Goal: Task Accomplishment & Management: Manage account settings

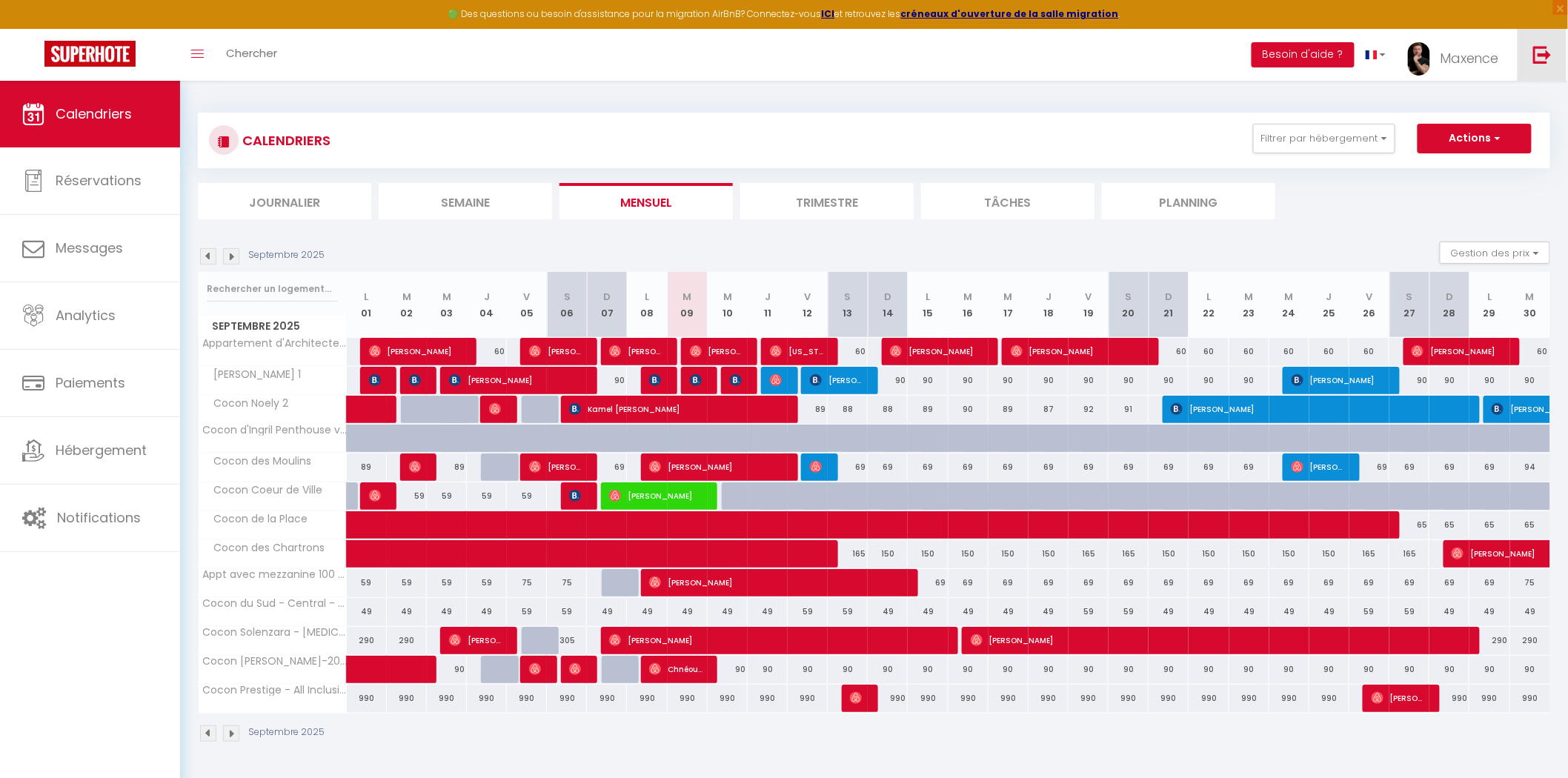
click at [1543, 56] on img at bounding box center [1543, 54] width 19 height 19
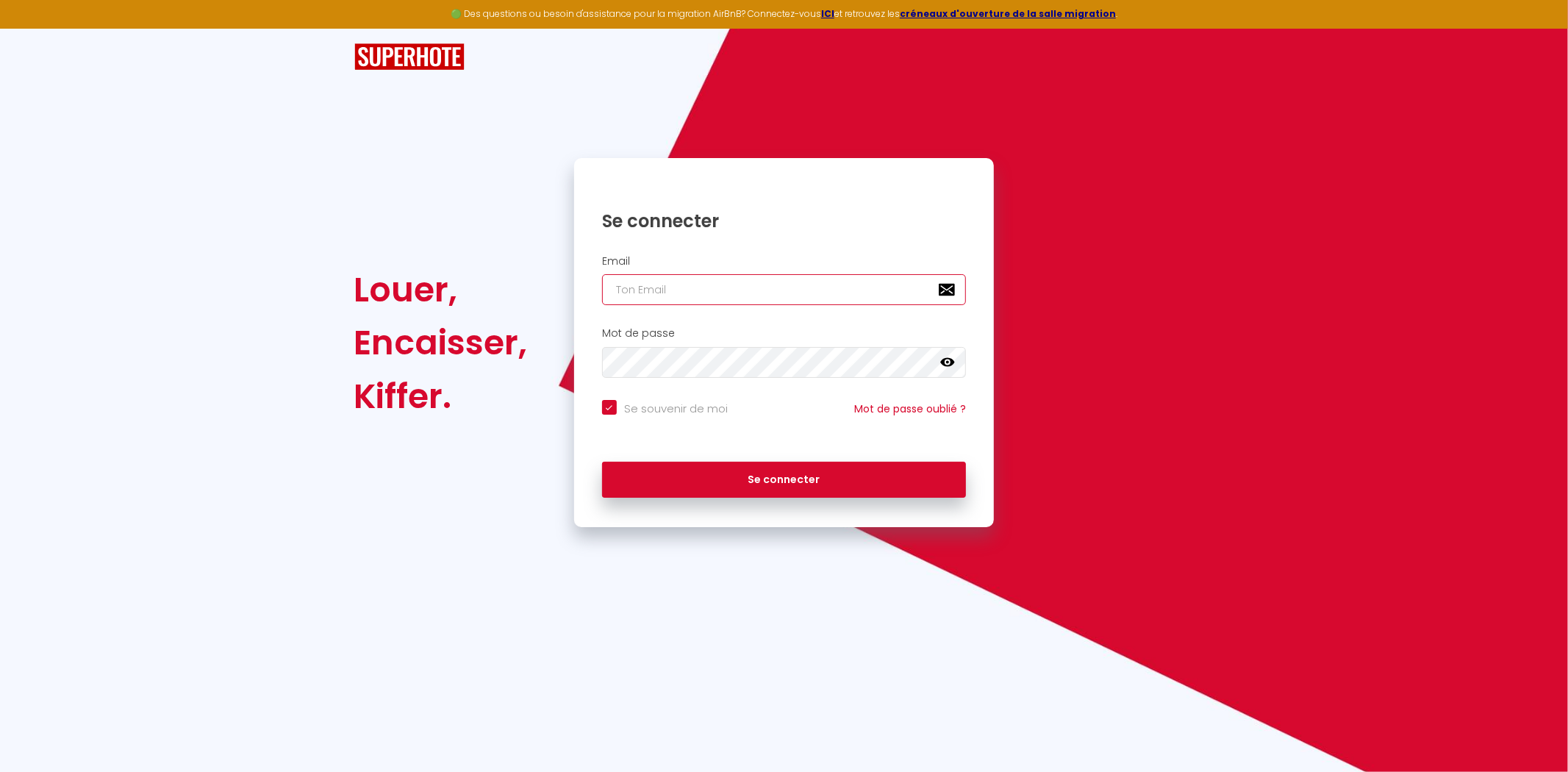
type input "yohan.verdalle@gmail.com"
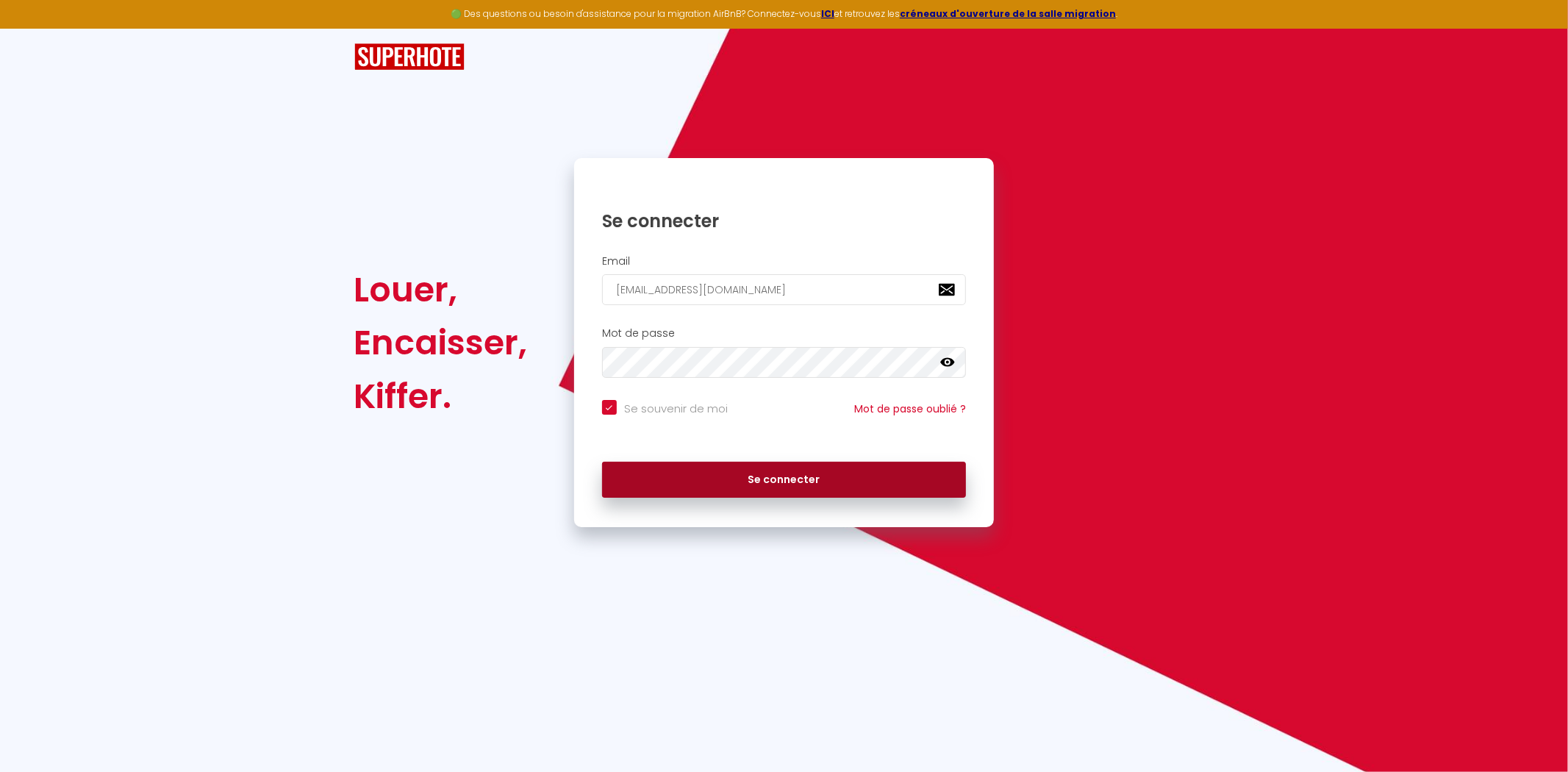
click at [756, 490] on button "Se connecter" at bounding box center [784, 480] width 365 height 37
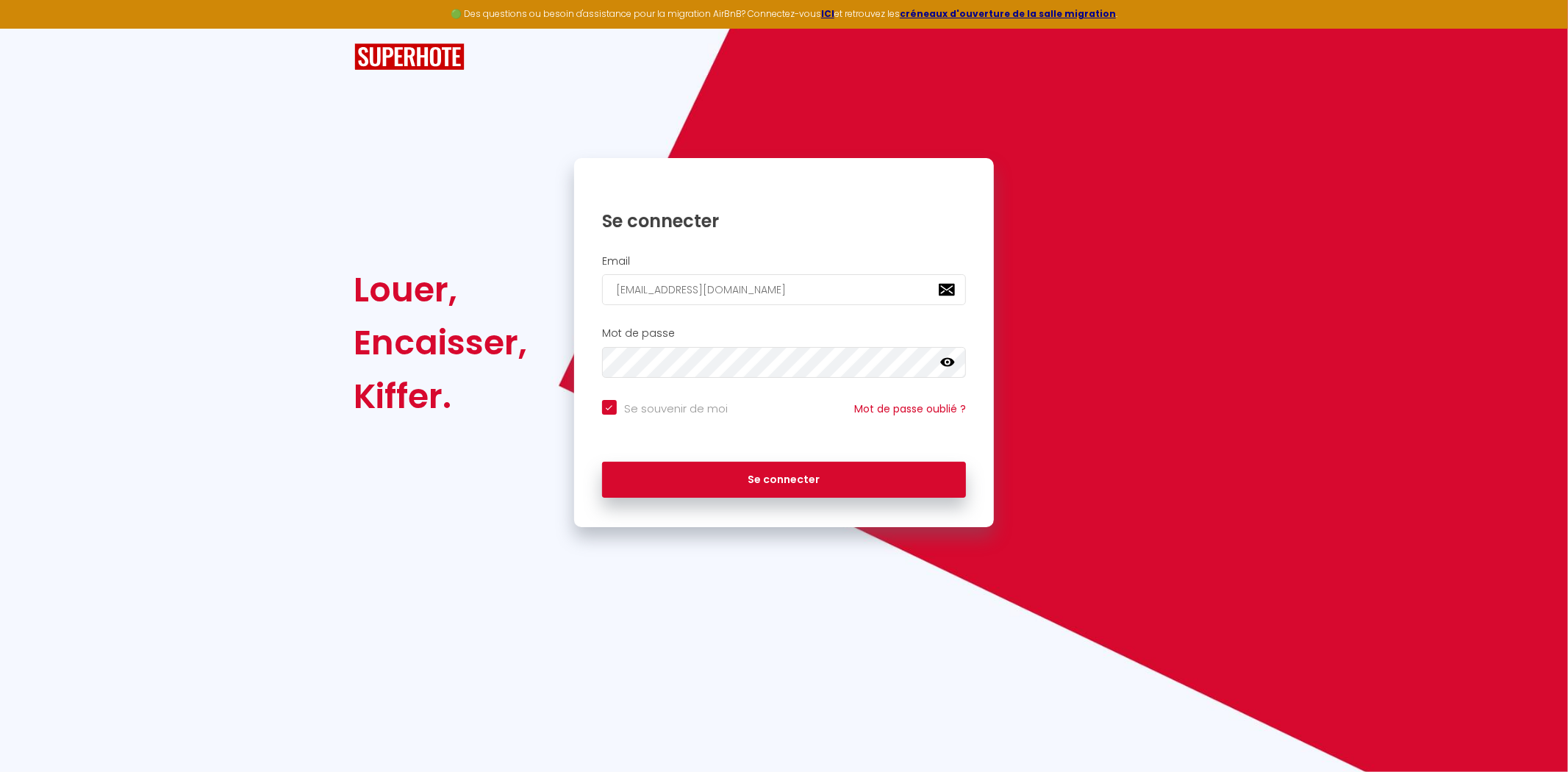
checkbox input "true"
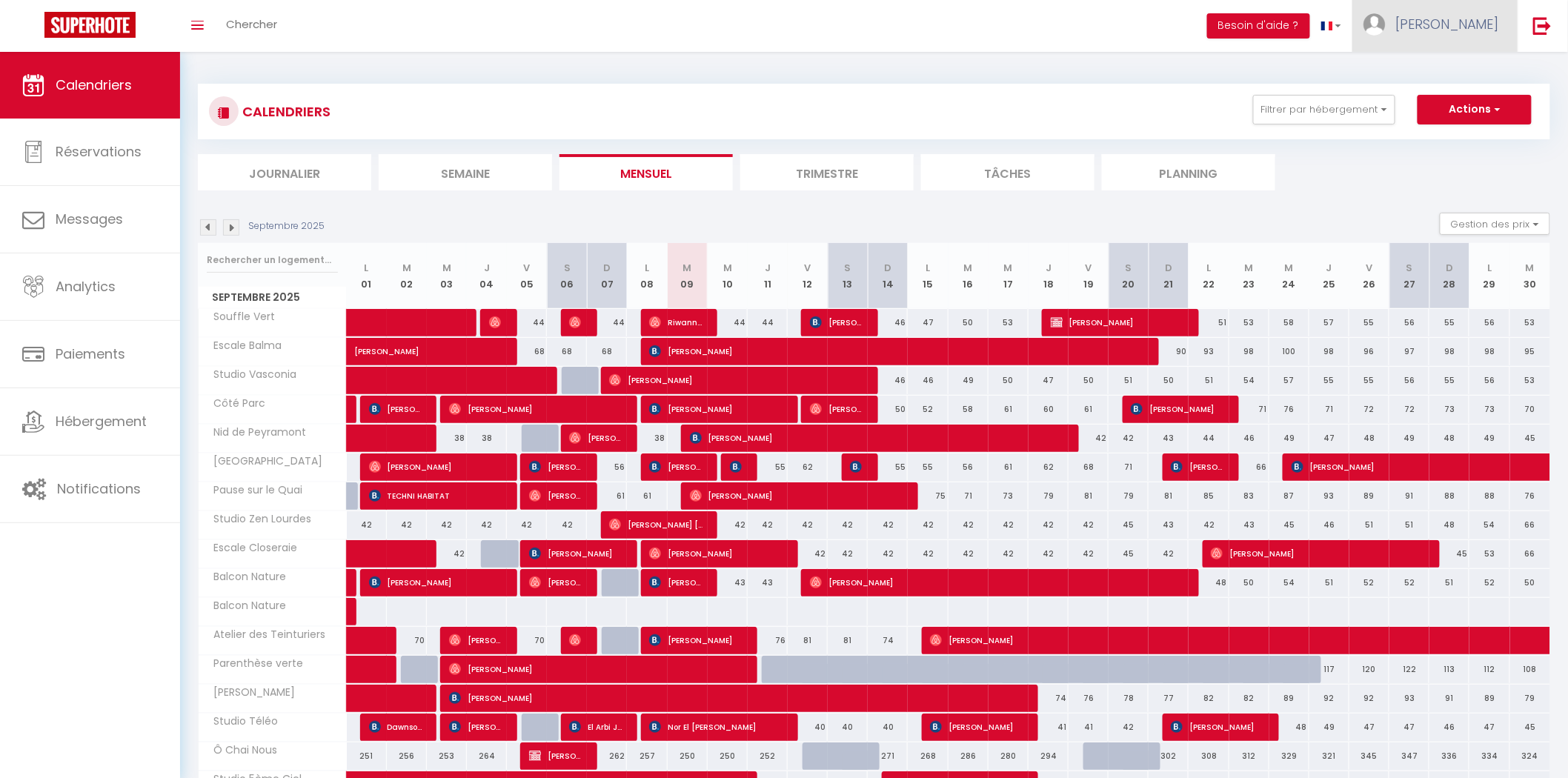
click at [1466, 38] on link "[PERSON_NAME]" at bounding box center [1435, 25] width 165 height 52
click at [1456, 71] on link "Paramètres" at bounding box center [1458, 74] width 110 height 25
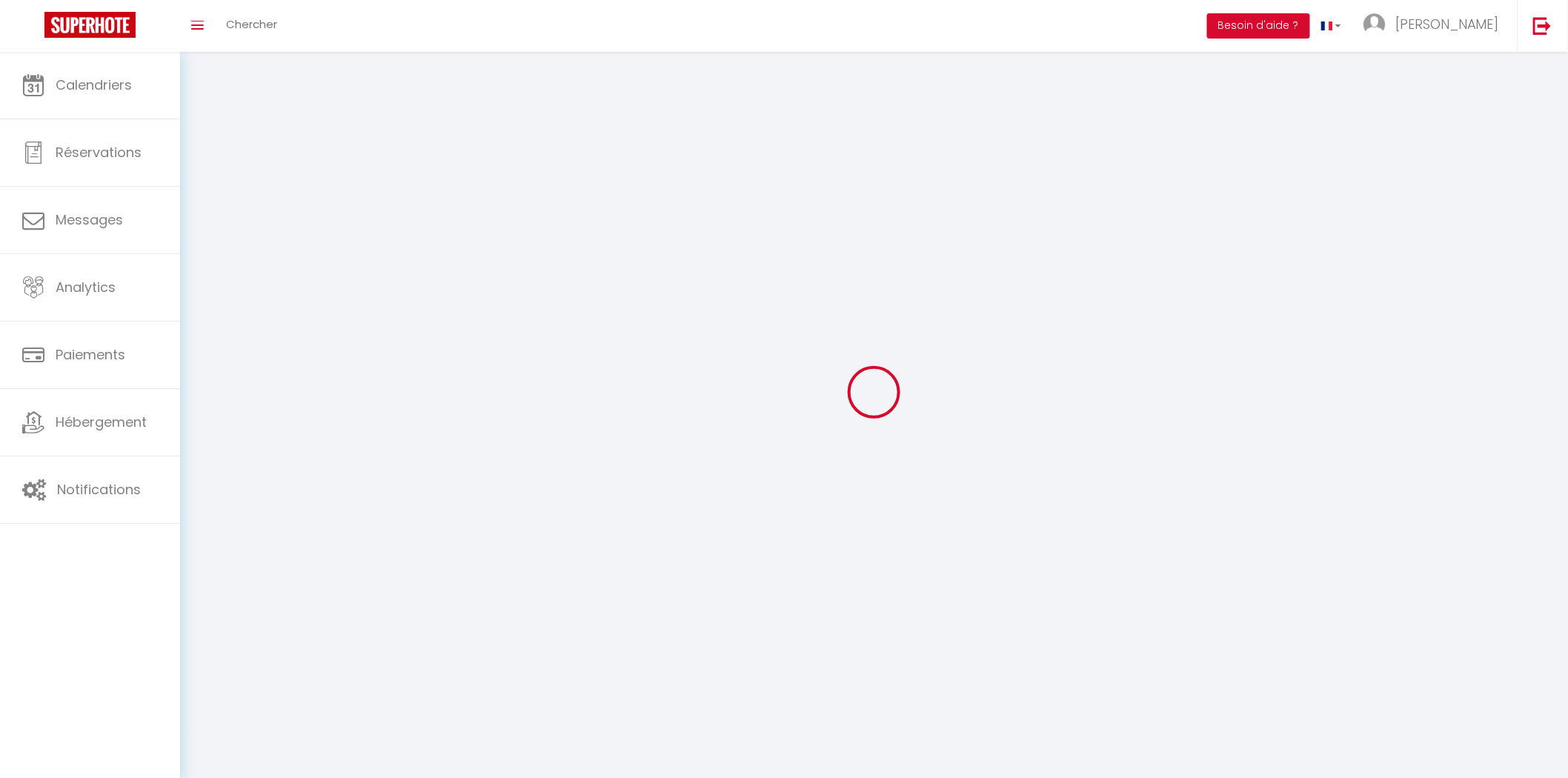
type input "[PERSON_NAME]"
type input "Verdalle"
type input "0616970214"
type input "[STREET_ADDRESS][PERSON_NAME]"
type input "Muret"
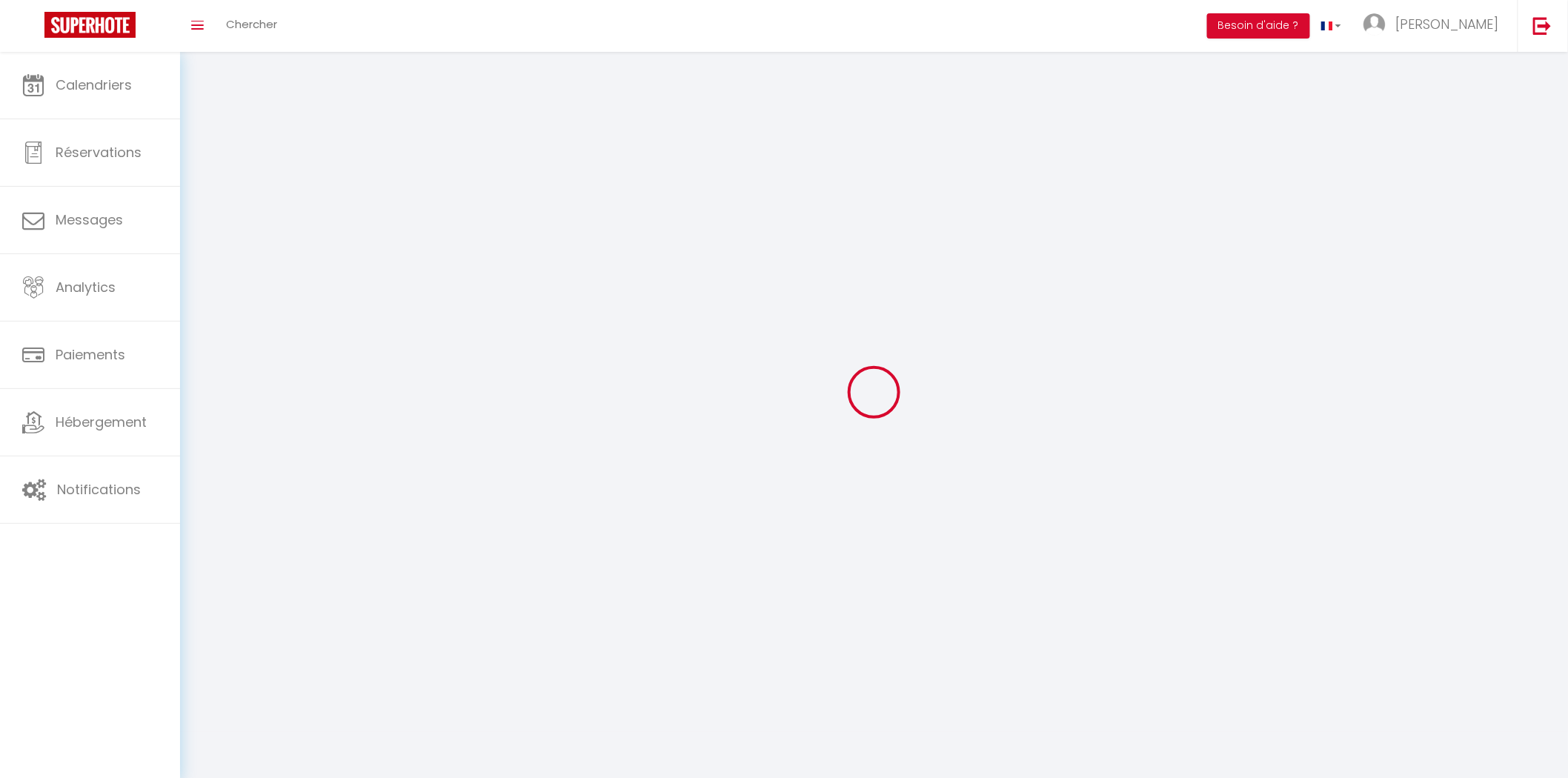
type input "31600"
type input "gVSyyvty8ngpyNqHSd5c7CcrU"
type input "rG4m6njcDafNblg4HY2i2g9Ja"
type input "[URL][DOMAIN_NAME]"
select select "28"
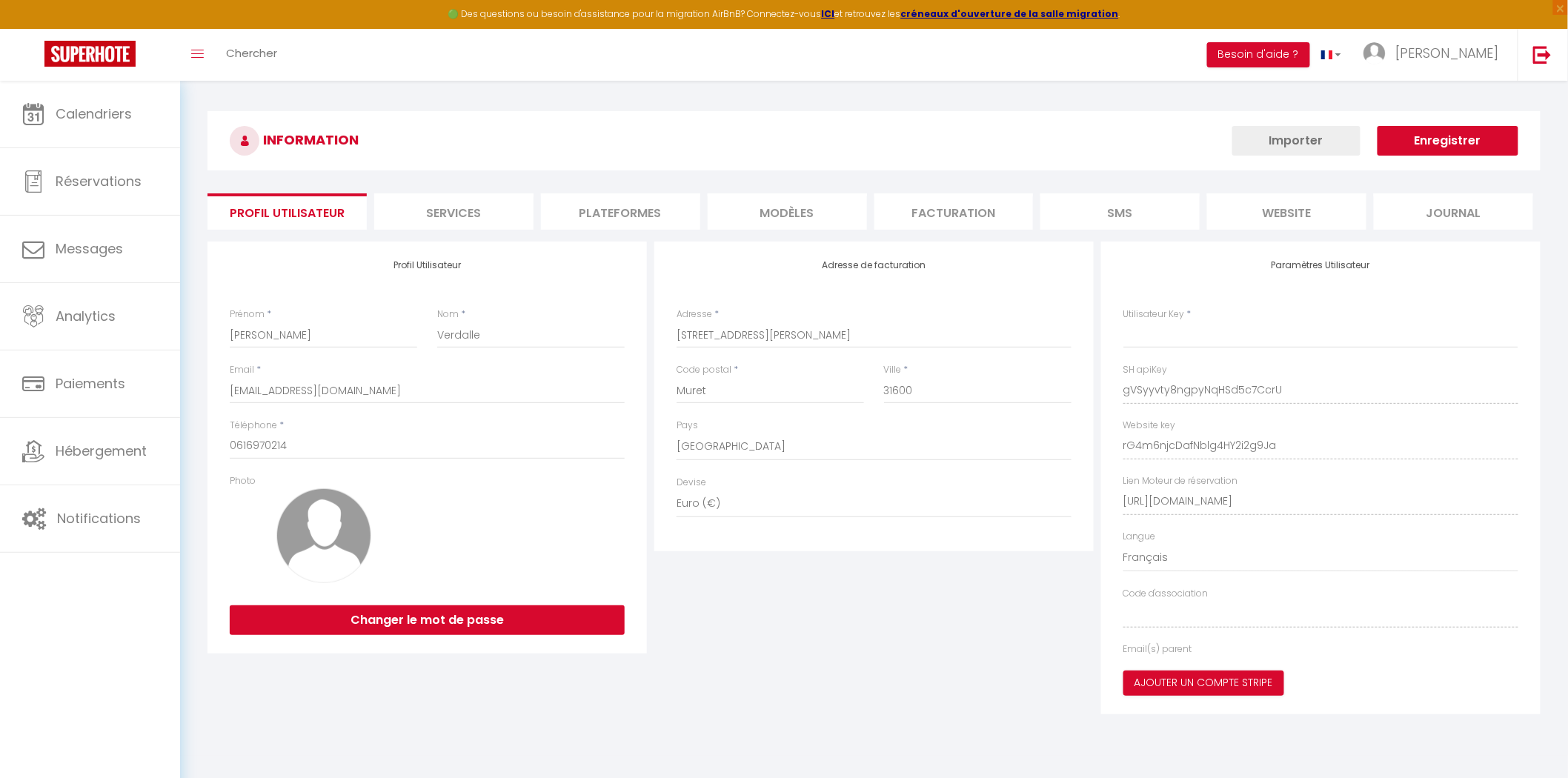
type input "gVSyyvty8ngpyNqHSd5c7CcrU"
type input "rG4m6njcDafNblg4HY2i2g9Ja"
type input "[URL][DOMAIN_NAME]"
select select "fr"
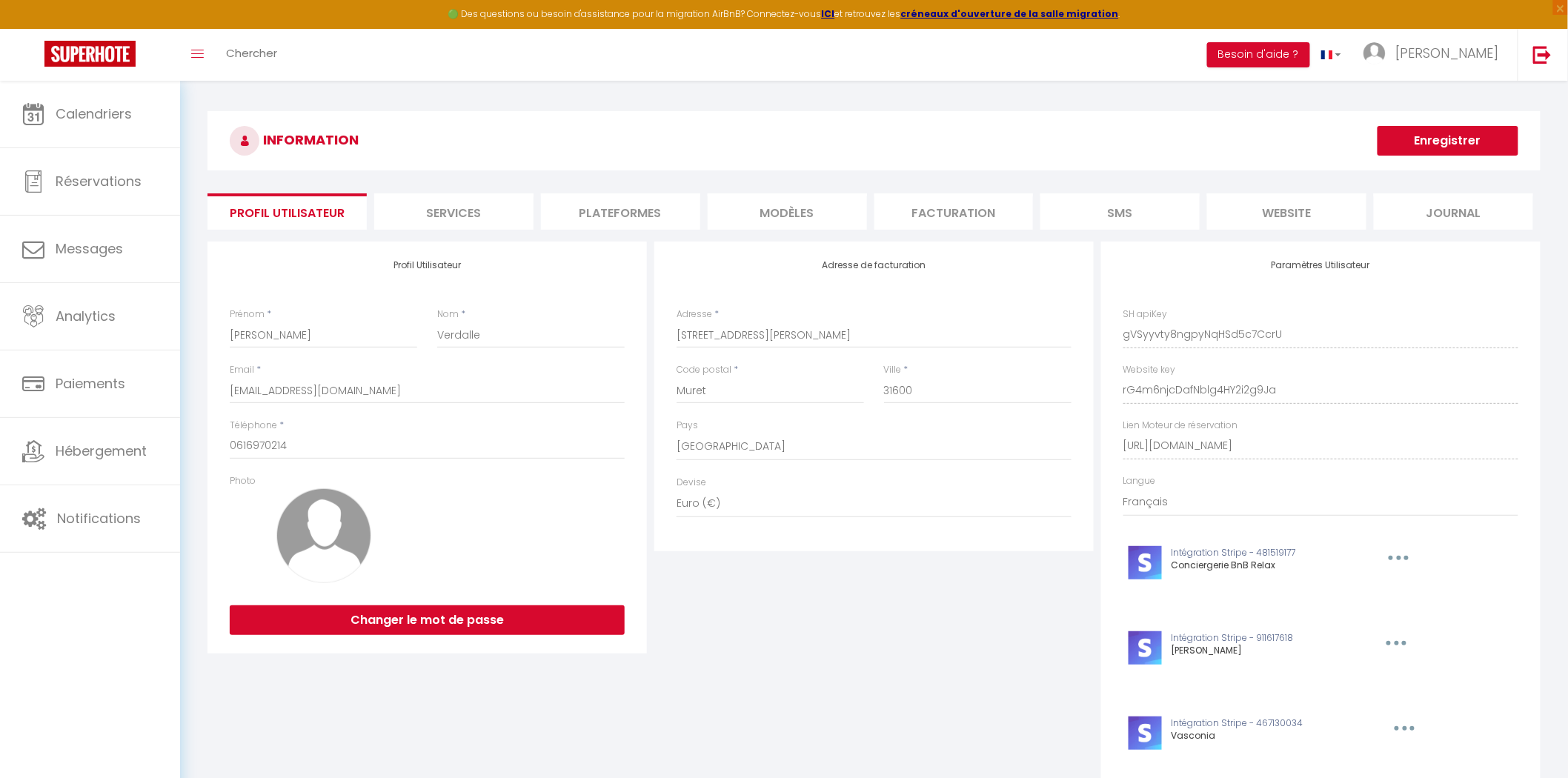
drag, startPoint x: 1258, startPoint y: 214, endPoint x: 1256, endPoint y: 220, distance: 6.3
click at [1258, 215] on li "website" at bounding box center [1287, 211] width 159 height 37
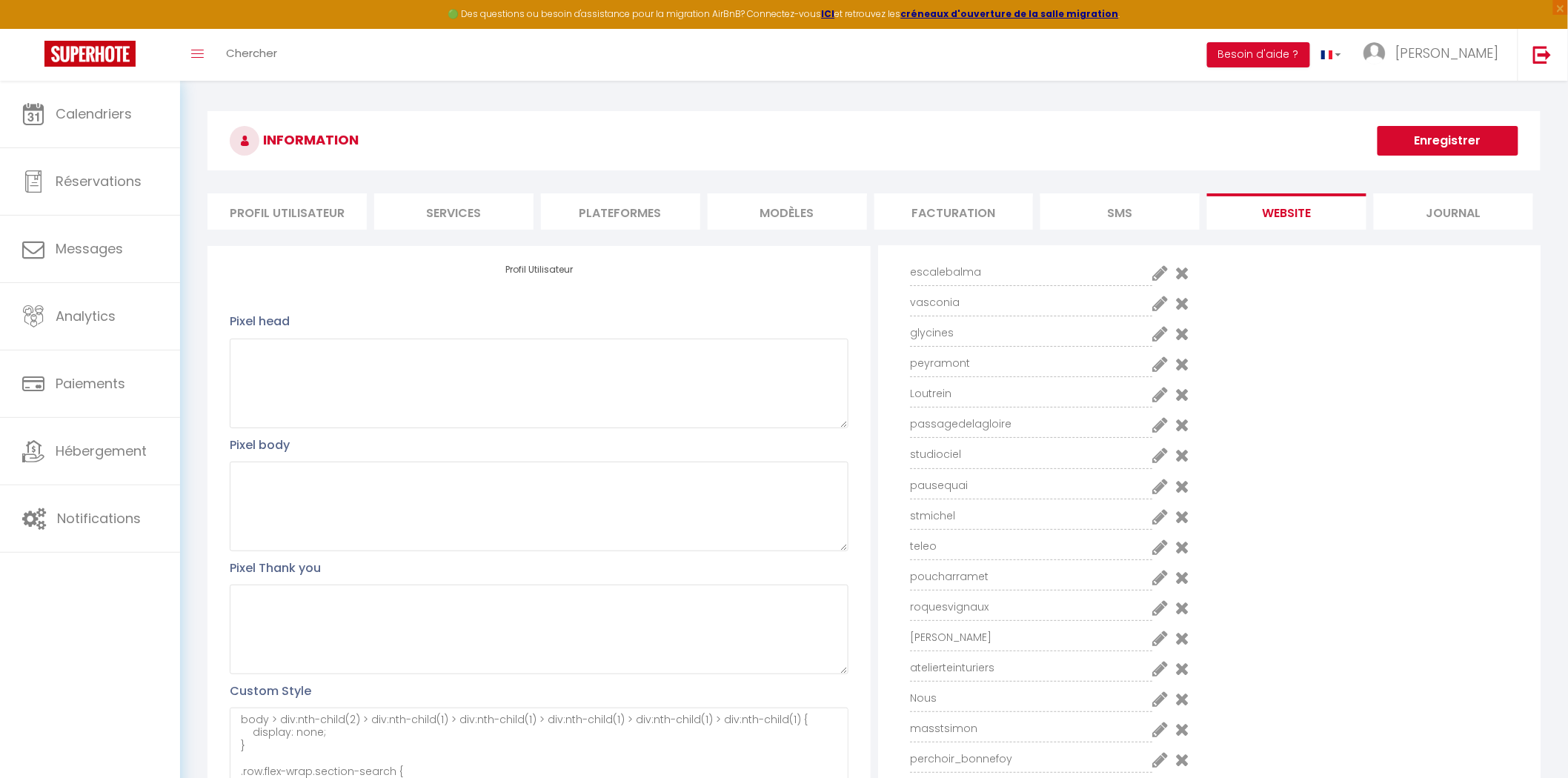
scroll to position [82, 0]
click at [1153, 609] on icon at bounding box center [1160, 607] width 16 height 18
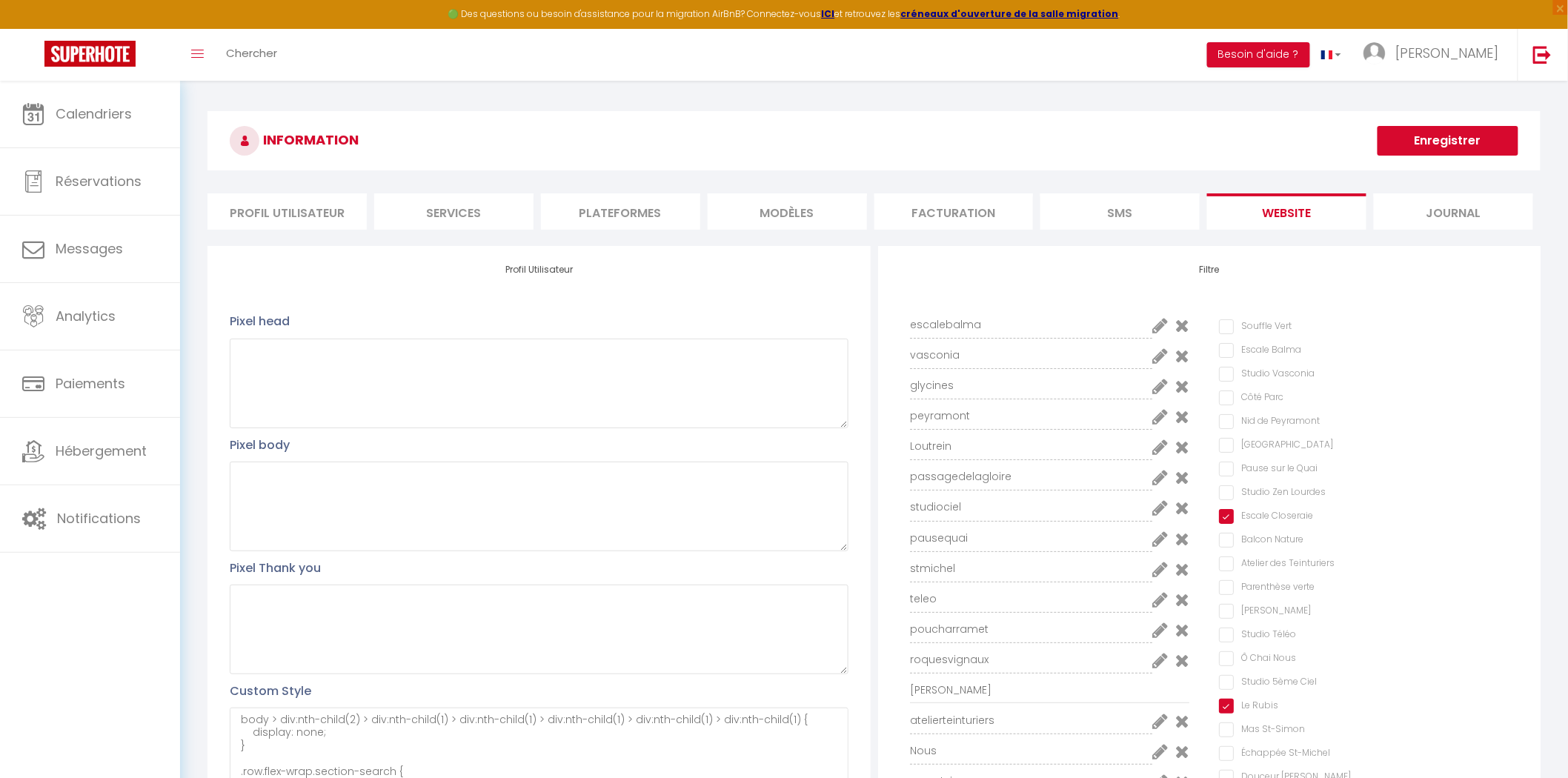
click at [1225, 496] on Lourdes "Studio Zen Lourdes" at bounding box center [1368, 493] width 299 height 15
checkbox Lourdes "true"
click at [1457, 127] on button "Enregistrer" at bounding box center [1448, 141] width 141 height 30
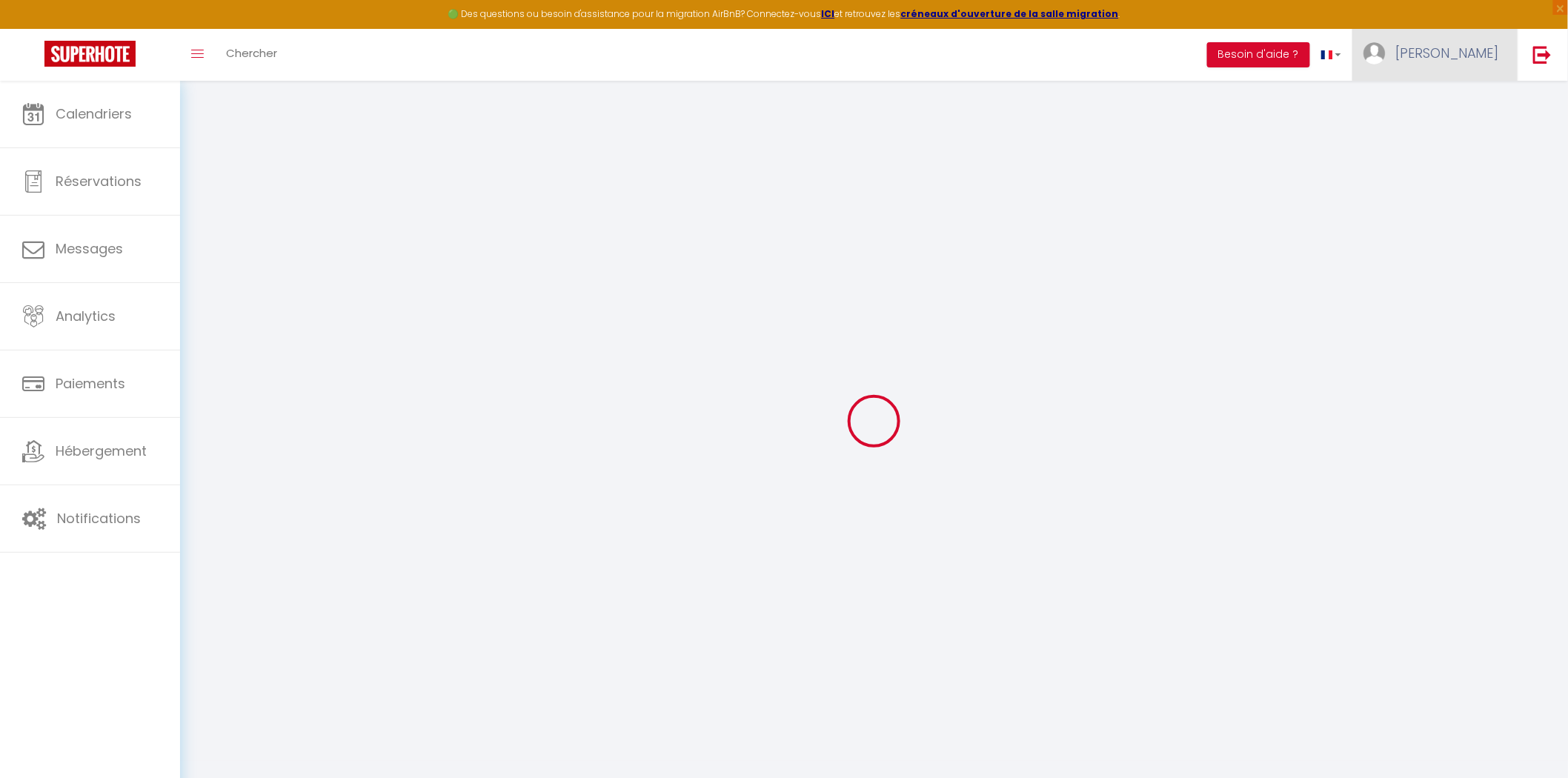
click at [1478, 41] on link "[PERSON_NAME]" at bounding box center [1435, 54] width 165 height 52
click at [1460, 109] on link "Paramètres" at bounding box center [1458, 102] width 110 height 25
click at [1461, 98] on link "Paramètres" at bounding box center [1458, 102] width 110 height 25
click at [1460, 99] on link "Paramètres" at bounding box center [1458, 102] width 110 height 25
click at [1151, 339] on div at bounding box center [874, 420] width 1352 height 644
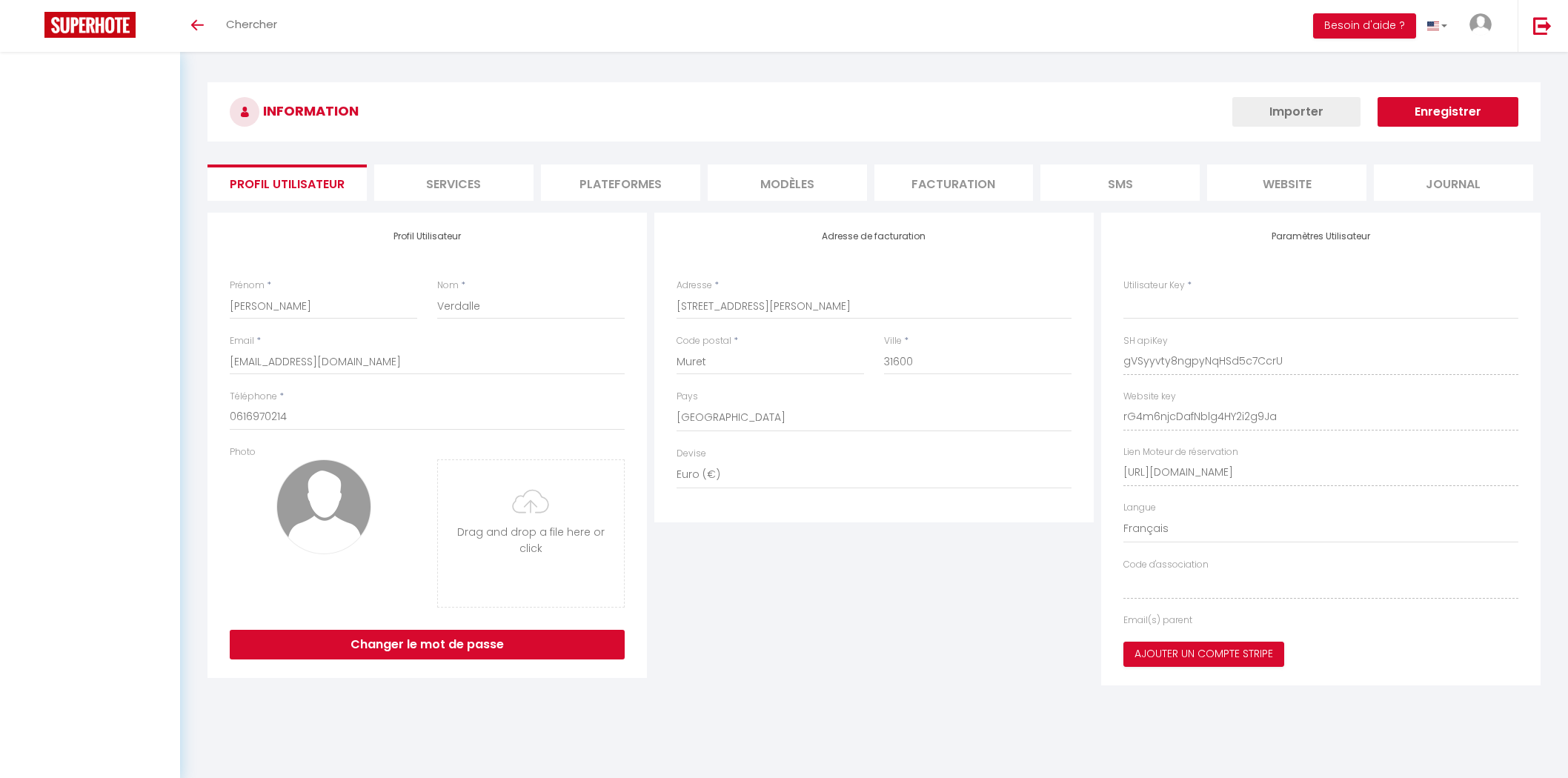
select select "28"
type input "gVSyyvty8ngpyNqHSd5c7CcrU"
type input "rG4m6njcDafNblg4HY2i2g9Ja"
type input "https://app.superhote.com/#/get-available-rentals/rG4m6njcDafNblg4HY2i2g9Ja"
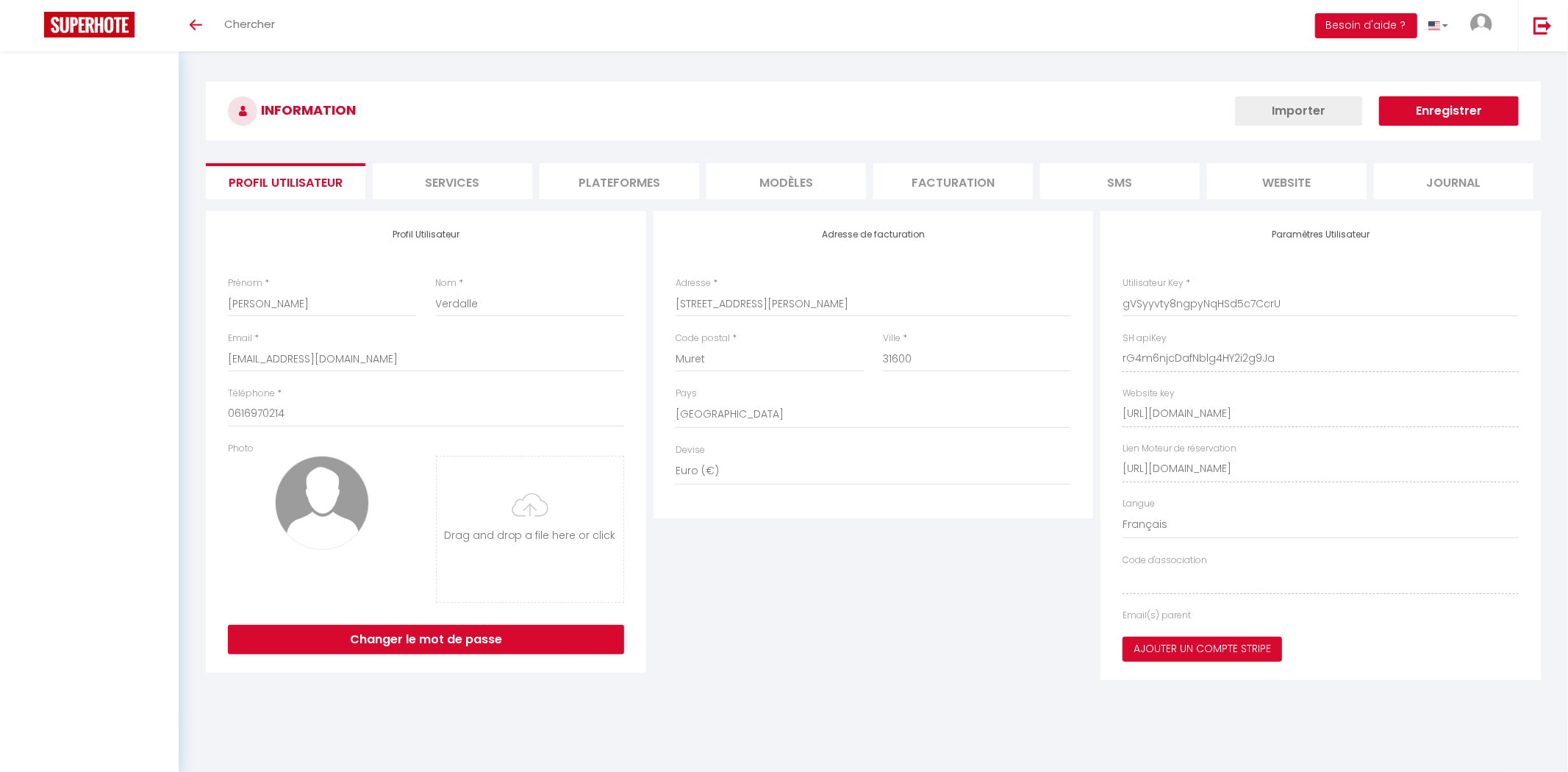
select select "fr"
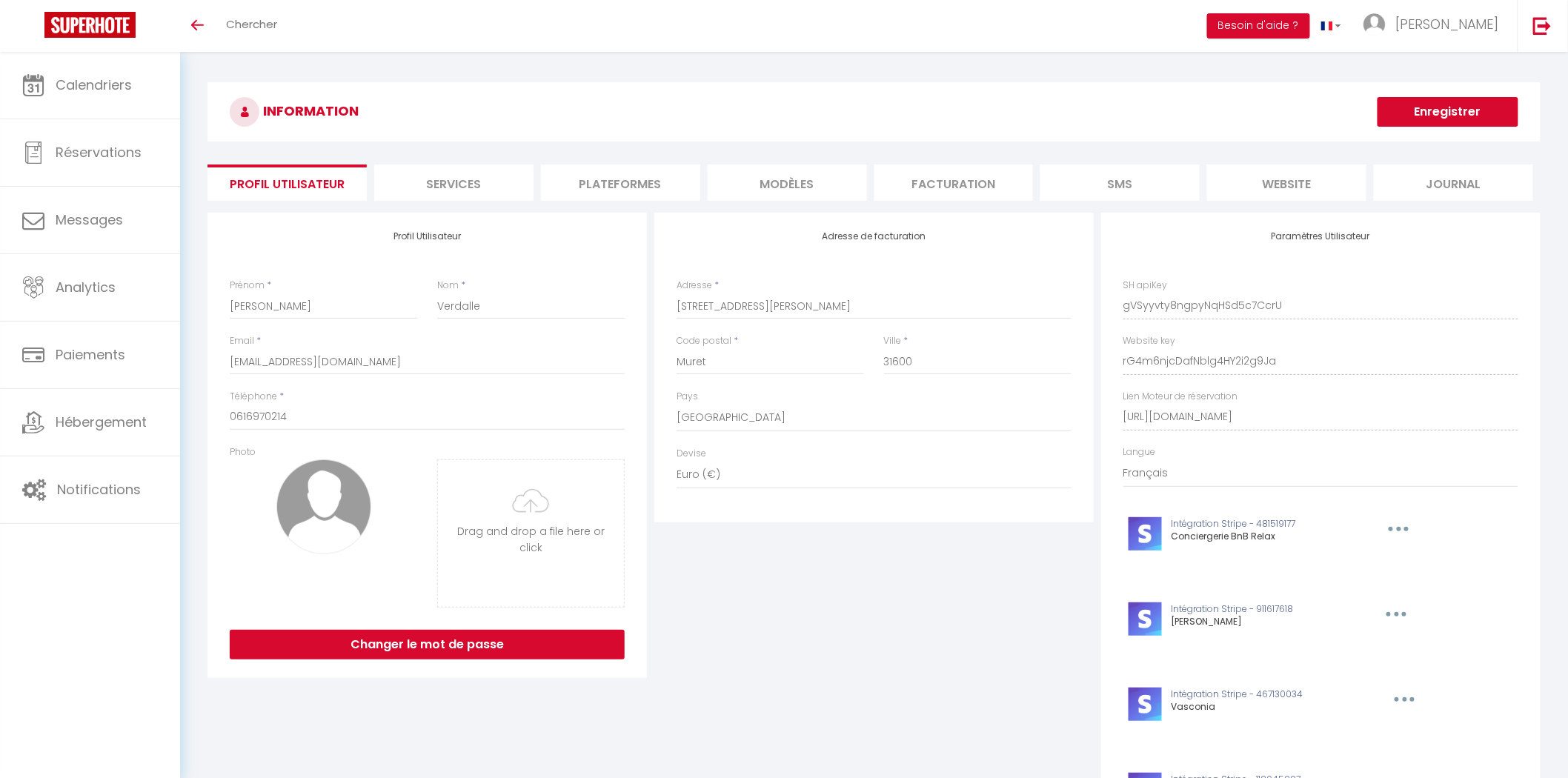
click at [1295, 179] on li "website" at bounding box center [1287, 182] width 159 height 37
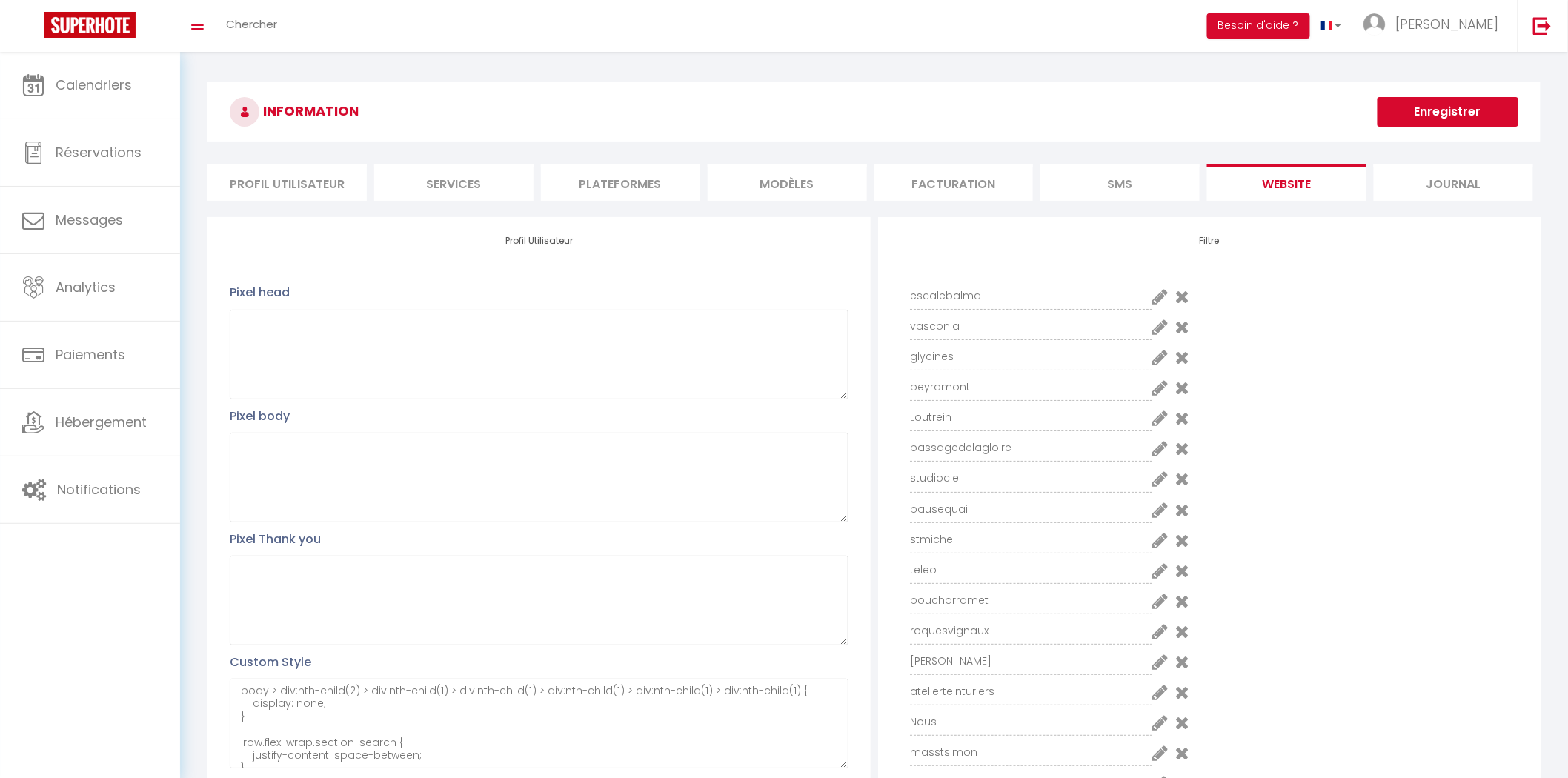
click at [1153, 666] on icon at bounding box center [1160, 661] width 16 height 18
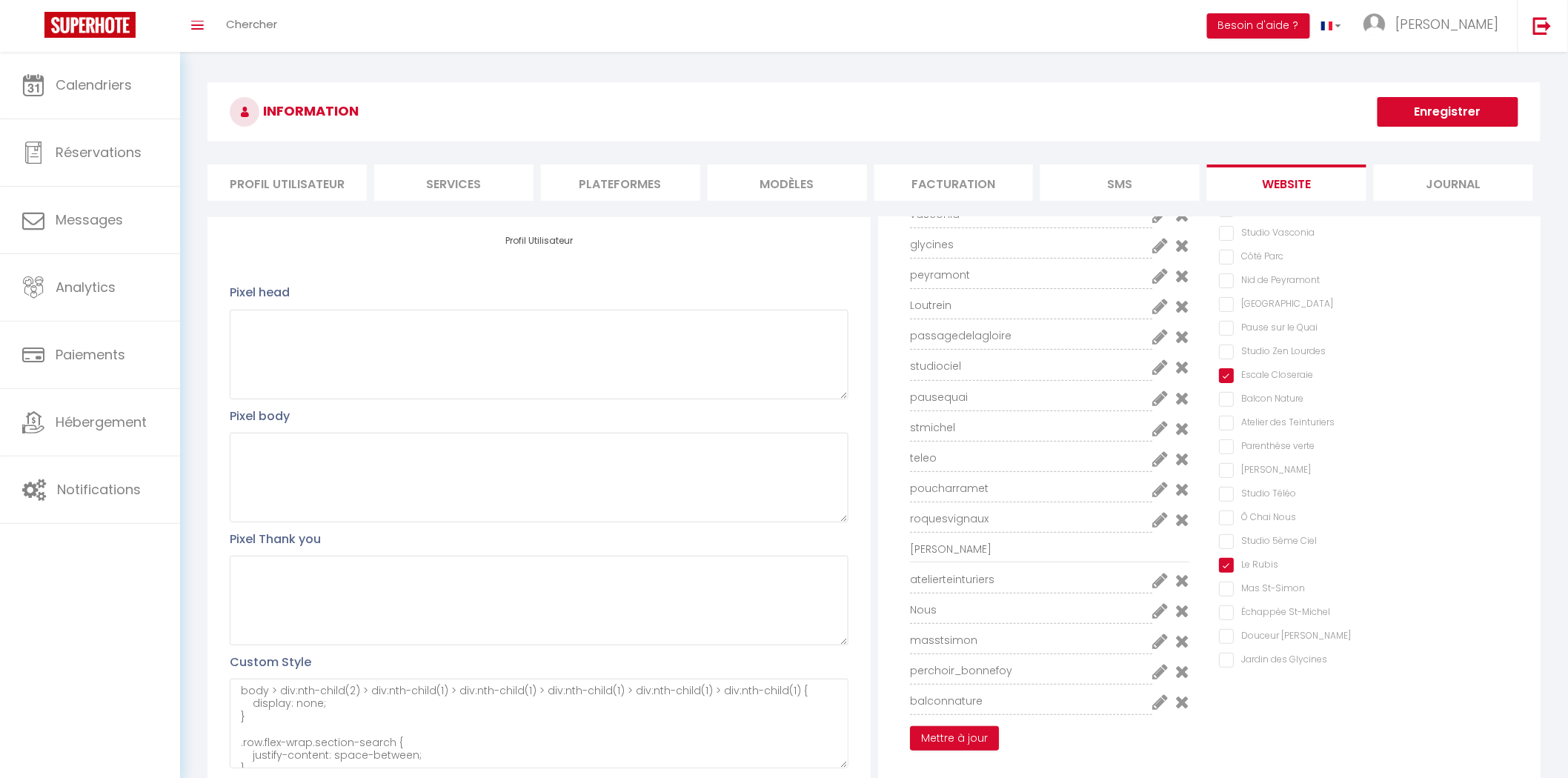
scroll to position [116, 0]
click at [1224, 344] on Lourdes "Studio Zen Lourdes" at bounding box center [1368, 348] width 299 height 15
checkbox Lourdes "true"
click at [976, 742] on button "Mettre à jour" at bounding box center [954, 734] width 89 height 25
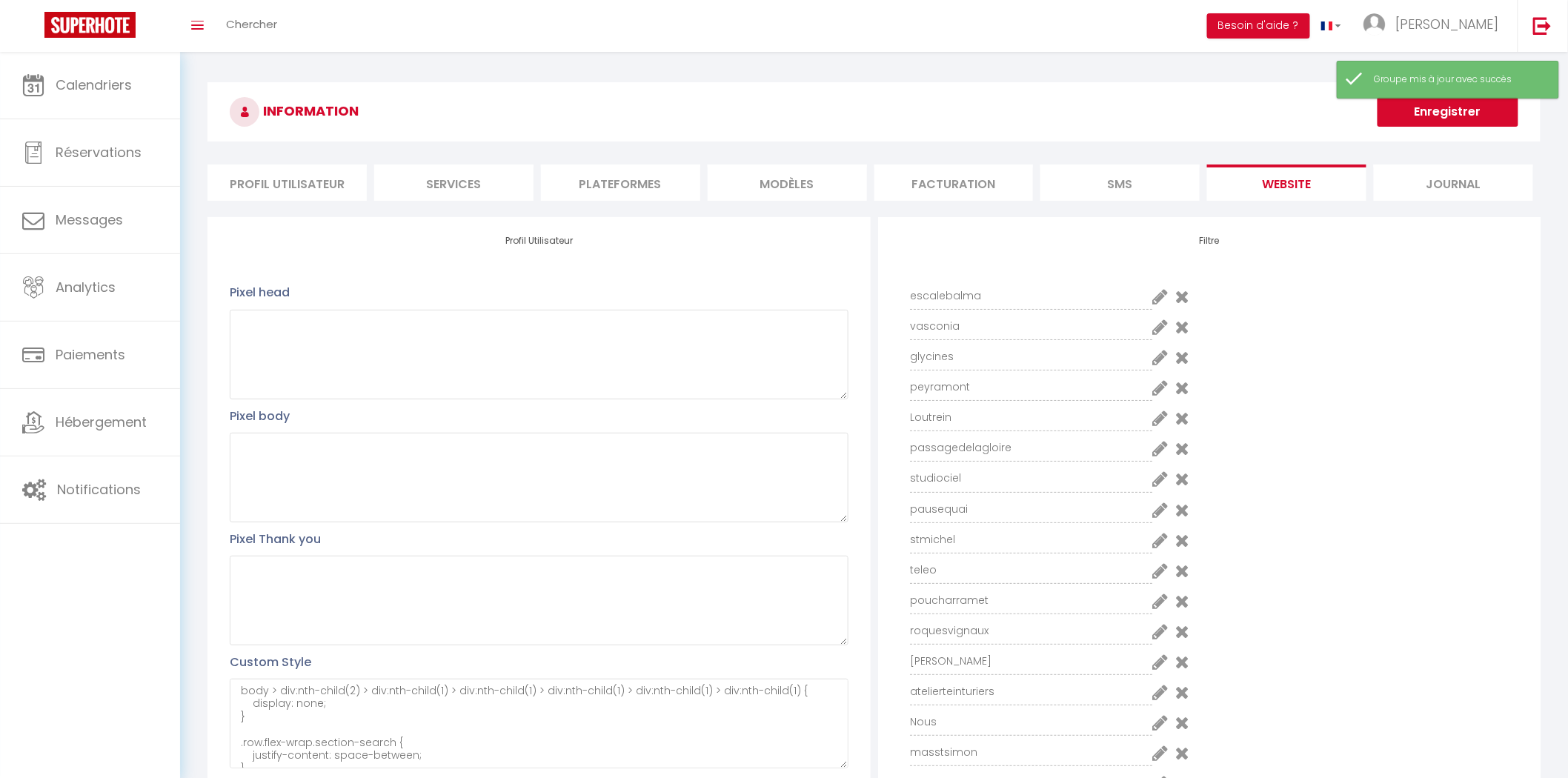
click at [1448, 115] on button "Enregistrer" at bounding box center [1448, 112] width 141 height 30
click at [865, 181] on li "MODÈLES" at bounding box center [788, 182] width 159 height 37
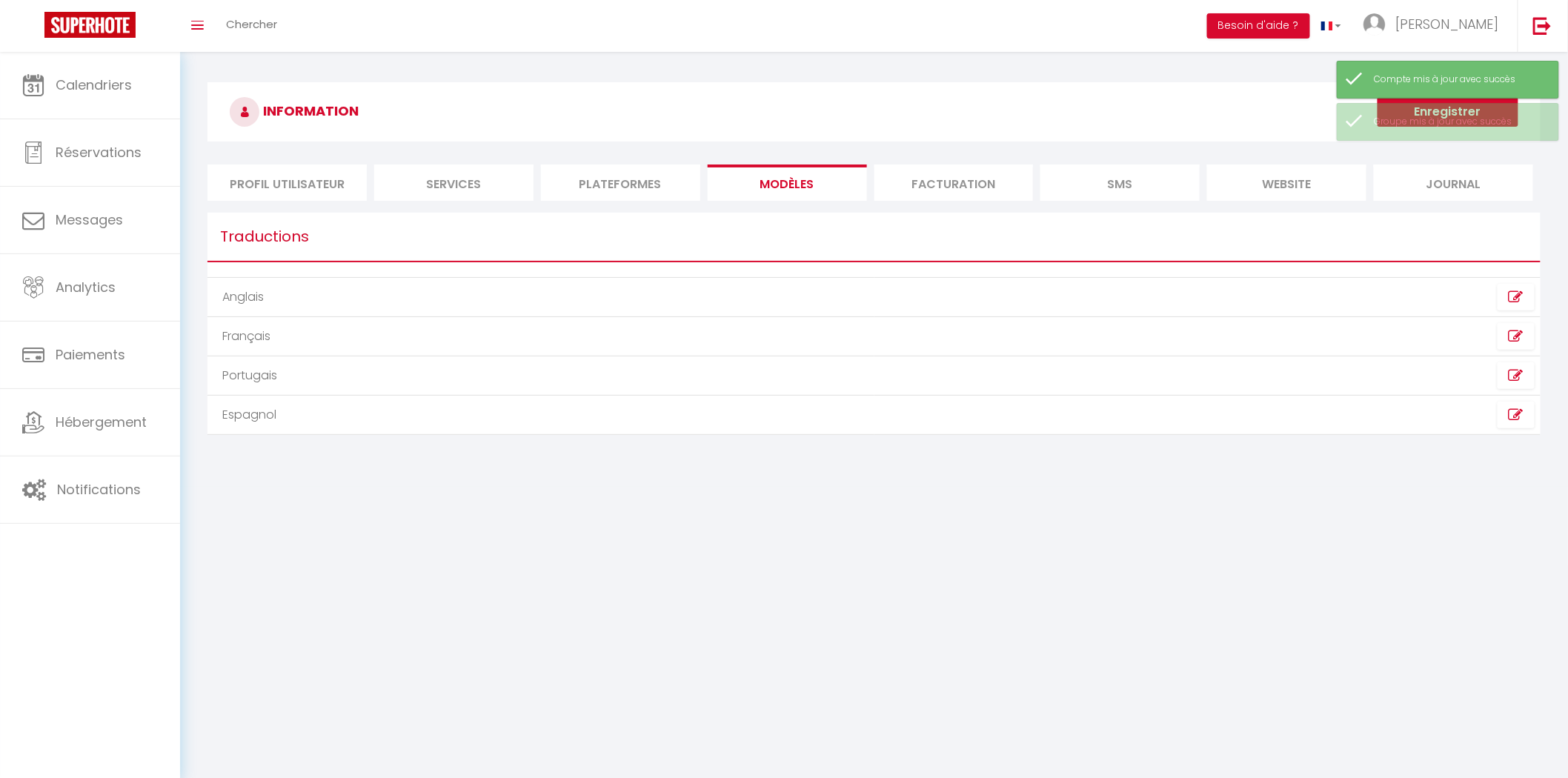
click at [508, 179] on li "Services" at bounding box center [454, 182] width 159 height 37
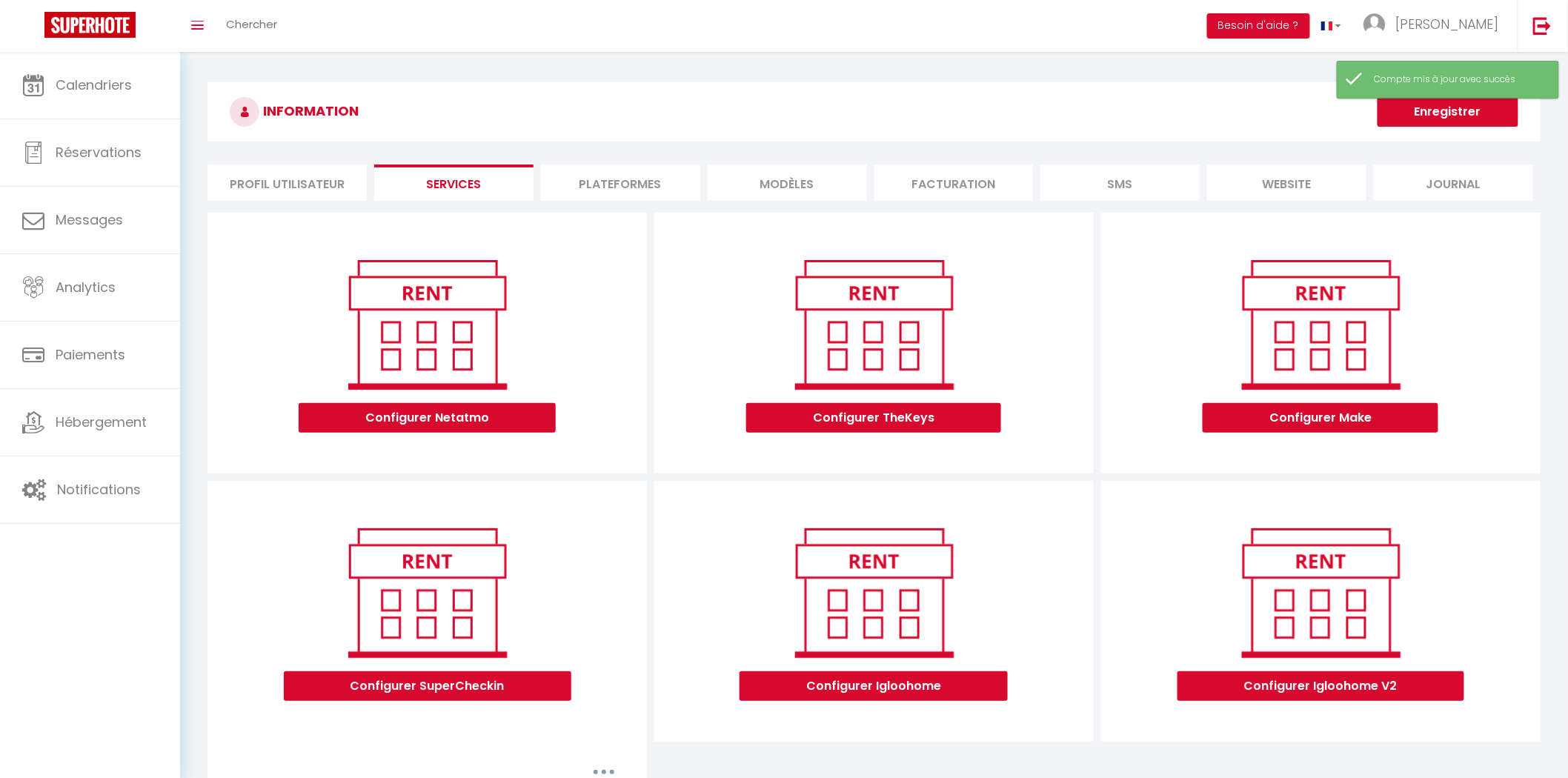
click at [338, 180] on li "Profil Utilisateur" at bounding box center [287, 182] width 159 height 37
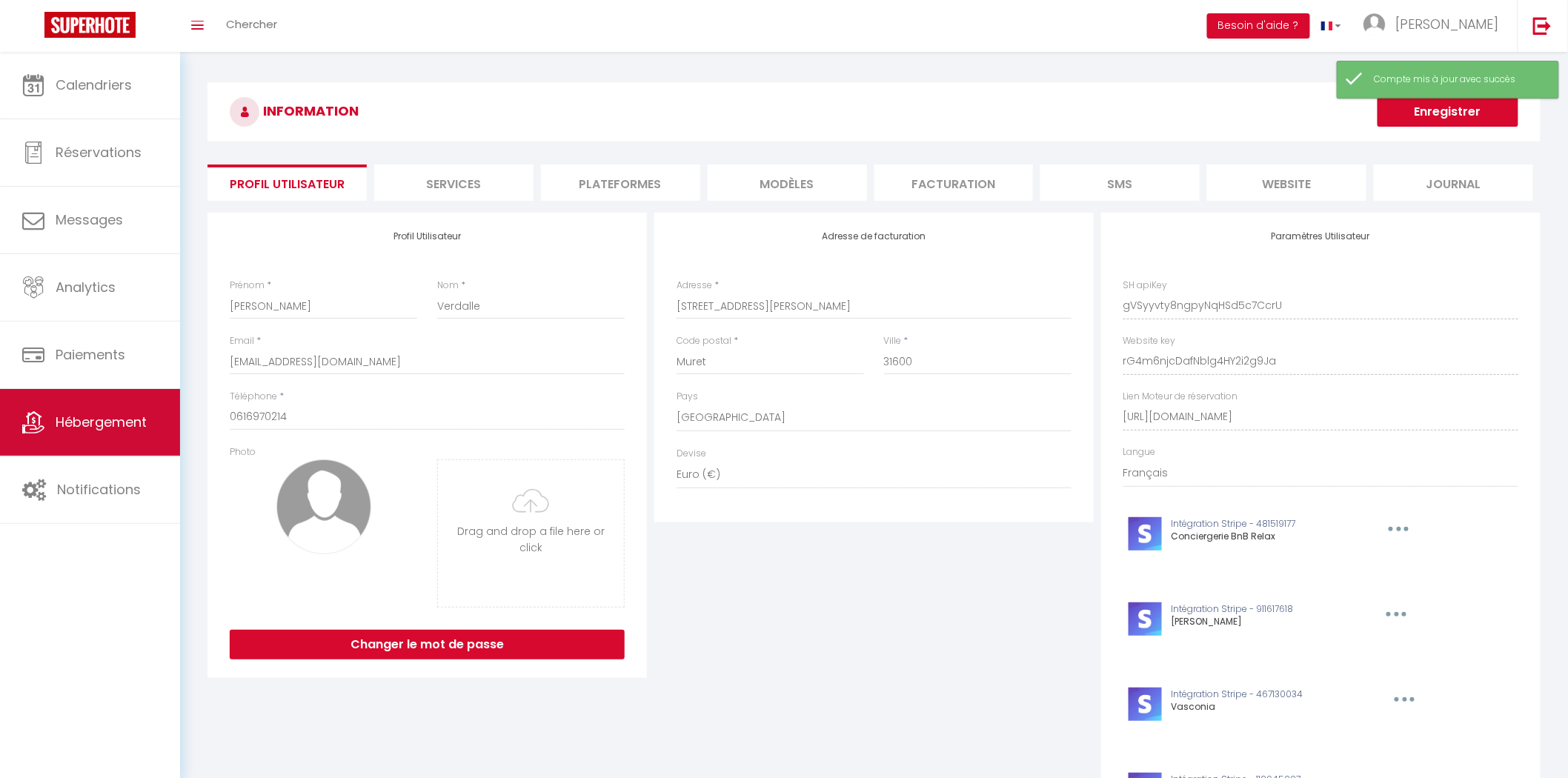
click at [143, 422] on span "Hébergement" at bounding box center [100, 422] width 91 height 19
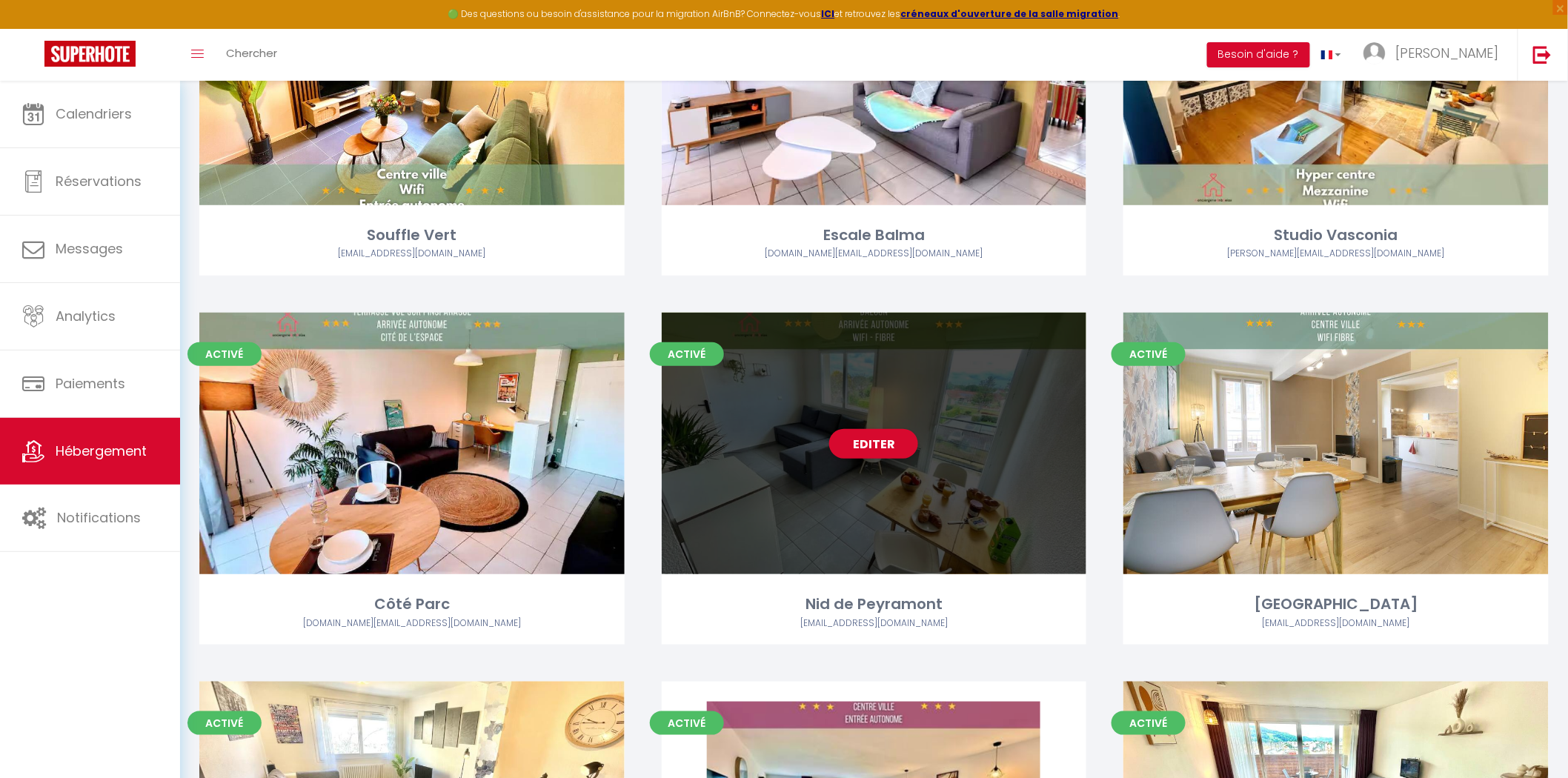
scroll to position [831, 0]
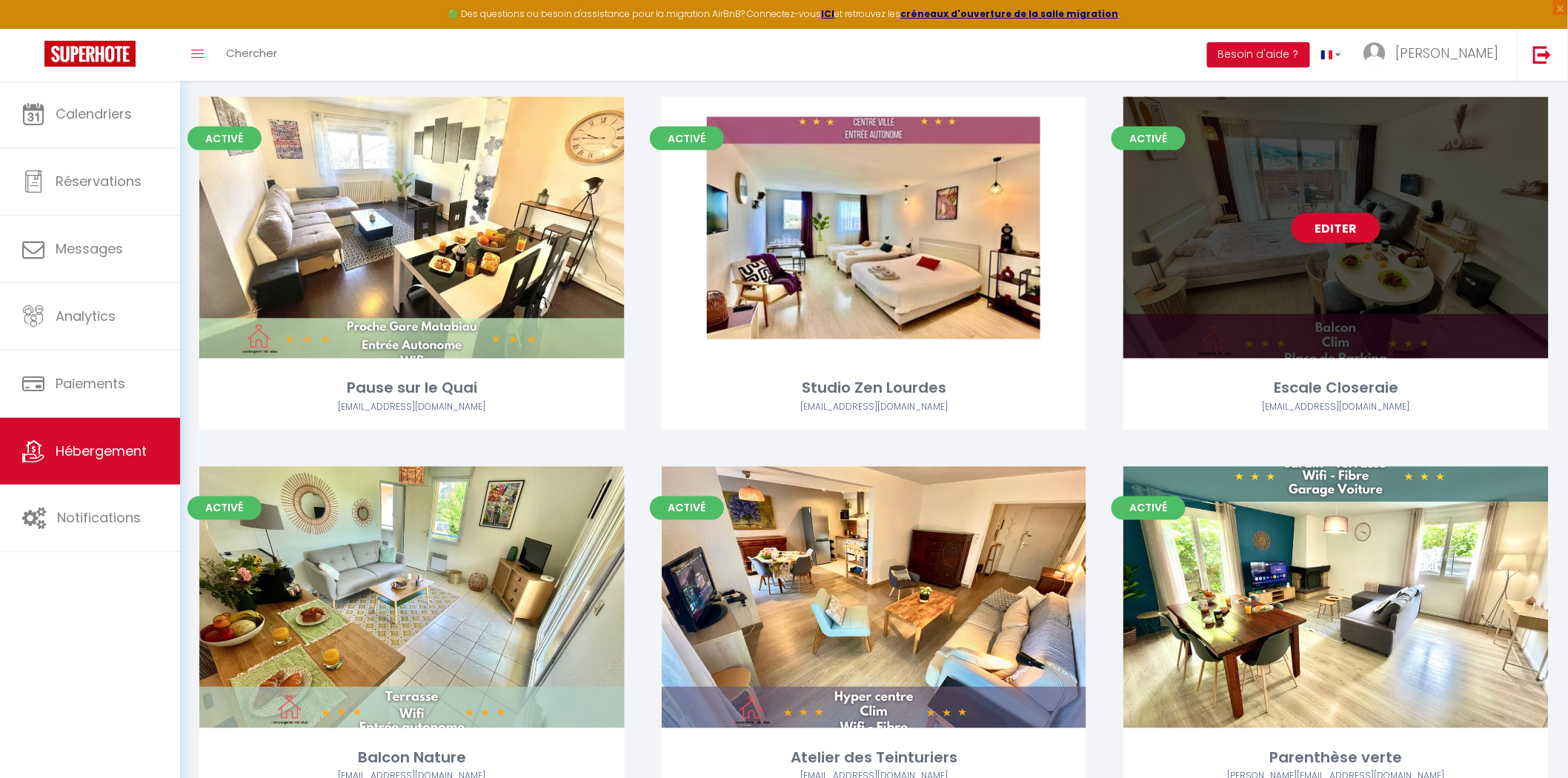
click at [1350, 242] on link "Editer" at bounding box center [1335, 229] width 89 height 30
select select "3"
select select "2"
select select "1"
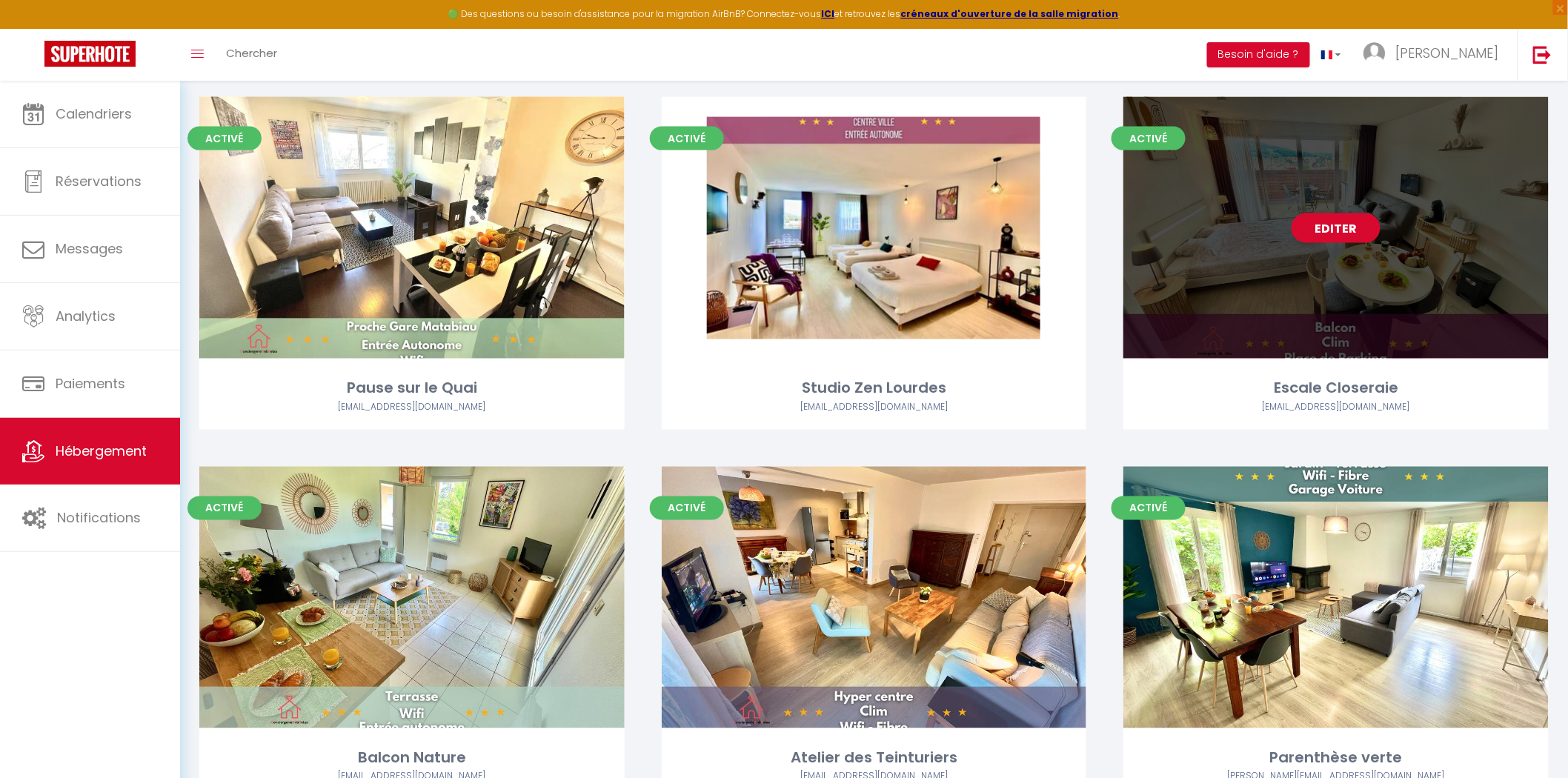
select select "28"
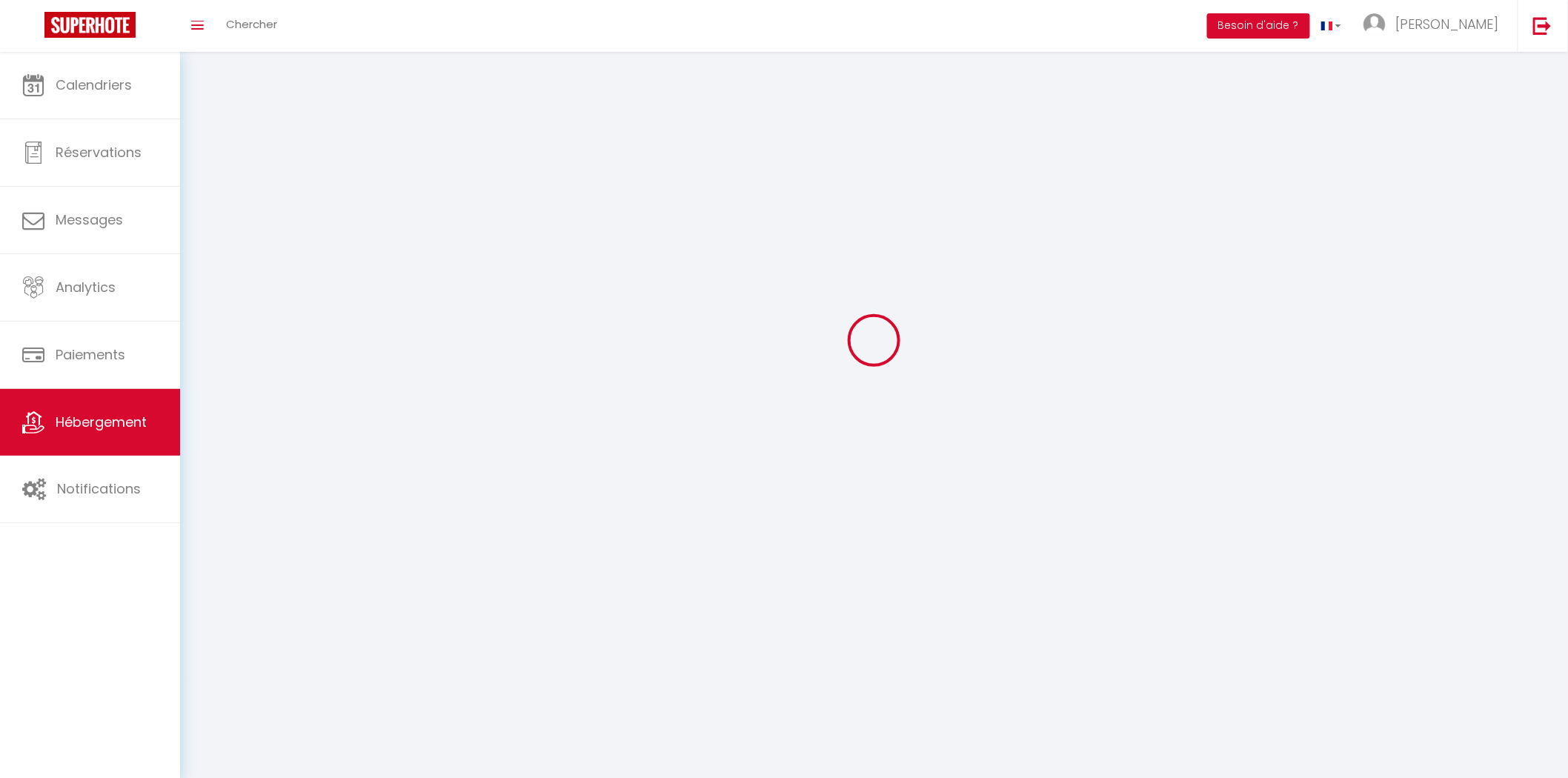
select select
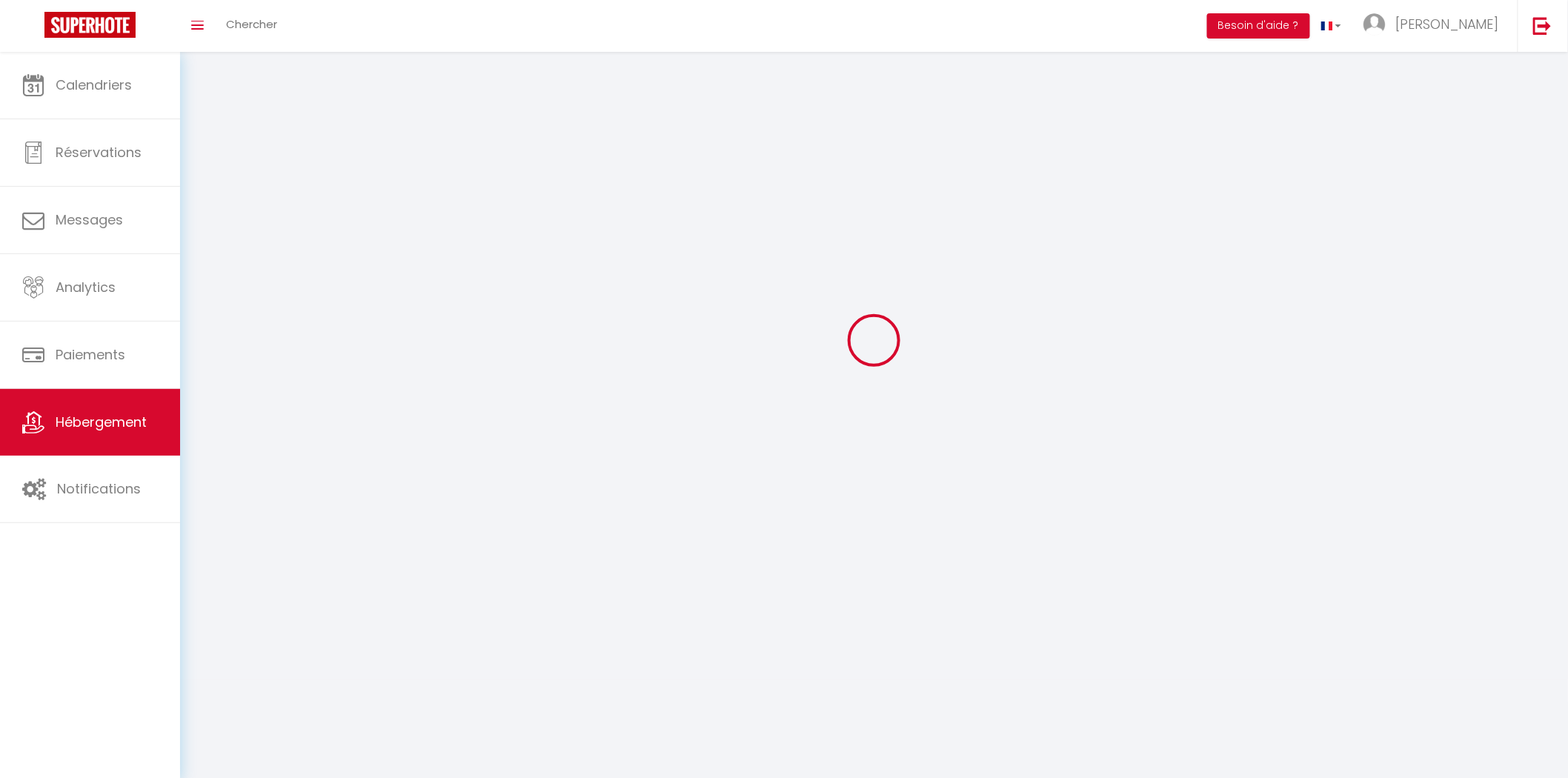
checkbox input "false"
select select
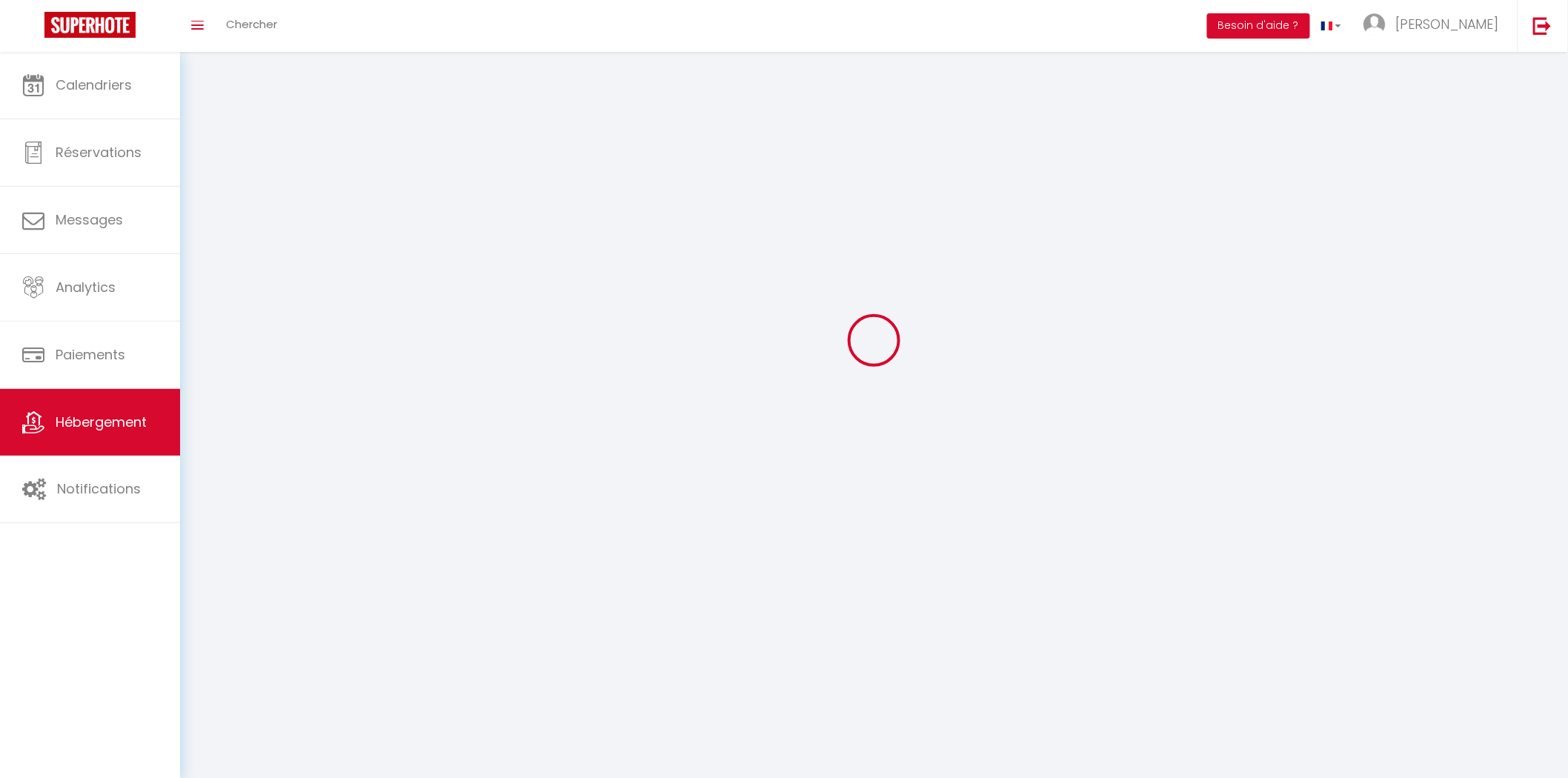
select select
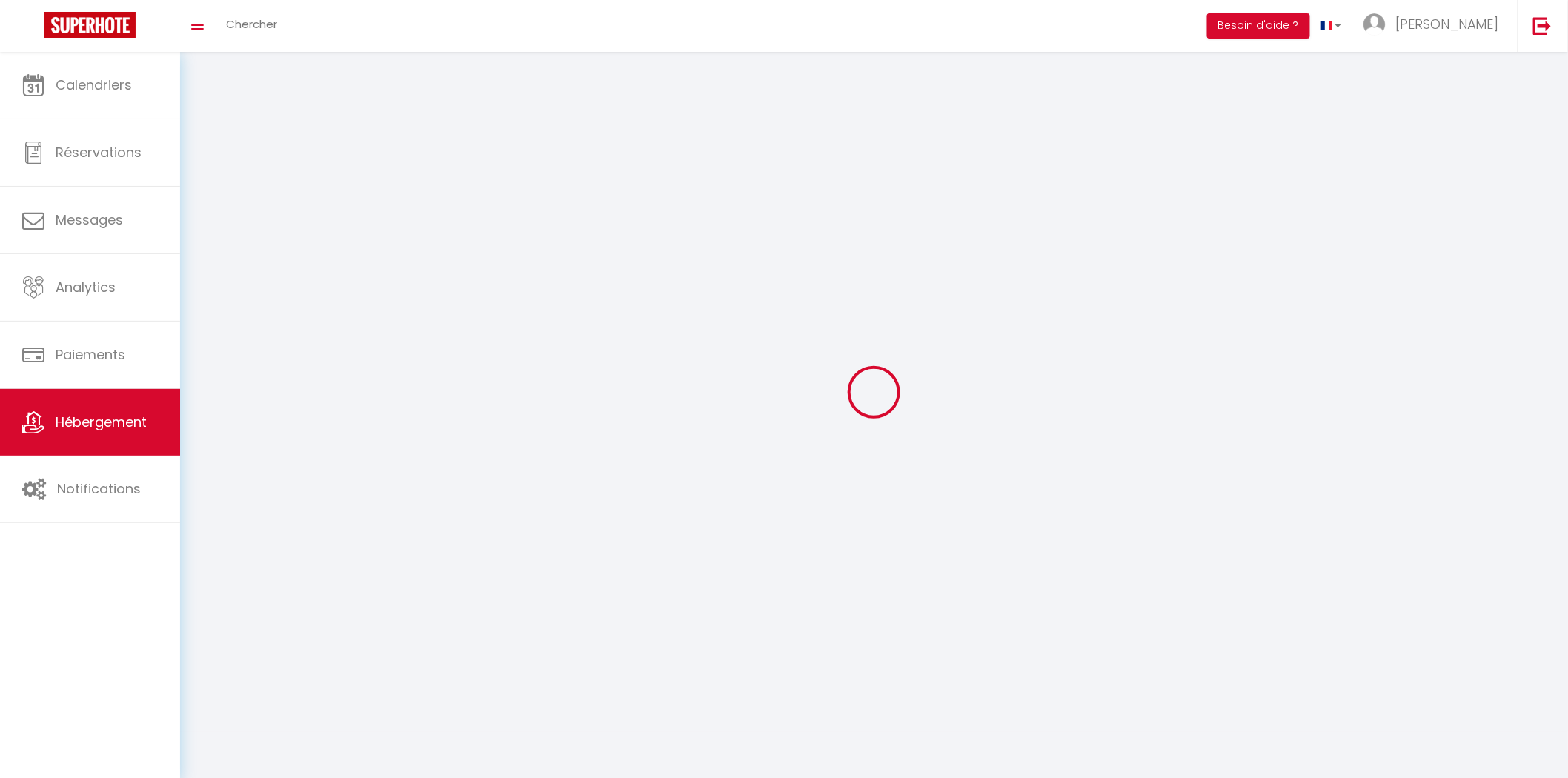
select select
checkbox input "false"
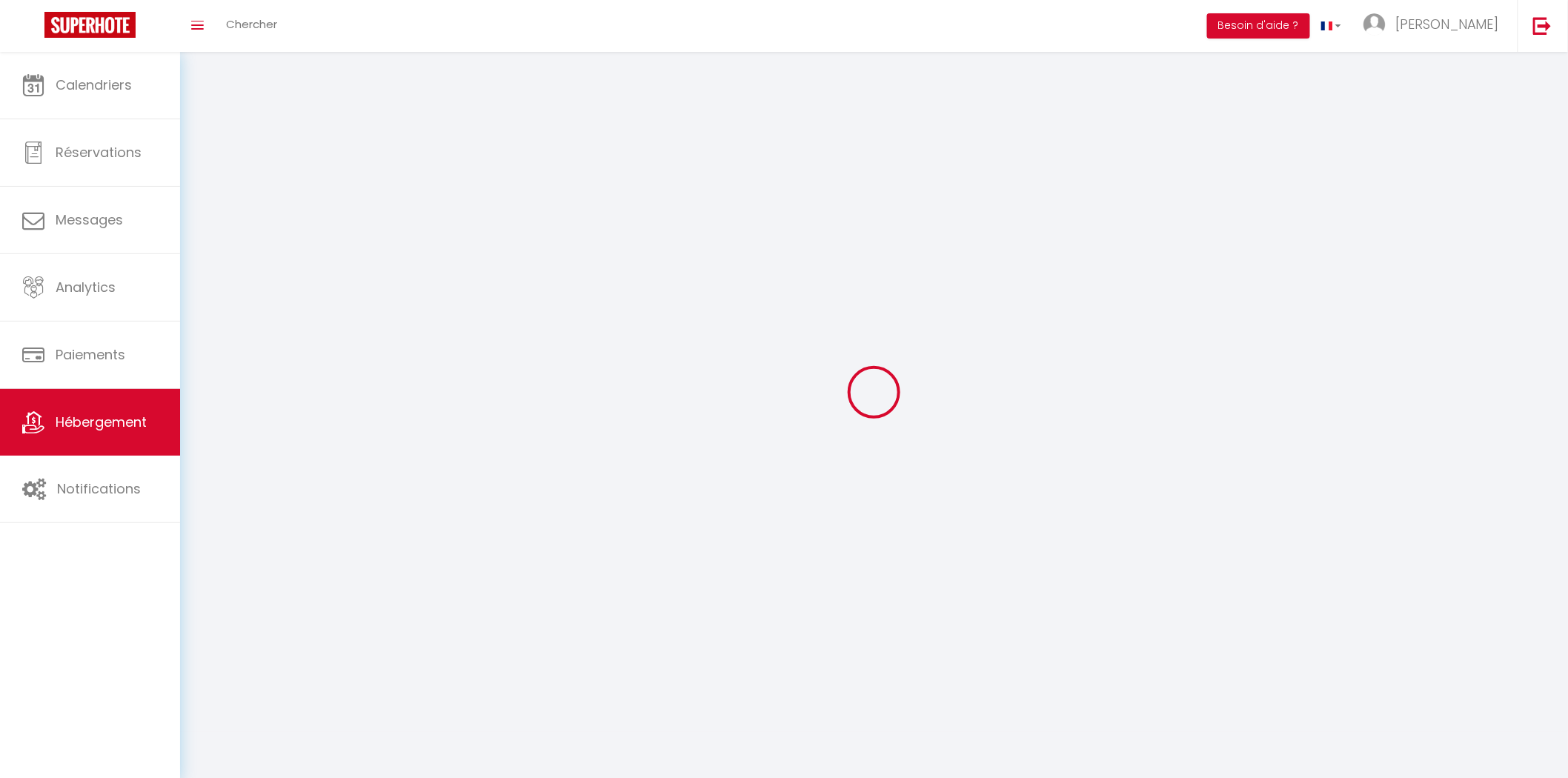
select select
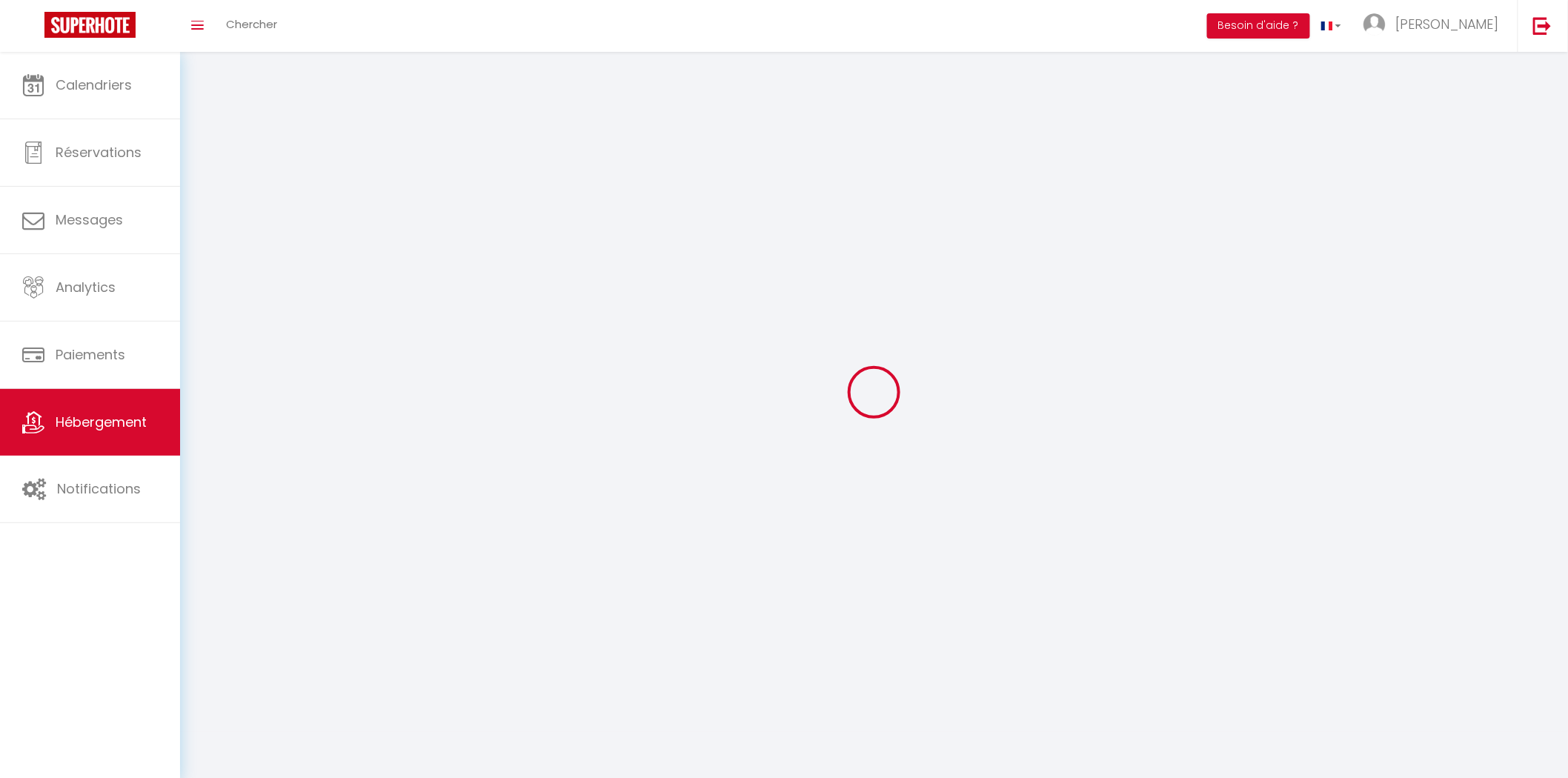
select select
checkbox input "false"
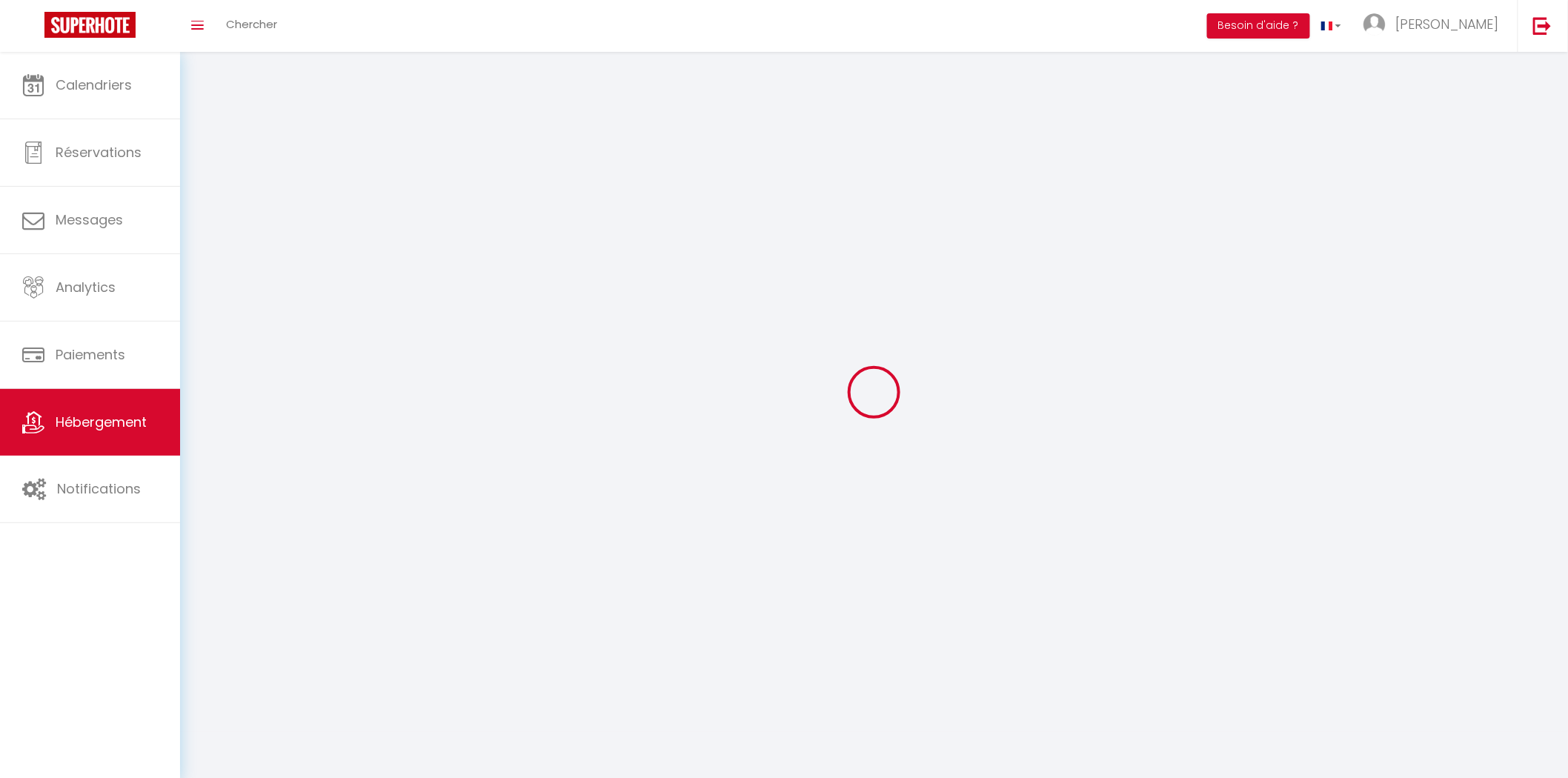
checkbox input "false"
select select
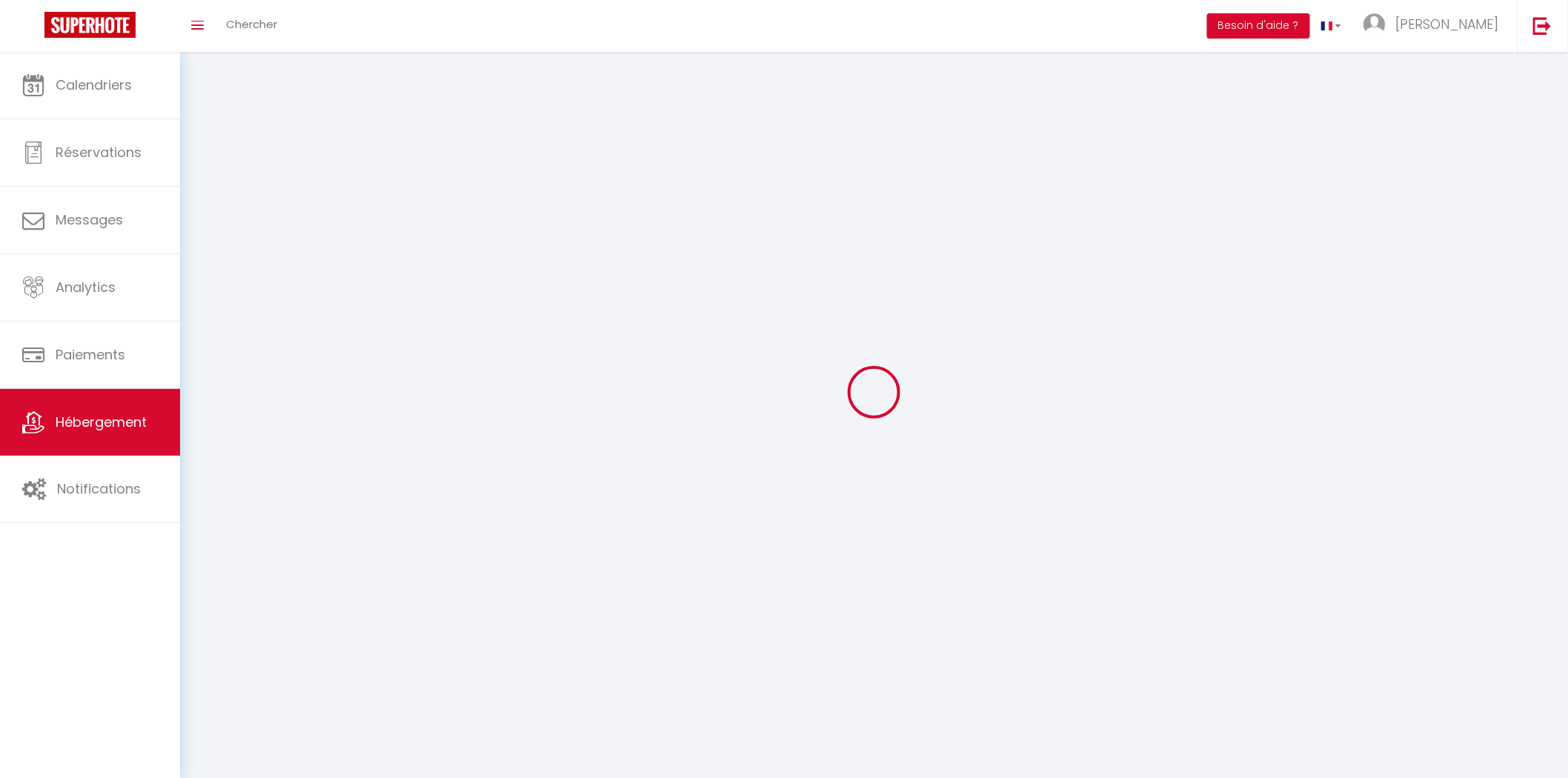
select select
checkbox input "false"
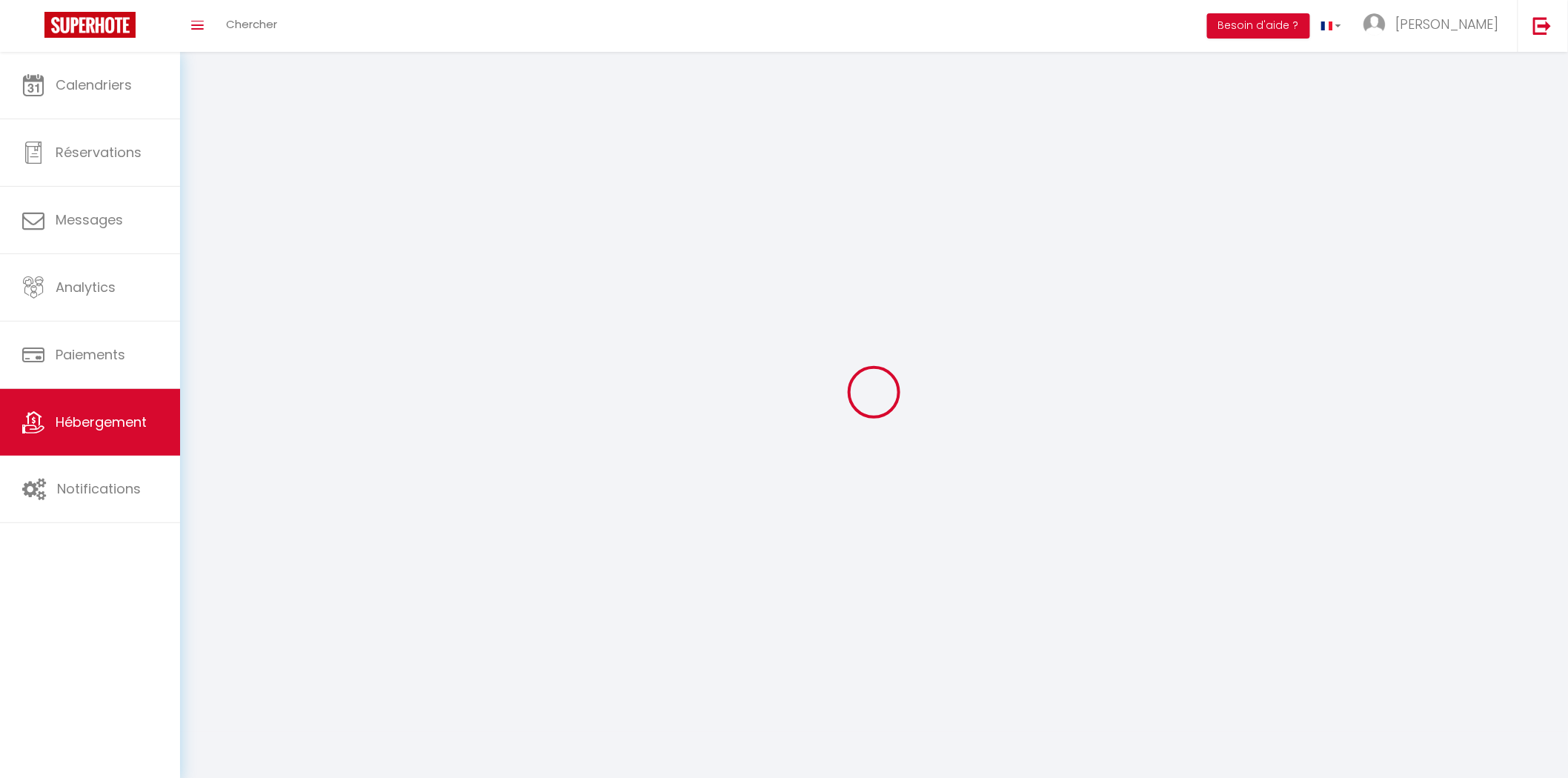
checkbox input "false"
select select
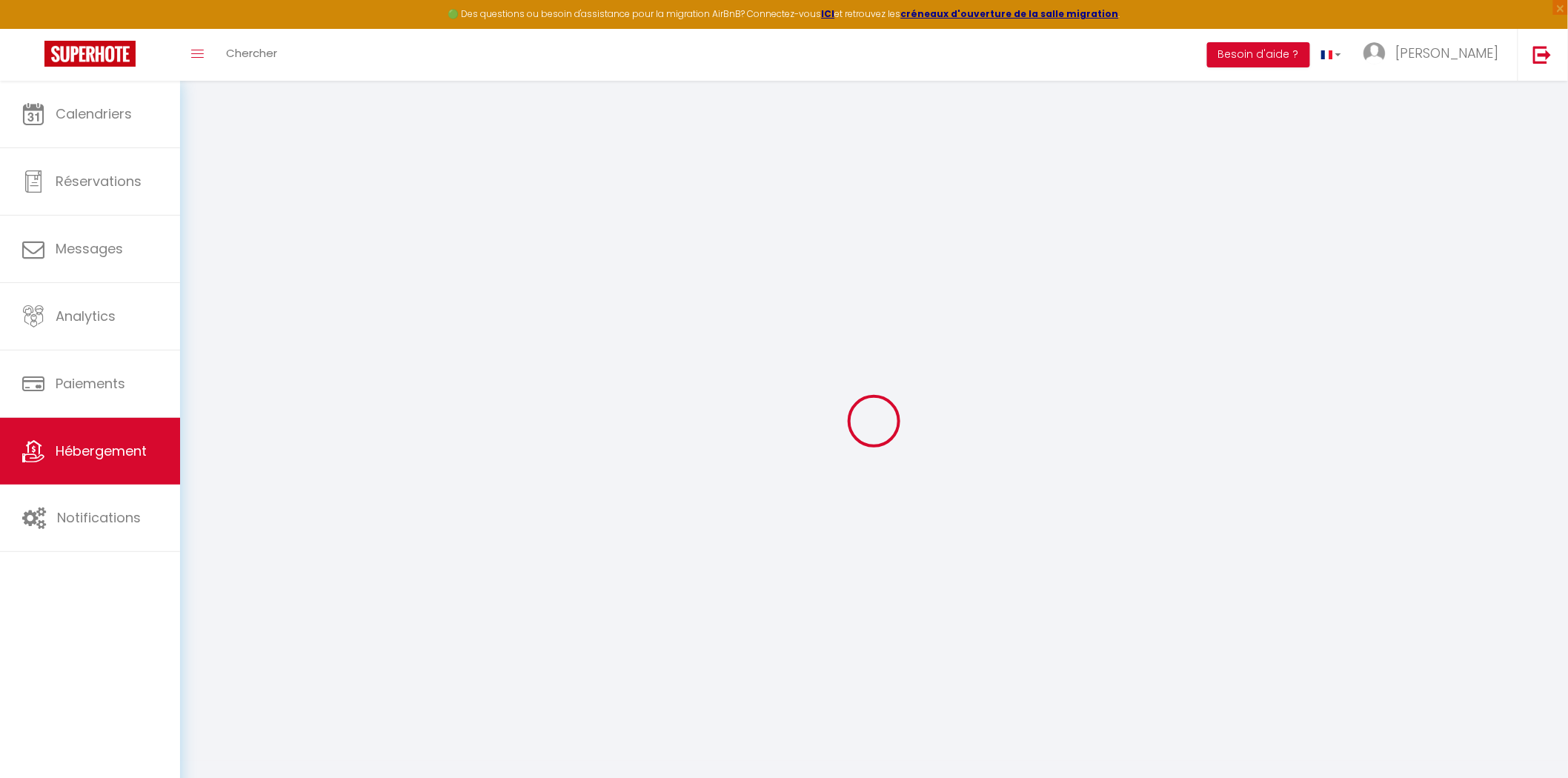
select select
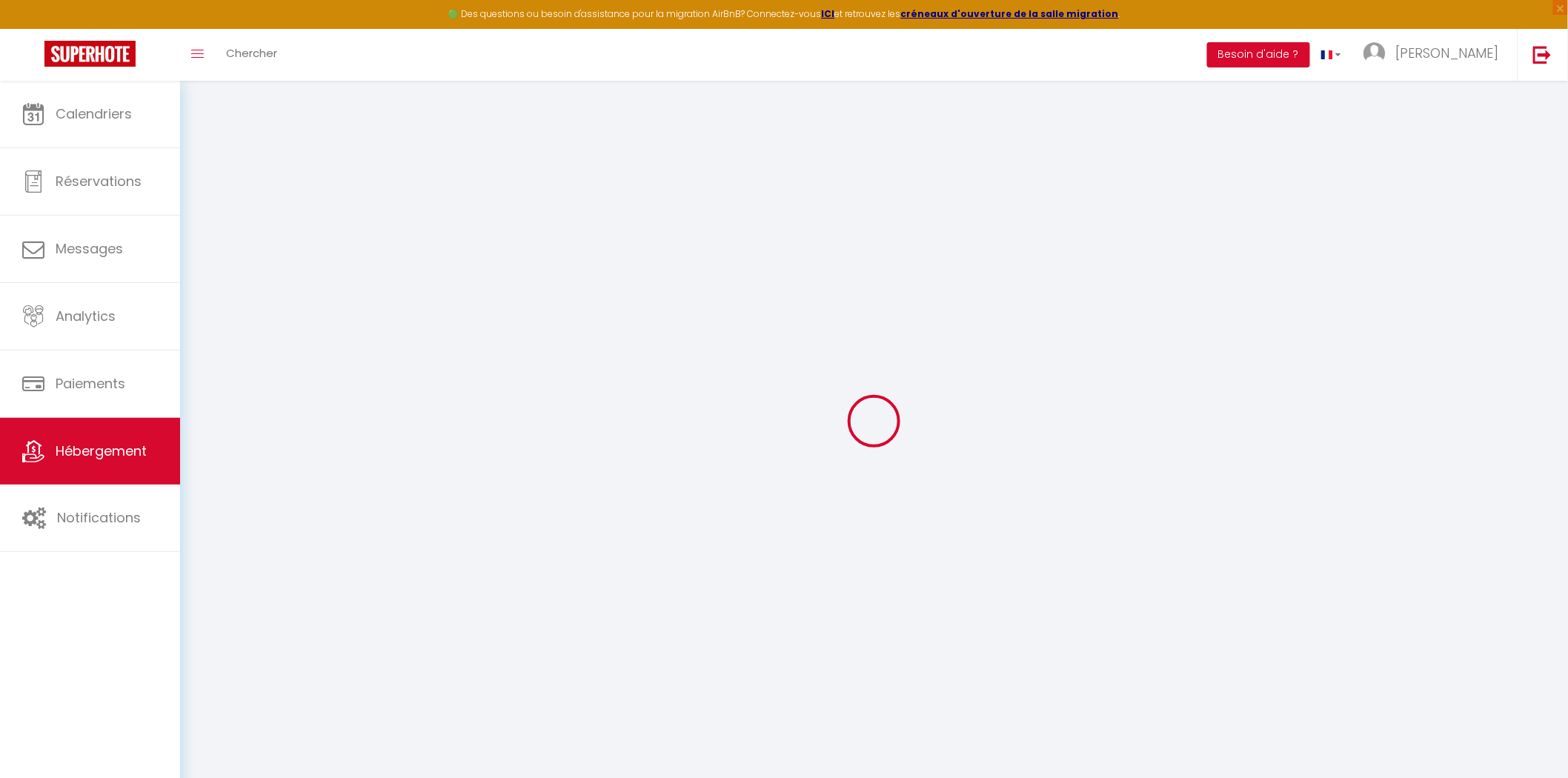
select select
checkbox input "false"
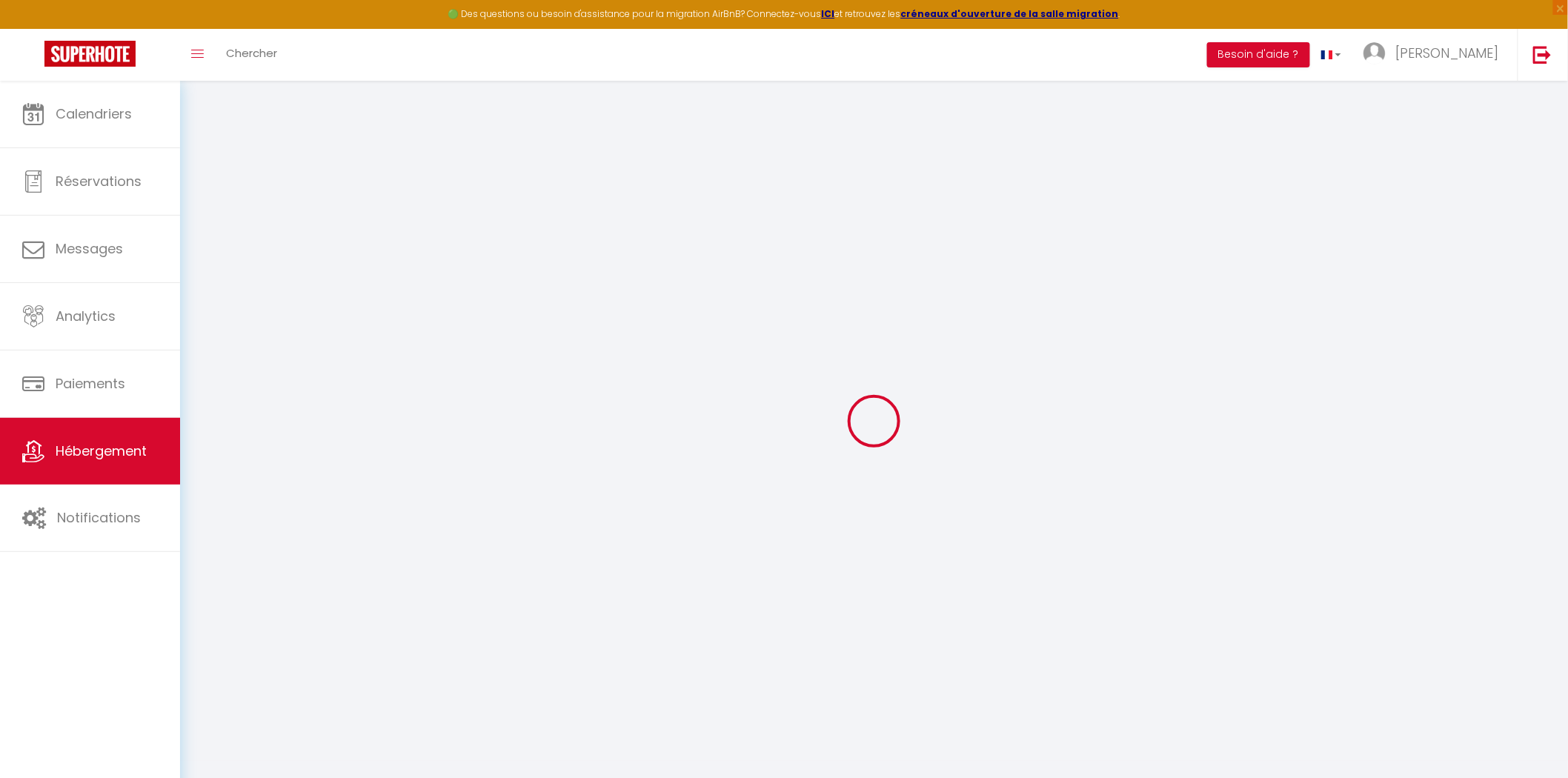
select select
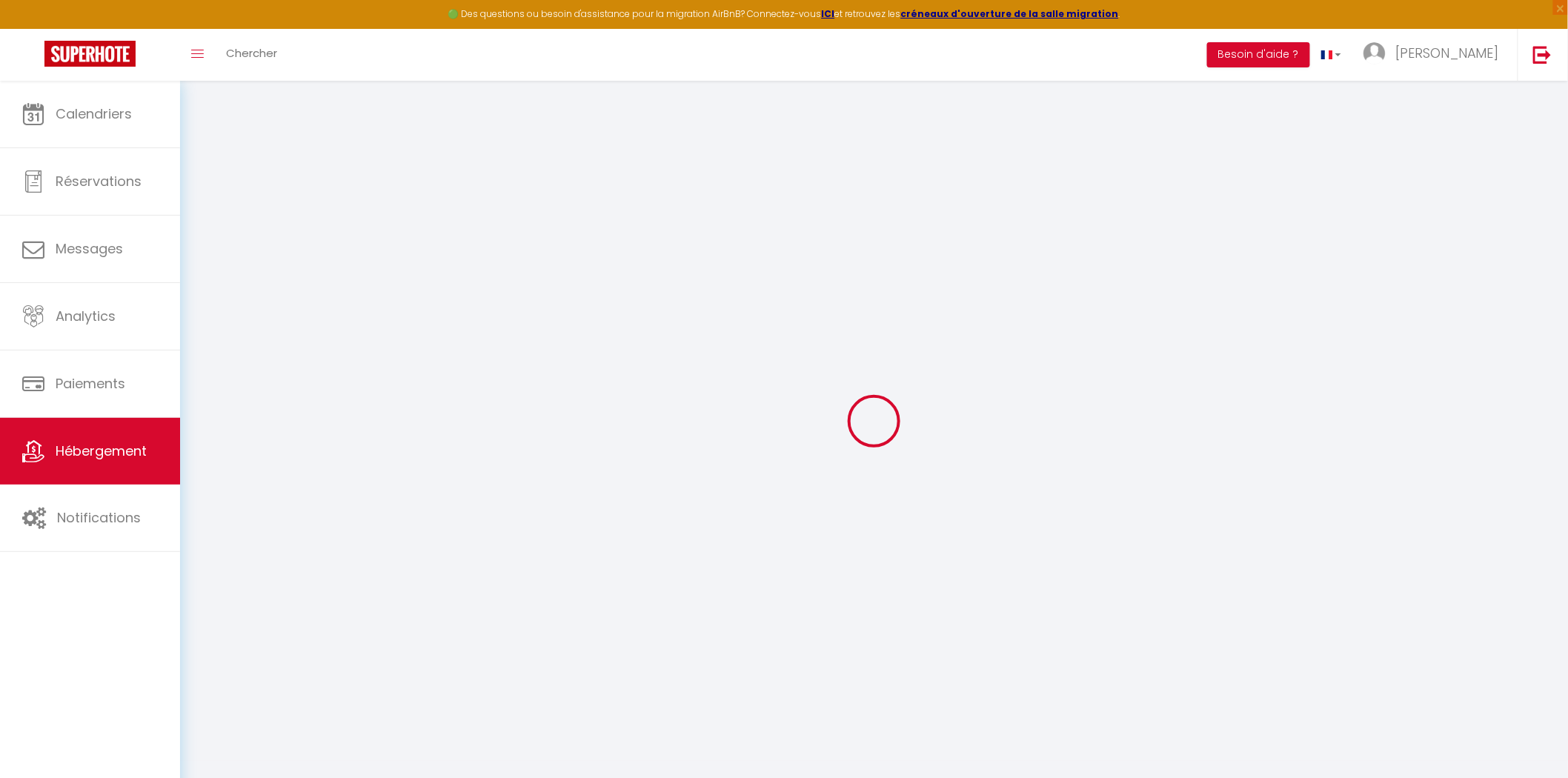
select select
checkbox input "false"
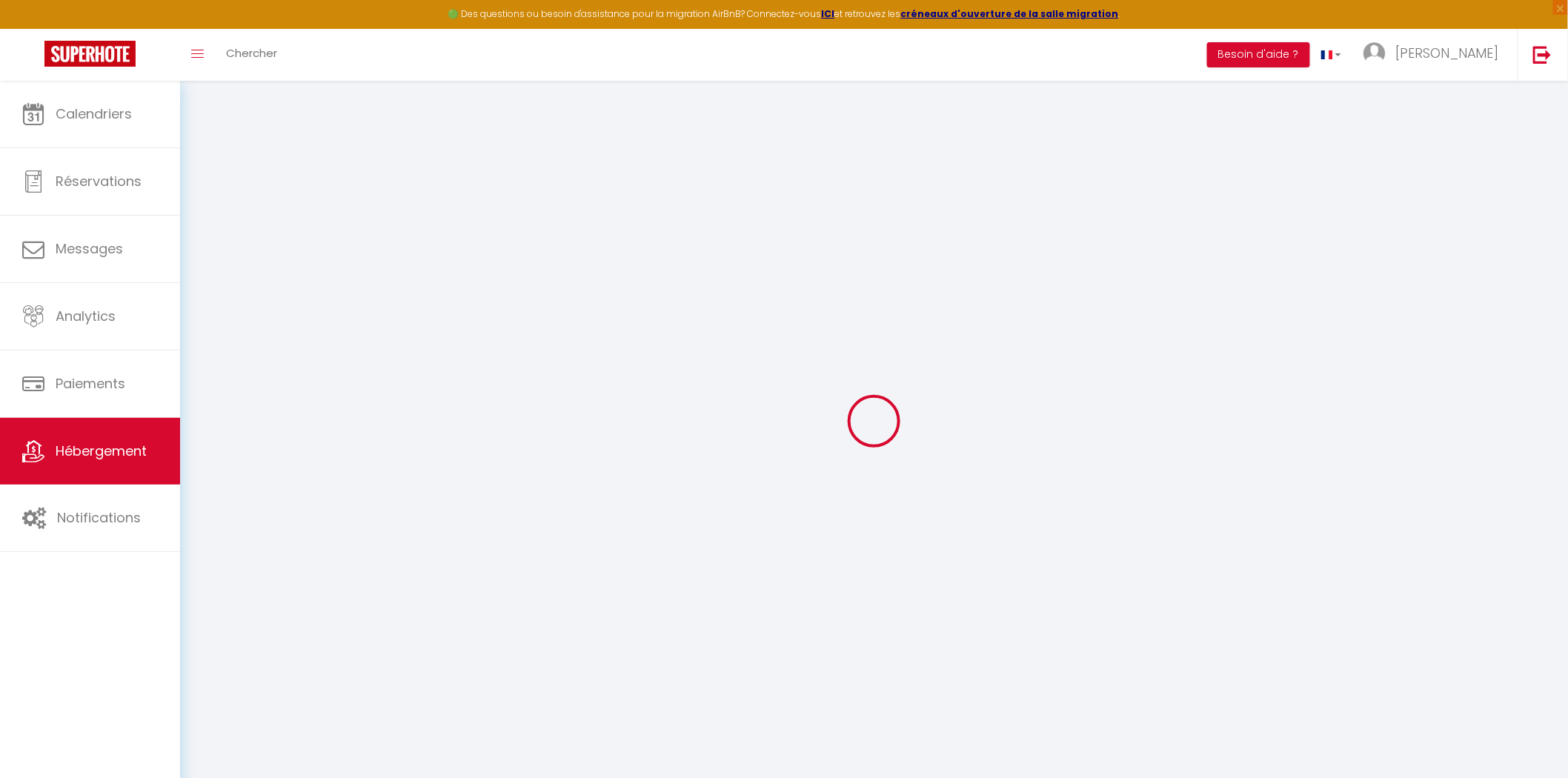
checkbox input "false"
select select
type input "Escale Closeraie"
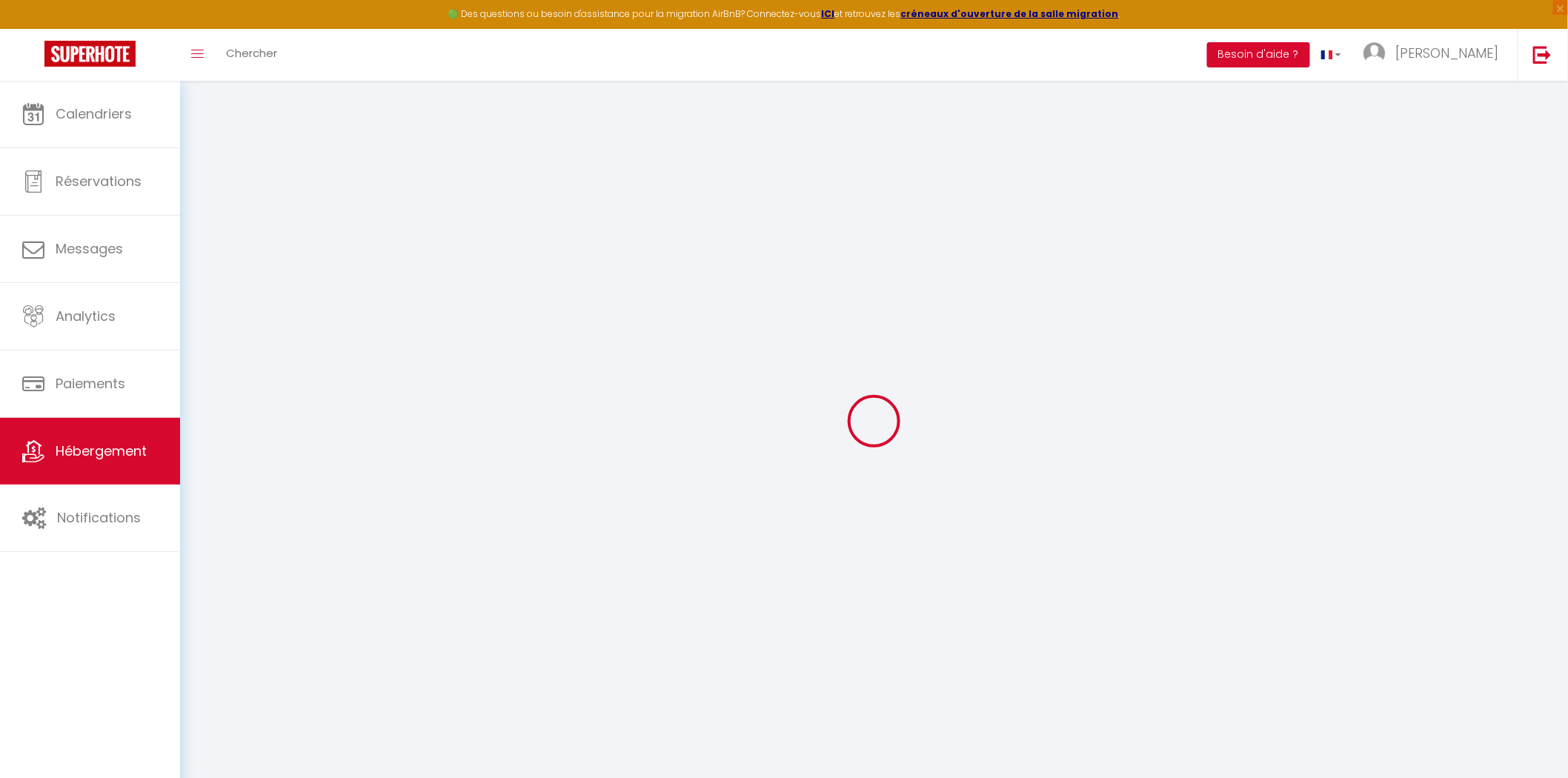
type input "Lionel"
type input "Laval"
type input "31 avenue de la Gare"
type input "65100"
type input "Lourdes"
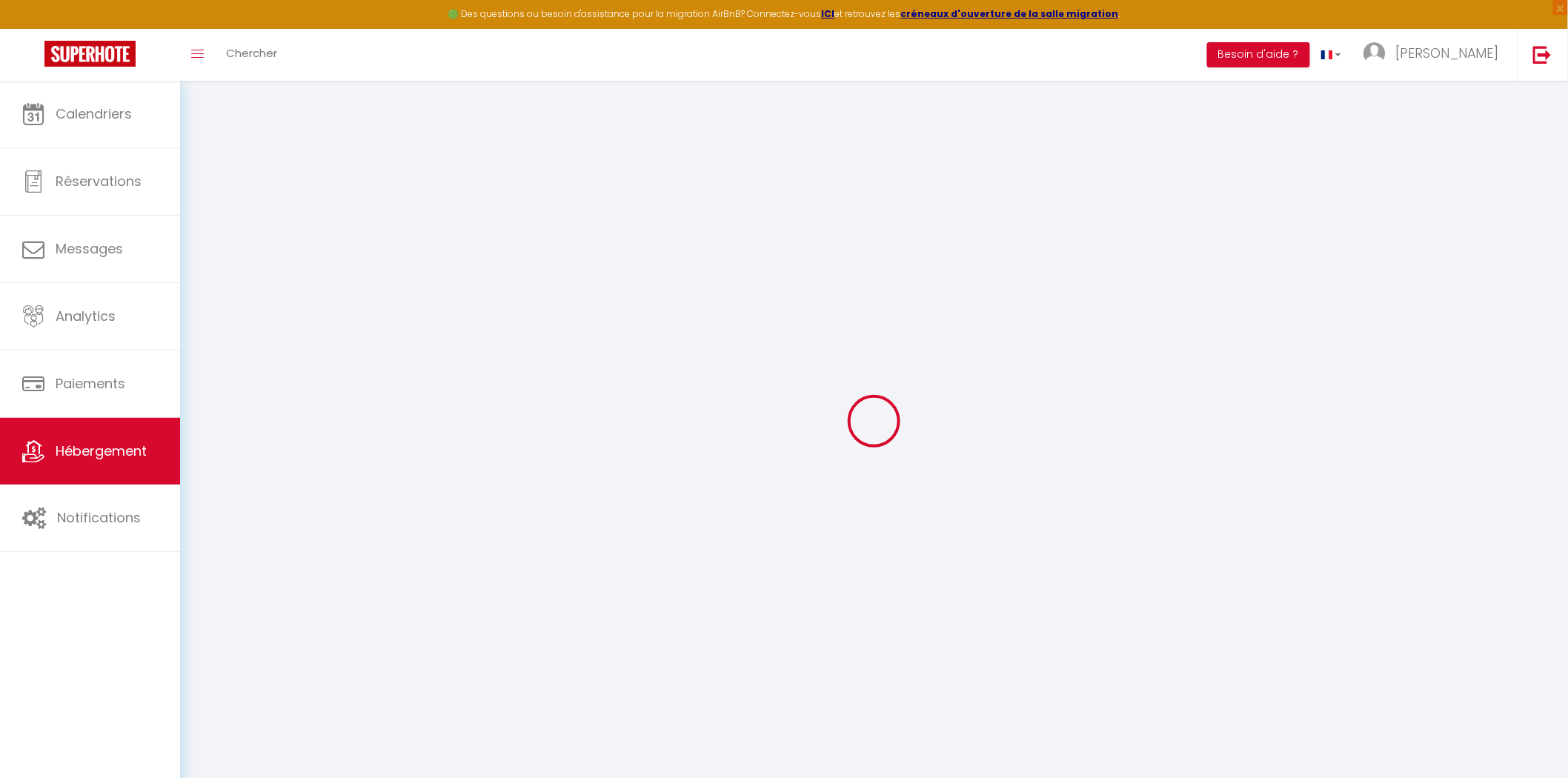
select select "4"
select select "0"
type input "300"
type input "38"
type input "7.20"
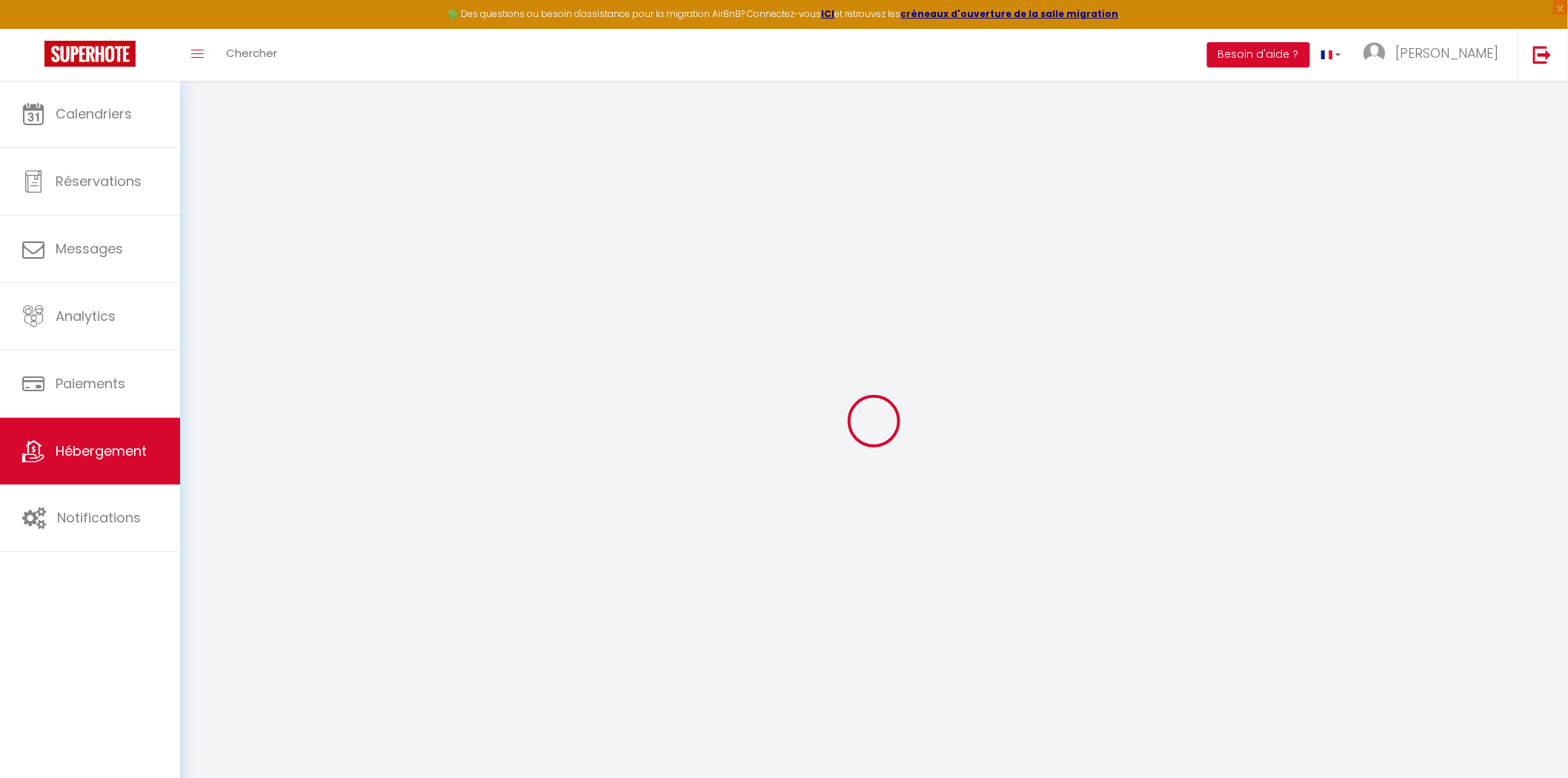
type input "6.62"
type input "300"
select select
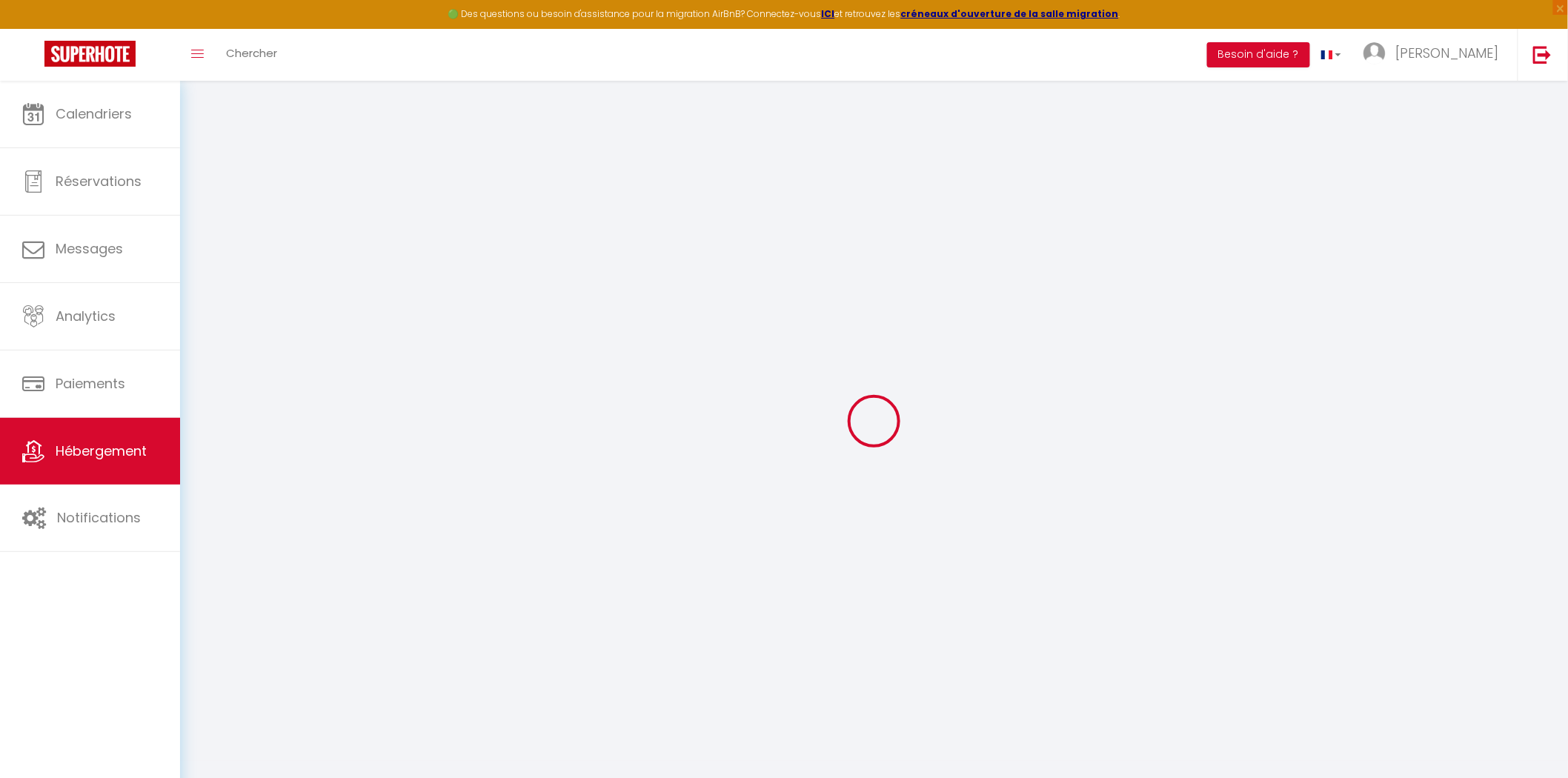
select select
type input "31 avenue de la Gare"
type input "65100"
type input "Lourdes"
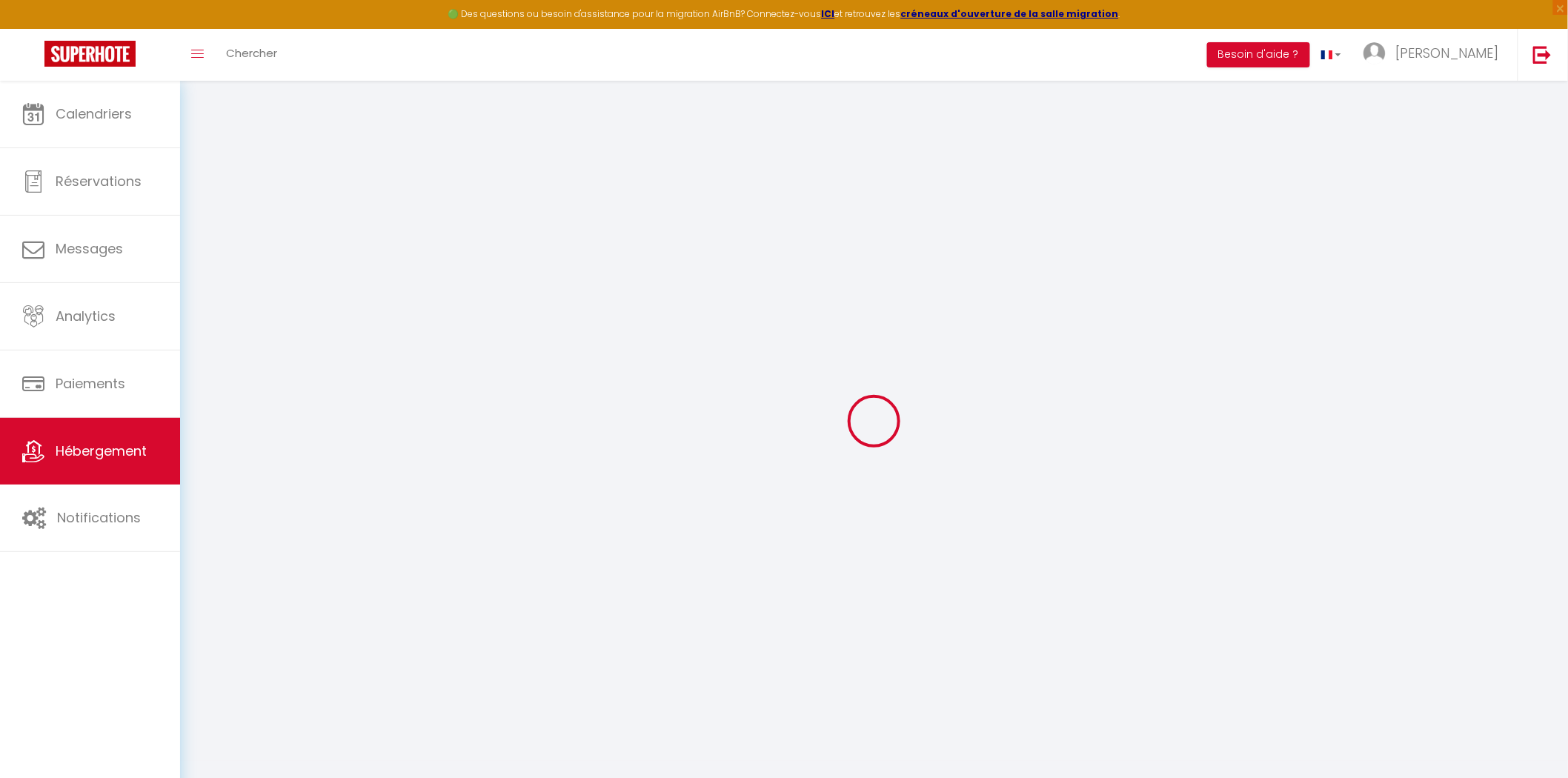
type input "[EMAIL_ADDRESS][DOMAIN_NAME]"
select select "14635"
checkbox input "false"
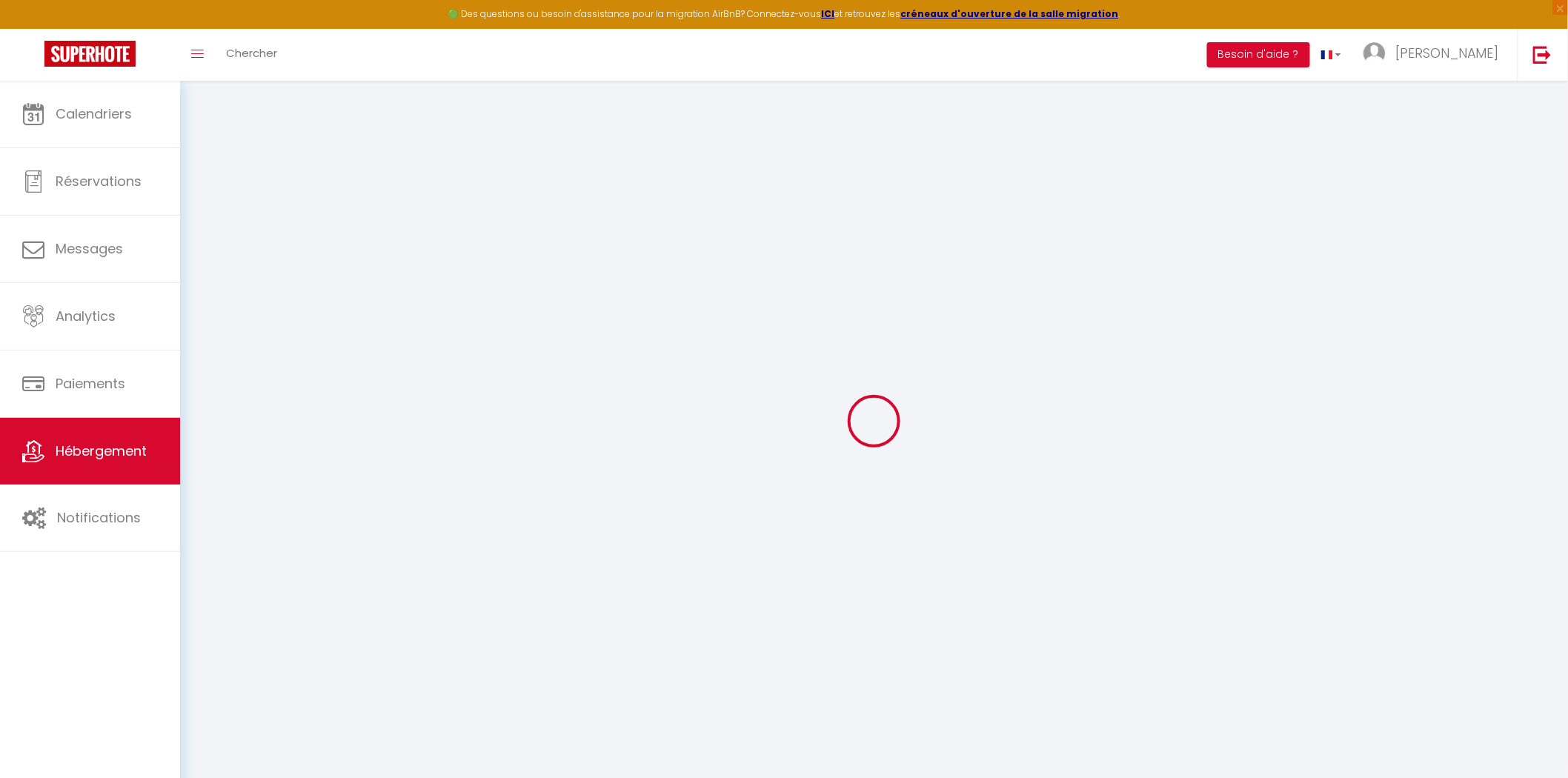
checkbox input "false"
radio input "true"
type input "0"
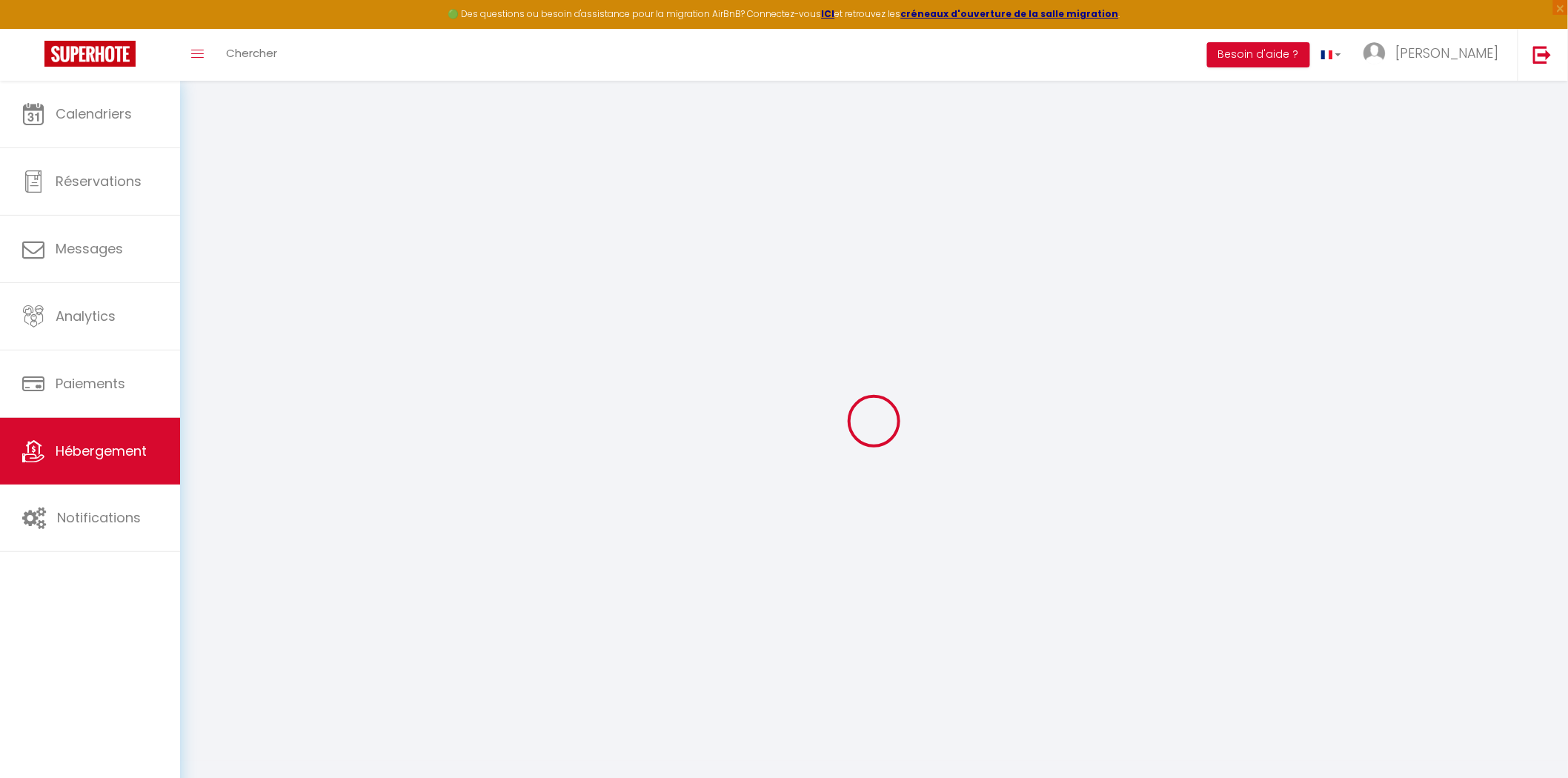
type input "0"
select select
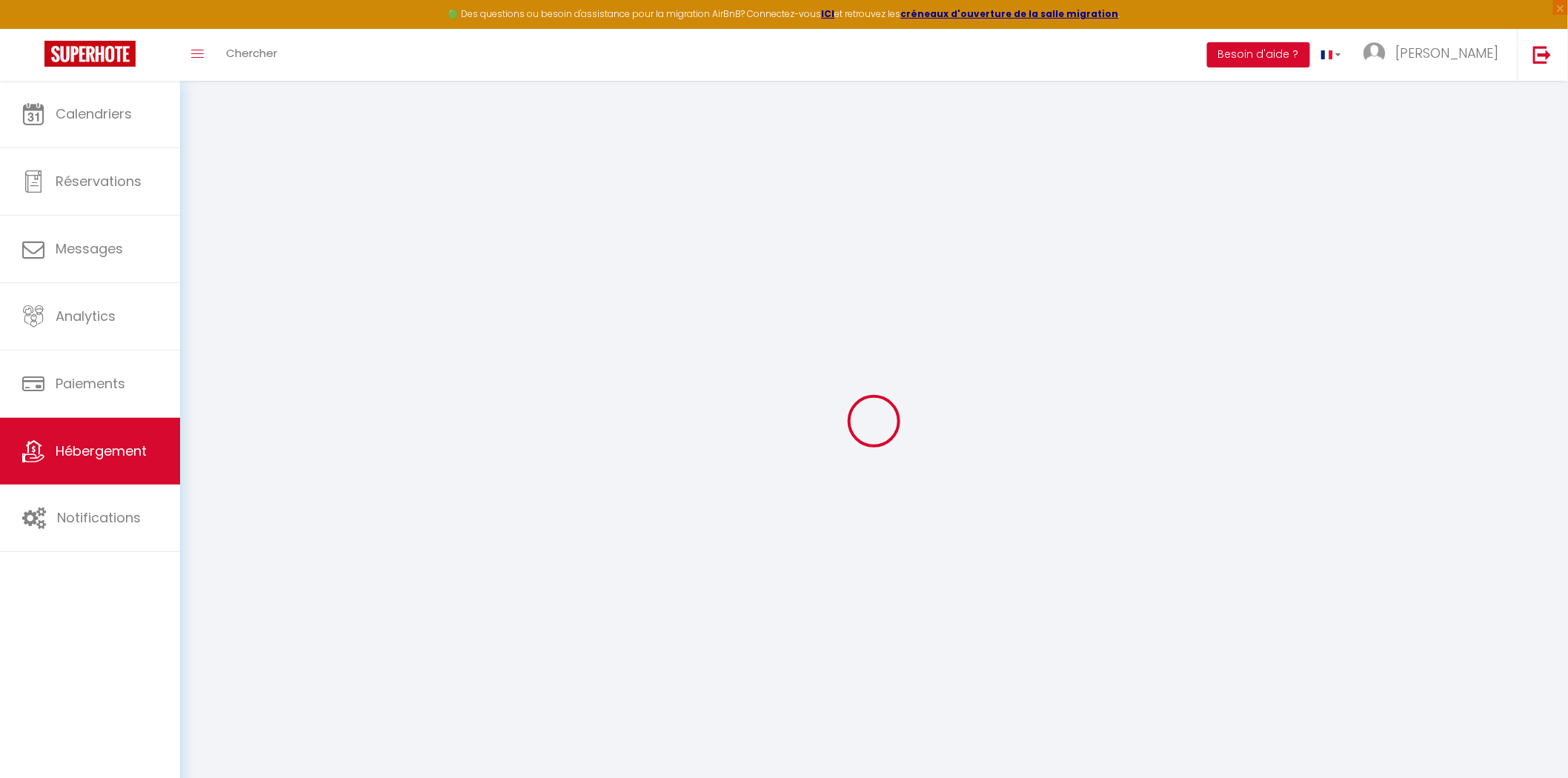
select select
checkbox input "false"
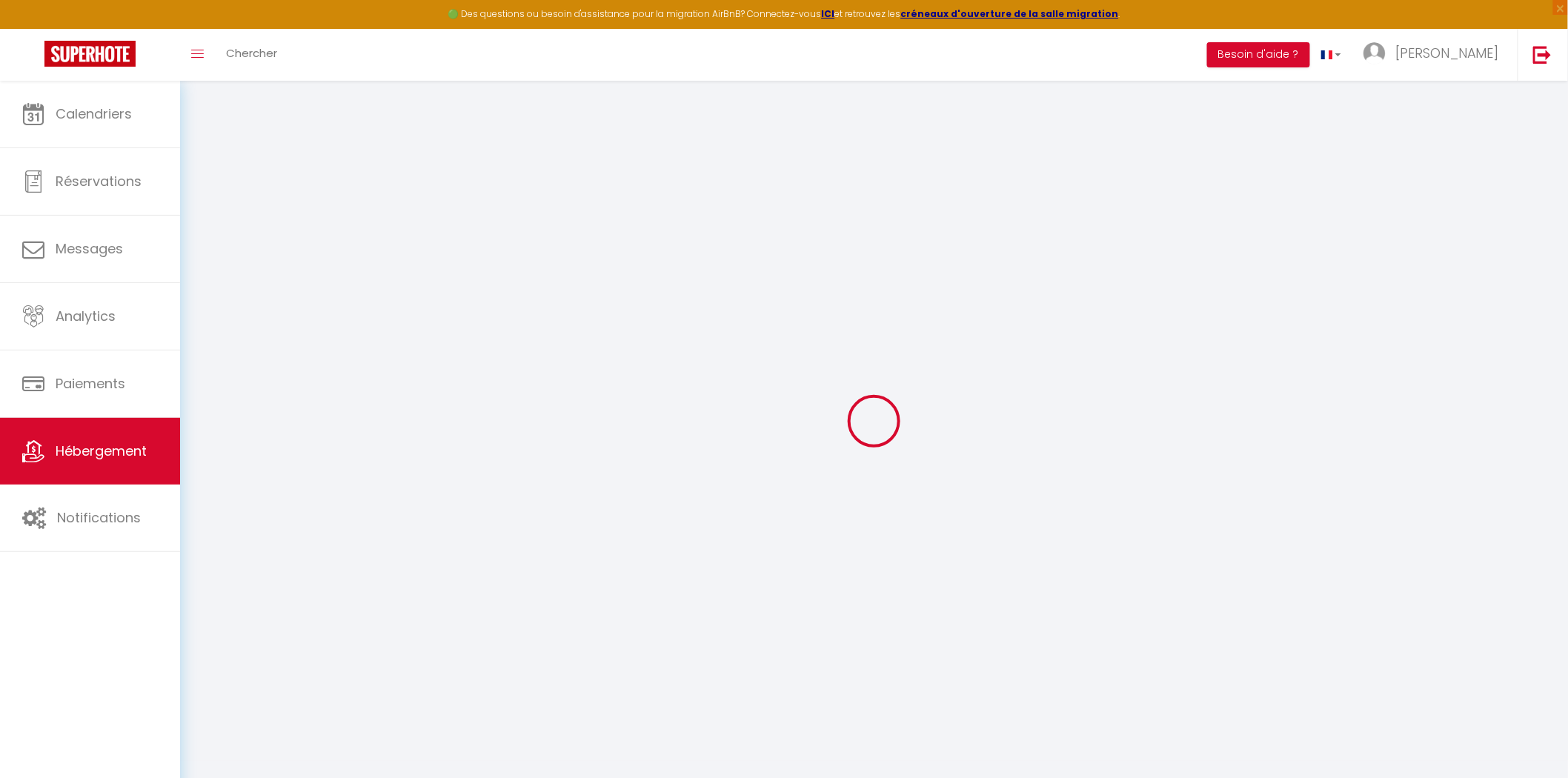
select select
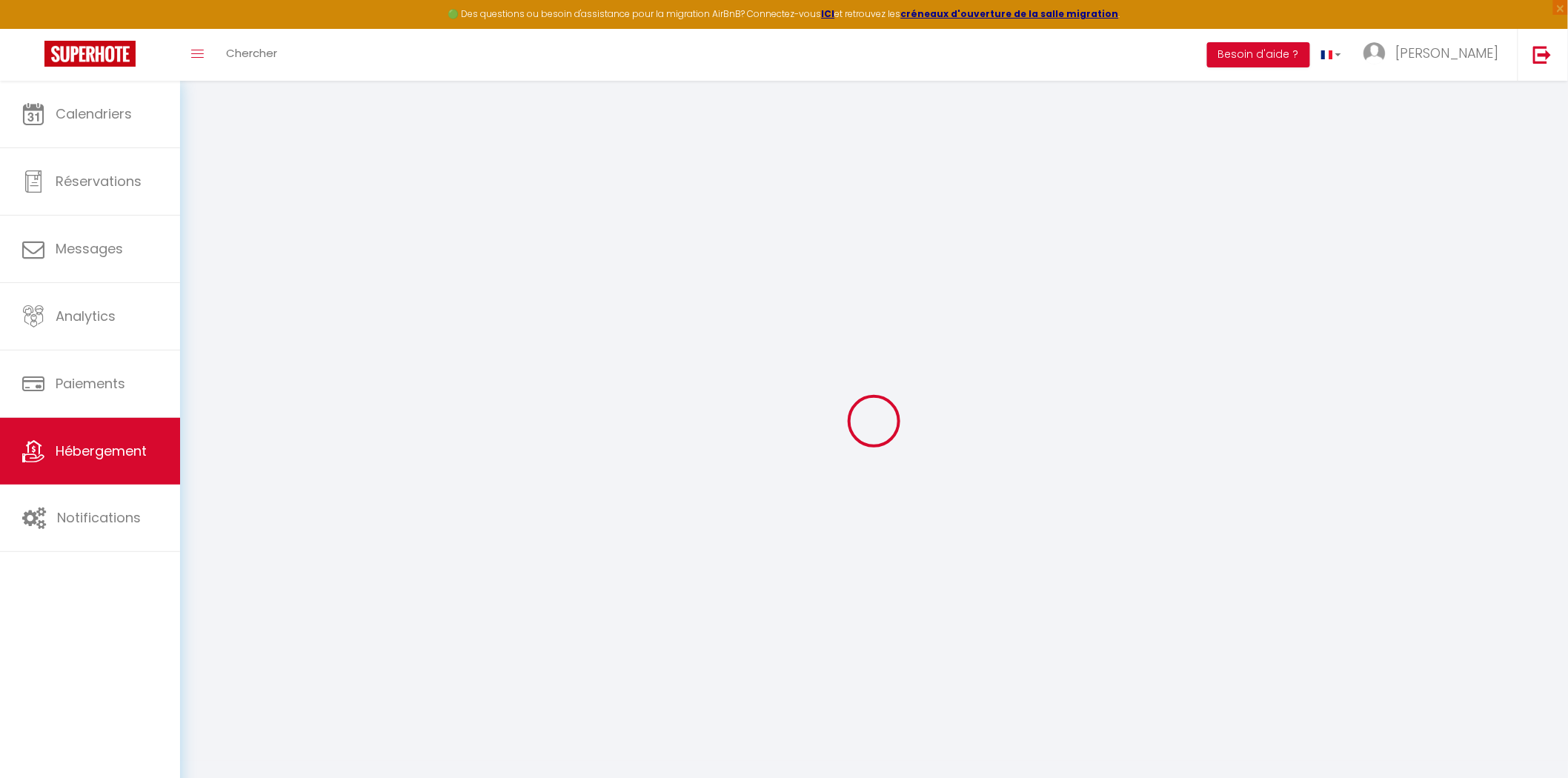
checkbox input "false"
select select "19103"
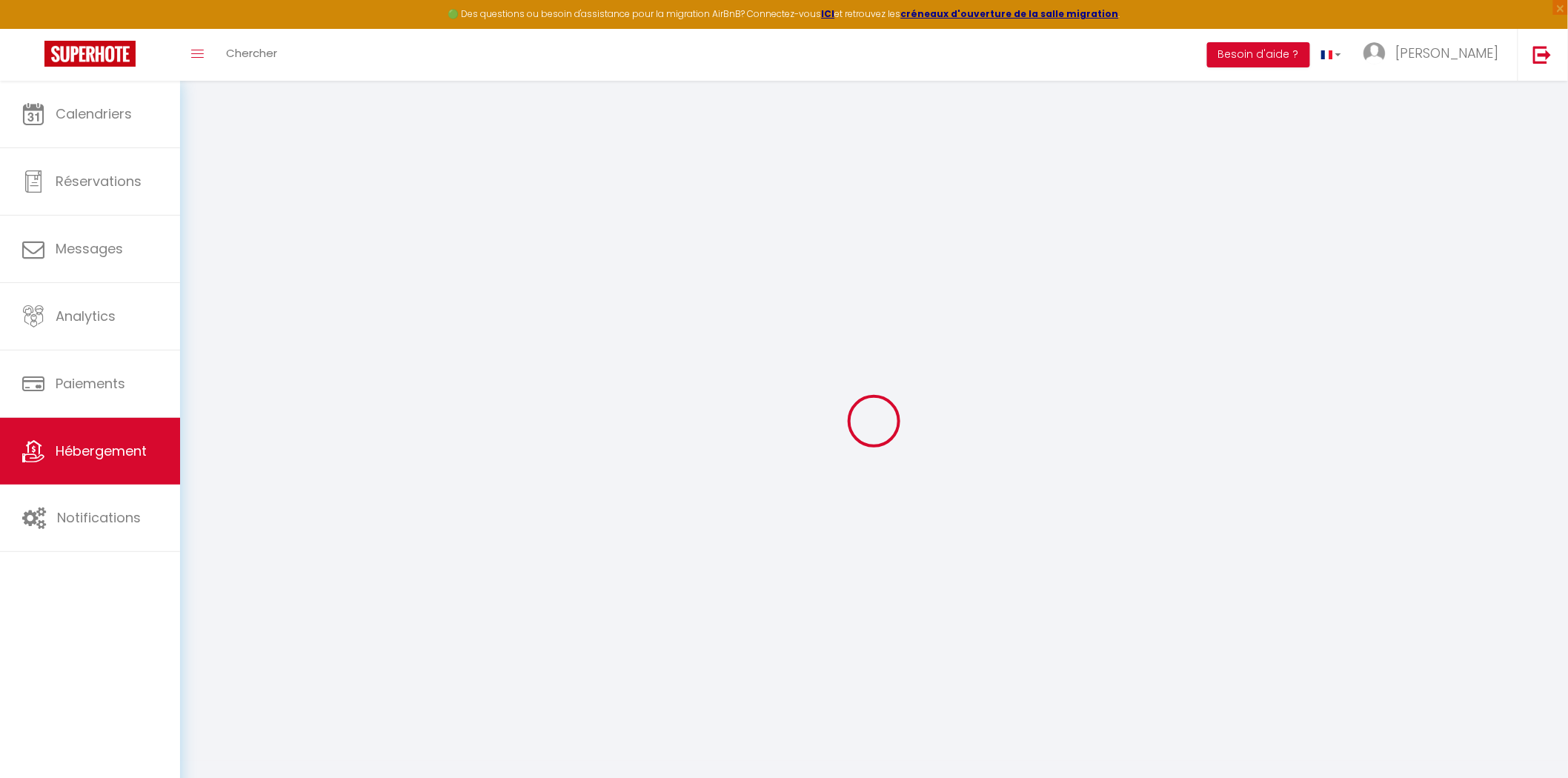
checkbox input "false"
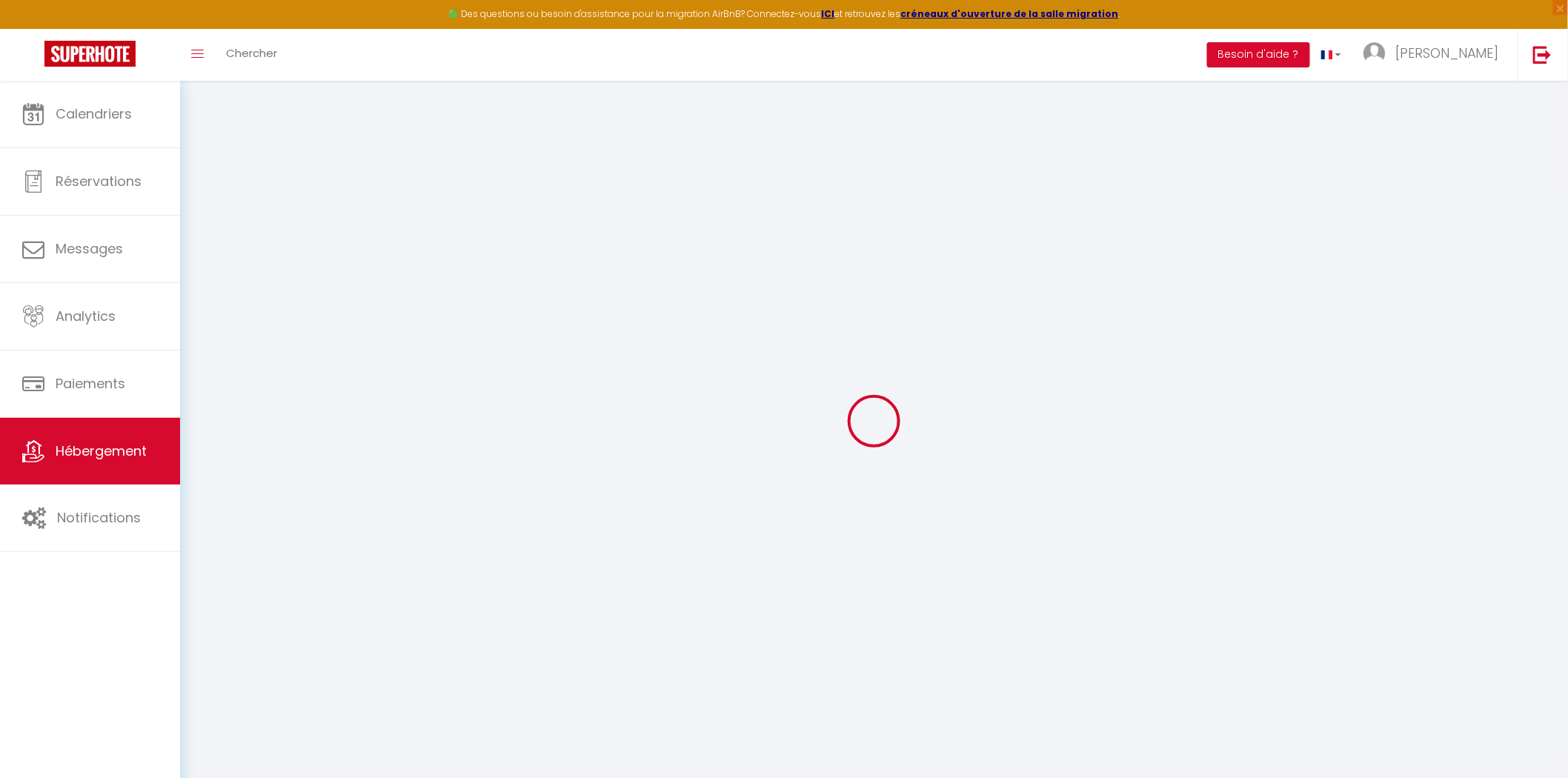
checkbox input "false"
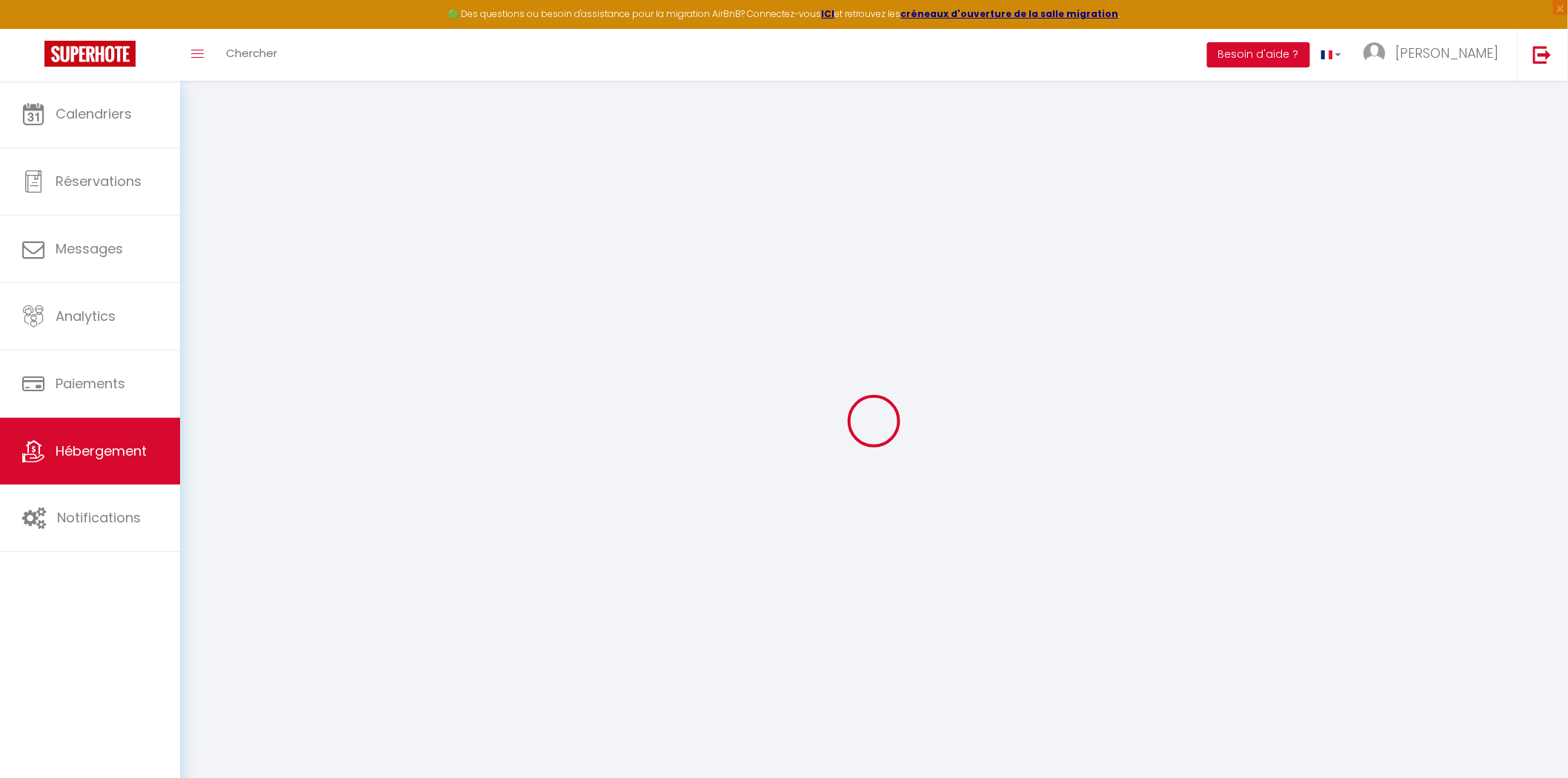
checkbox input "false"
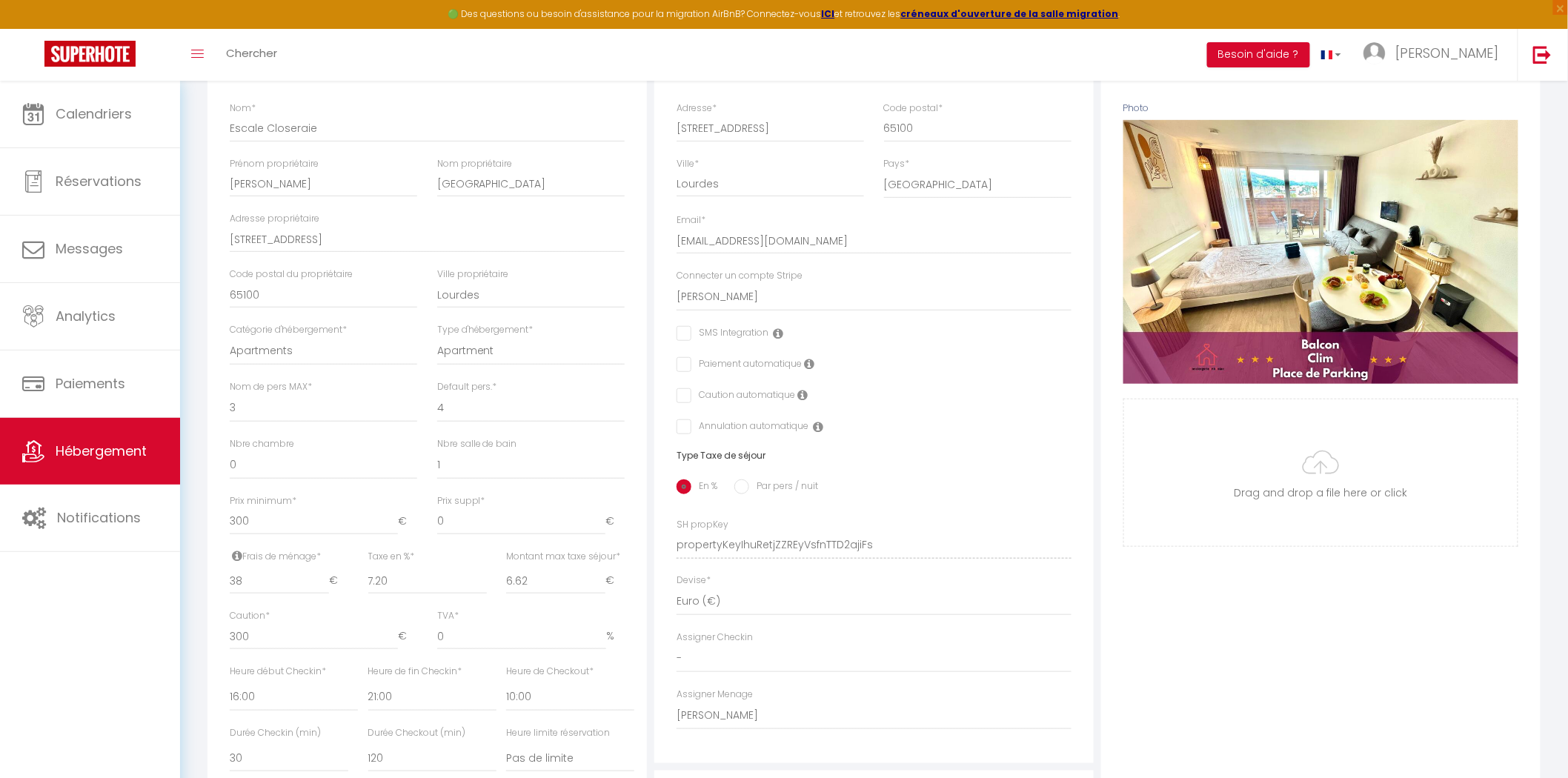
scroll to position [247, 0]
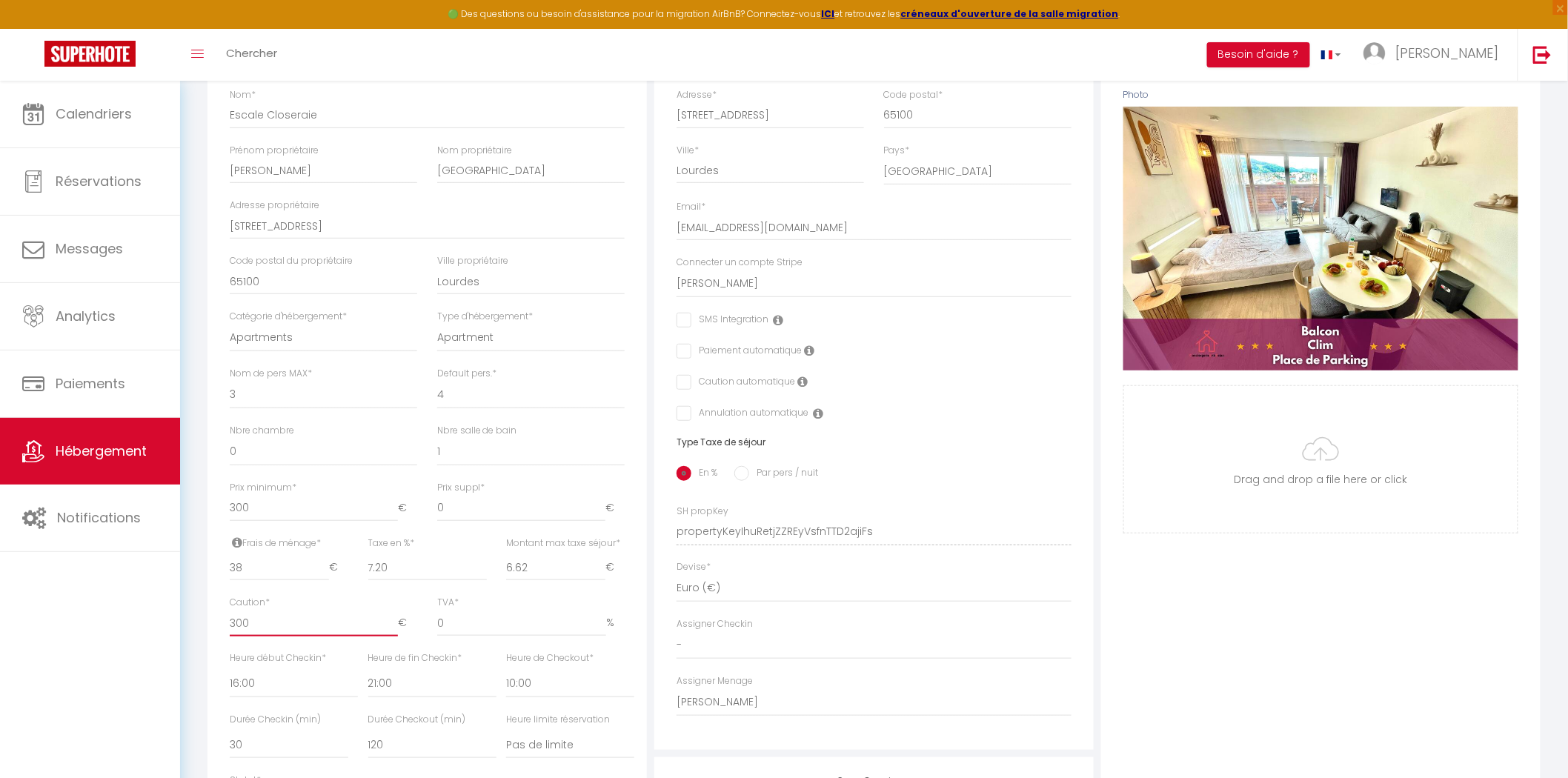
click at [278, 612] on input "300" at bounding box center [313, 622] width 168 height 26
click at [282, 510] on input "300" at bounding box center [313, 508] width 168 height 26
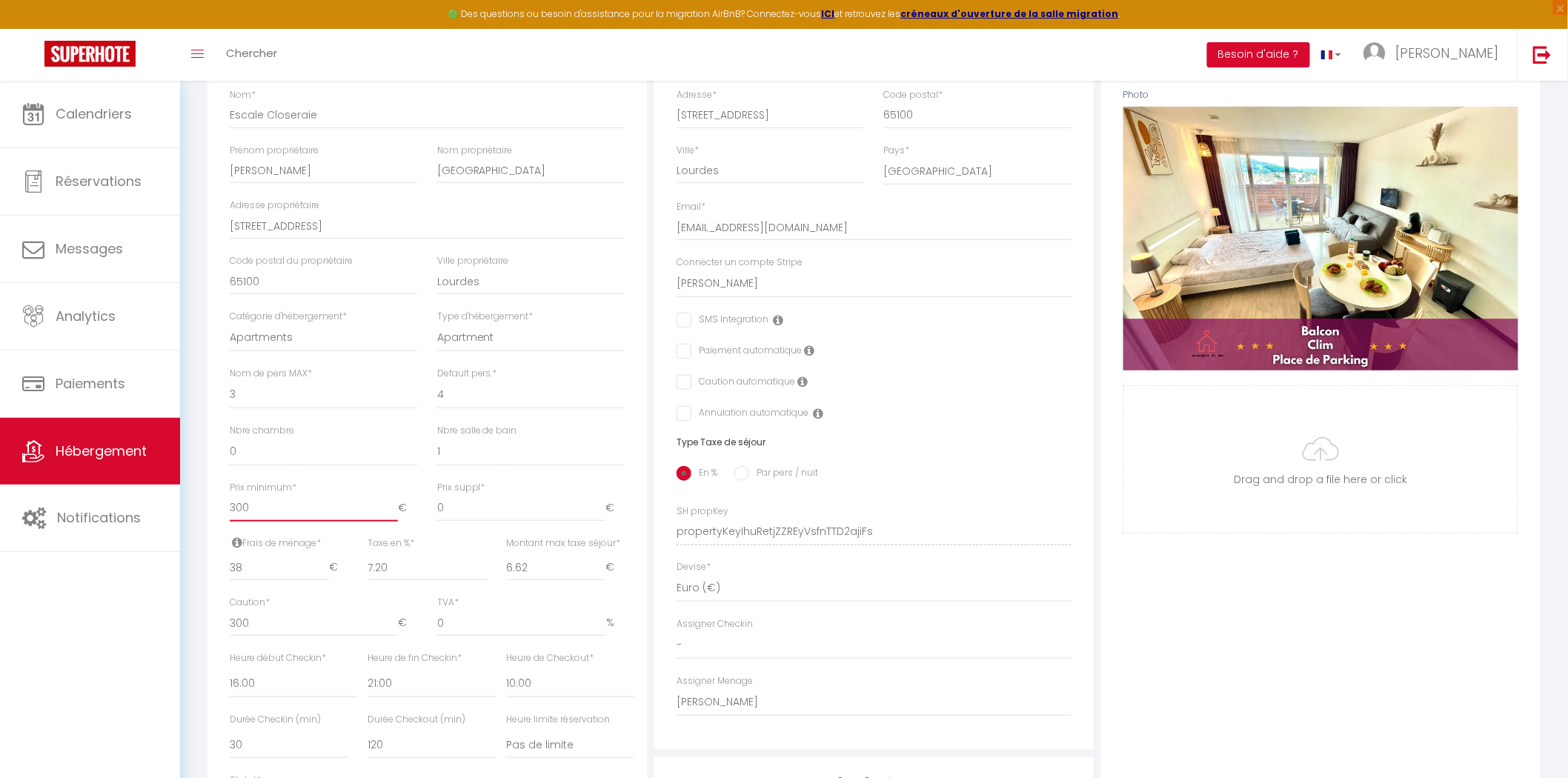
type input "4"
checkbox input "false"
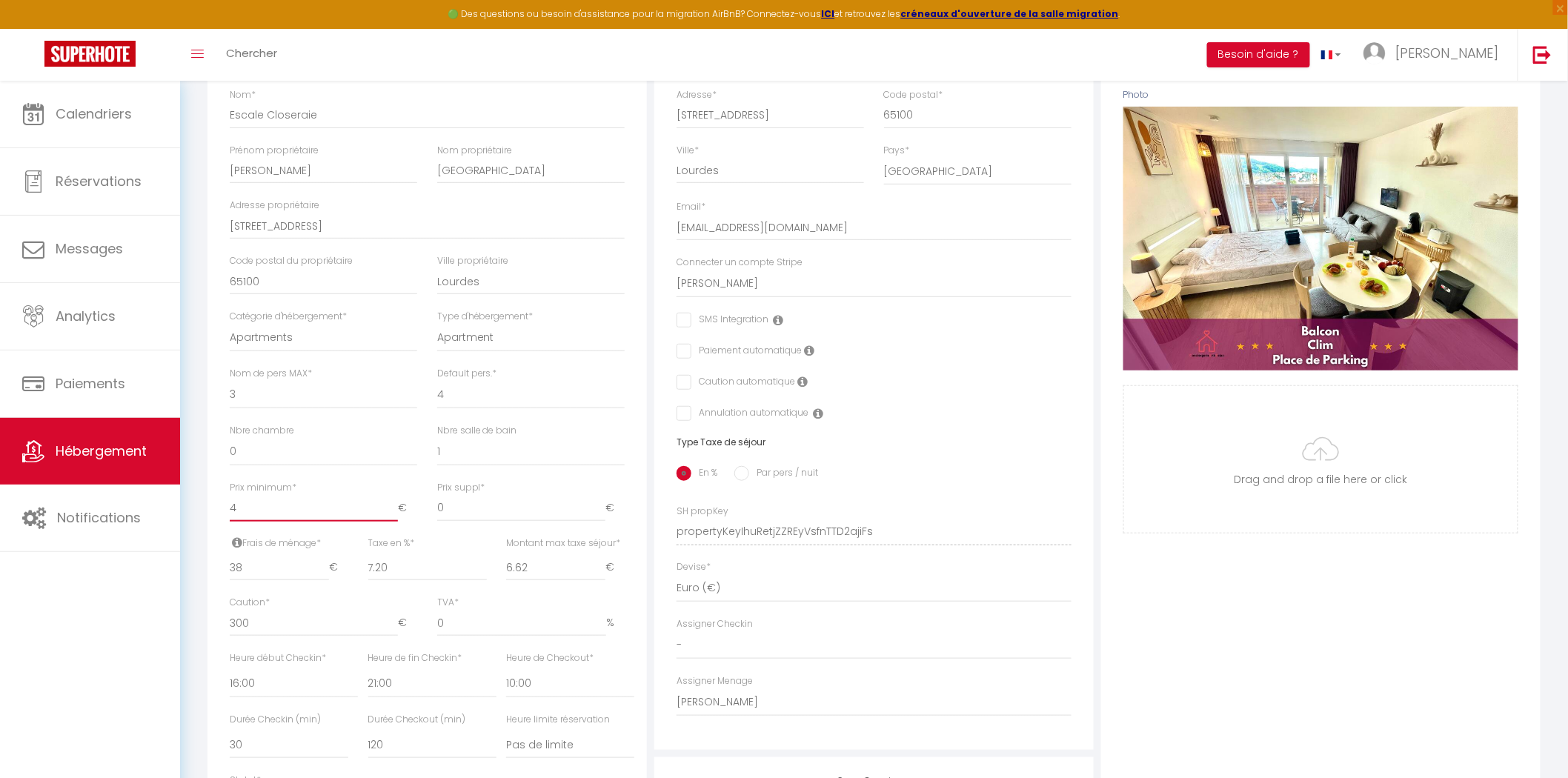
type input "40"
checkbox input "false"
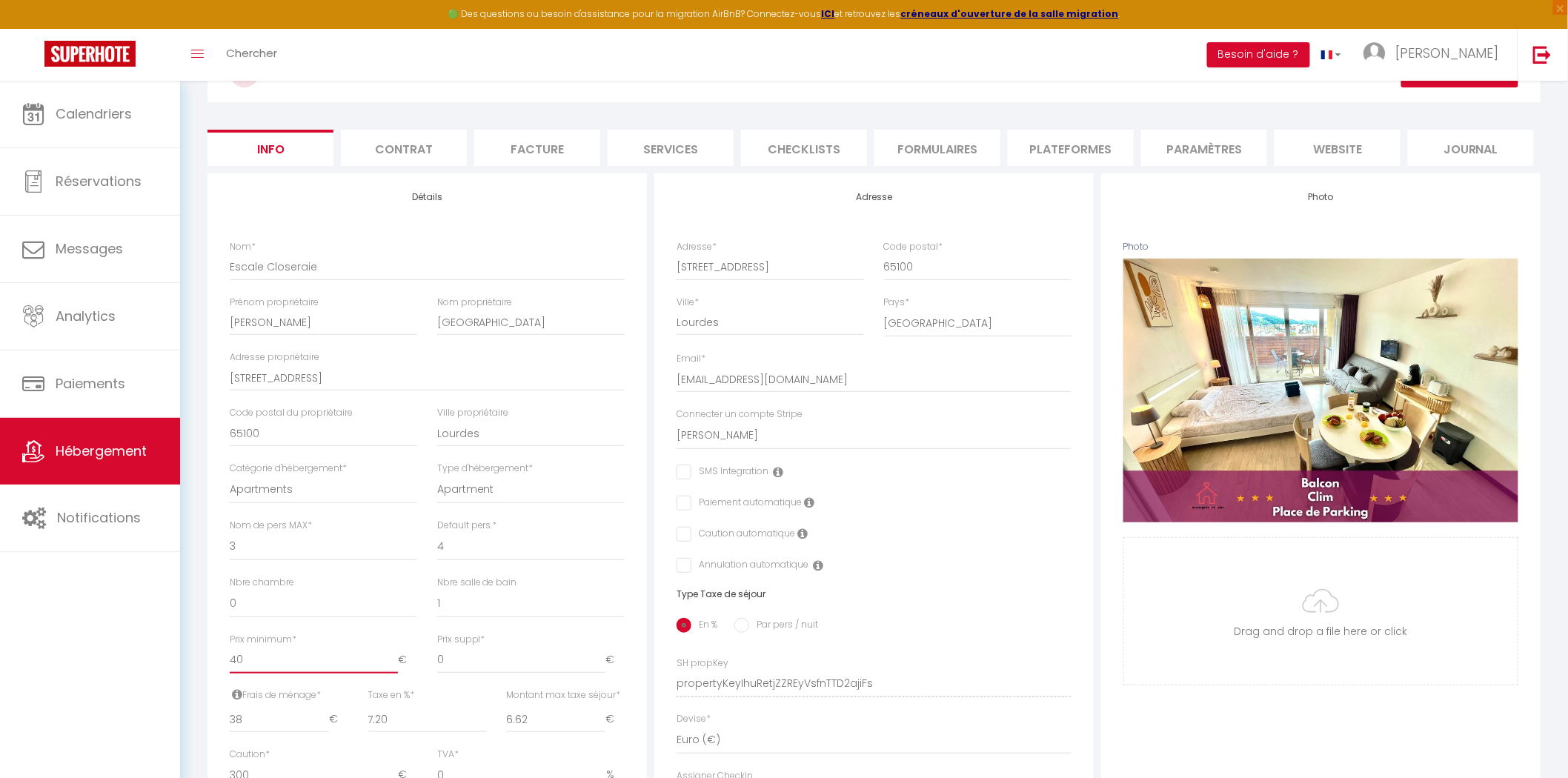
scroll to position [0, 0]
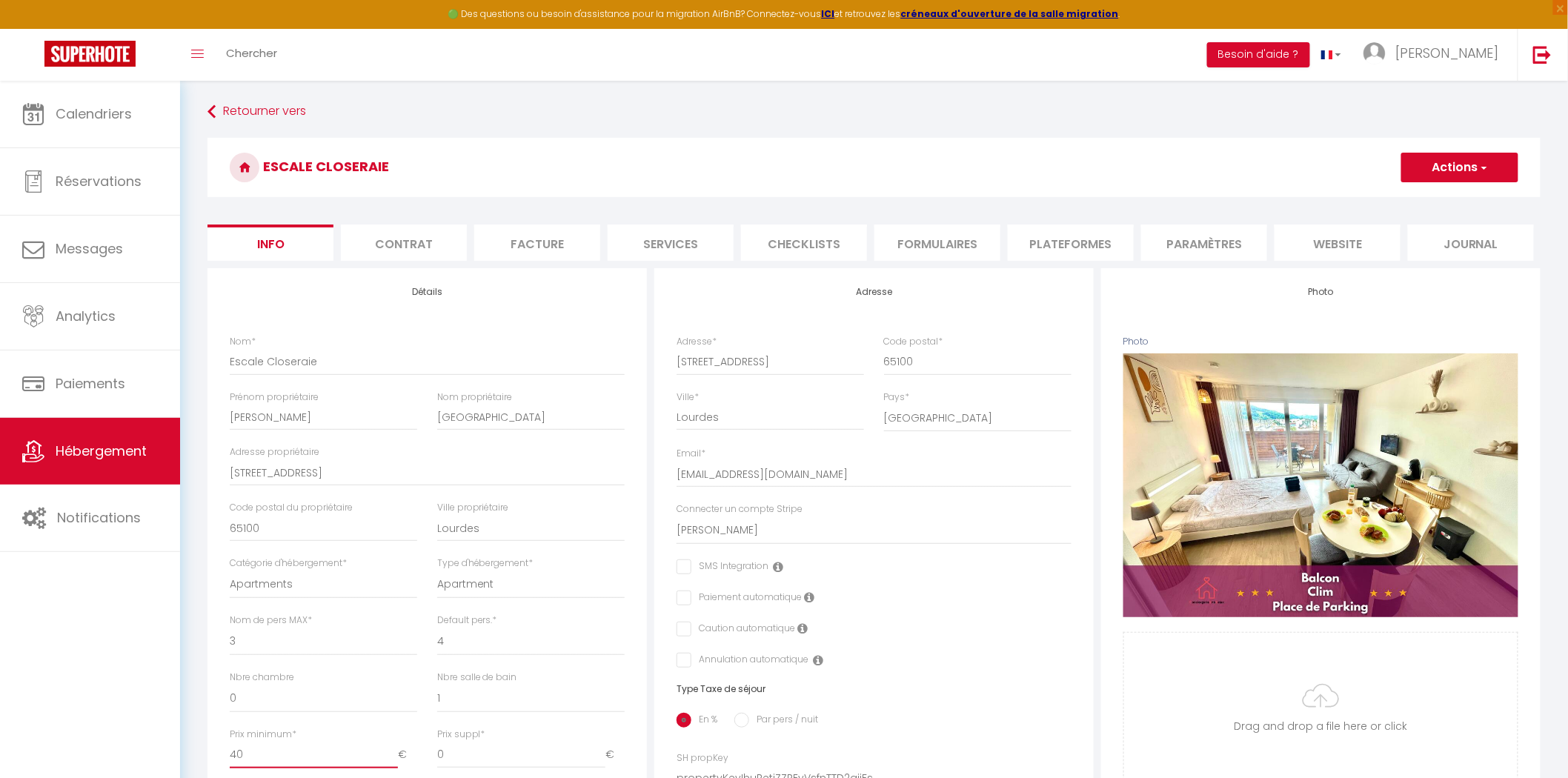
type input "40"
click at [1477, 161] on button "Actions" at bounding box center [1459, 168] width 117 height 30
click at [1411, 196] on input "Enregistrer" at bounding box center [1401, 200] width 54 height 15
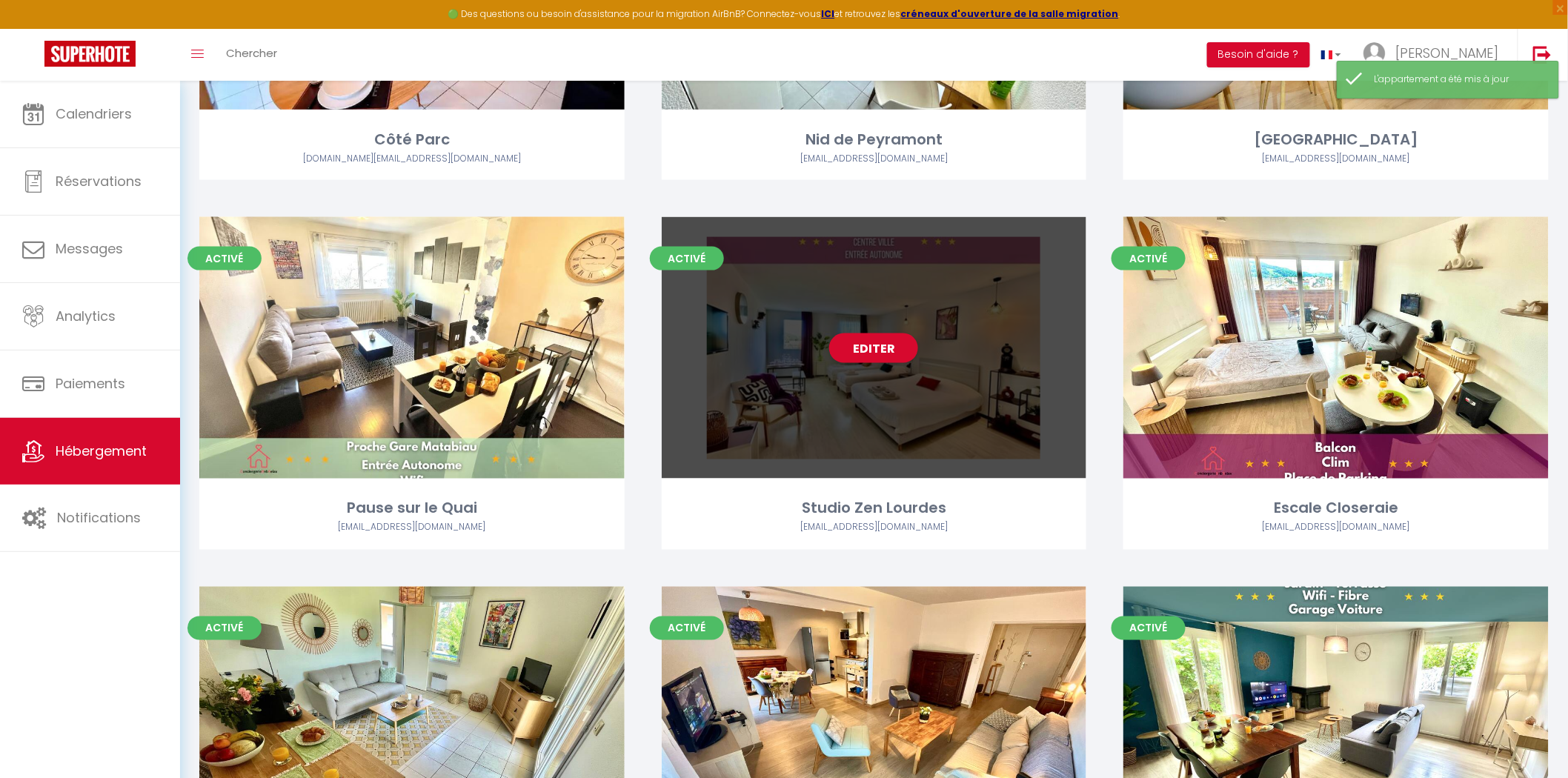
scroll to position [741, 0]
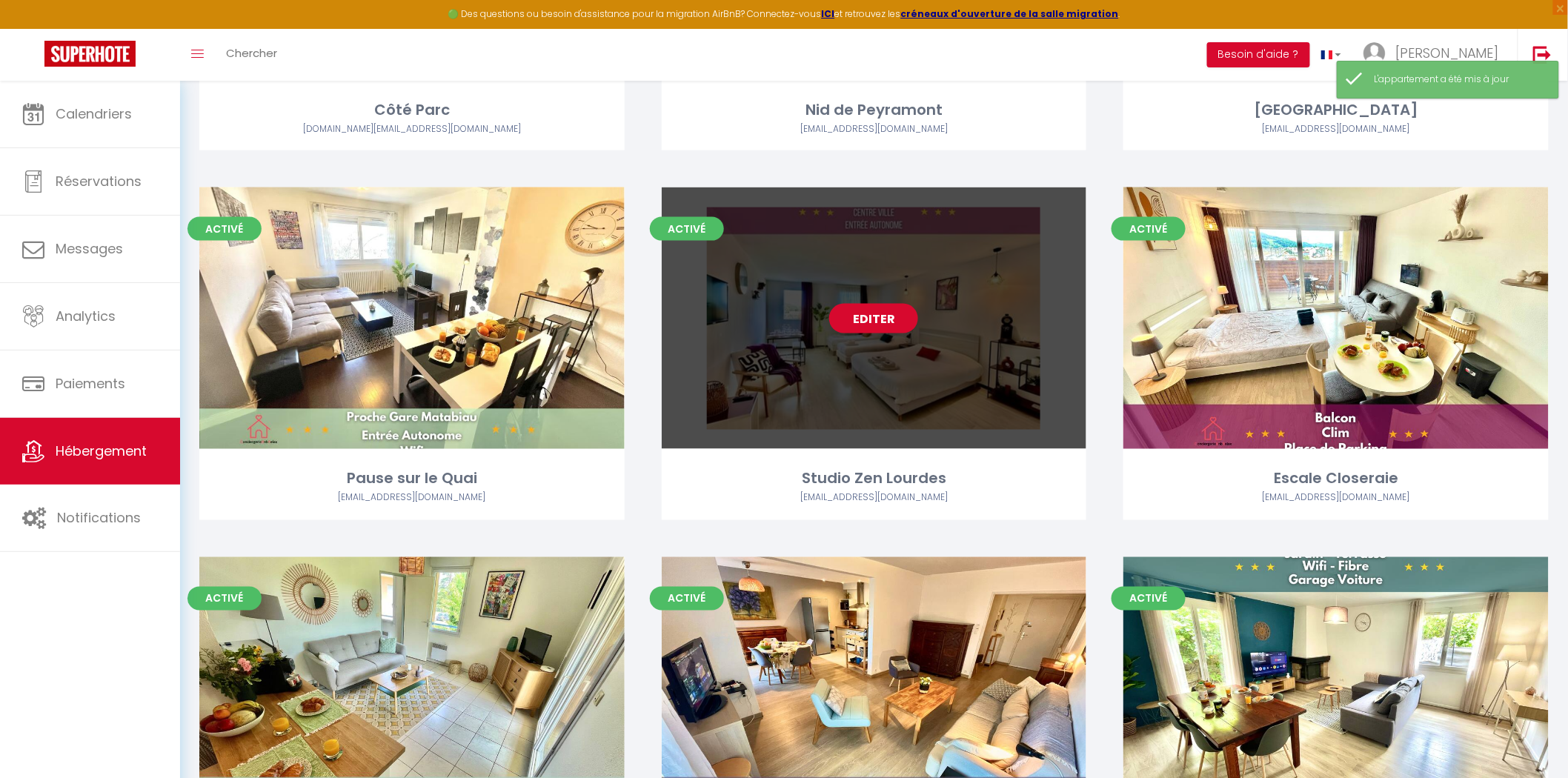
click at [861, 311] on link "Editer" at bounding box center [873, 319] width 89 height 30
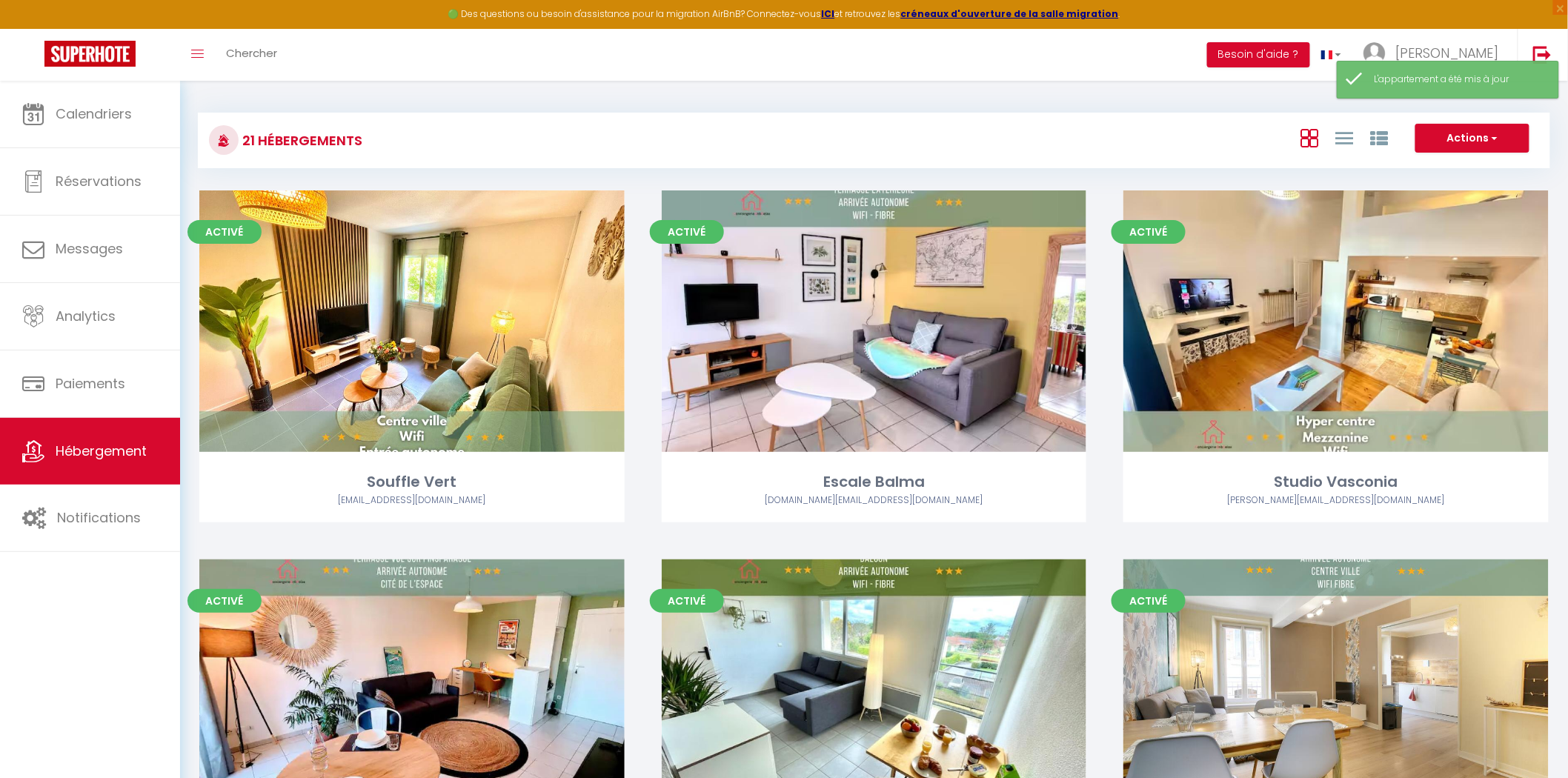
select select "3"
select select "2"
select select "1"
select select
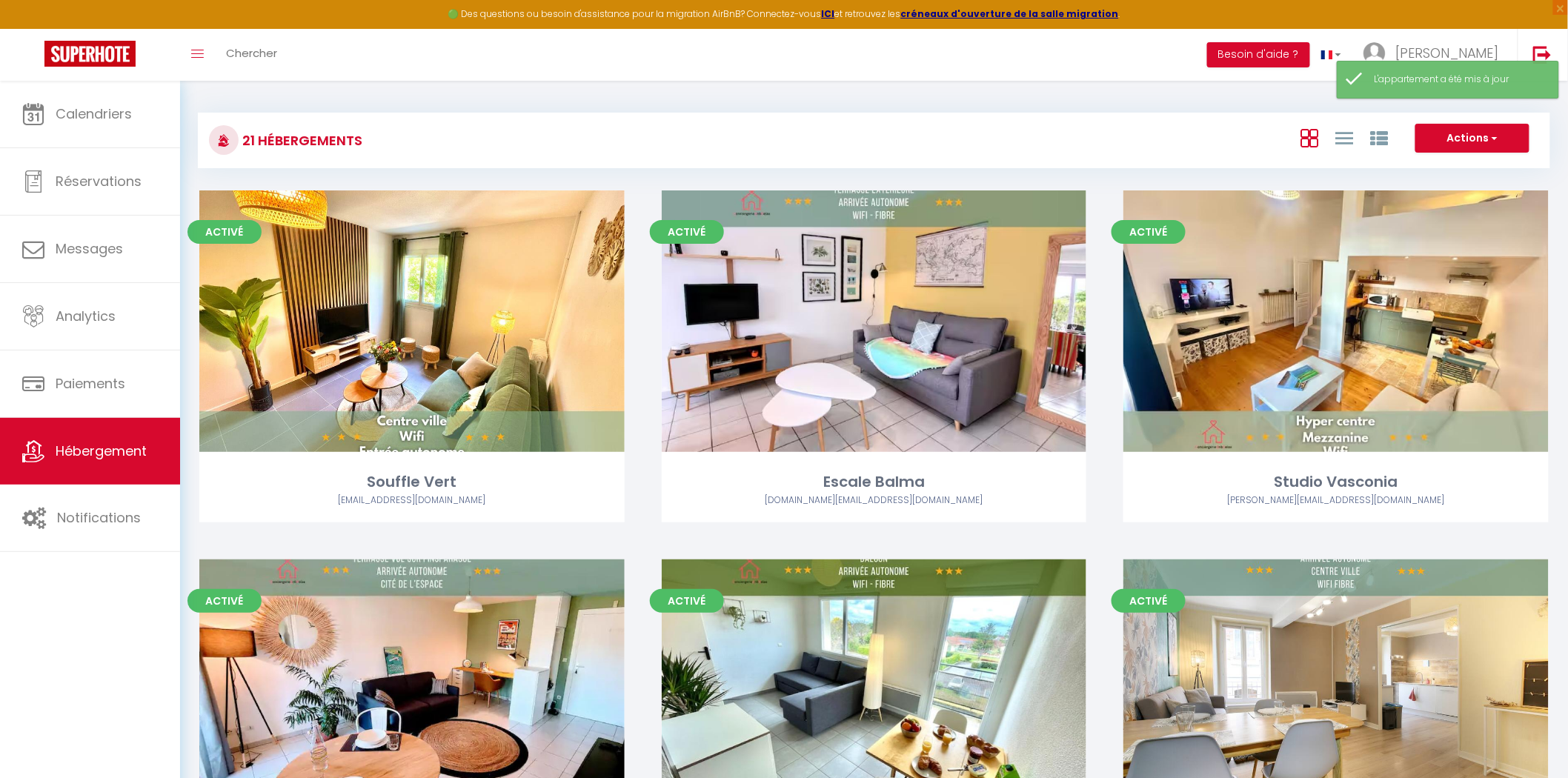
select select "28"
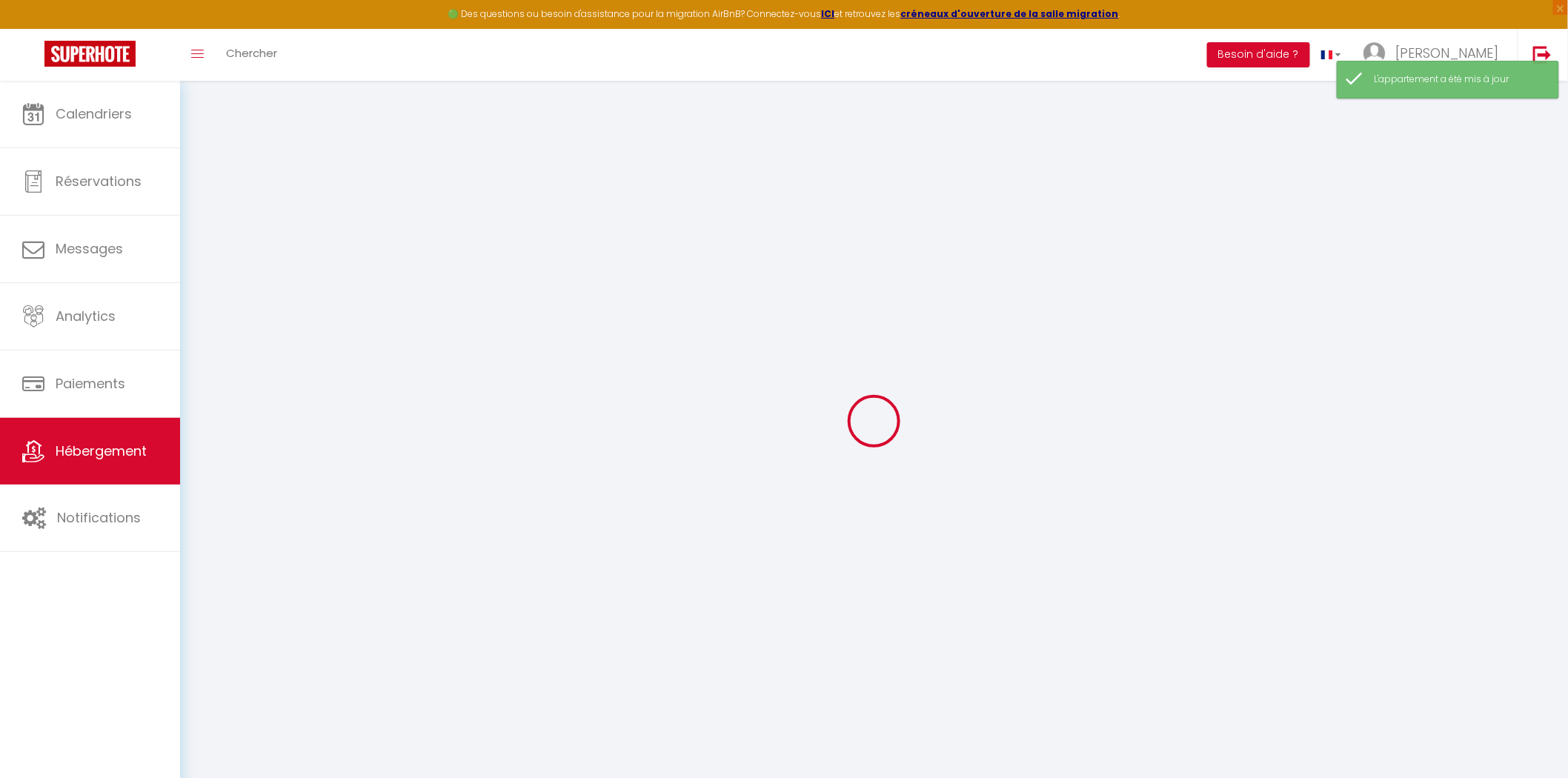
select select
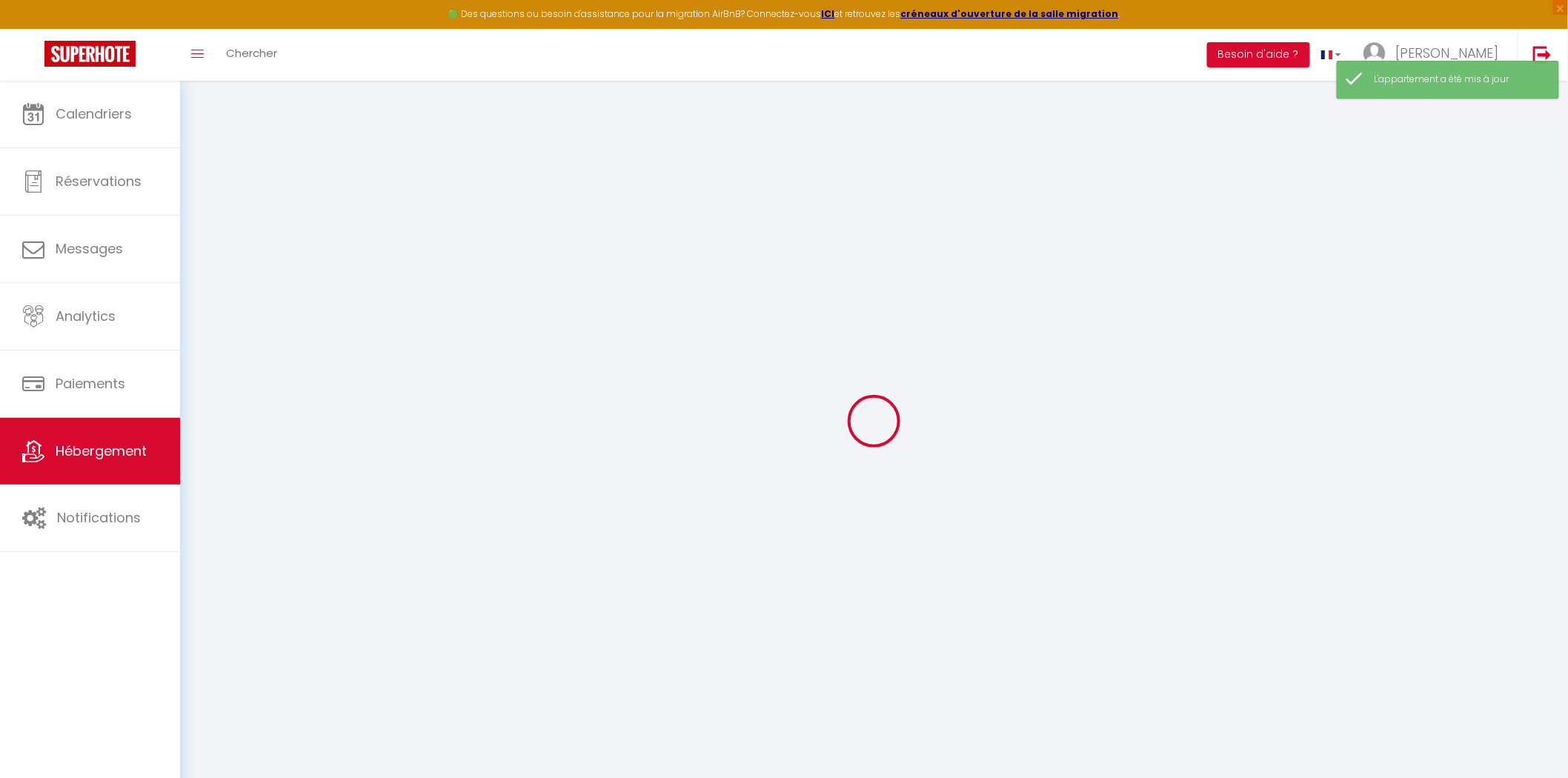
select select
checkbox input "false"
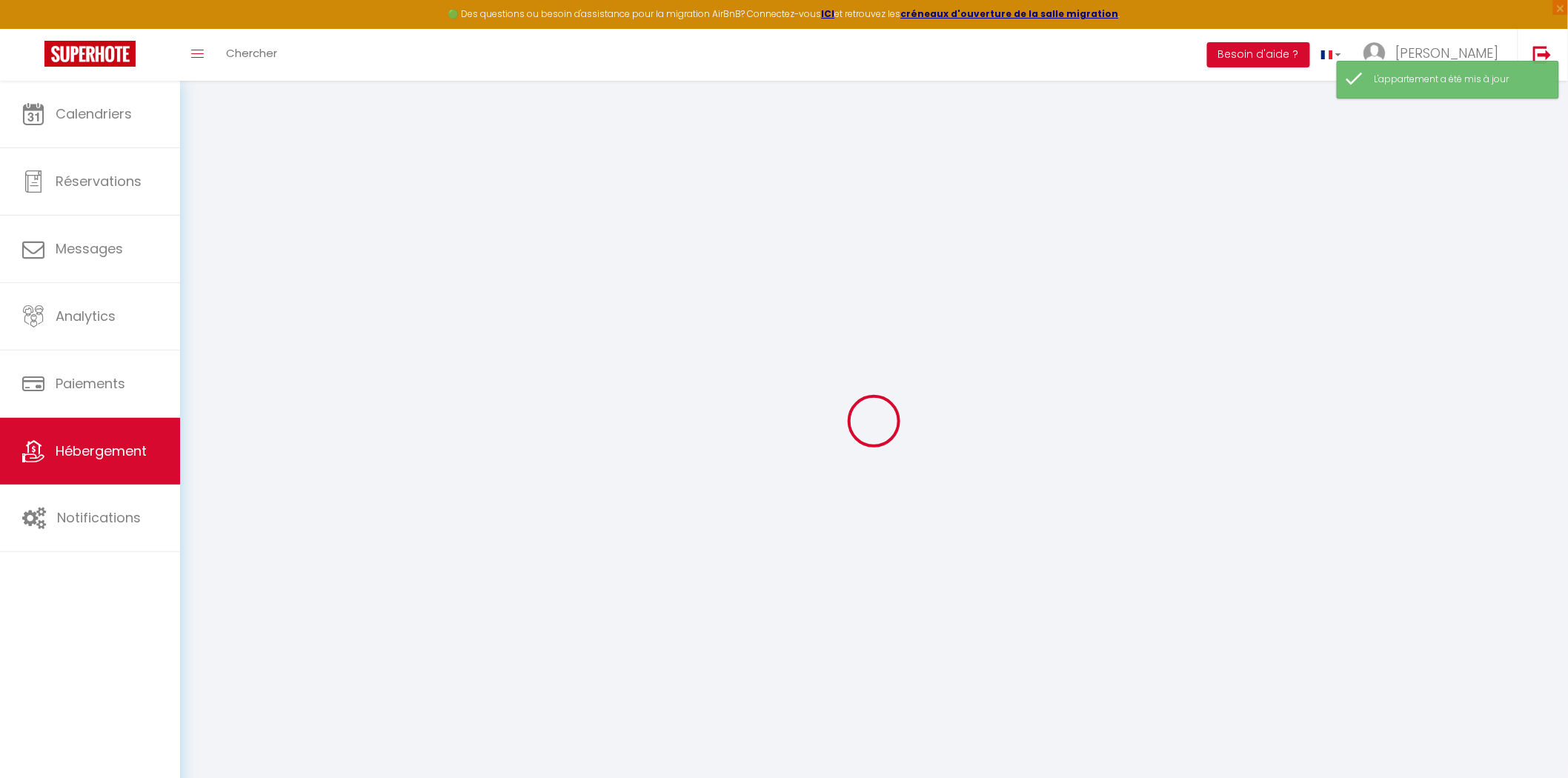
select select
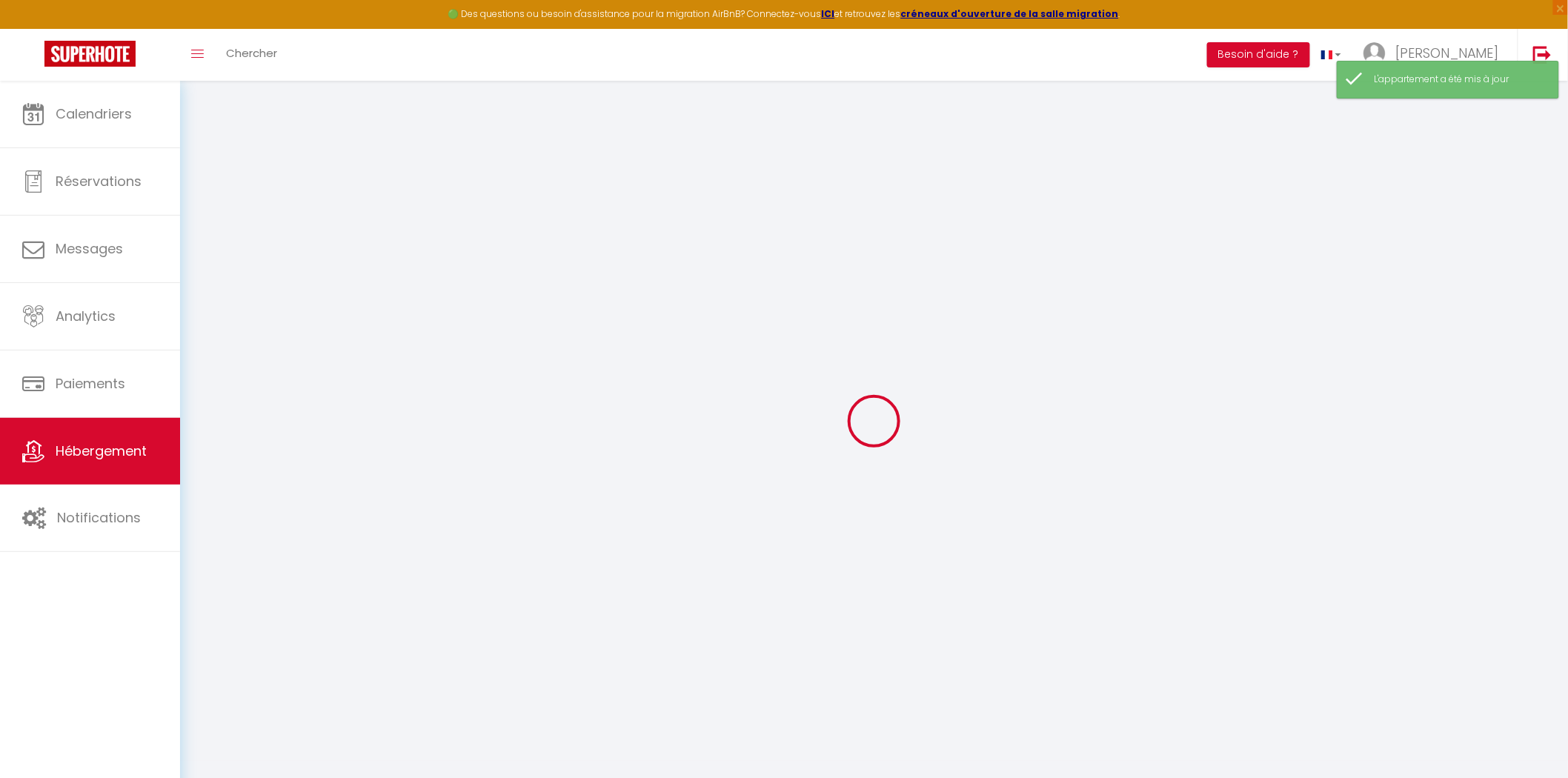
select select
checkbox input "false"
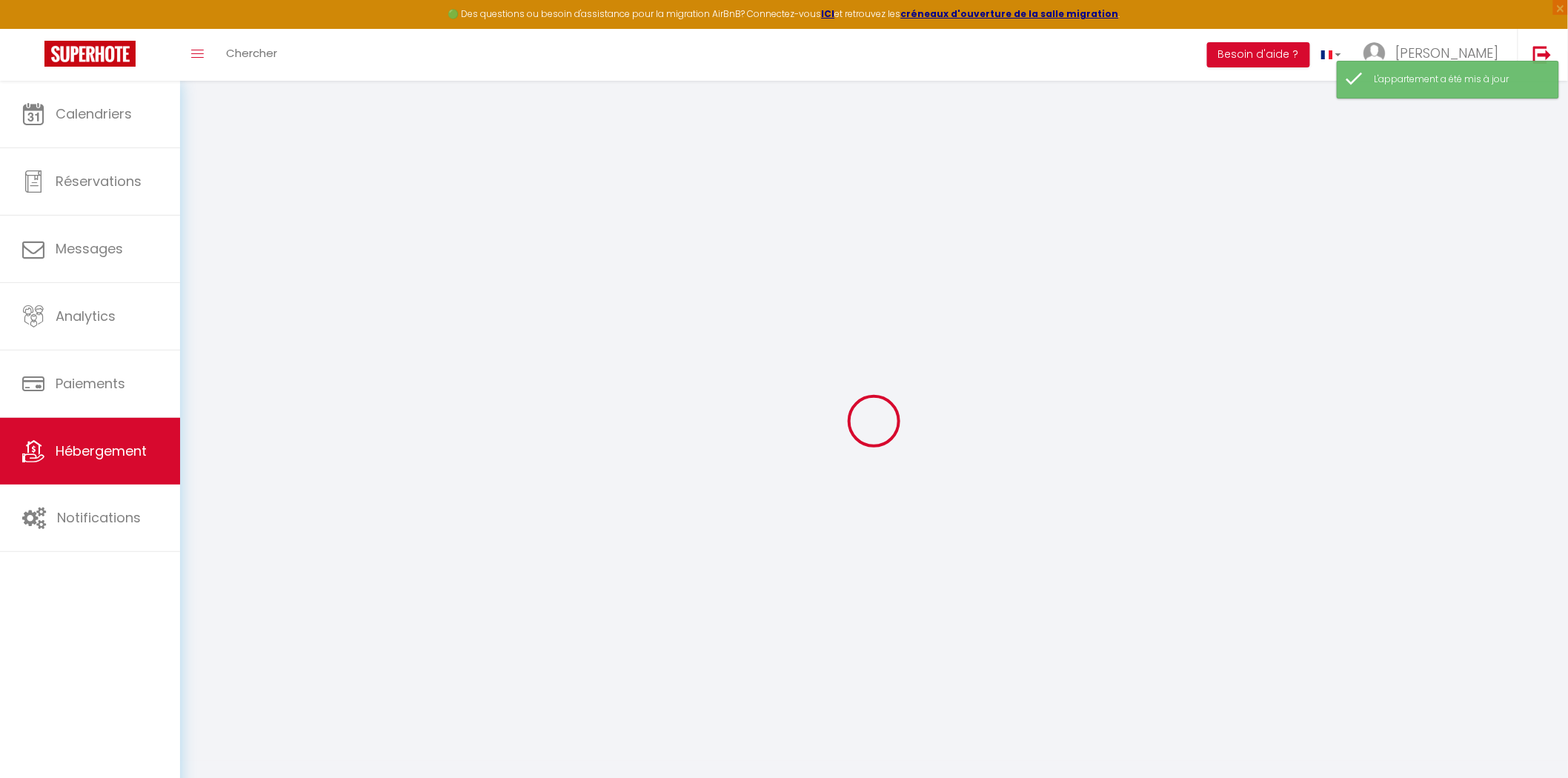
checkbox input "false"
select select
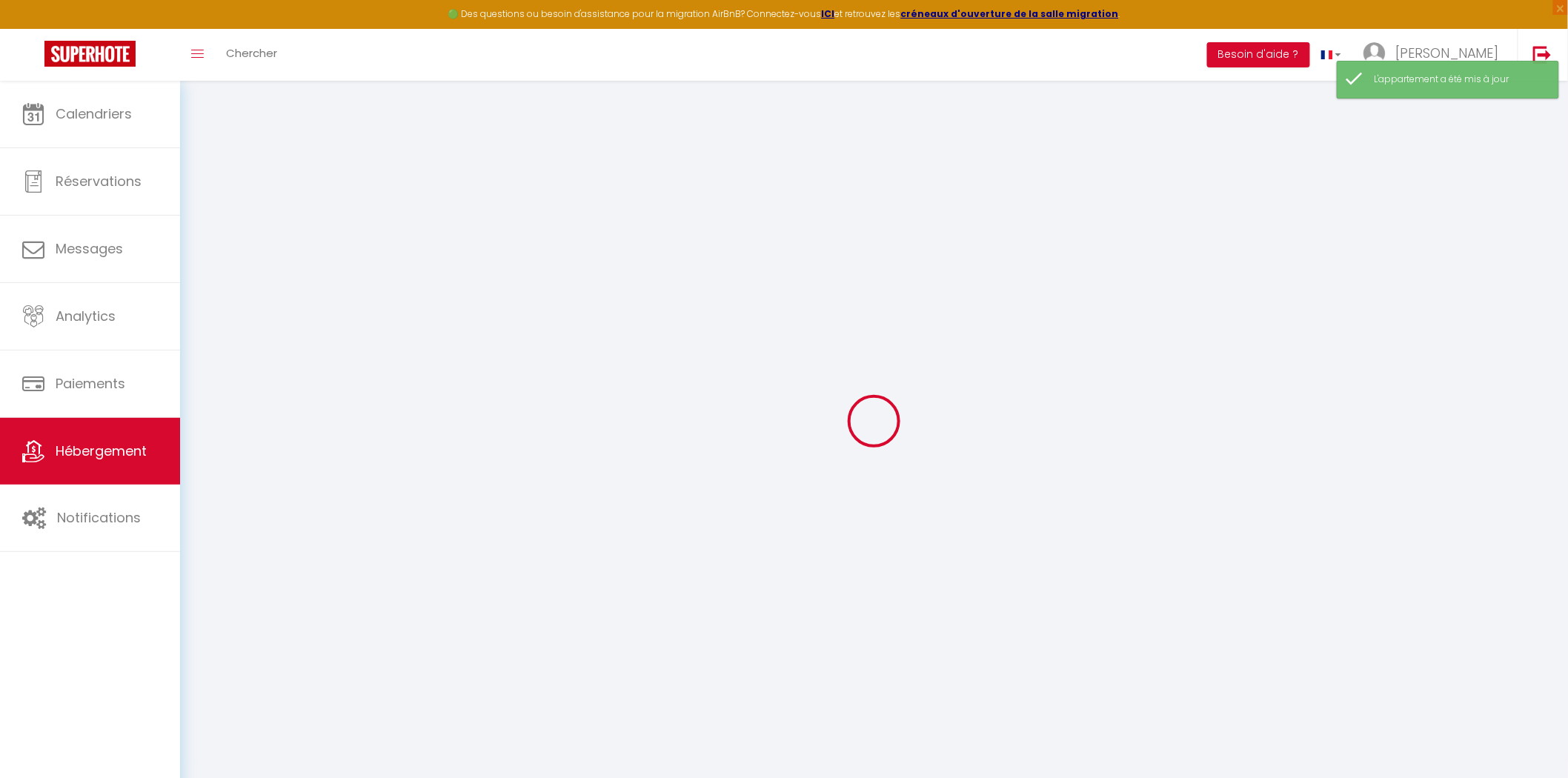
select select
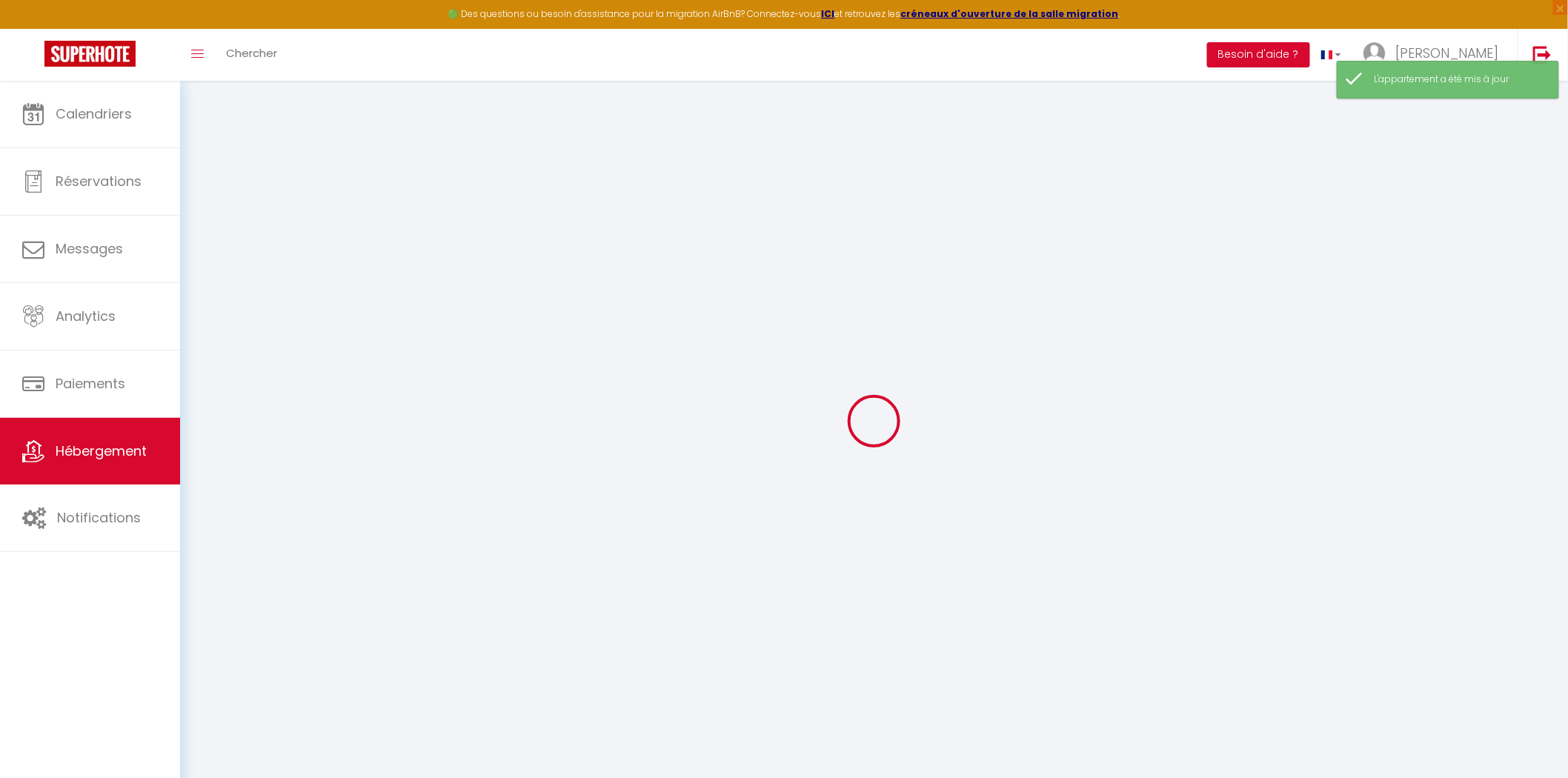
checkbox input "false"
select select
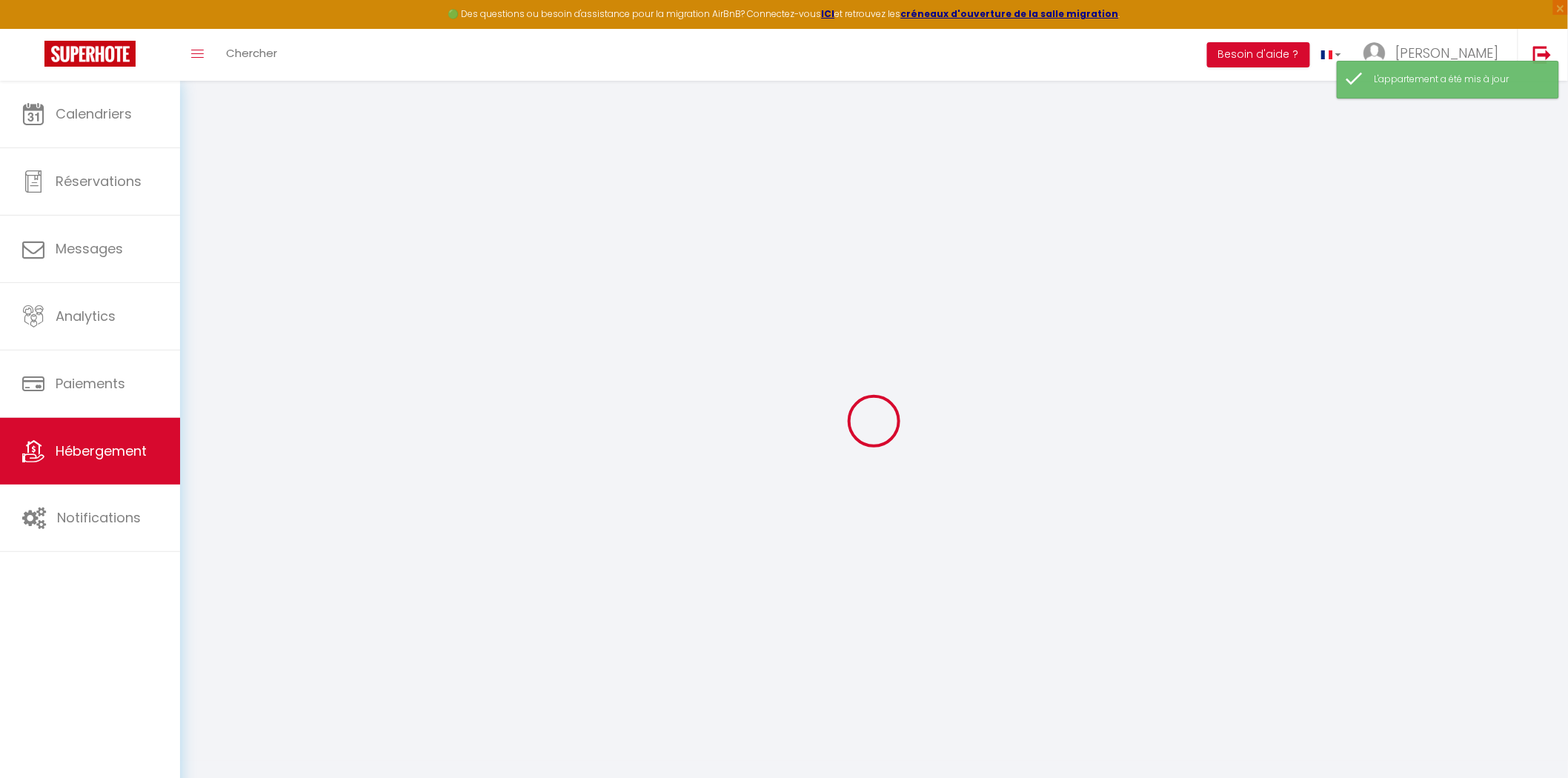
select select
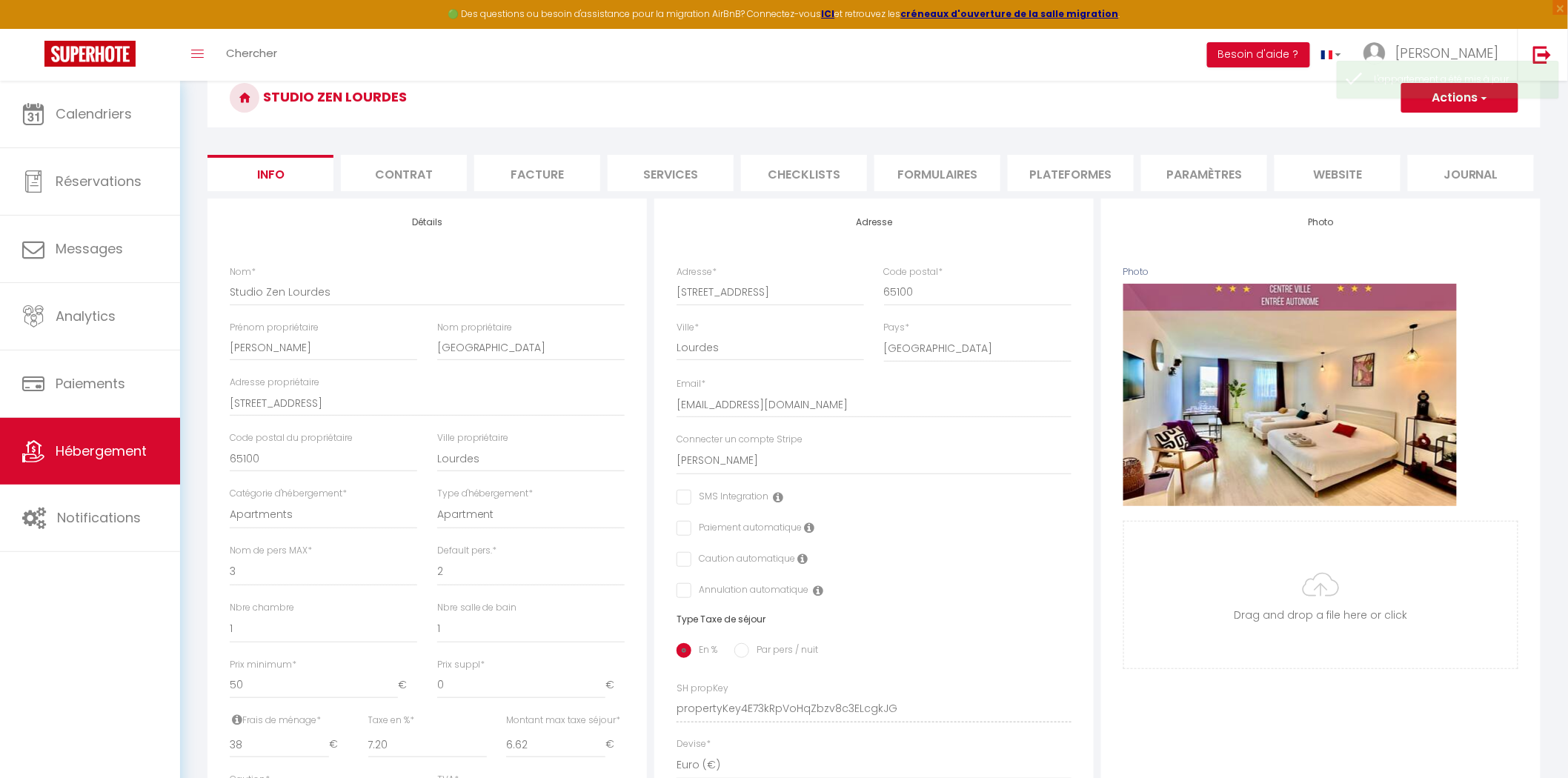
scroll to position [164, 0]
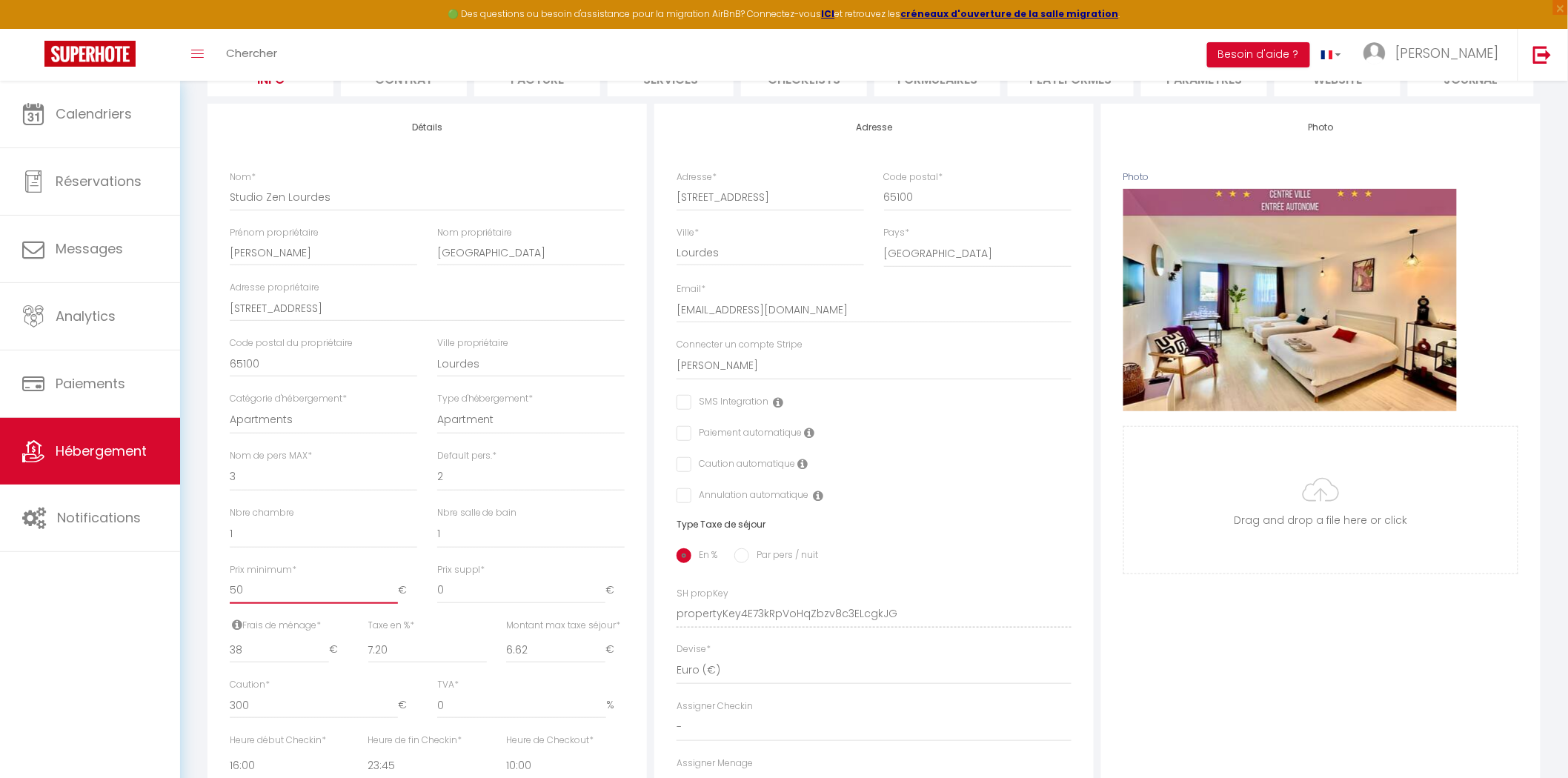
click at [283, 595] on input "50" at bounding box center [313, 591] width 168 height 26
click at [282, 595] on input "50" at bounding box center [313, 591] width 168 height 26
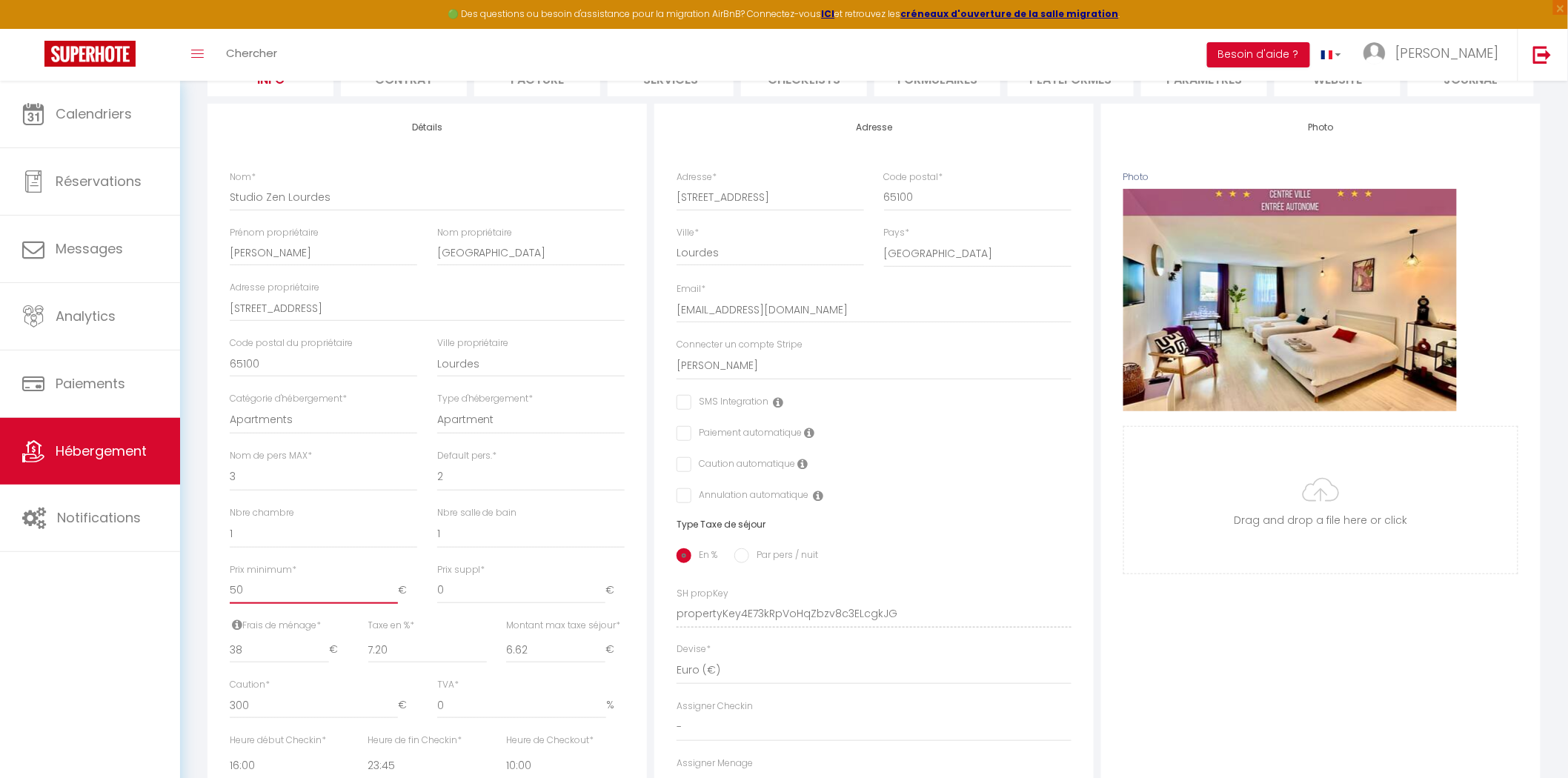
click at [284, 593] on input "50" at bounding box center [313, 591] width 168 height 26
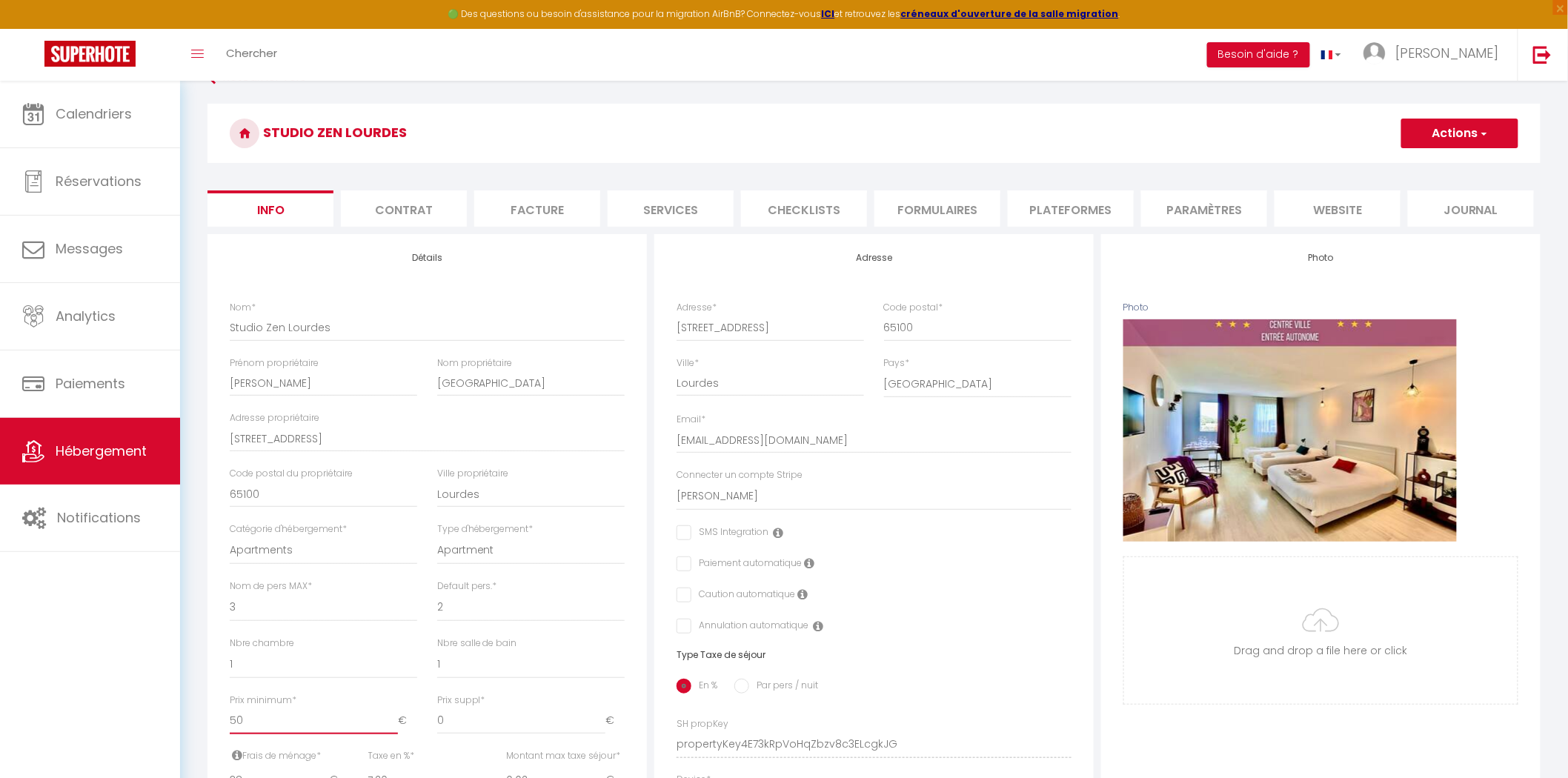
scroll to position [0, 0]
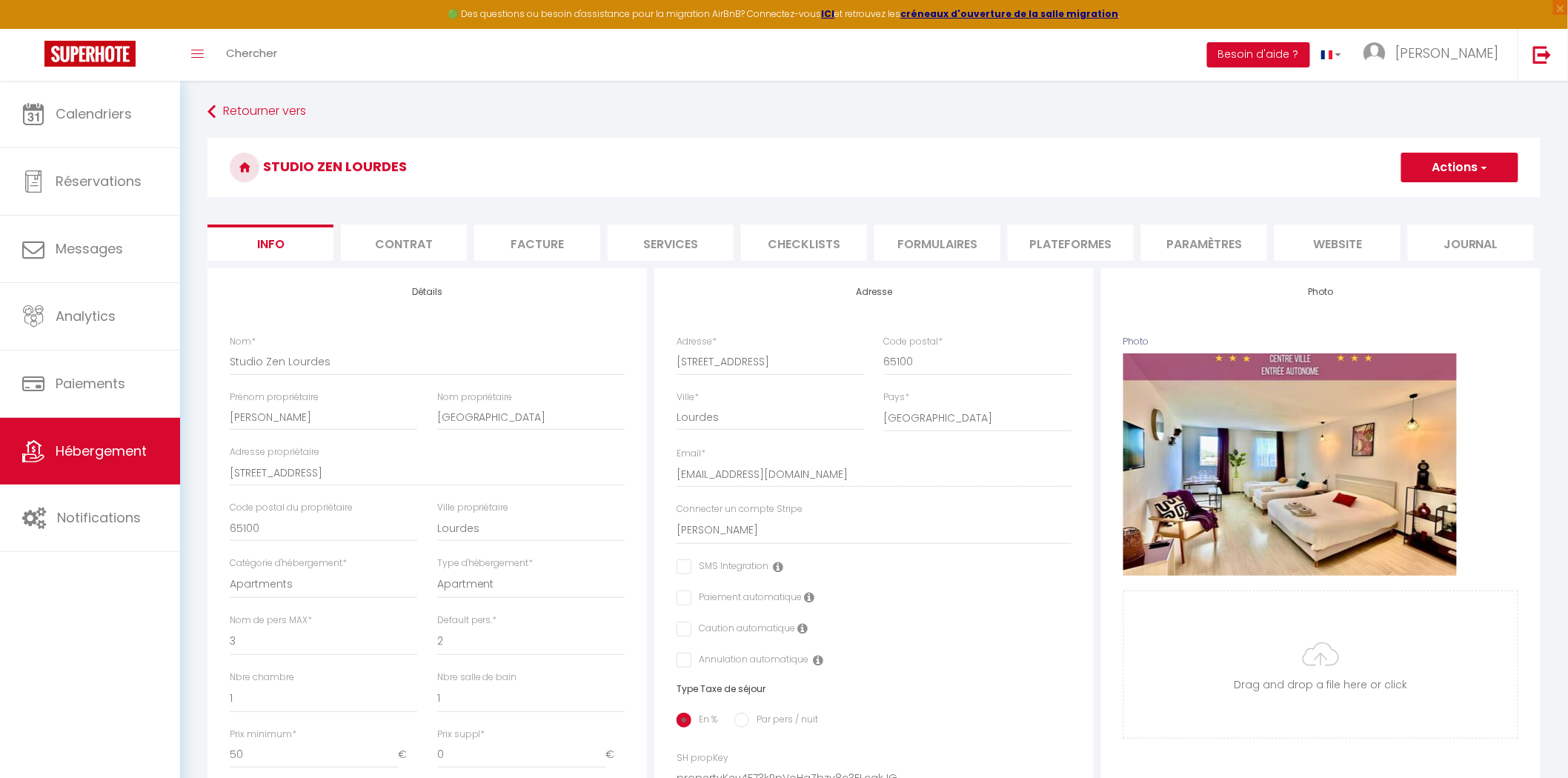
click at [1316, 260] on li "website" at bounding box center [1337, 242] width 126 height 37
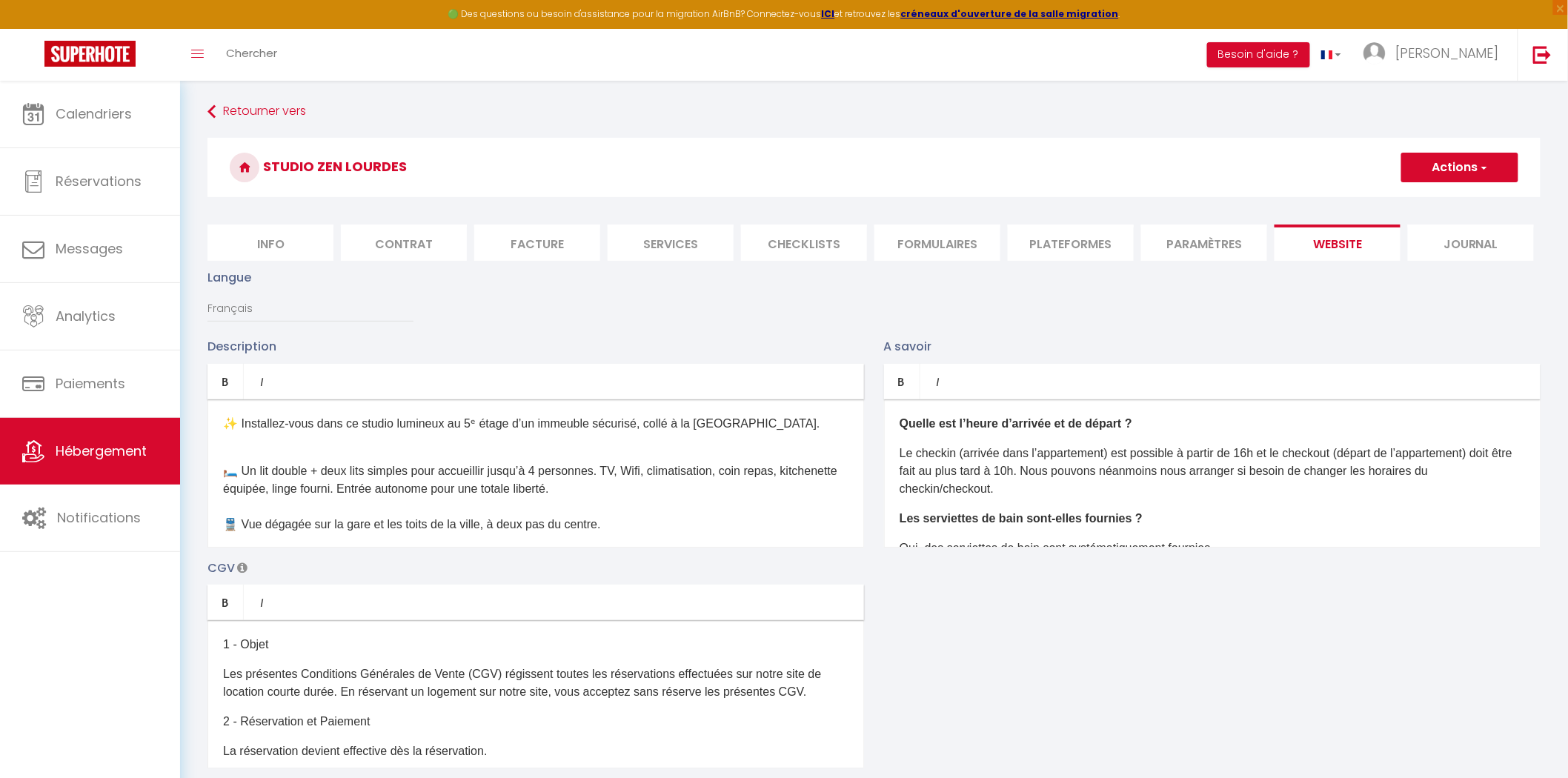
click at [262, 249] on li "Info" at bounding box center [270, 242] width 126 height 37
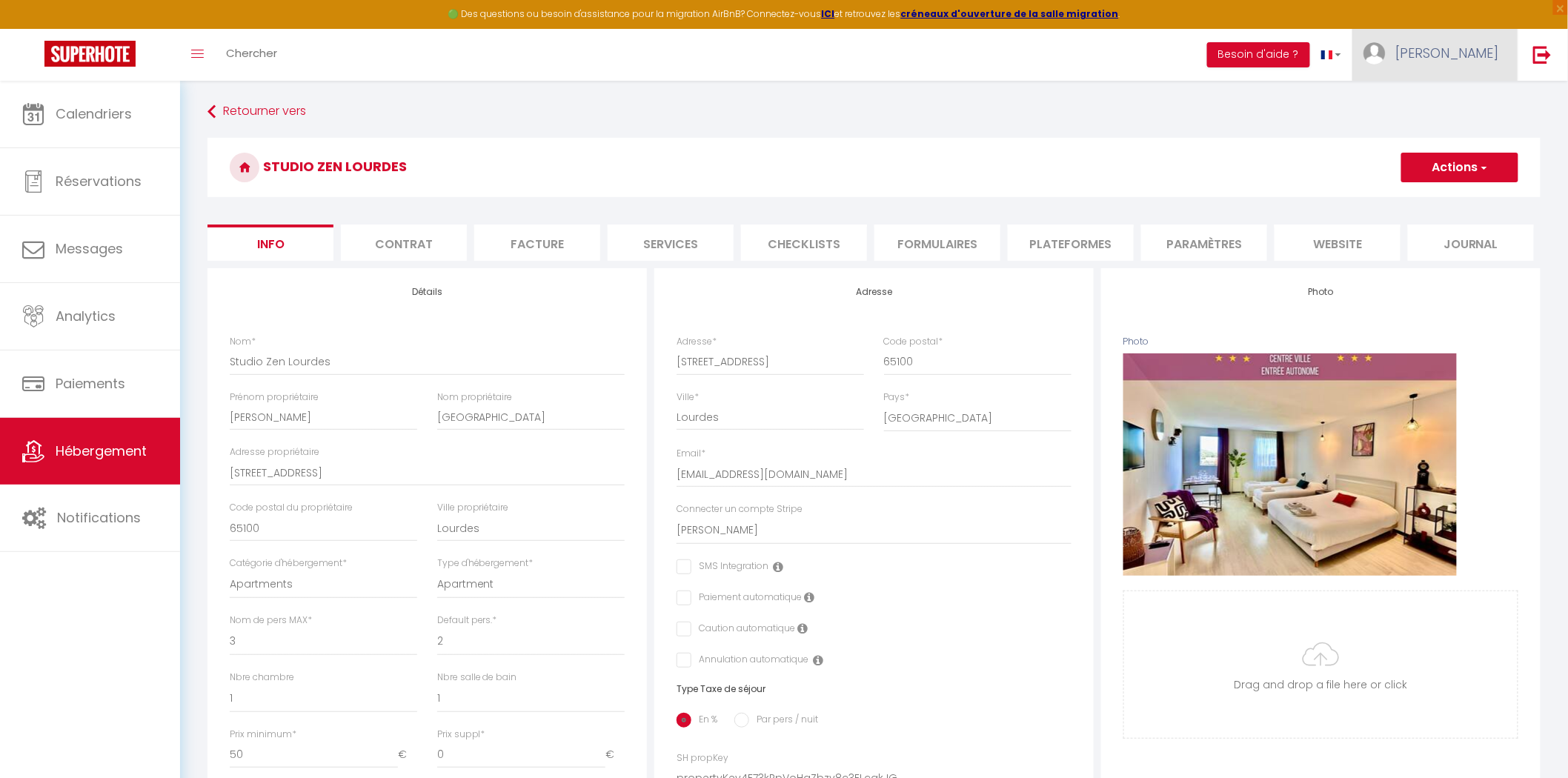
click at [1470, 76] on link "[PERSON_NAME]" at bounding box center [1435, 54] width 165 height 52
click at [1460, 97] on link "Paramètres" at bounding box center [1458, 102] width 110 height 25
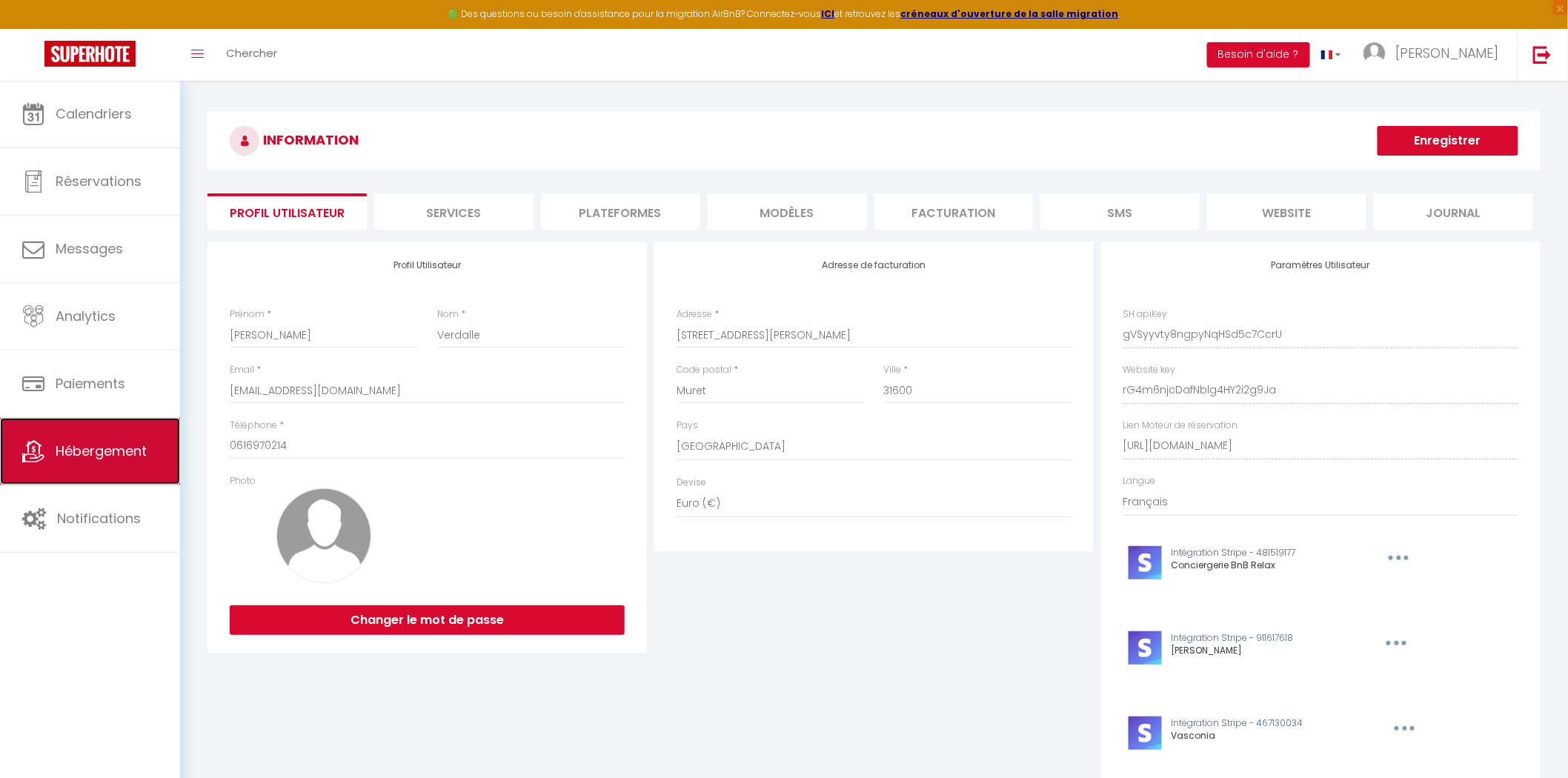
click at [92, 455] on span "Hébergement" at bounding box center [100, 451] width 91 height 19
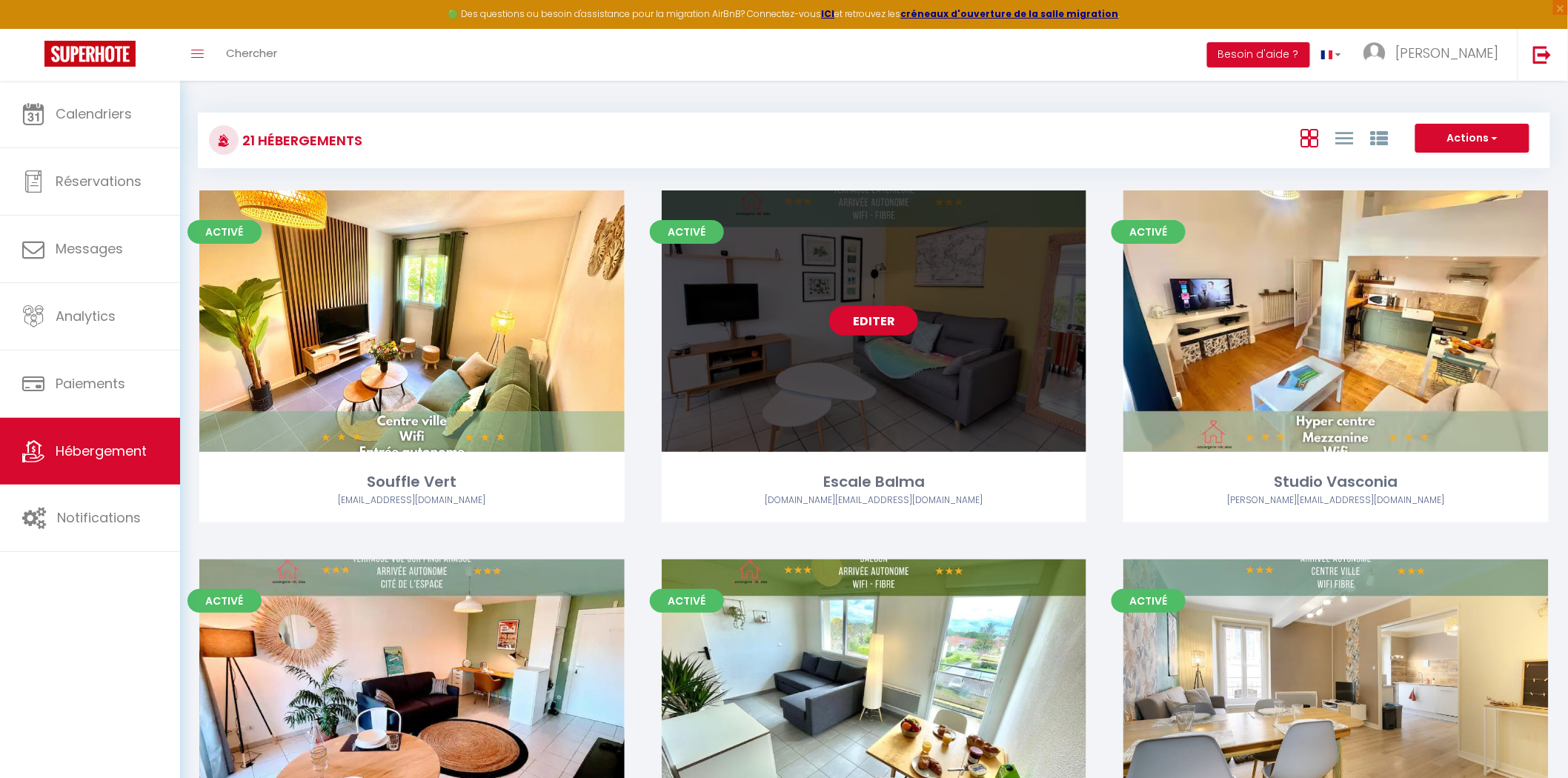
click at [872, 316] on link "Editer" at bounding box center [873, 321] width 89 height 30
click at [871, 316] on link "Editer" at bounding box center [873, 321] width 89 height 30
click at [897, 309] on link "Editer" at bounding box center [873, 321] width 89 height 30
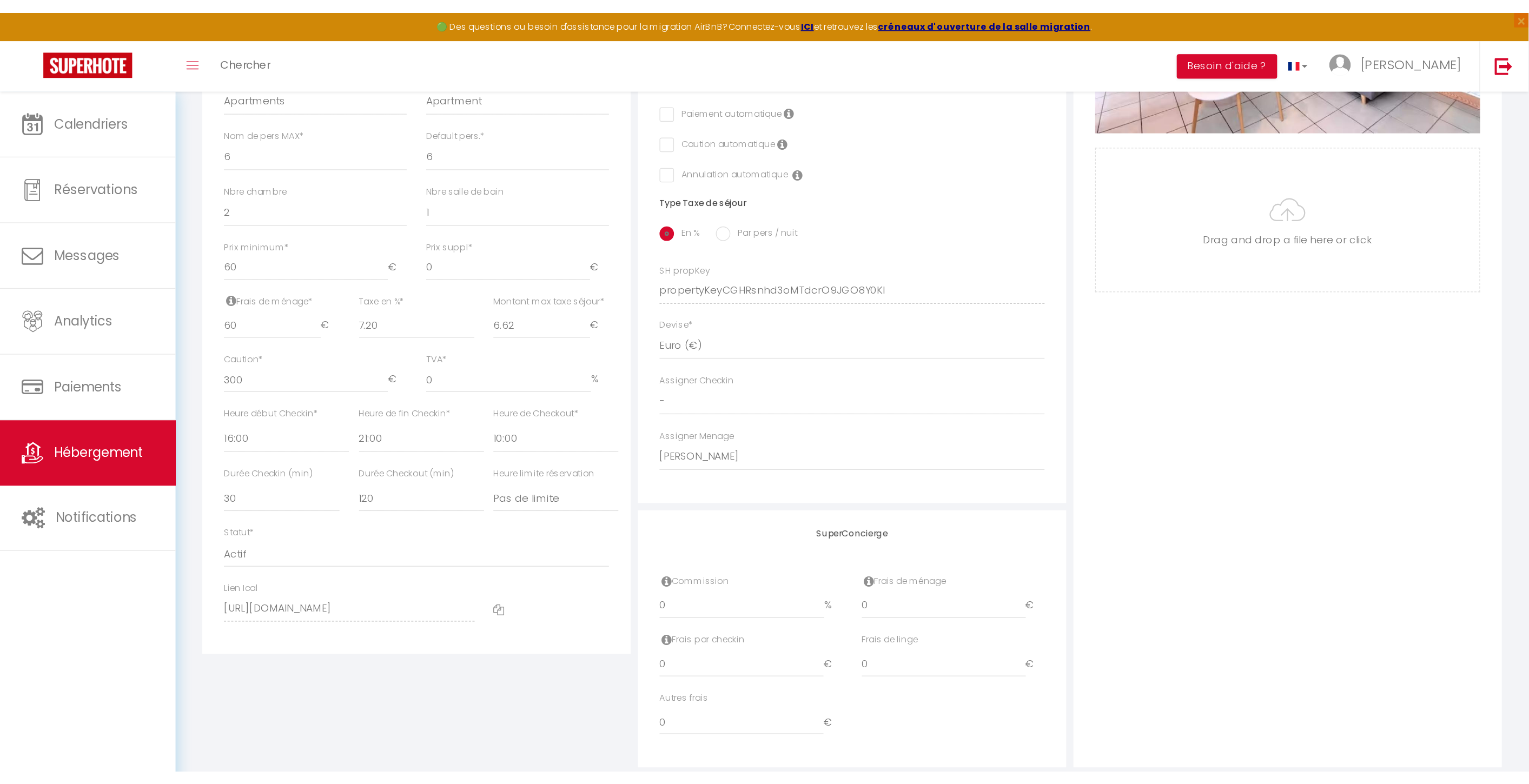
scroll to position [169, 0]
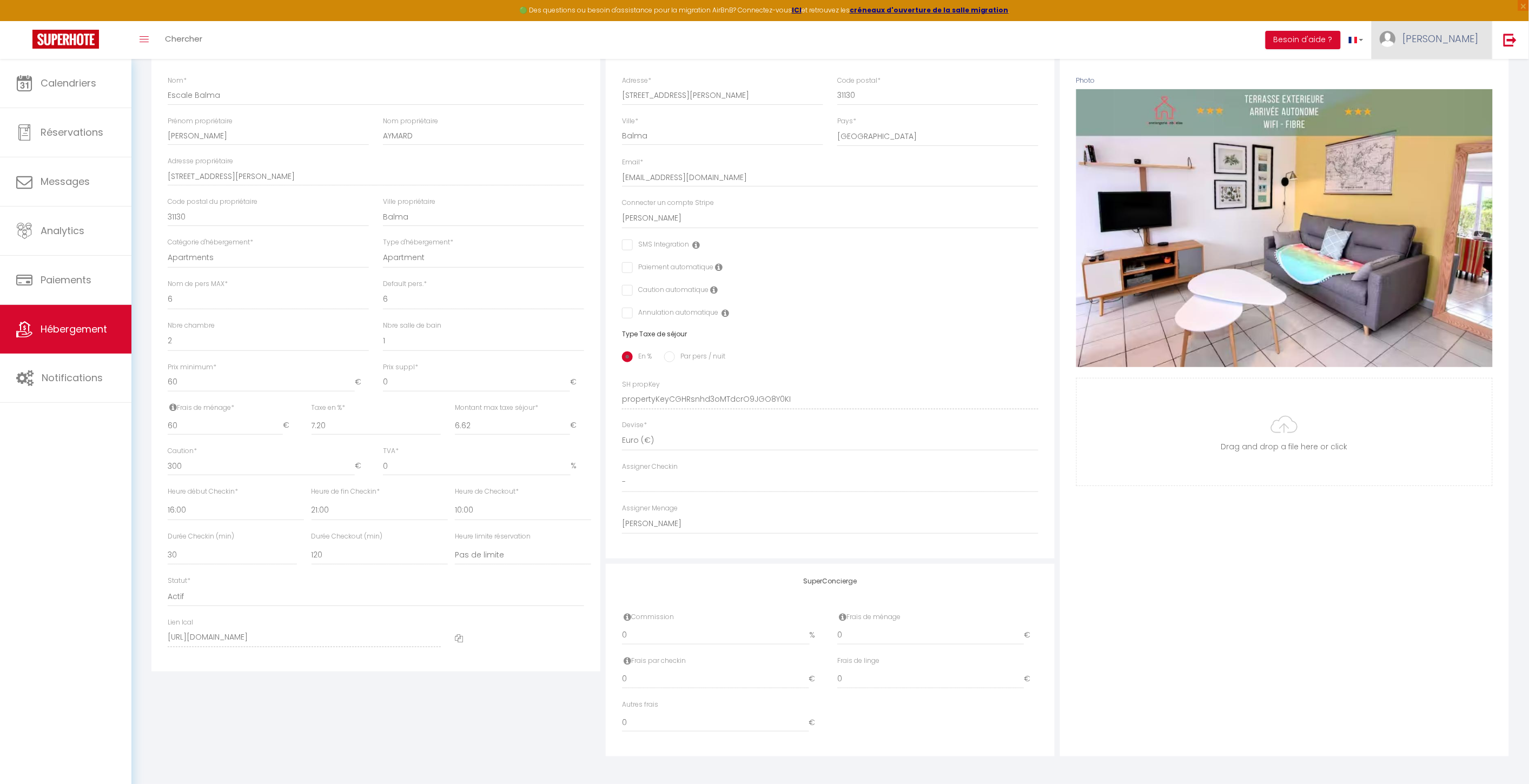
drag, startPoint x: 1452, startPoint y: 37, endPoint x: 1447, endPoint y: 62, distance: 25.5
click at [1144, 38] on span "[PERSON_NAME]" at bounding box center [1441, 39] width 76 height 14
click at [1144, 71] on link "Paramètres" at bounding box center [1448, 75] width 80 height 18
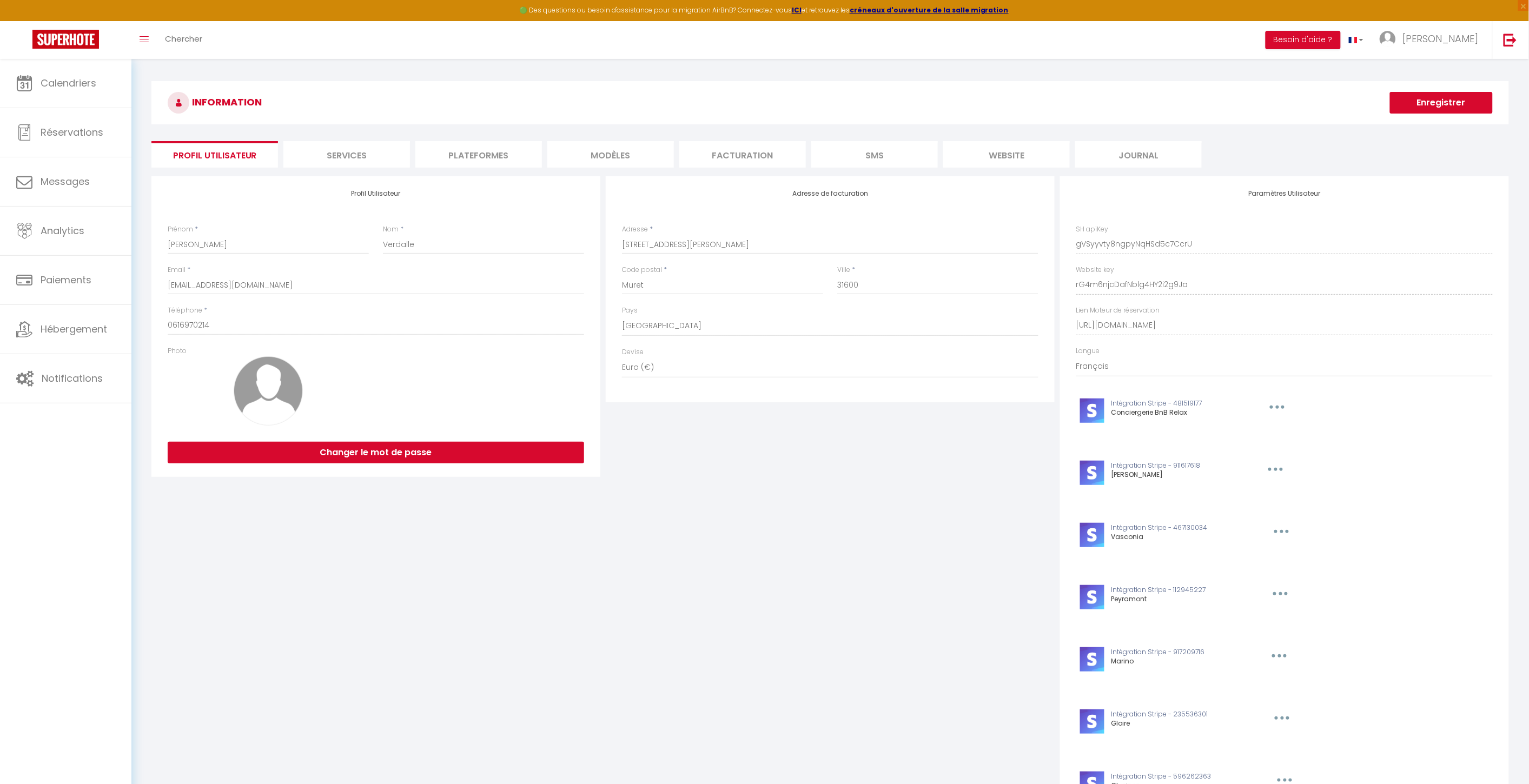
click at [1035, 155] on li "website" at bounding box center [1006, 154] width 127 height 27
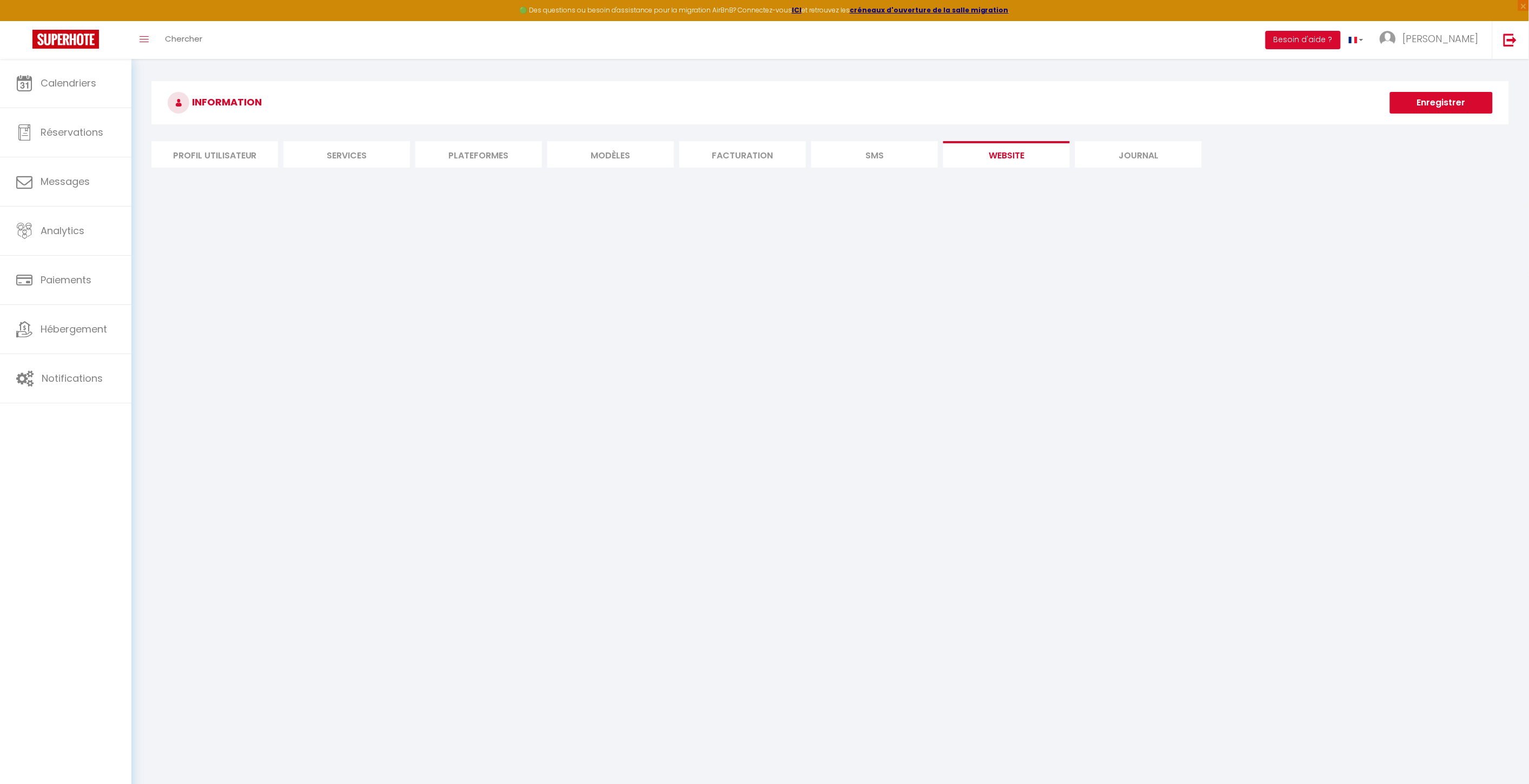
click at [194, 151] on li "Profil Utilisateur" at bounding box center [214, 154] width 127 height 27
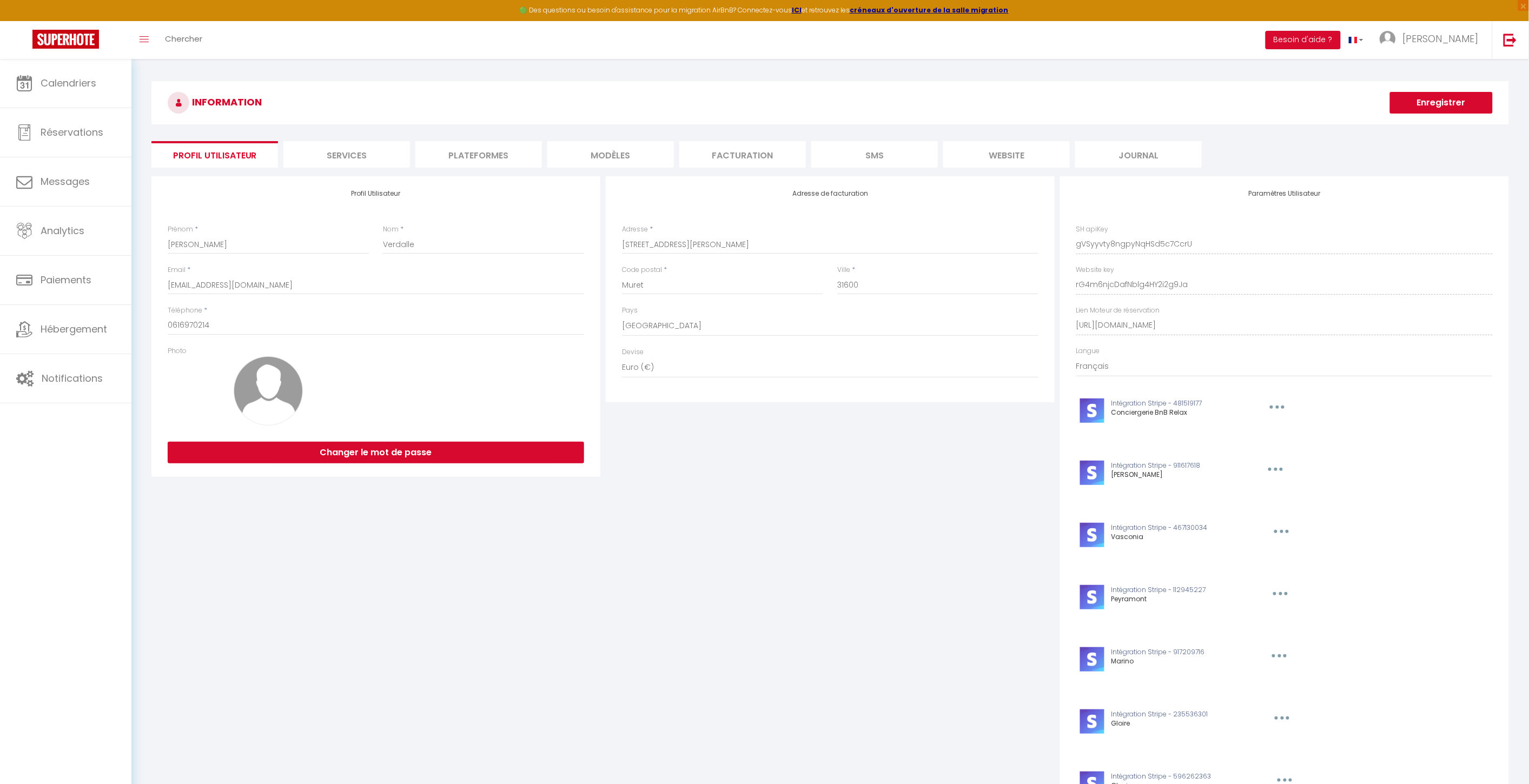
click at [1058, 150] on li "website" at bounding box center [1006, 154] width 127 height 27
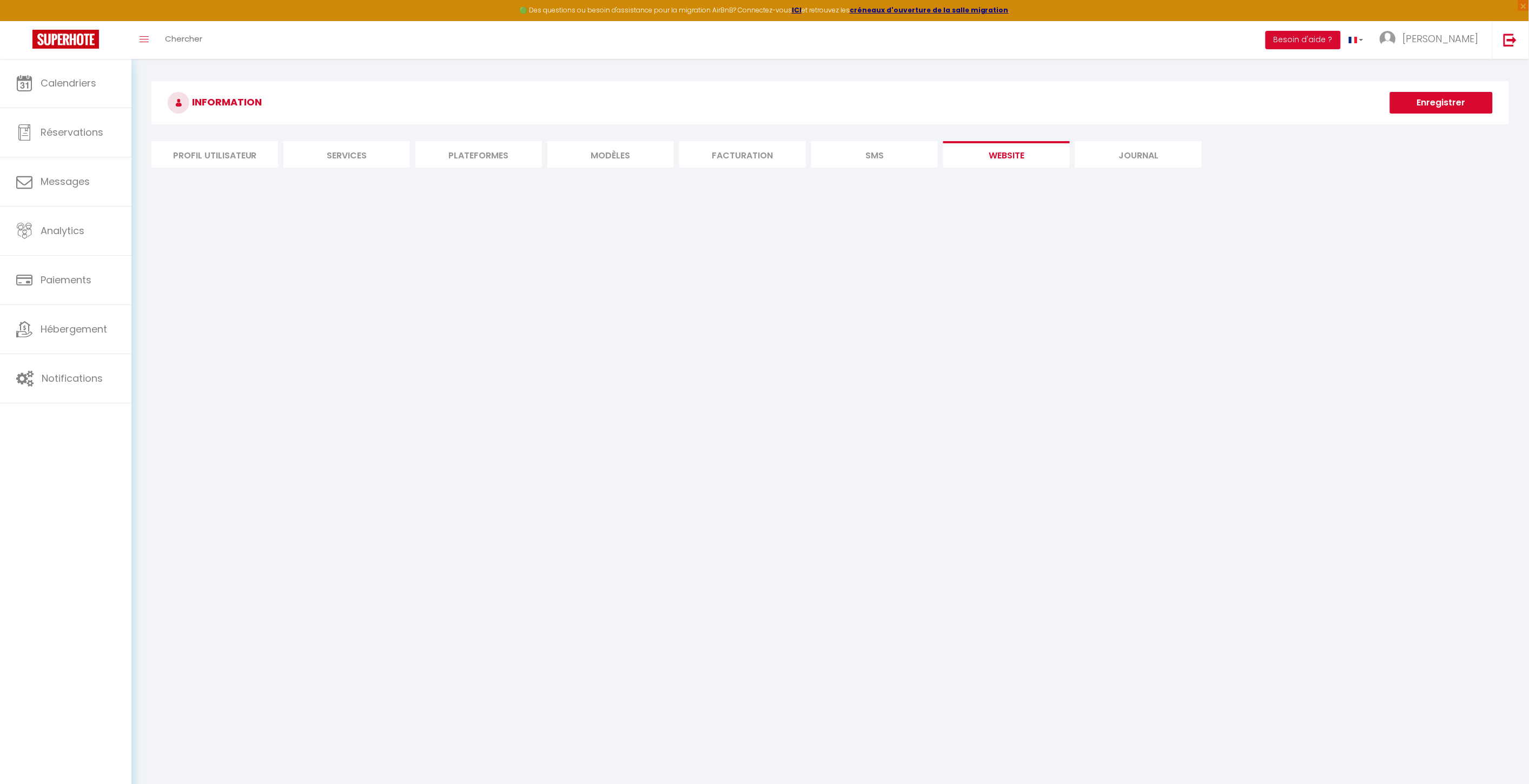
click at [990, 148] on li "website" at bounding box center [1006, 154] width 127 height 27
click at [1144, 28] on link "[PERSON_NAME]" at bounding box center [1432, 40] width 120 height 38
click at [1144, 75] on link "Paramètres" at bounding box center [1448, 75] width 80 height 18
click at [64, 146] on link "Réservations" at bounding box center [66, 132] width 131 height 49
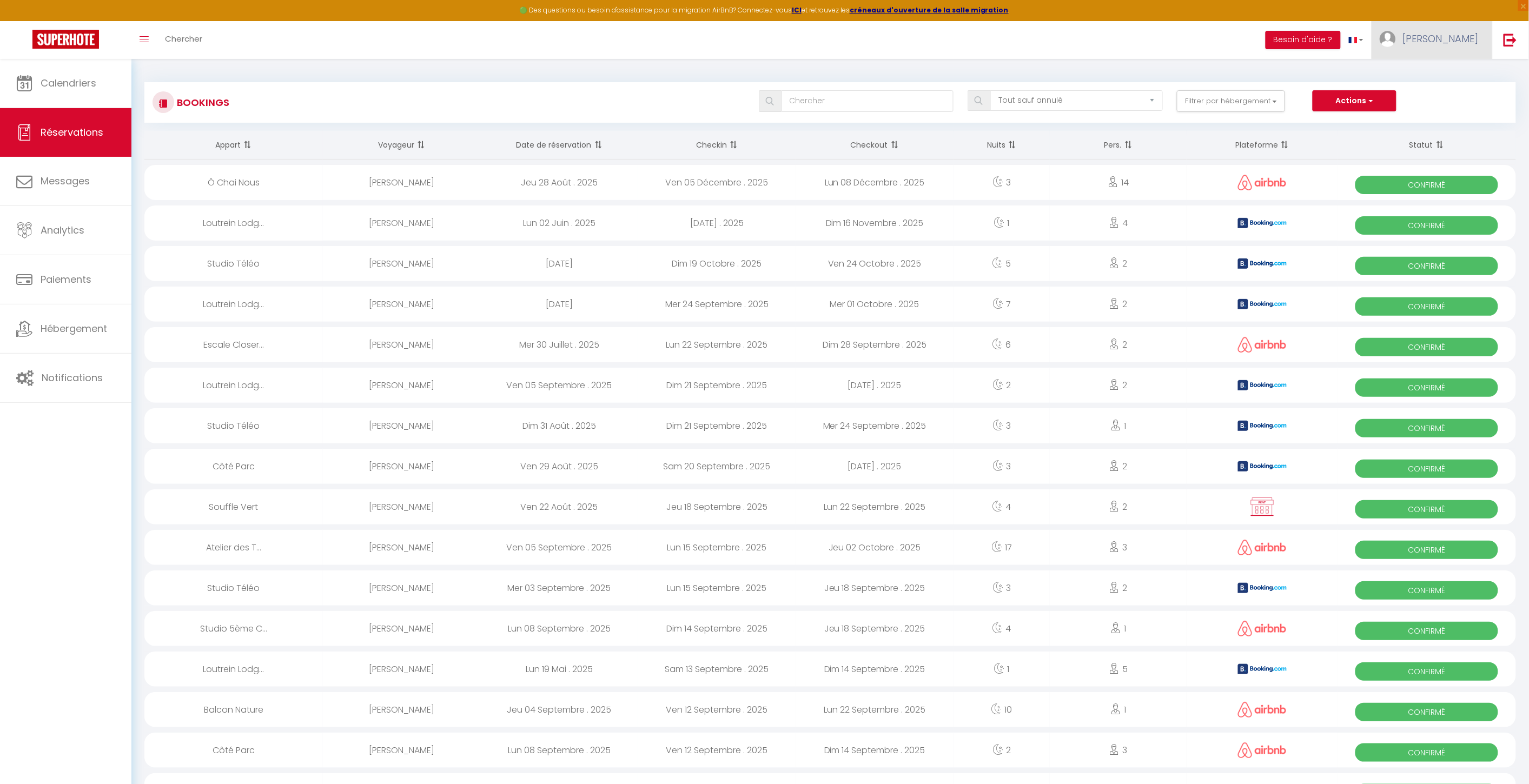
click at [1144, 25] on link "[PERSON_NAME]" at bounding box center [1432, 40] width 120 height 38
click at [1144, 81] on link "Paramètres" at bounding box center [1448, 75] width 80 height 18
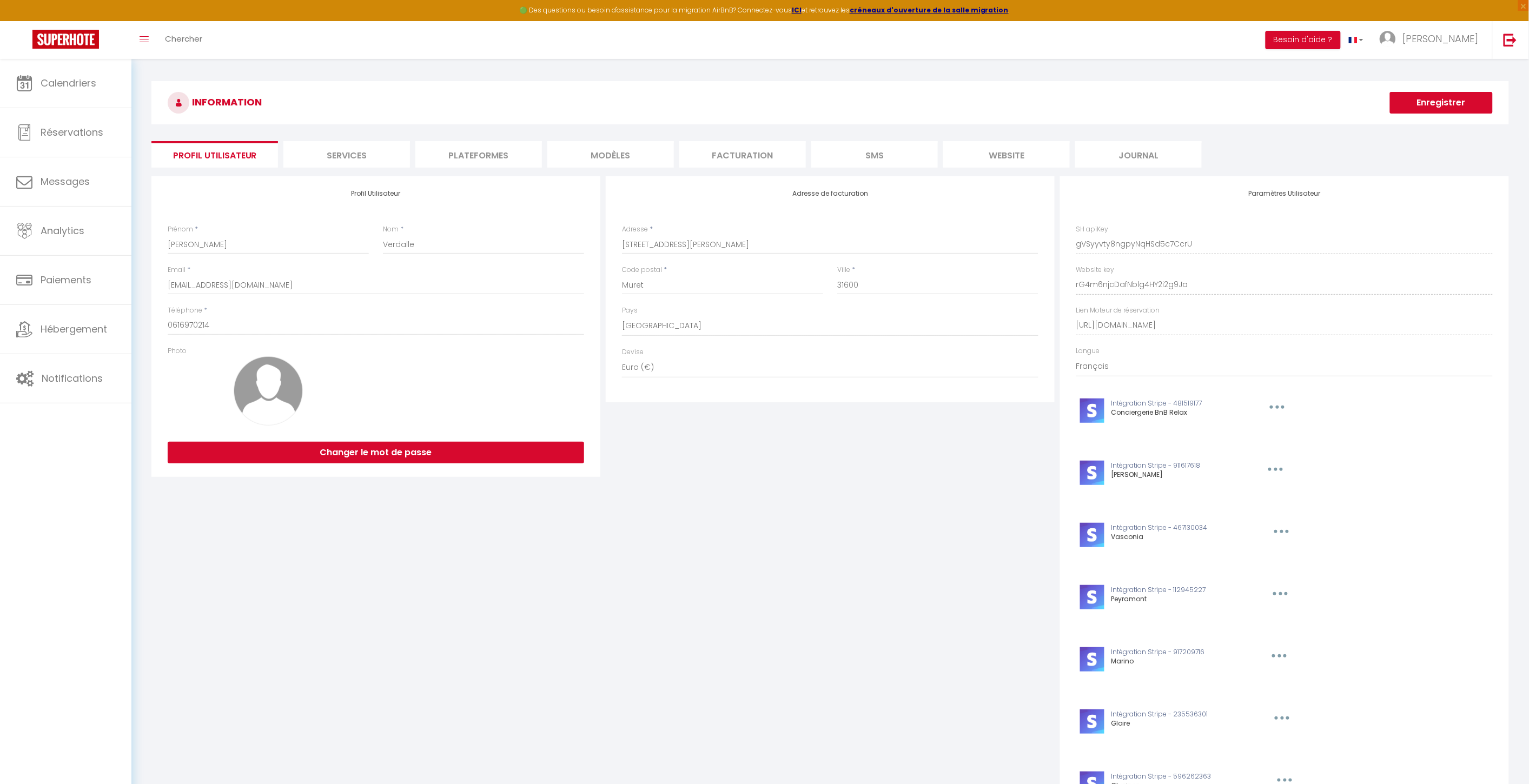
click at [1015, 159] on li "website" at bounding box center [1006, 154] width 127 height 27
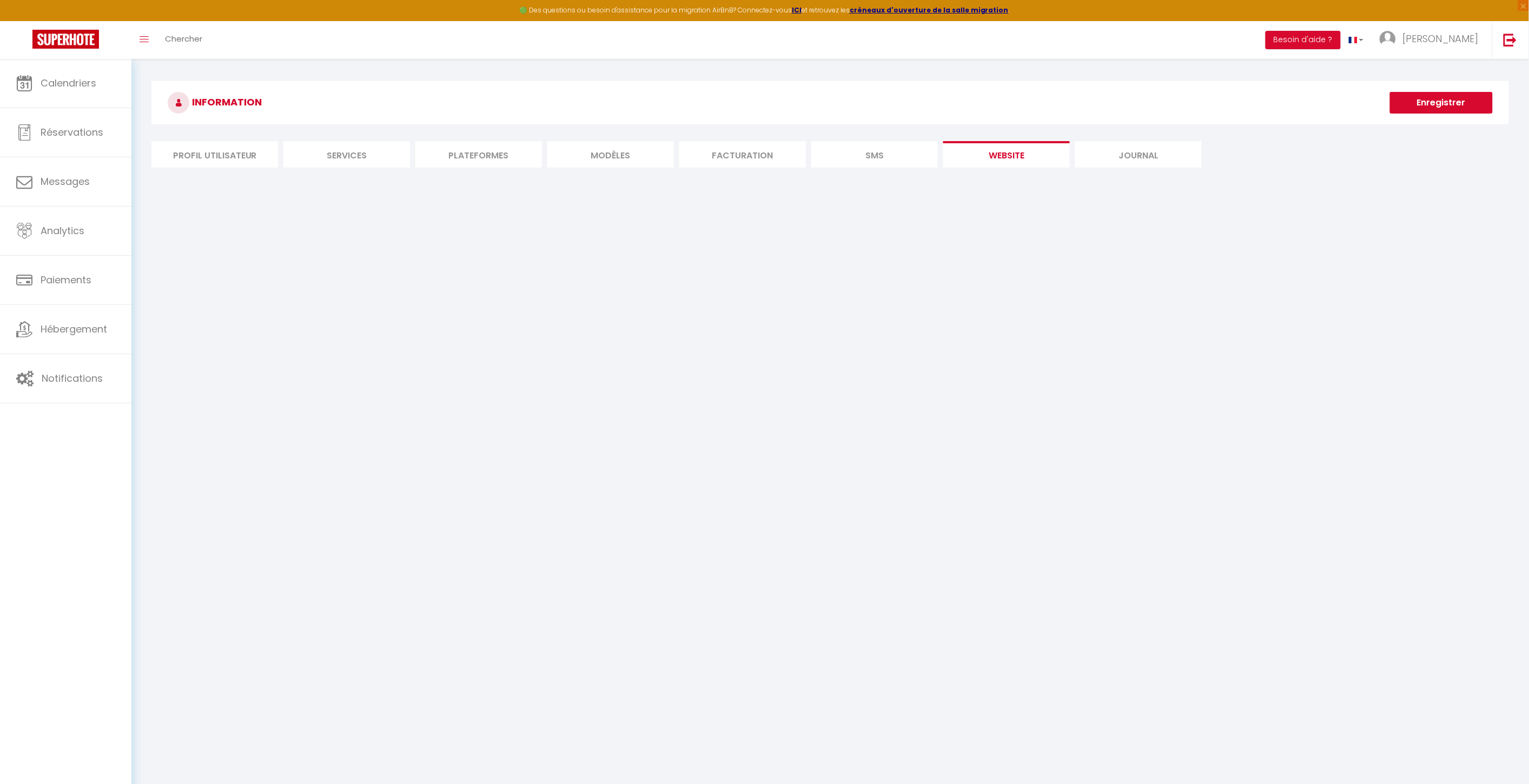
click at [1144, 450] on body "🟢 Des questions ou besoin d'assistance pour la migration AirBnB? Connectez-vous…" at bounding box center [764, 451] width 1529 height 784
drag, startPoint x: 1315, startPoint y: 451, endPoint x: 1300, endPoint y: 447, distance: 15.5
click at [1144, 449] on body "🟢 Des questions ou besoin d'assistance pour la migration AirBnB? Connectez-vous…" at bounding box center [764, 451] width 1529 height 784
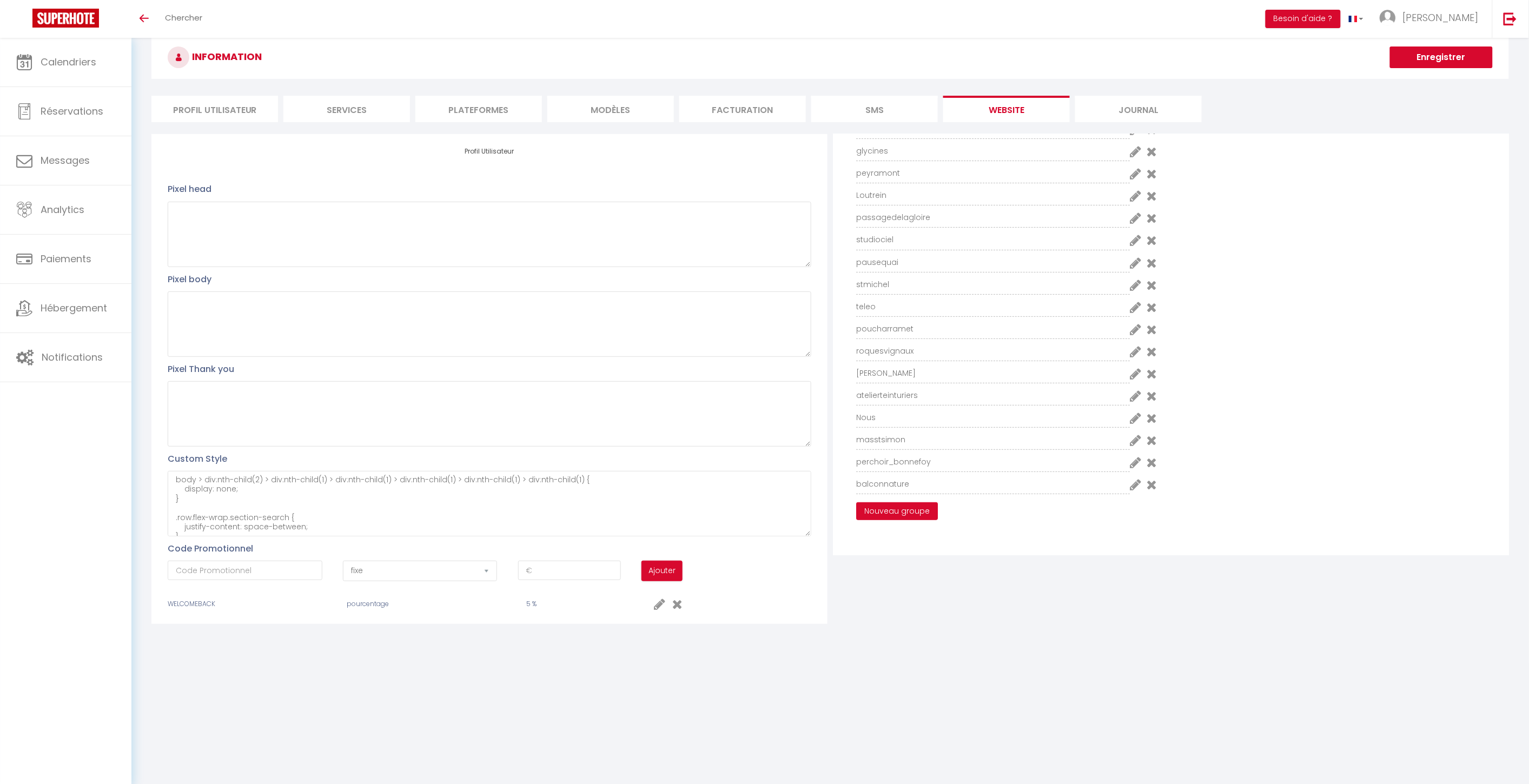
scroll to position [38, 0]
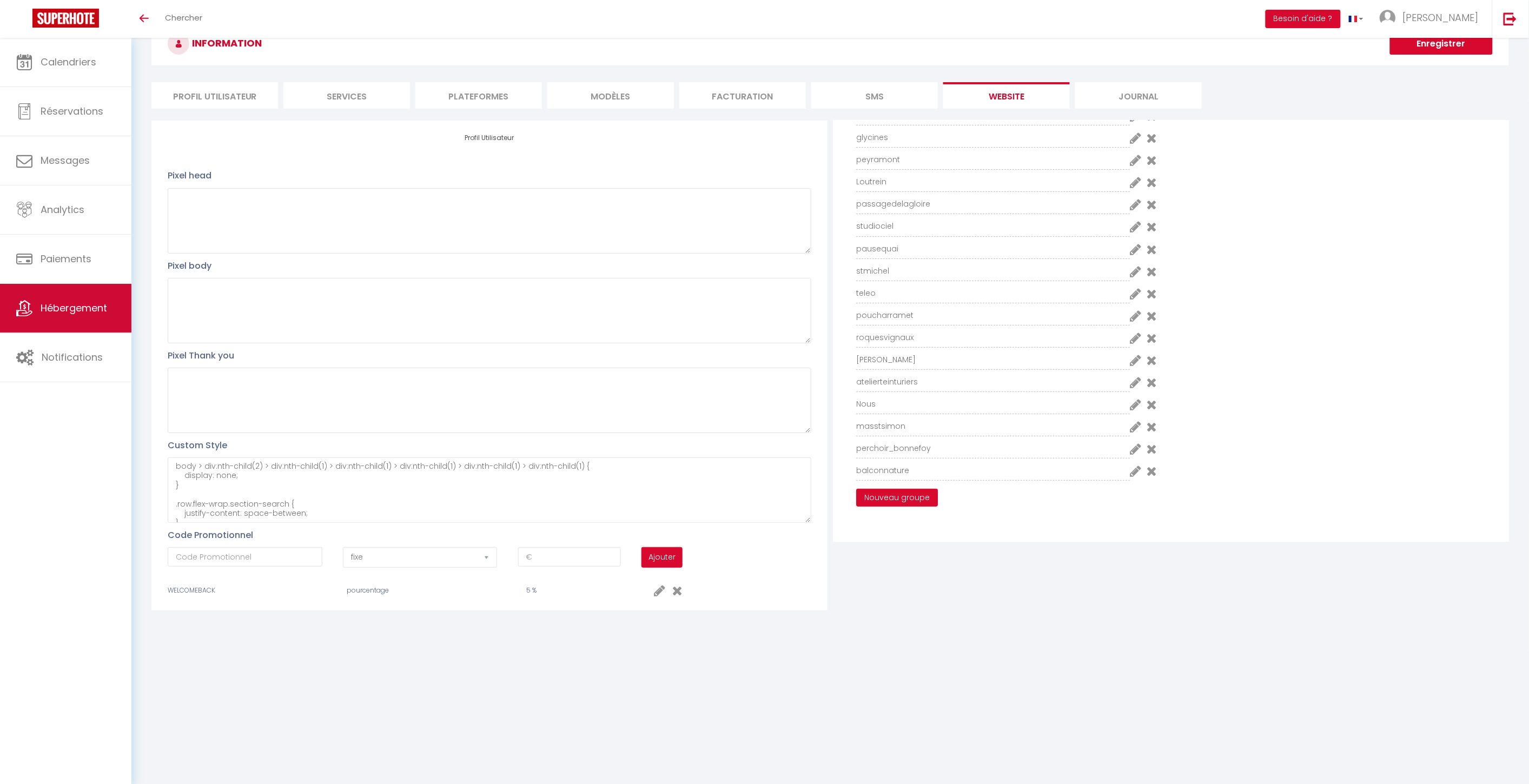
click at [90, 288] on link "Hébergement" at bounding box center [66, 308] width 131 height 49
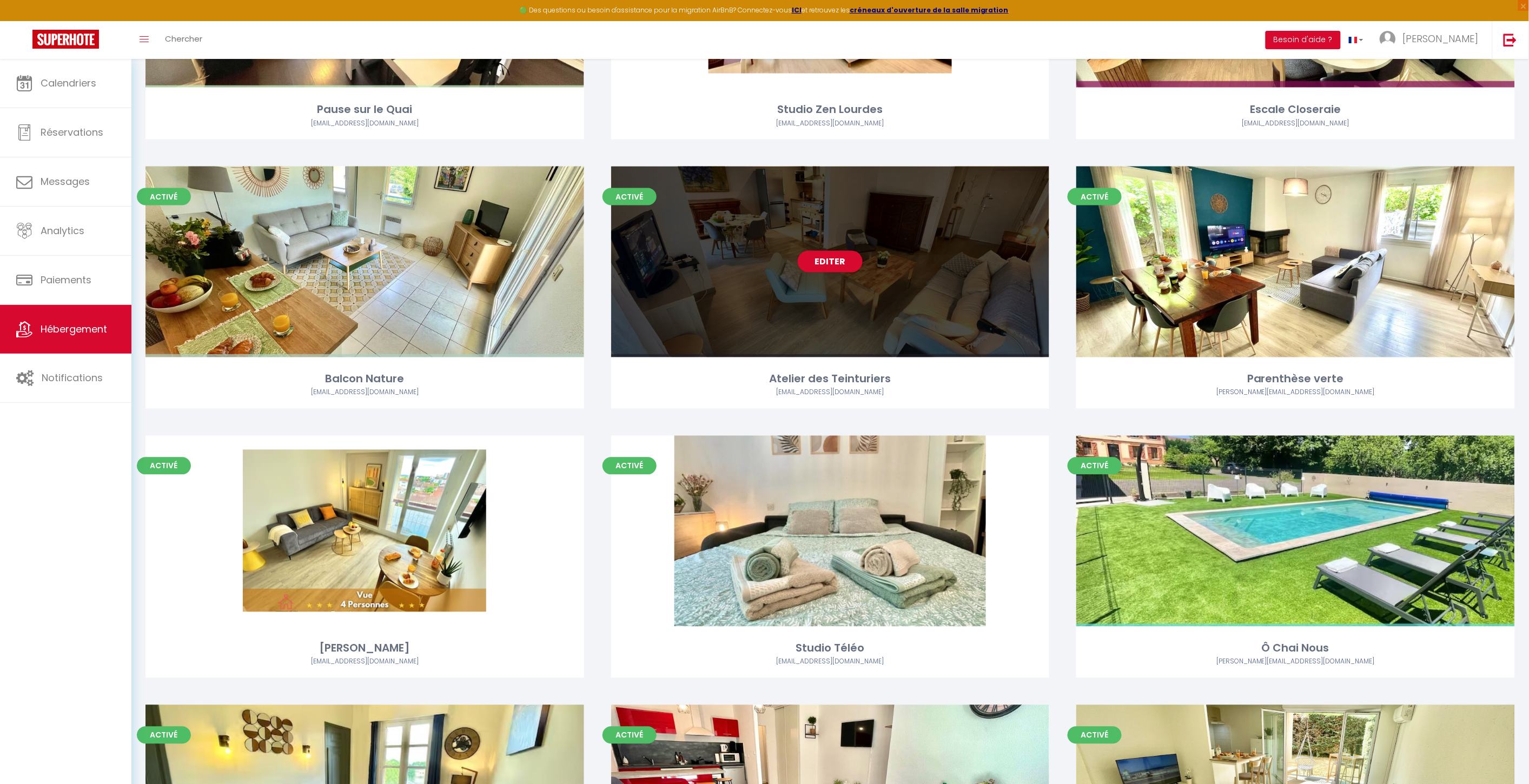
scroll to position [1253, 0]
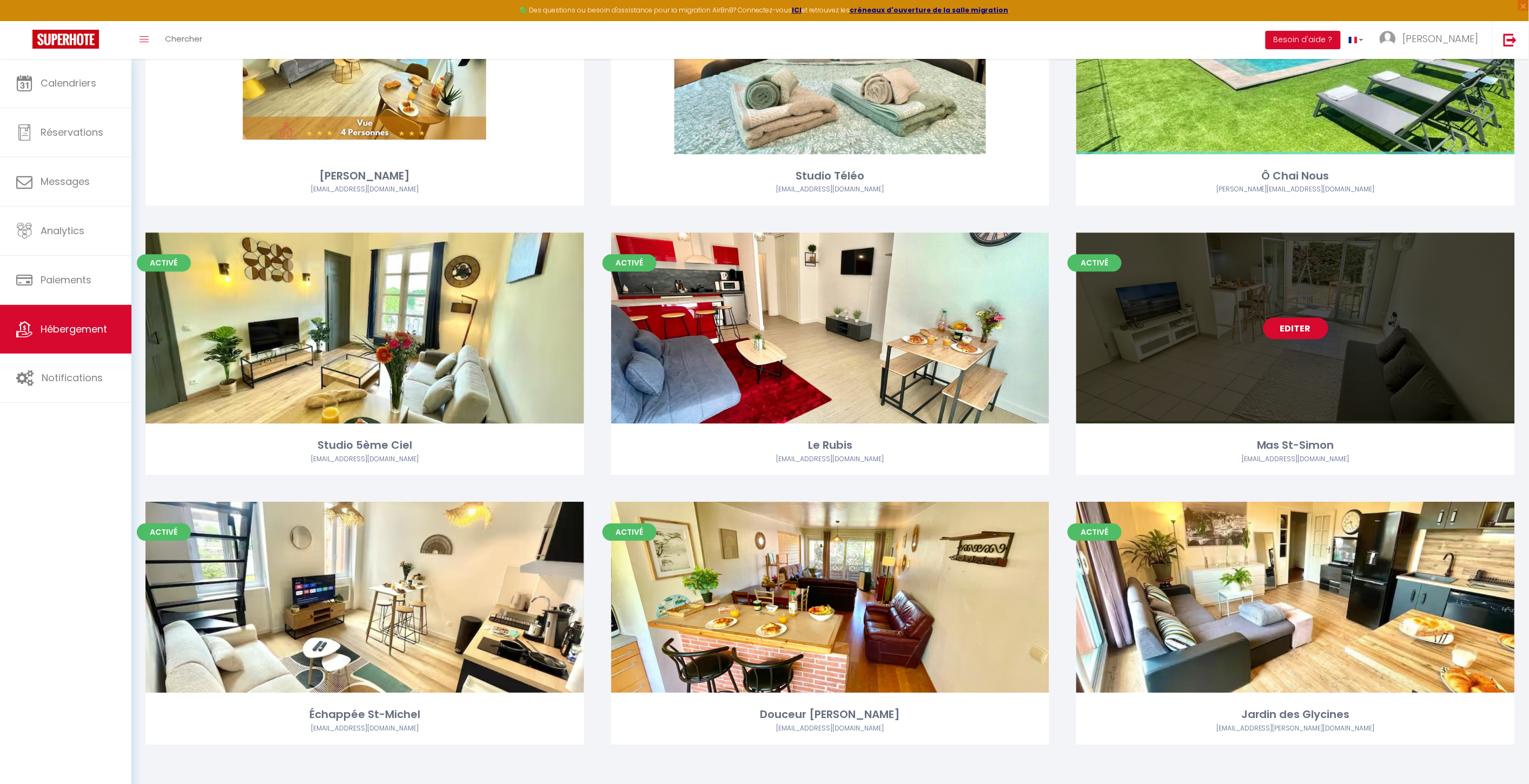
click at [1294, 324] on link "Editer" at bounding box center [1296, 328] width 65 height 22
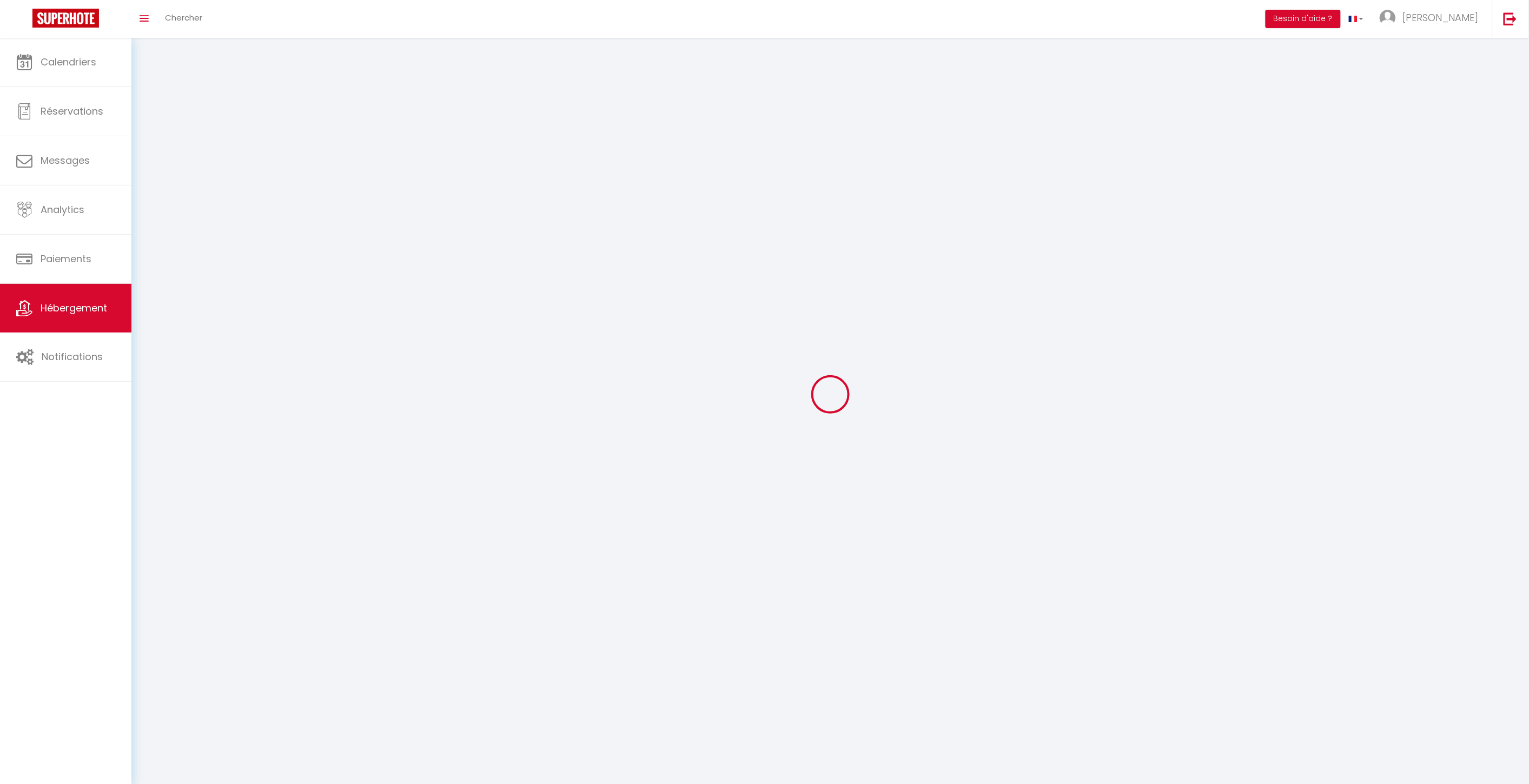
select select "1"
select select
select select "28"
select select
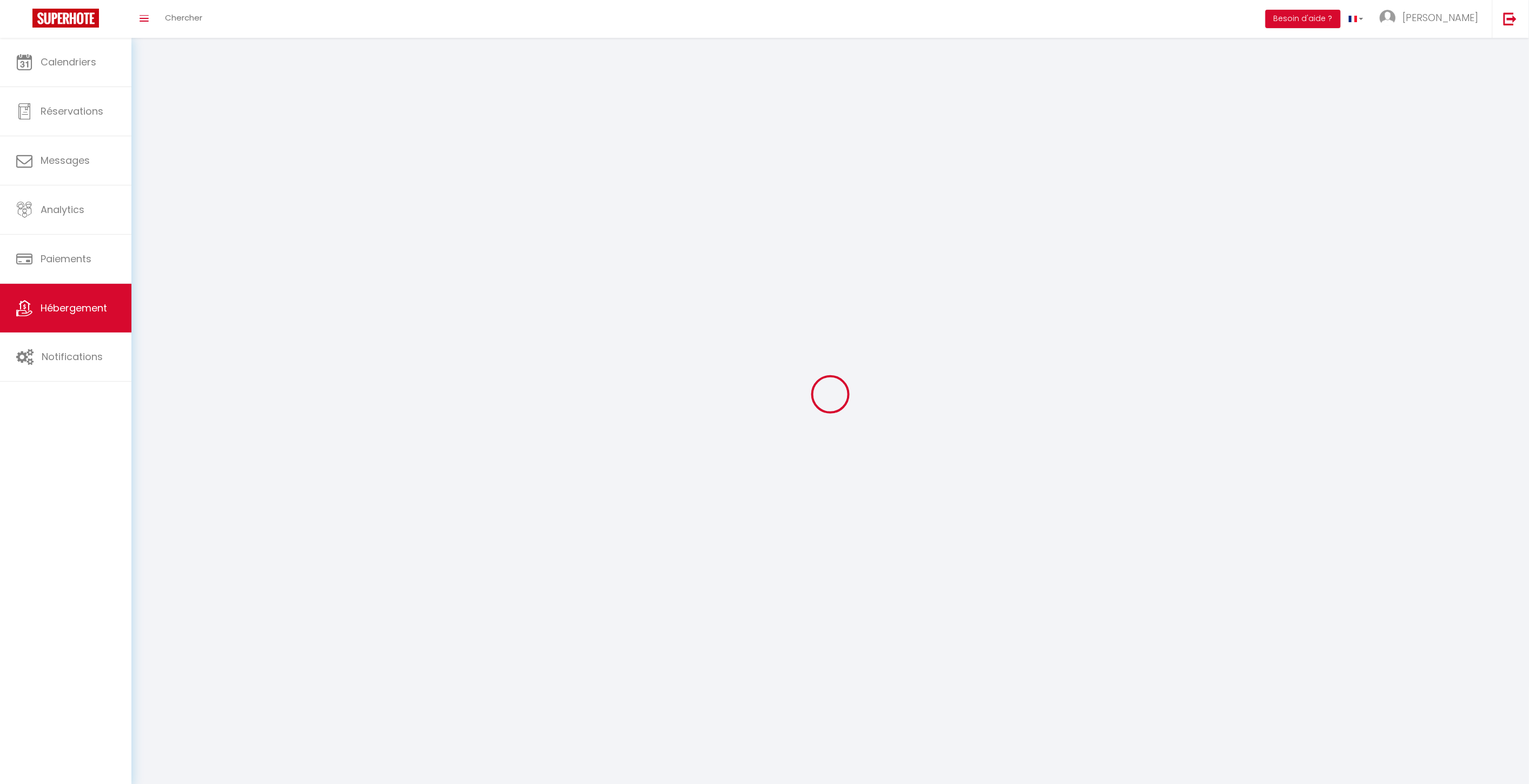
select select
checkbox input "false"
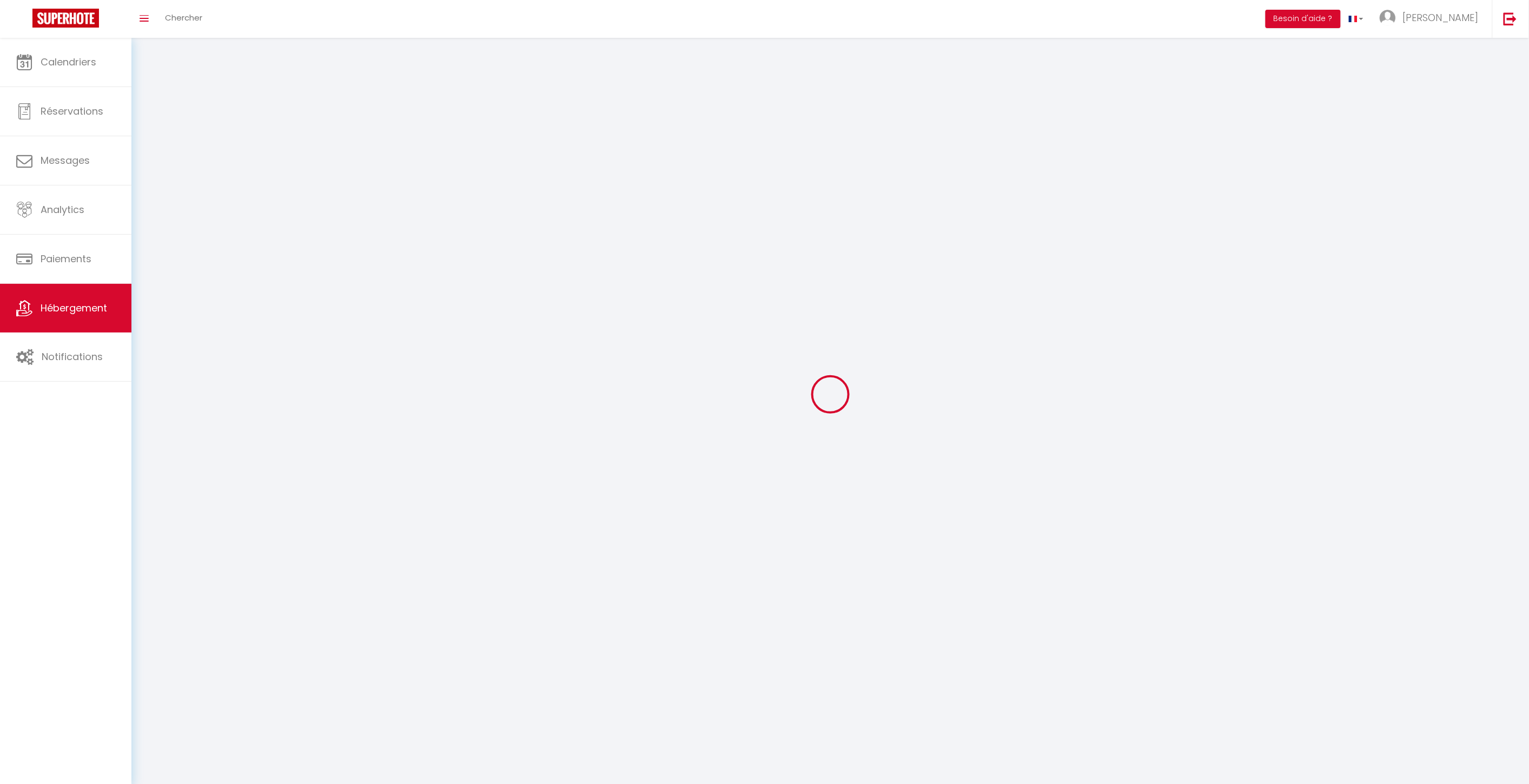
checkbox input "false"
select select
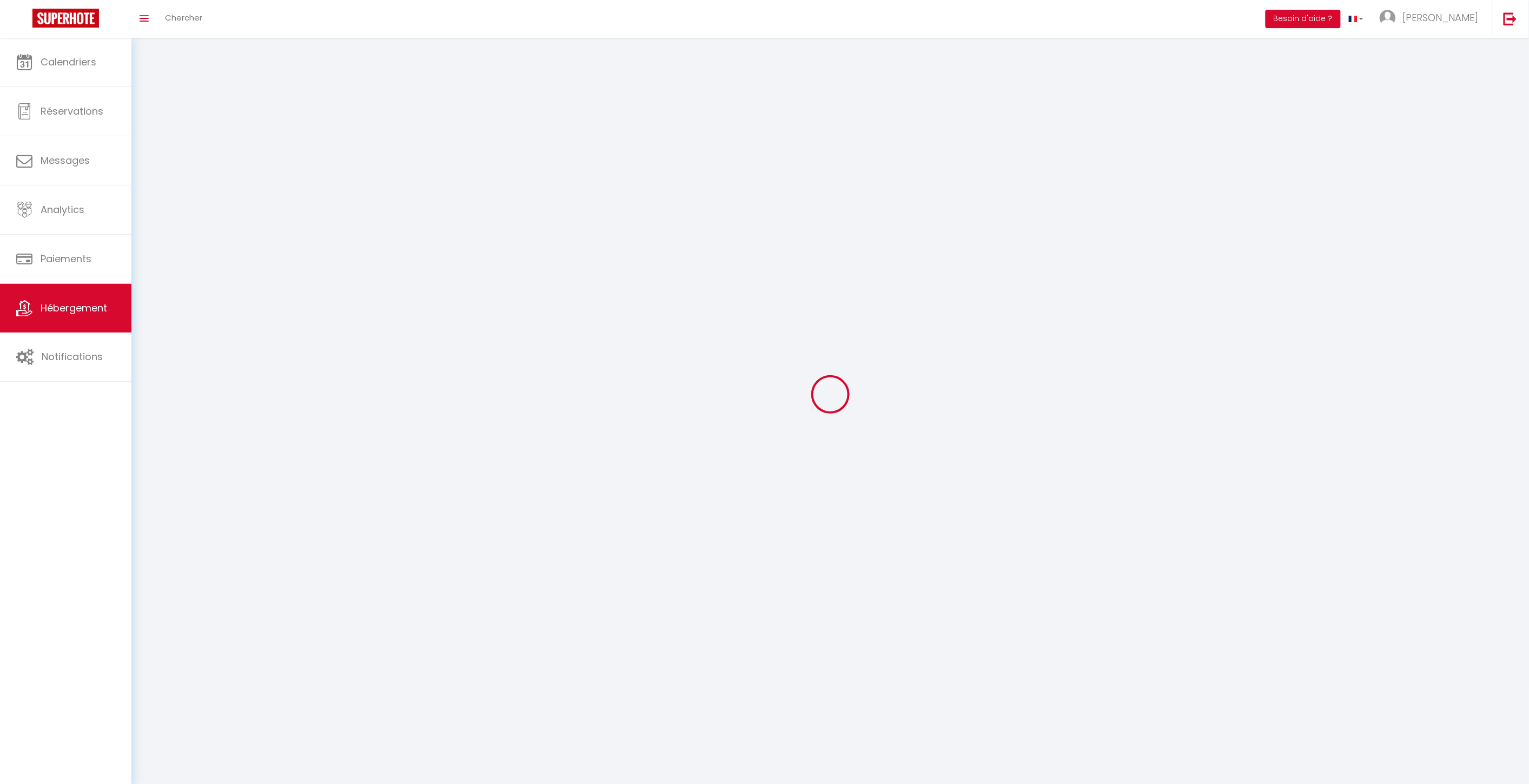
select select
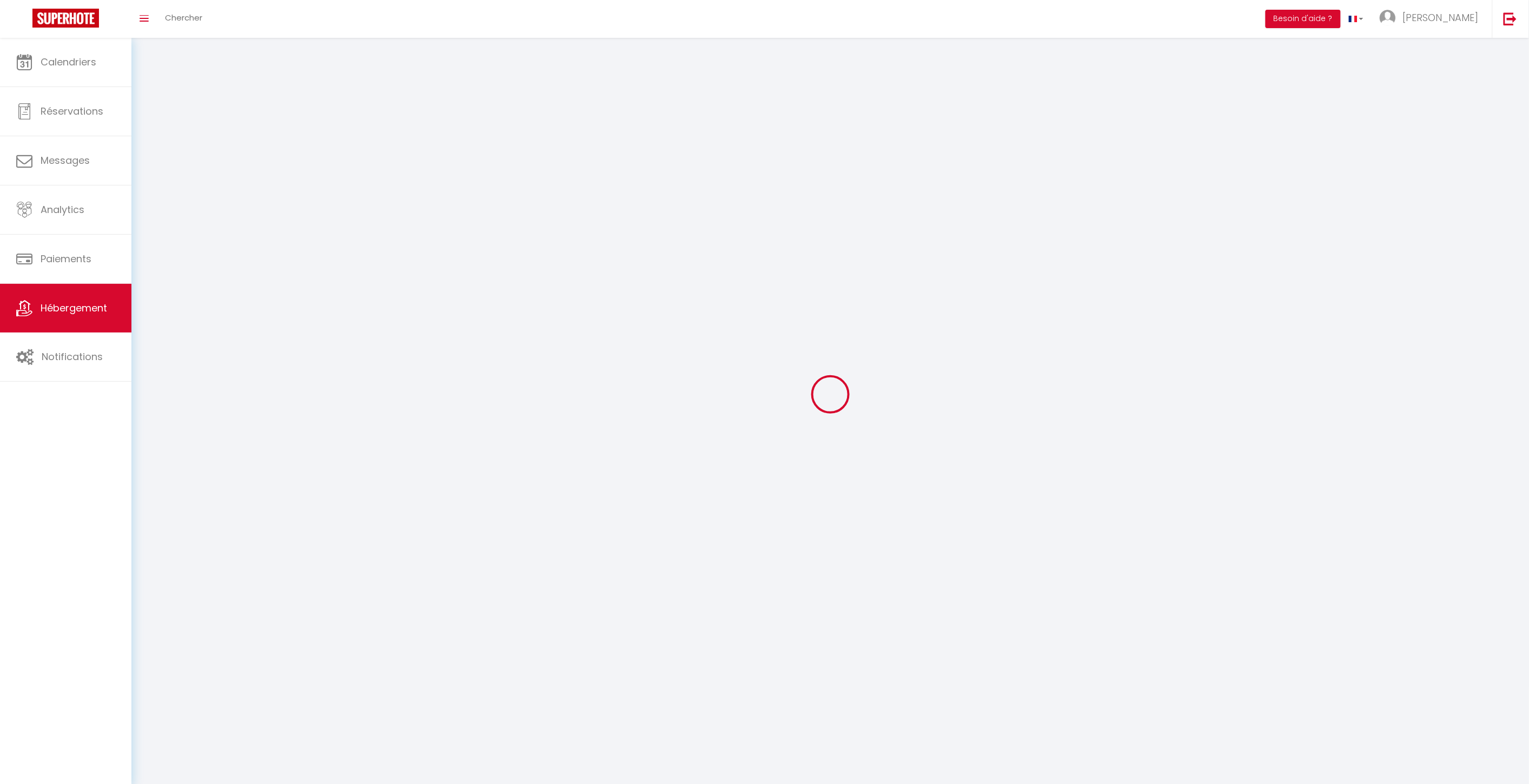
select select
checkbox input "false"
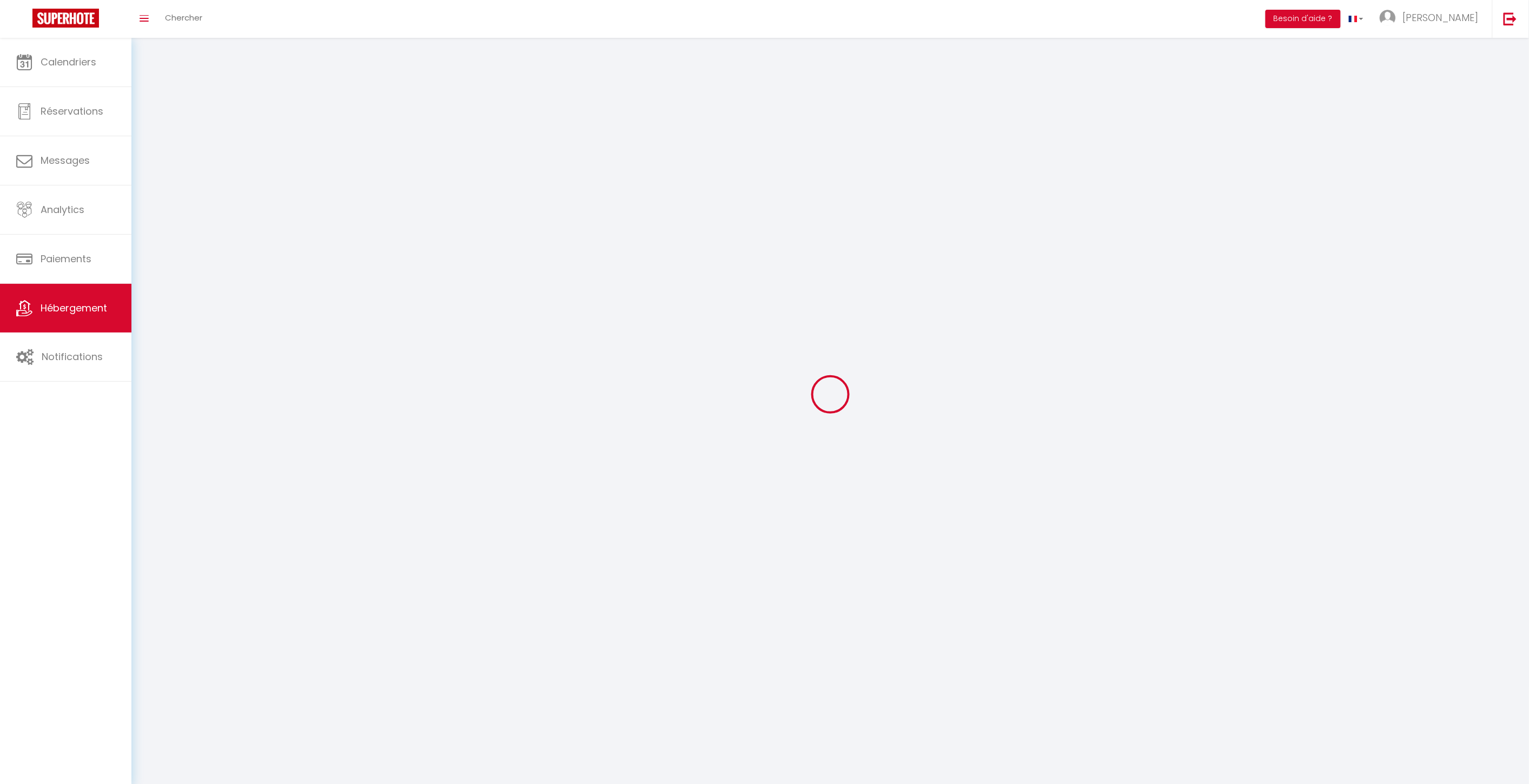
select select
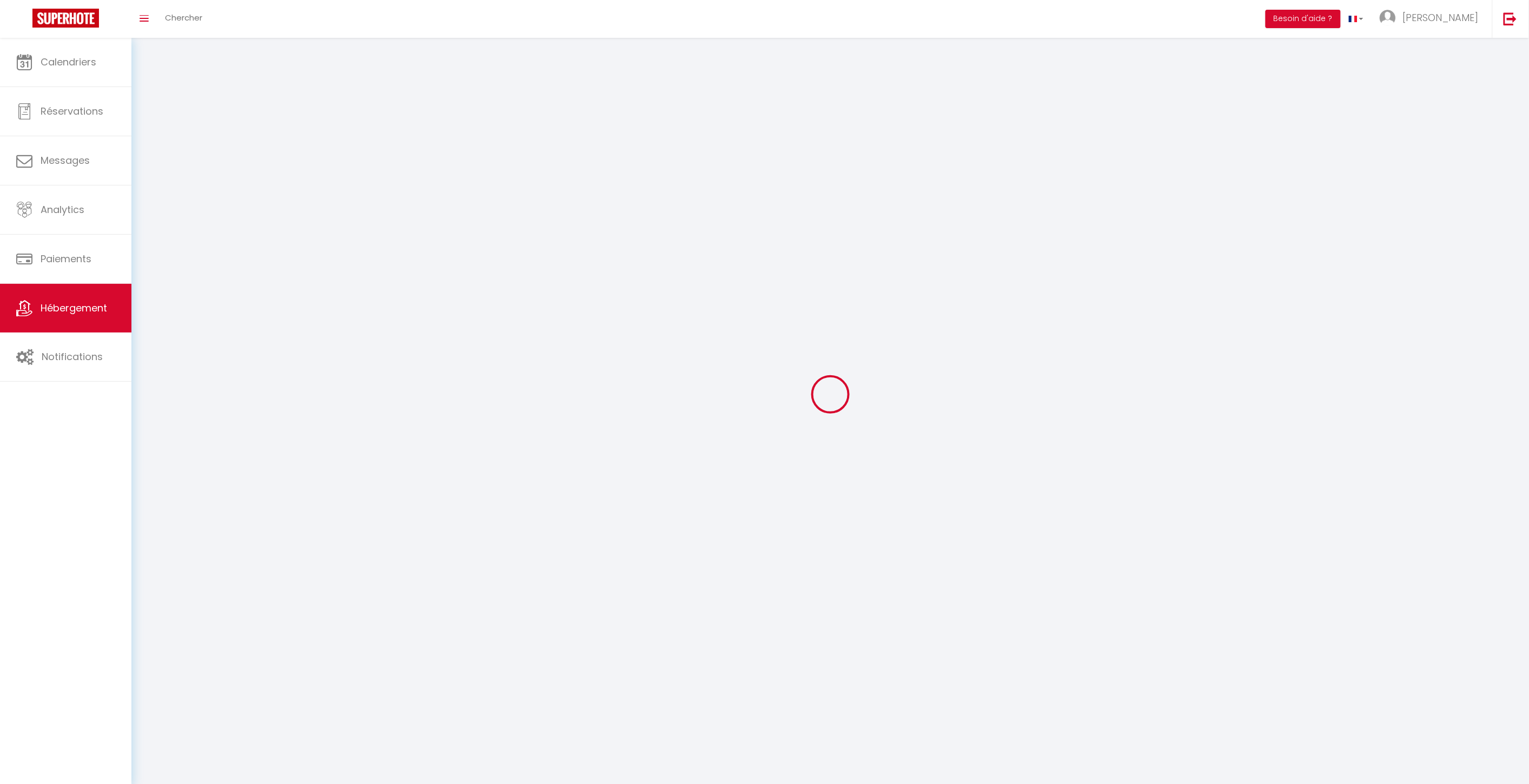
select select
checkbox input "false"
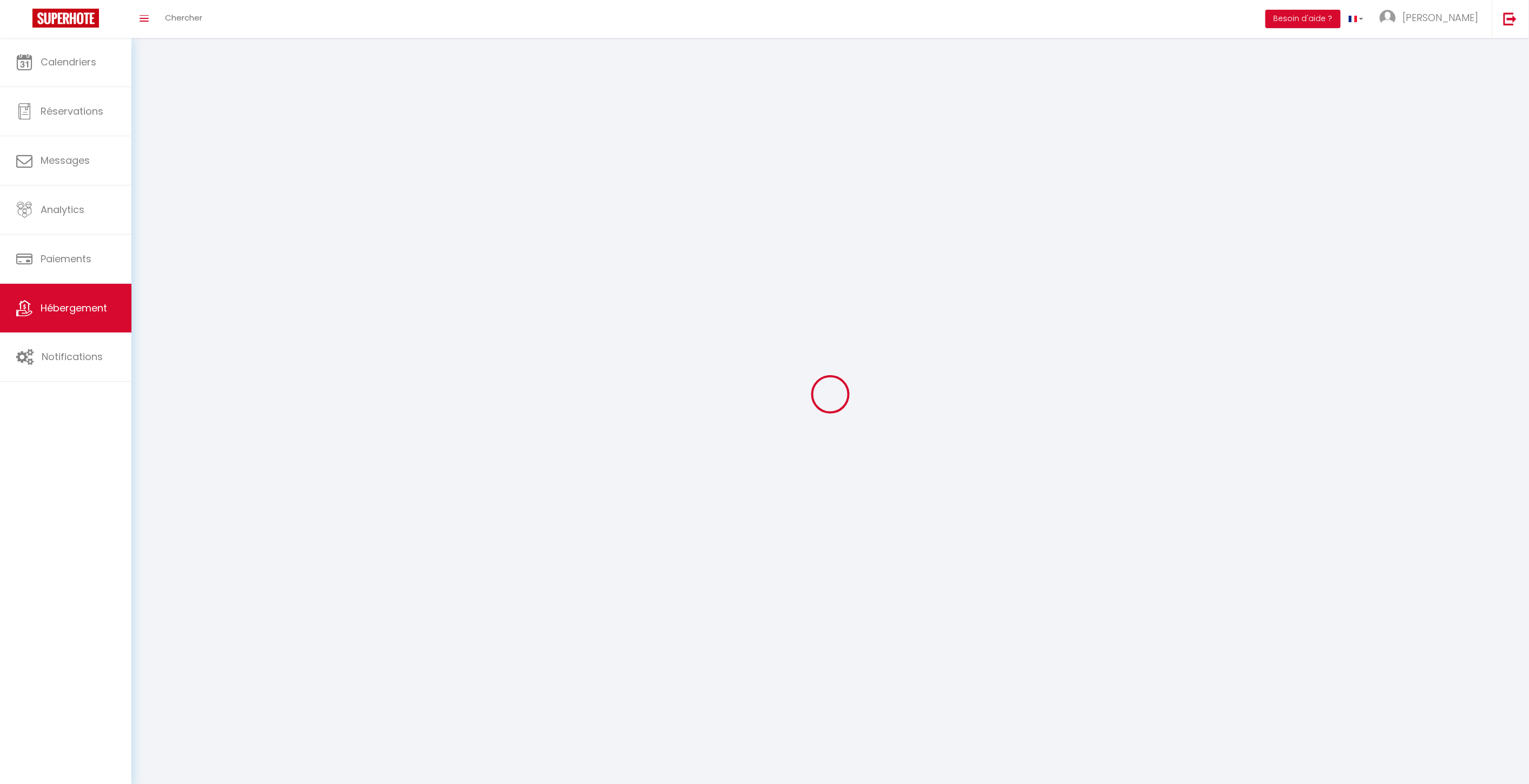
checkbox input "false"
select select
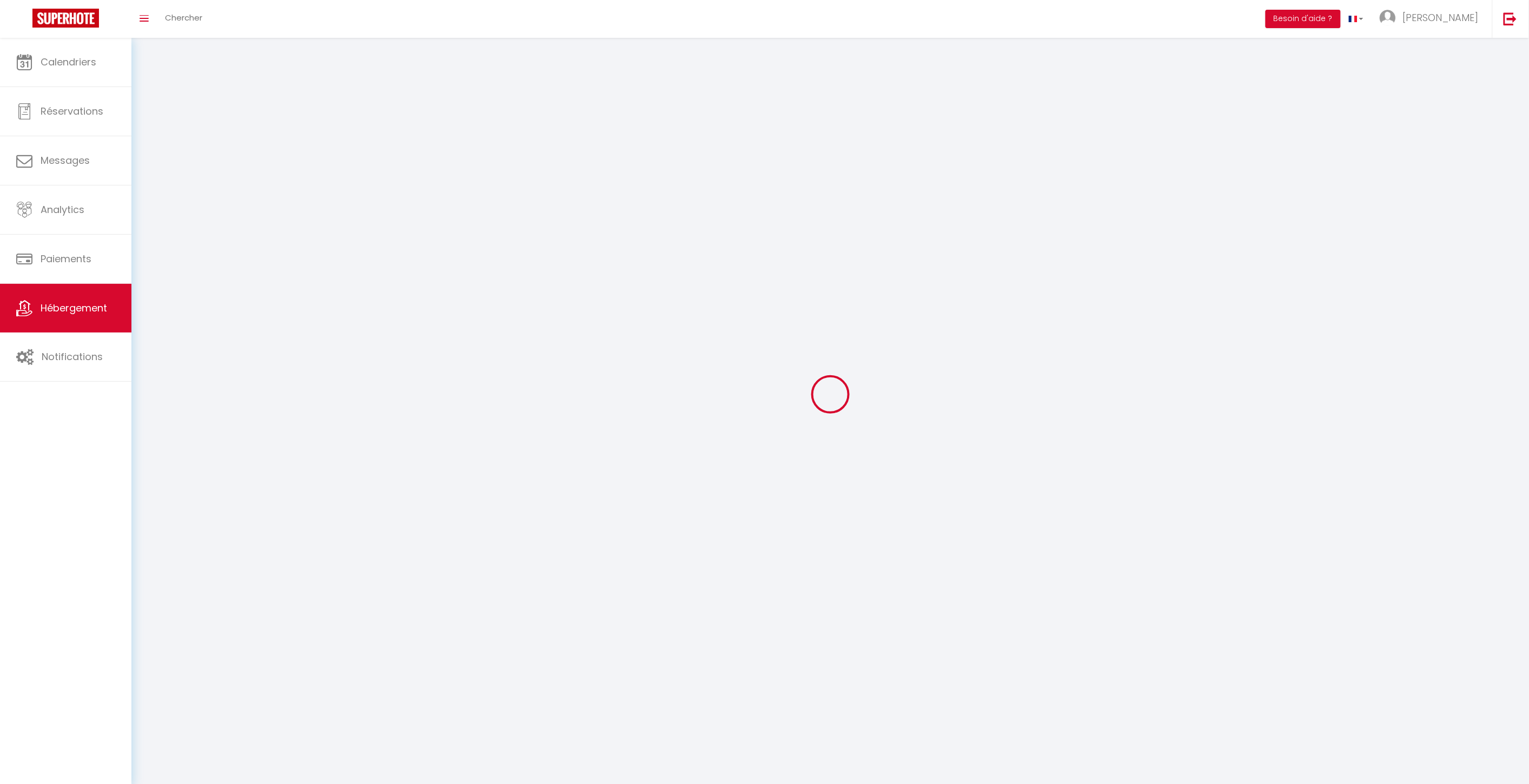
select select
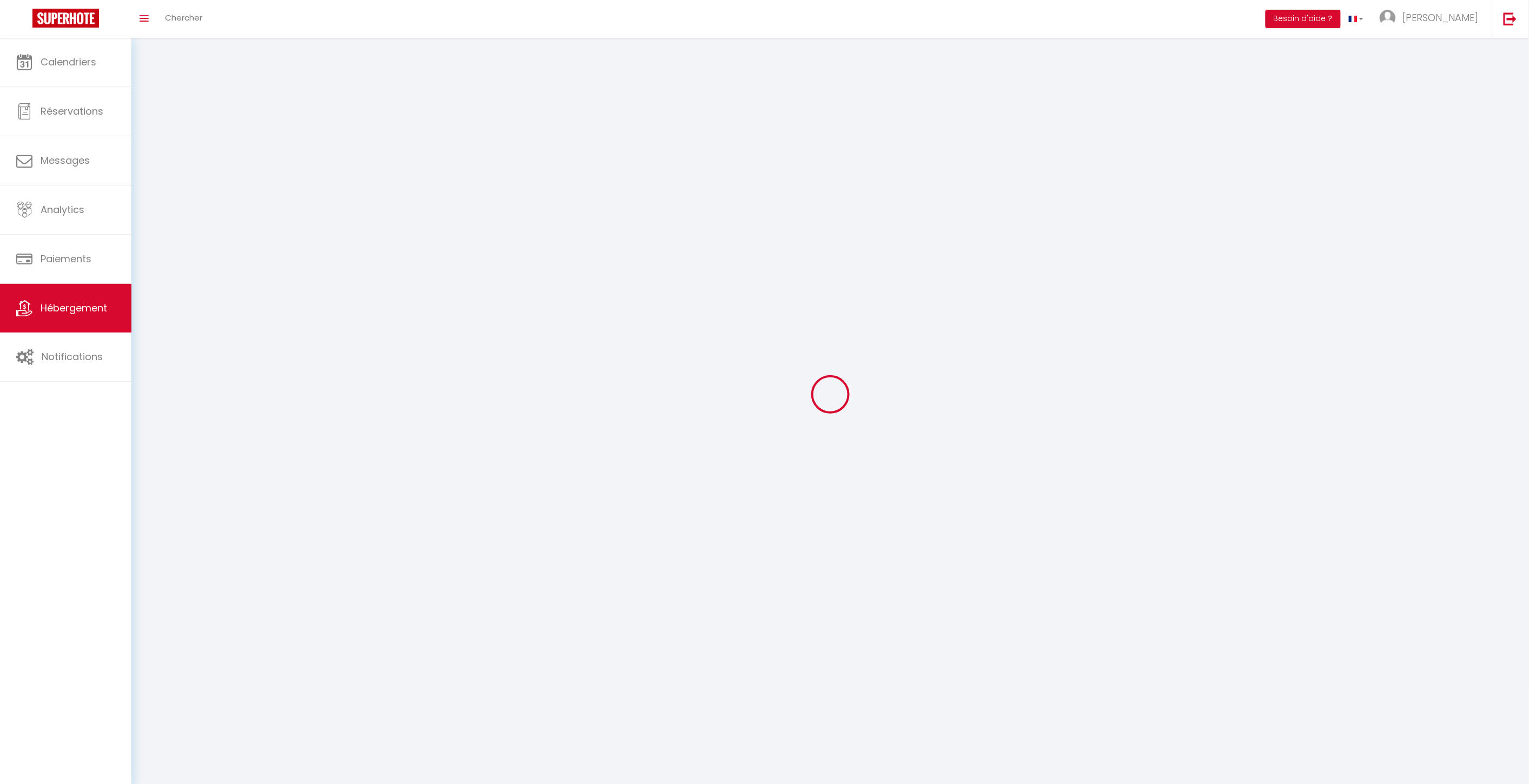
checkbox input "false"
select select
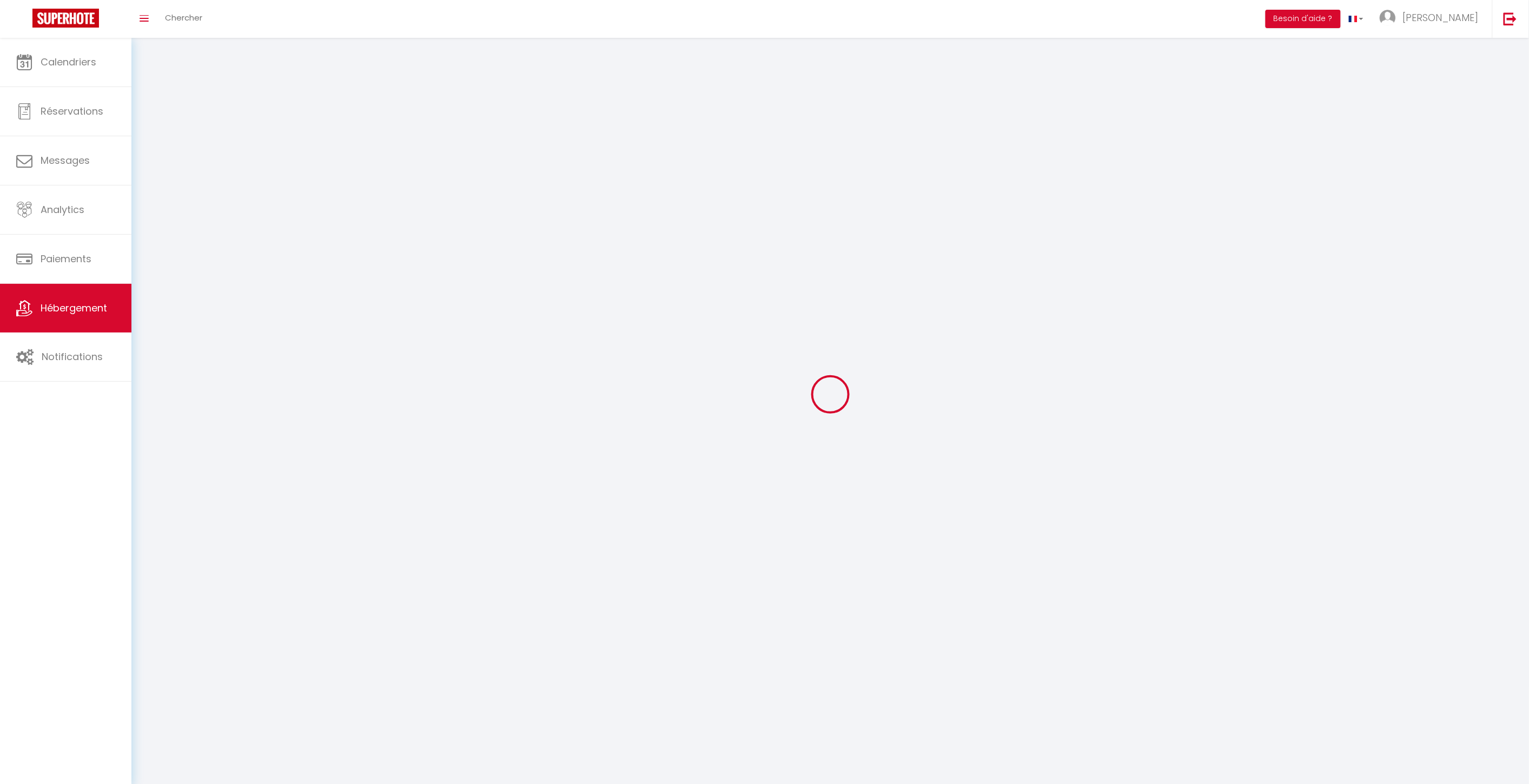
select select
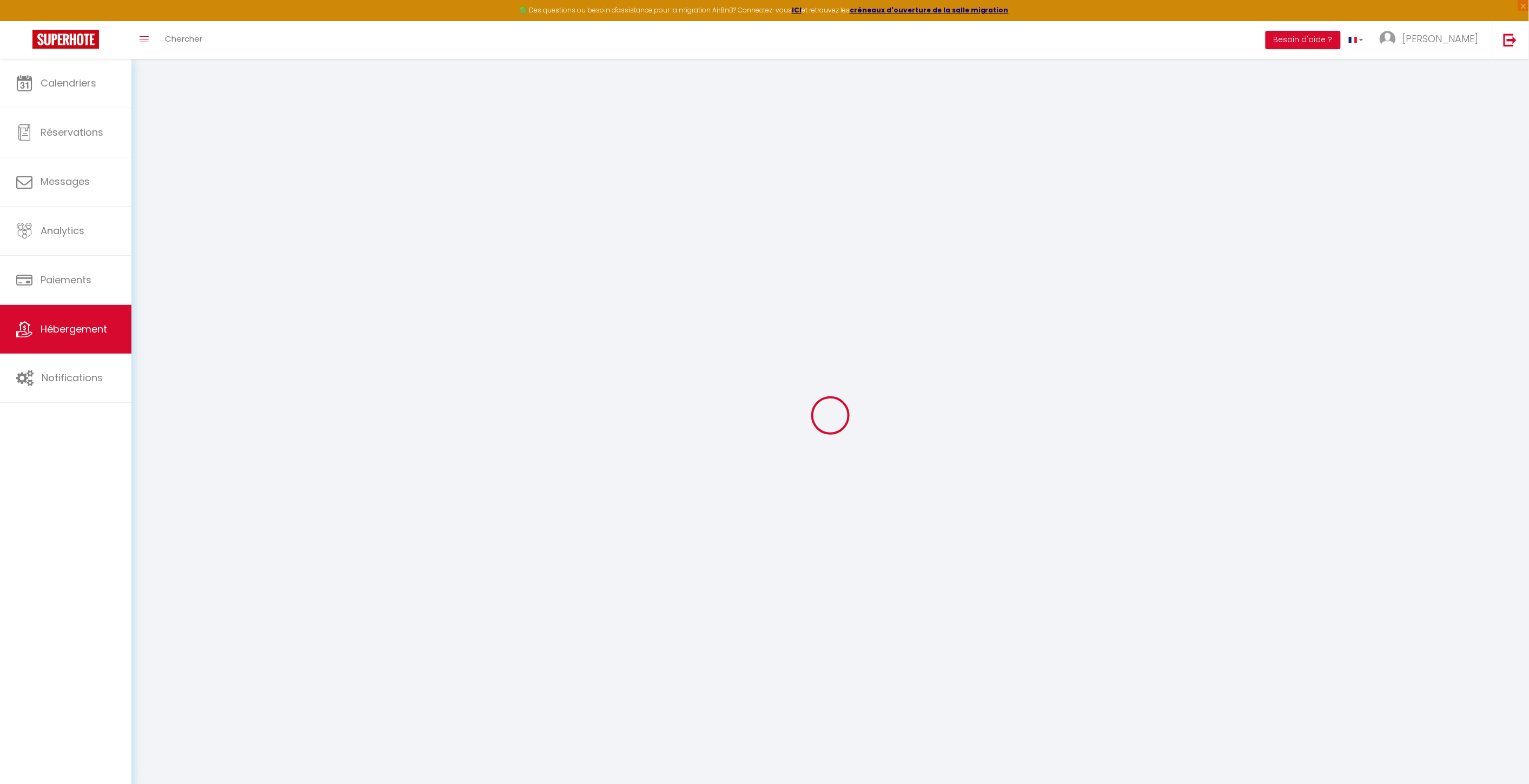
select select
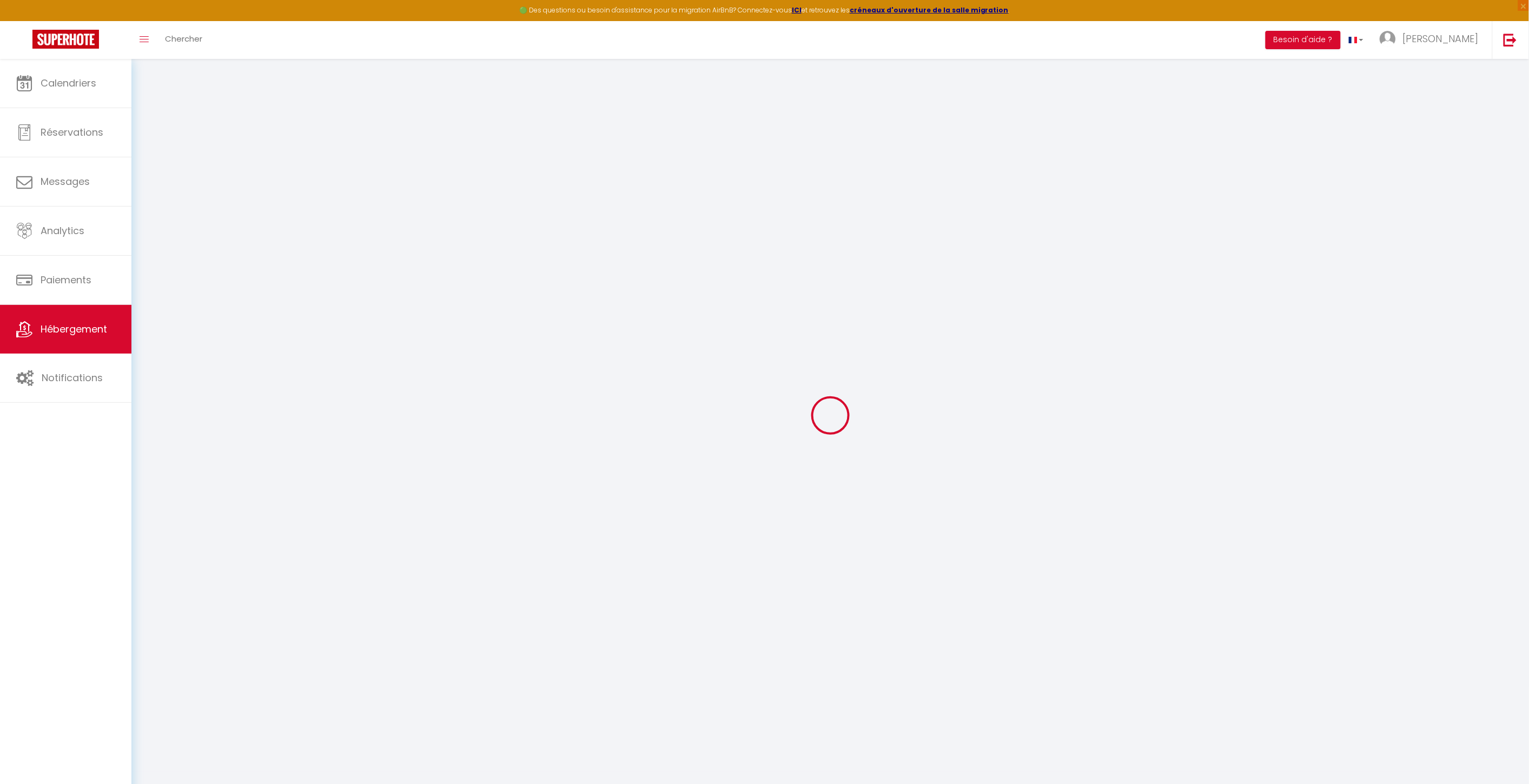
select select
checkbox input "false"
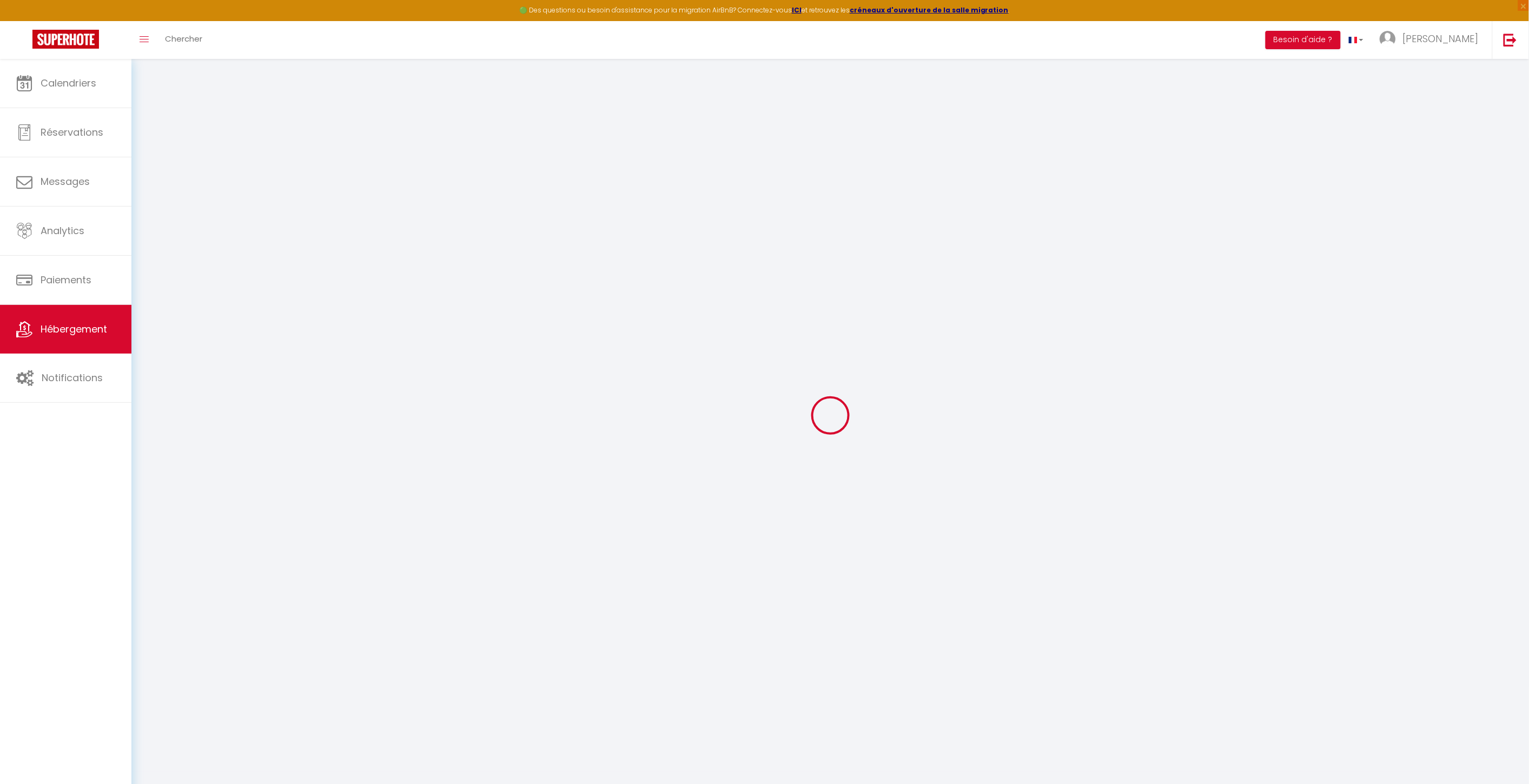
select select
type input "Mas St-Simon"
type input "[PERSON_NAME]"
type input "Duvernoy"
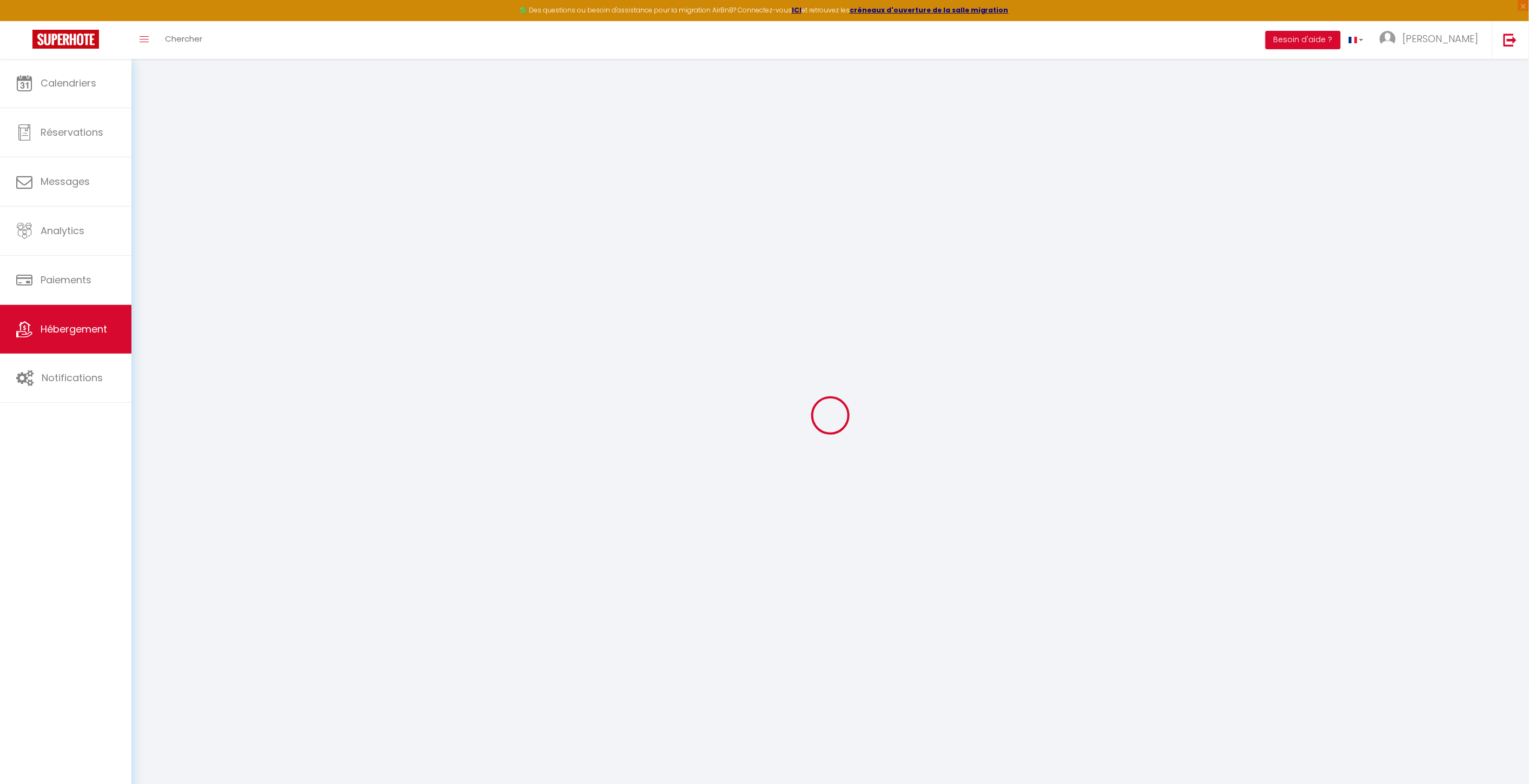
type input "1 Impasse de [PERSON_NAME], [GEOGRAPHIC_DATA]"
type input "31100"
type input "[GEOGRAPHIC_DATA]"
type input "45"
type input "40"
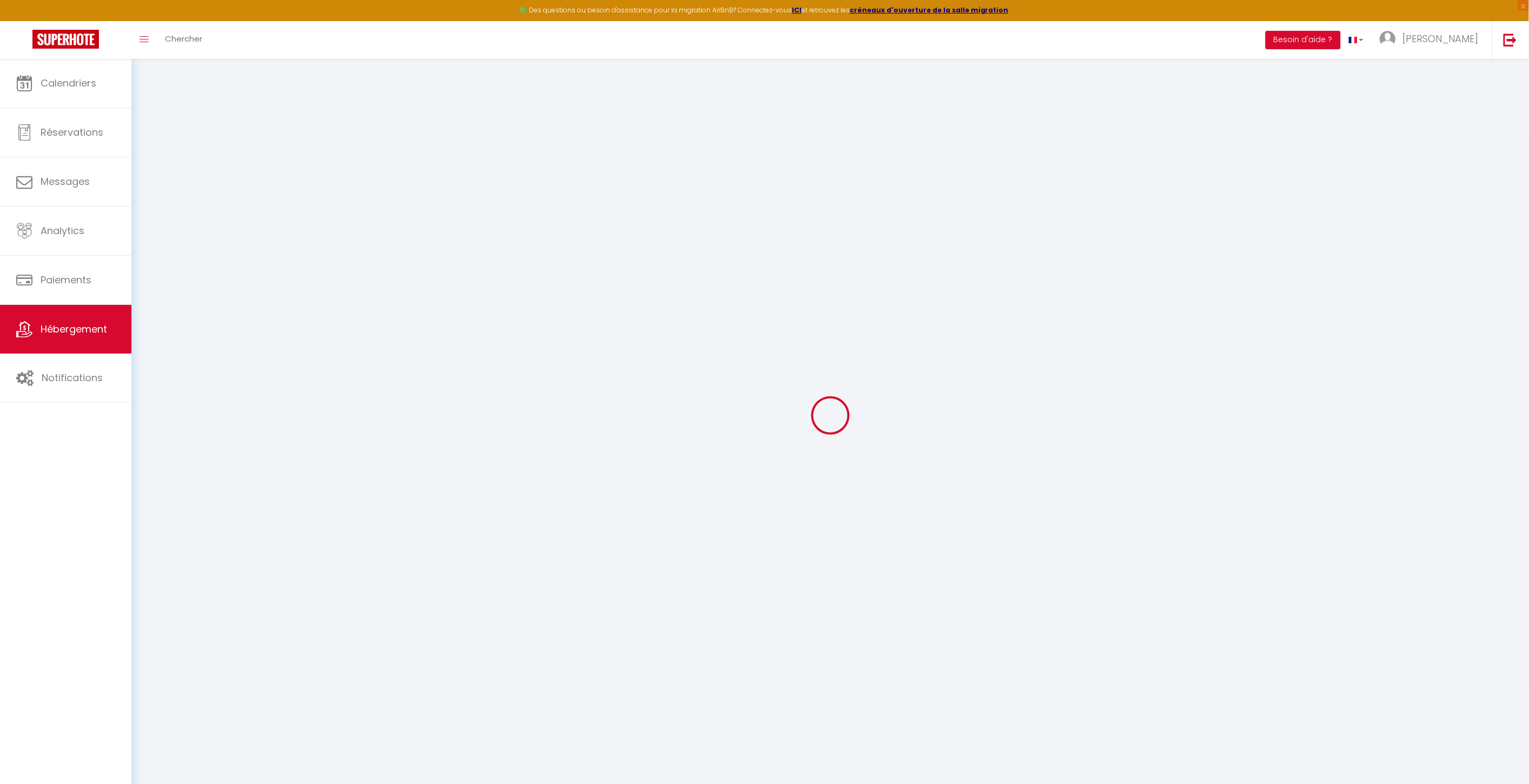
type input "7.20"
type input "6.62"
type input "300"
select select
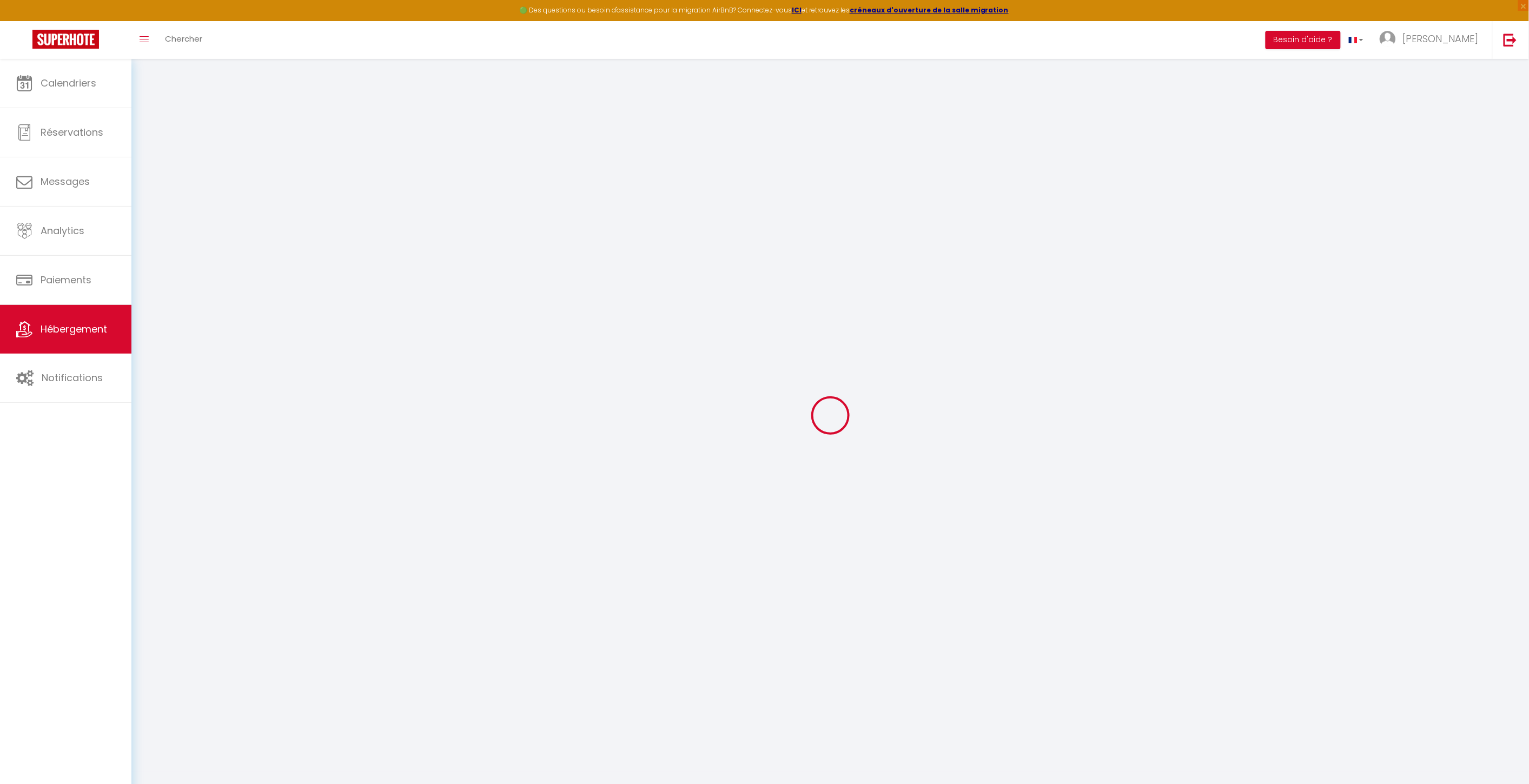
select select
type input "1 Impasse de [PERSON_NAME], [GEOGRAPHIC_DATA]"
type input "31100"
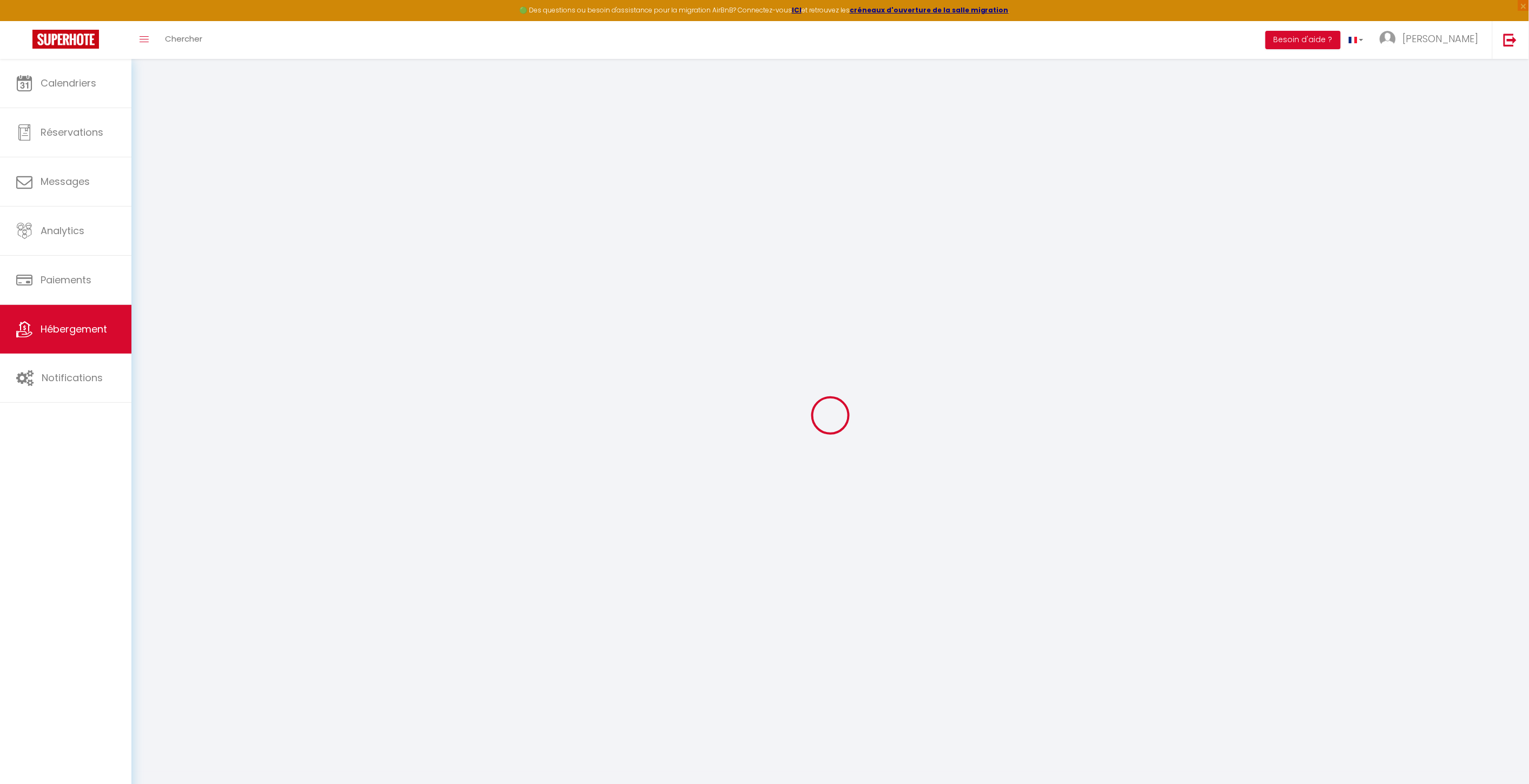
type input "[GEOGRAPHIC_DATA]"
type input "[EMAIL_ADDRESS][DOMAIN_NAME]"
select select "14043"
checkbox input "false"
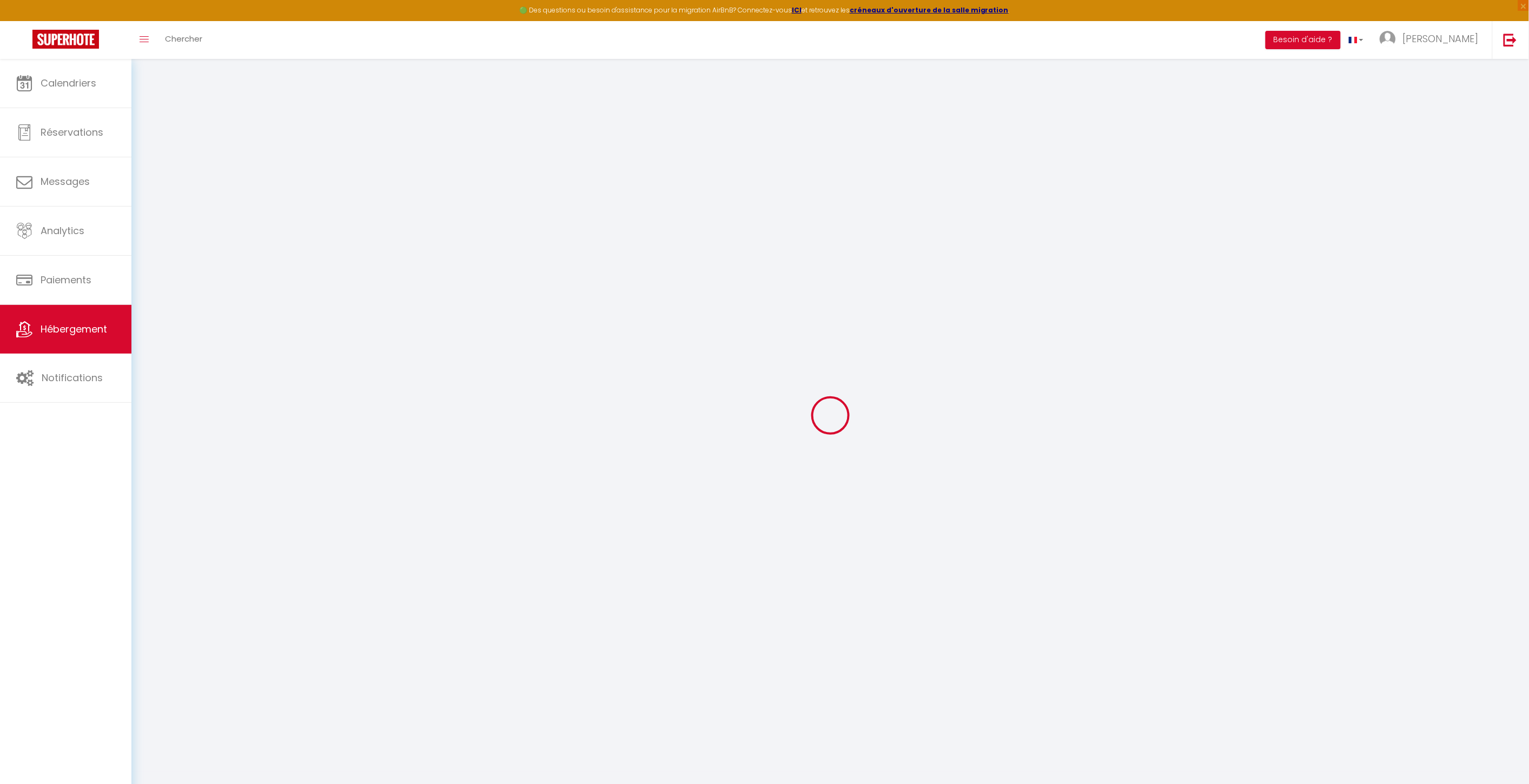
checkbox input "false"
radio input "true"
type input "0"
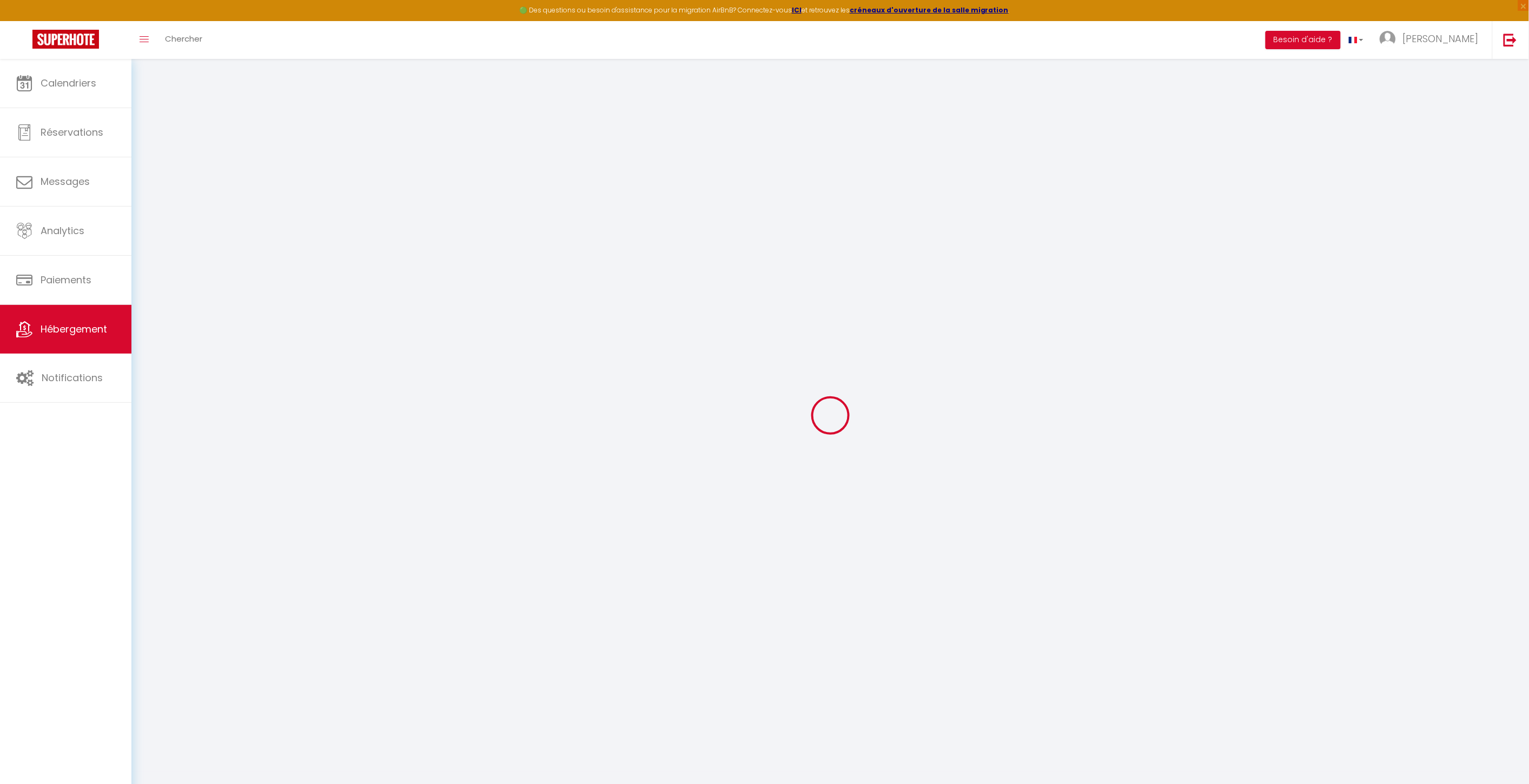
type input "0"
select select
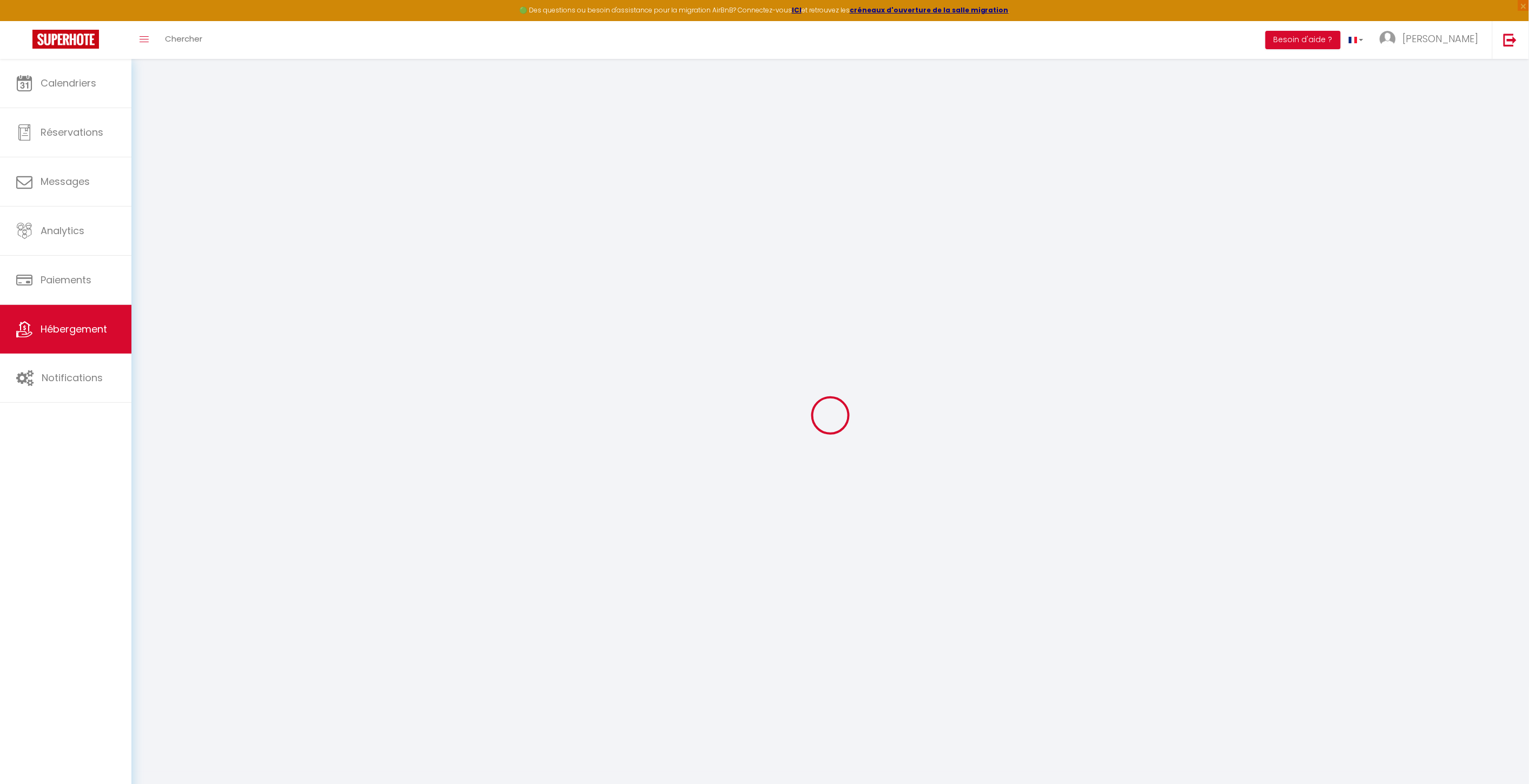
select select
checkbox input "false"
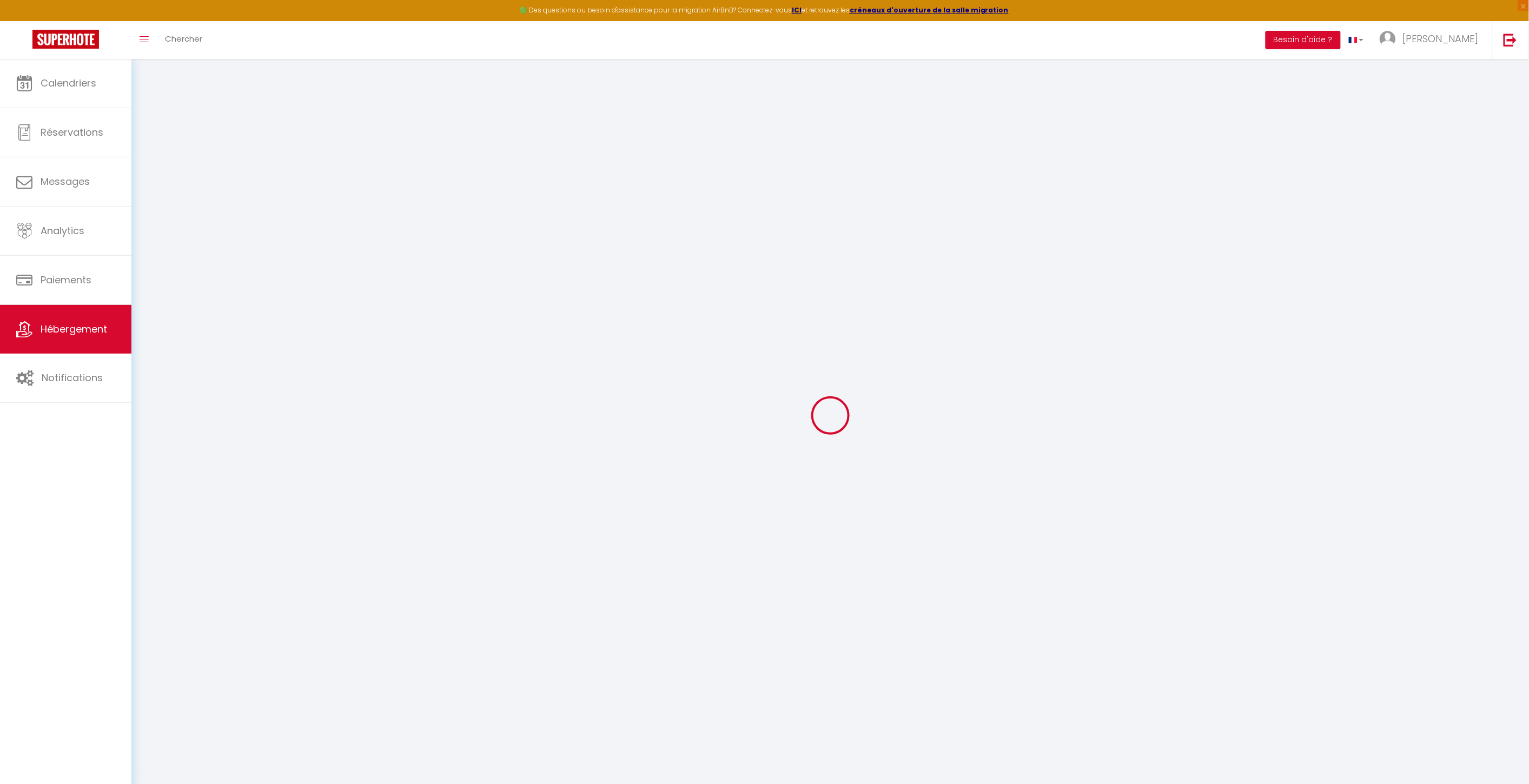
checkbox input "false"
select select
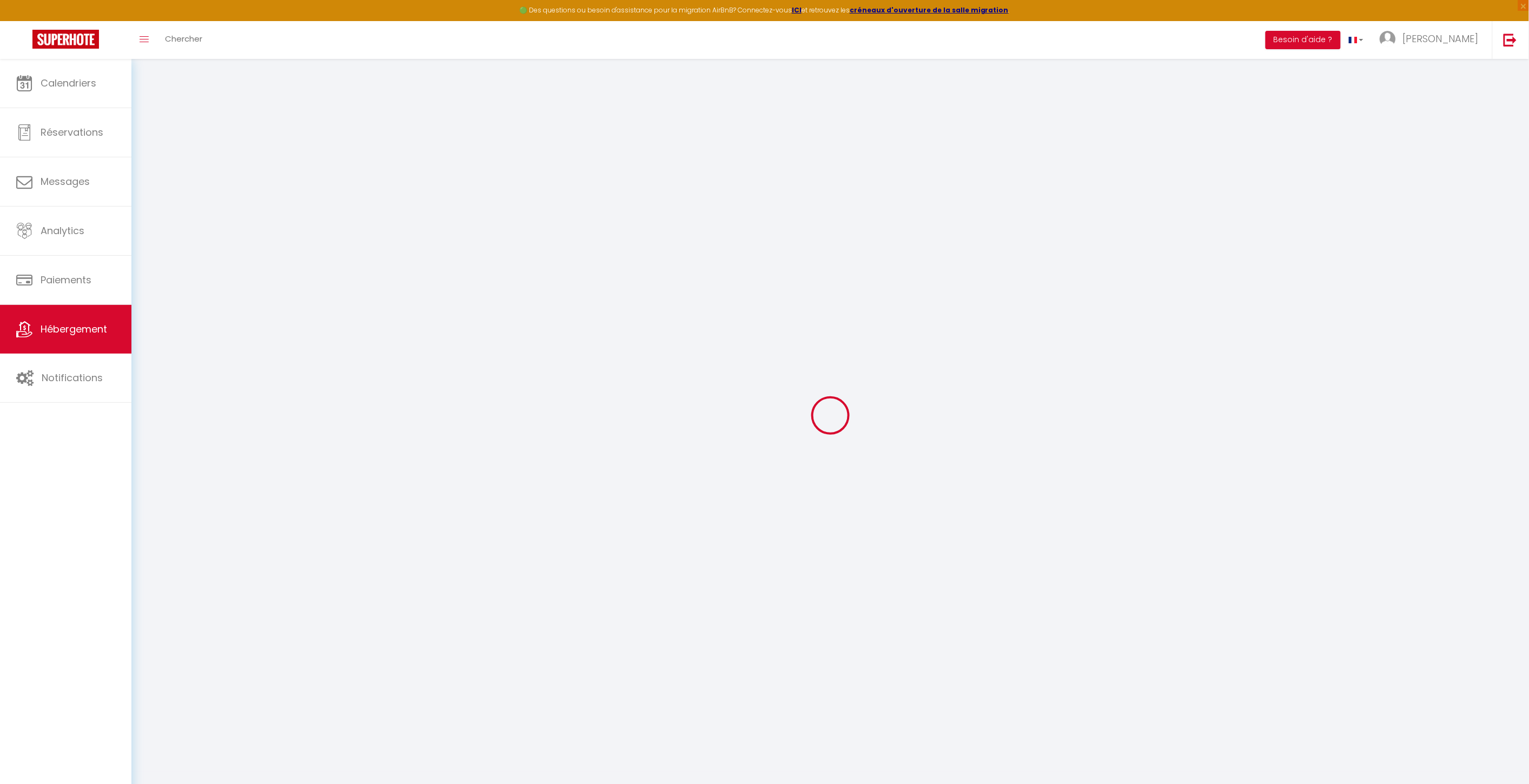
select select
checkbox input "false"
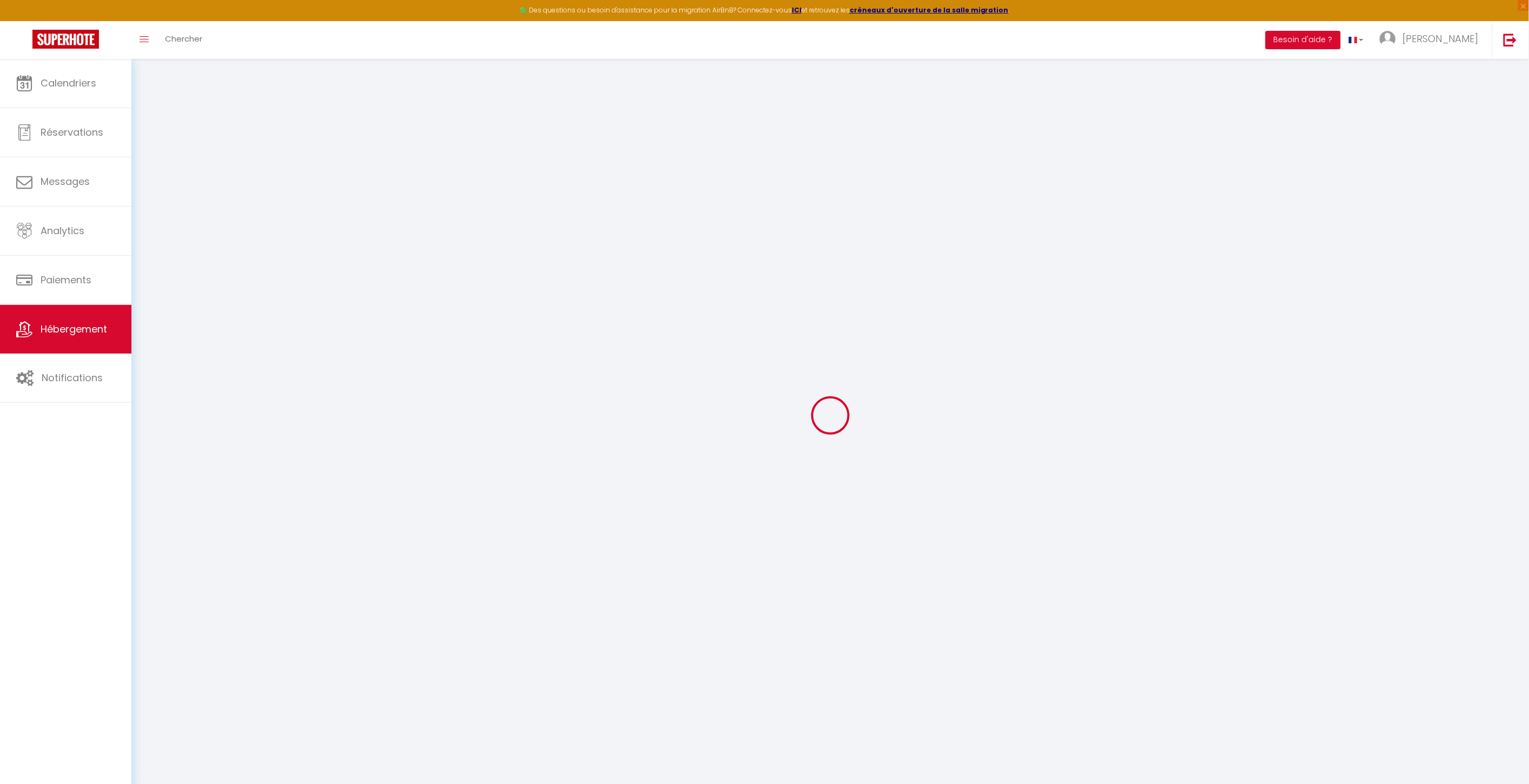
checkbox input "false"
select select "16:00"
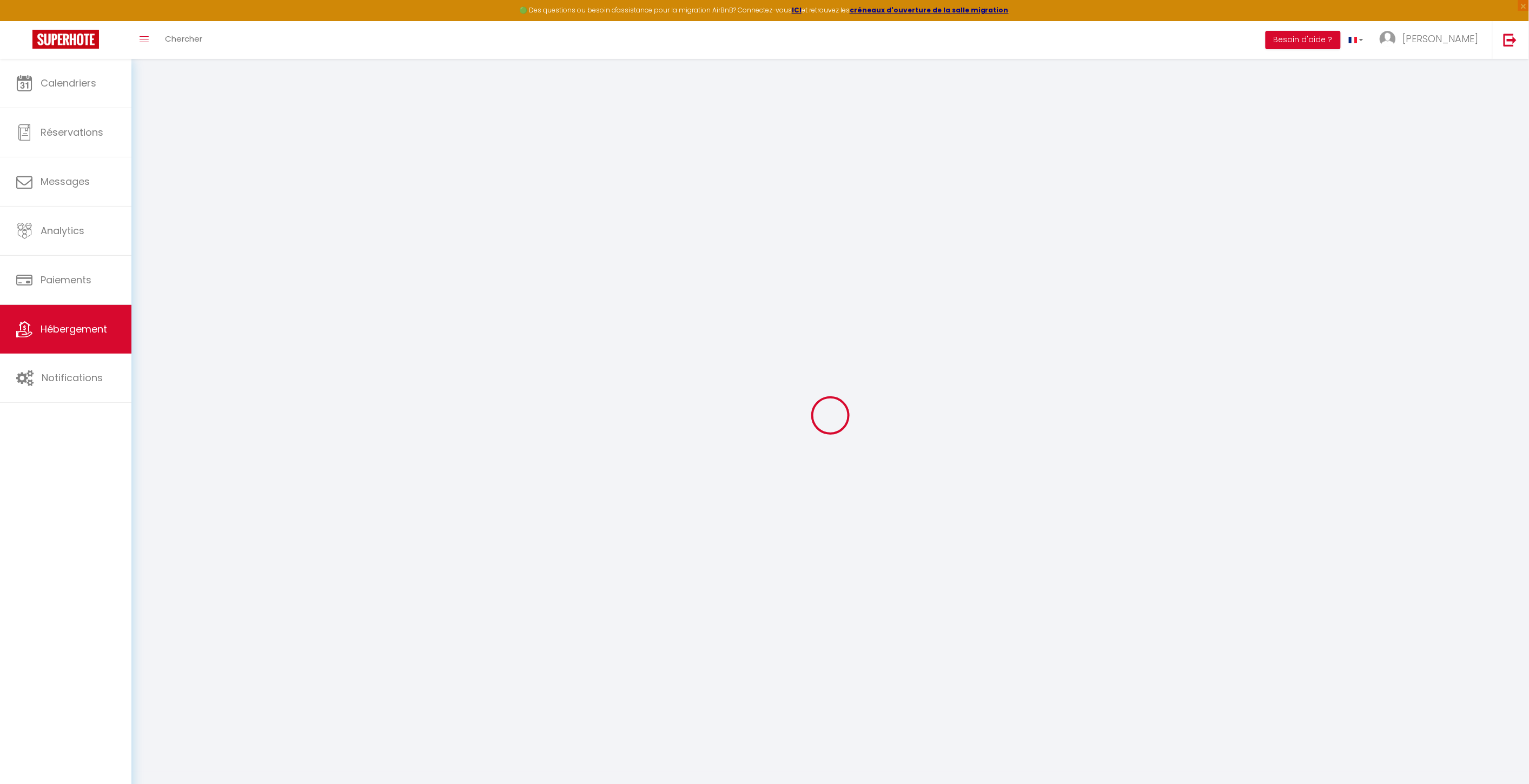
select select "21:00"
select select "10:00"
select select "30"
select select "120"
select select "14782"
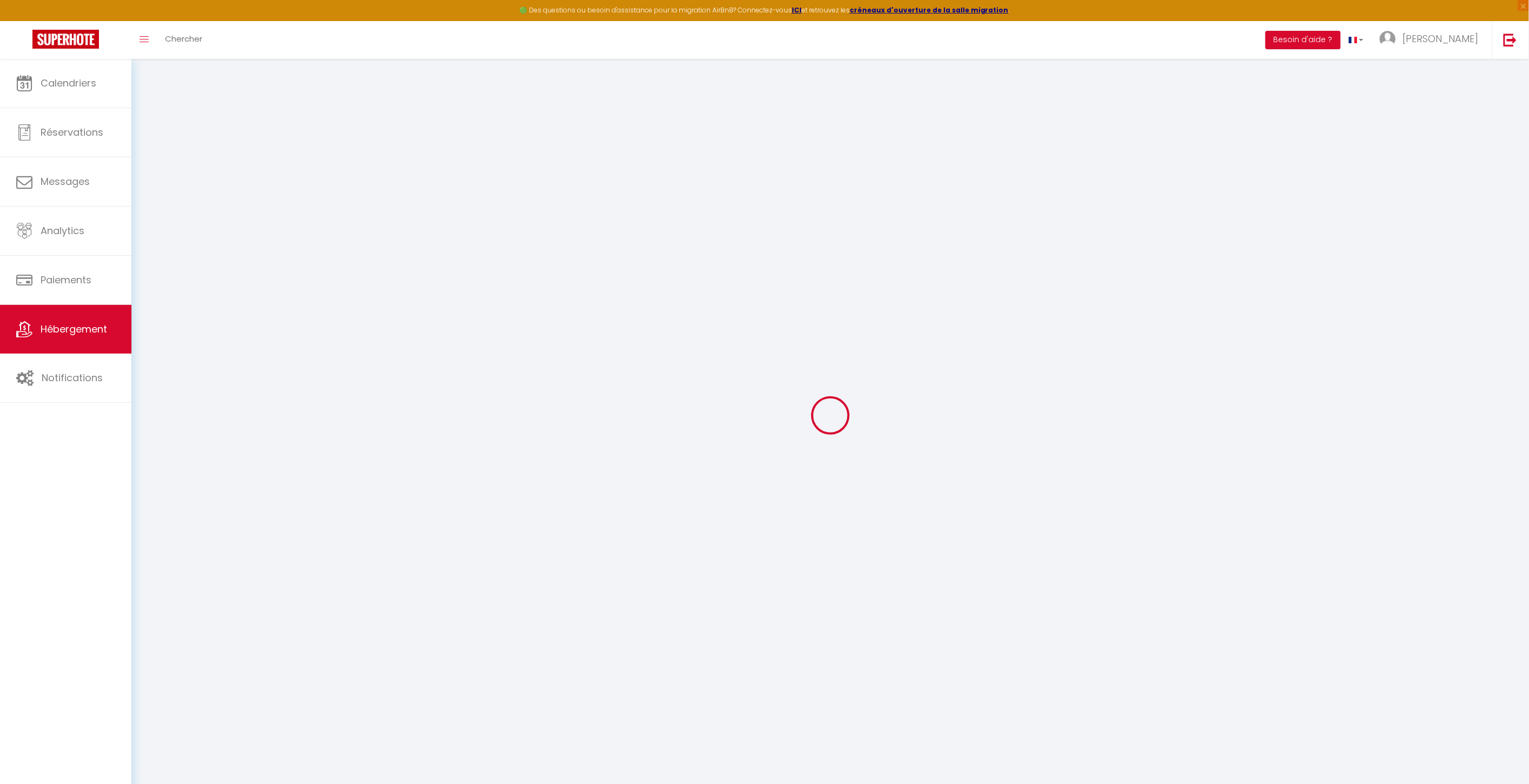
checkbox input "false"
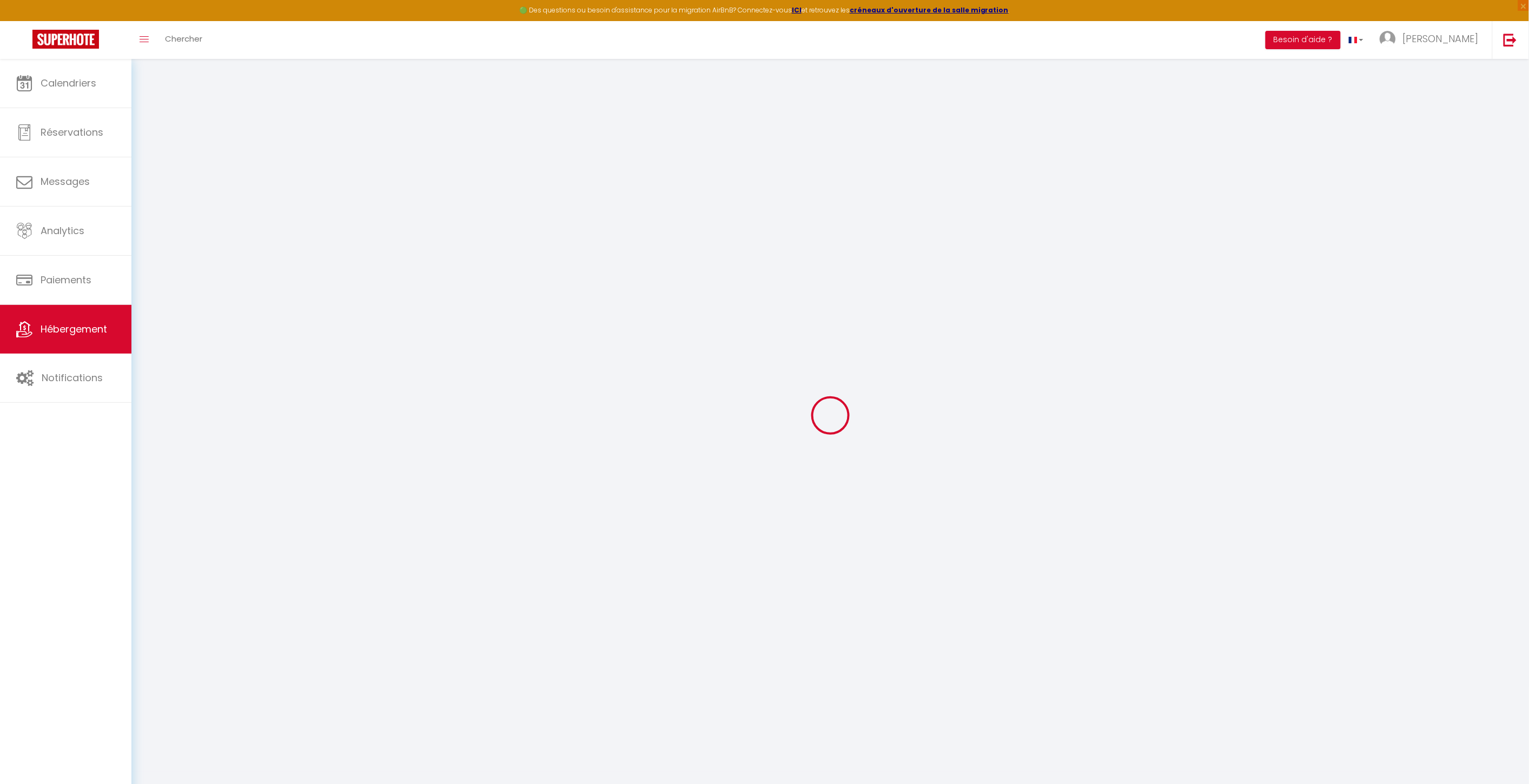
checkbox input "false"
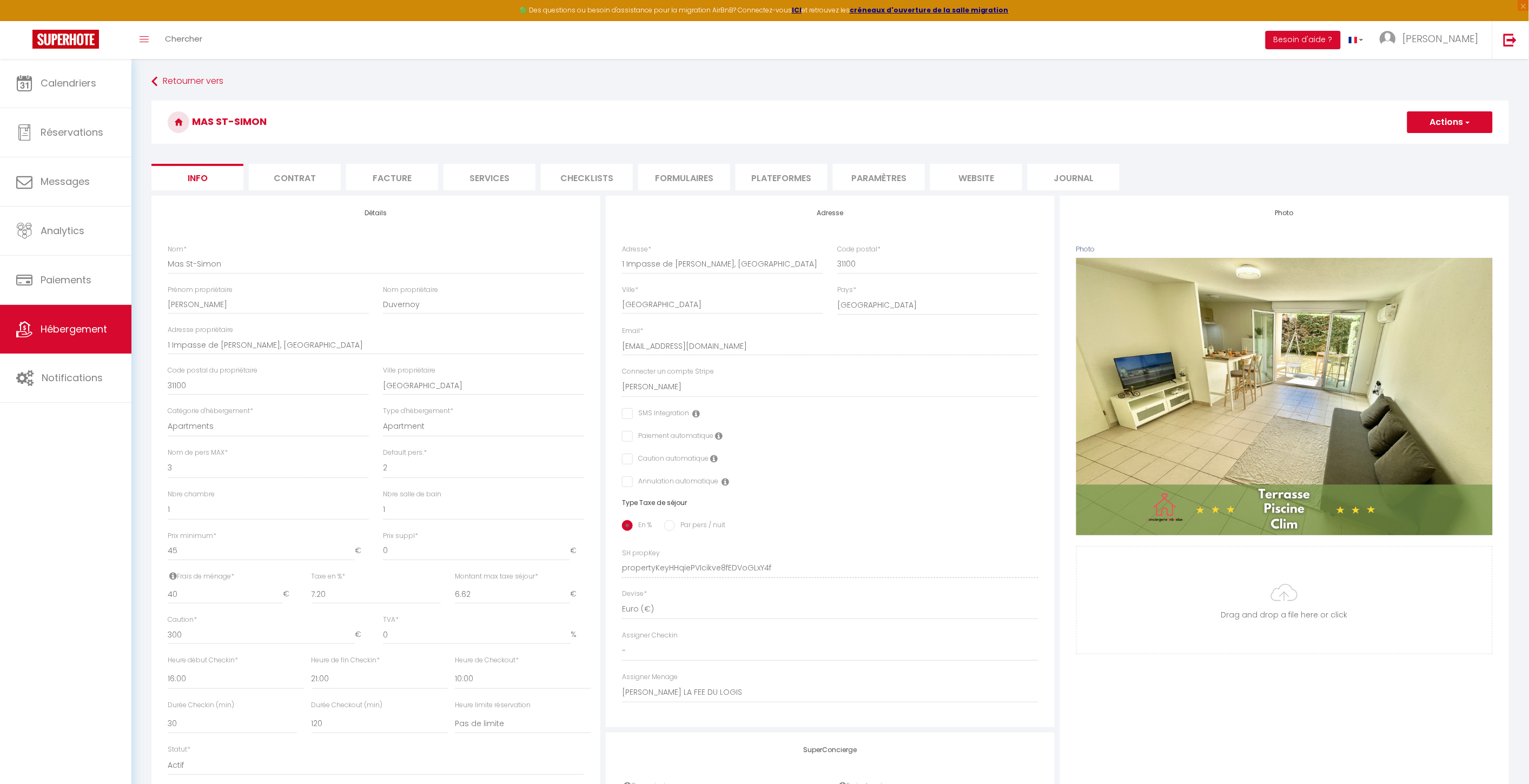
checkbox input "false"
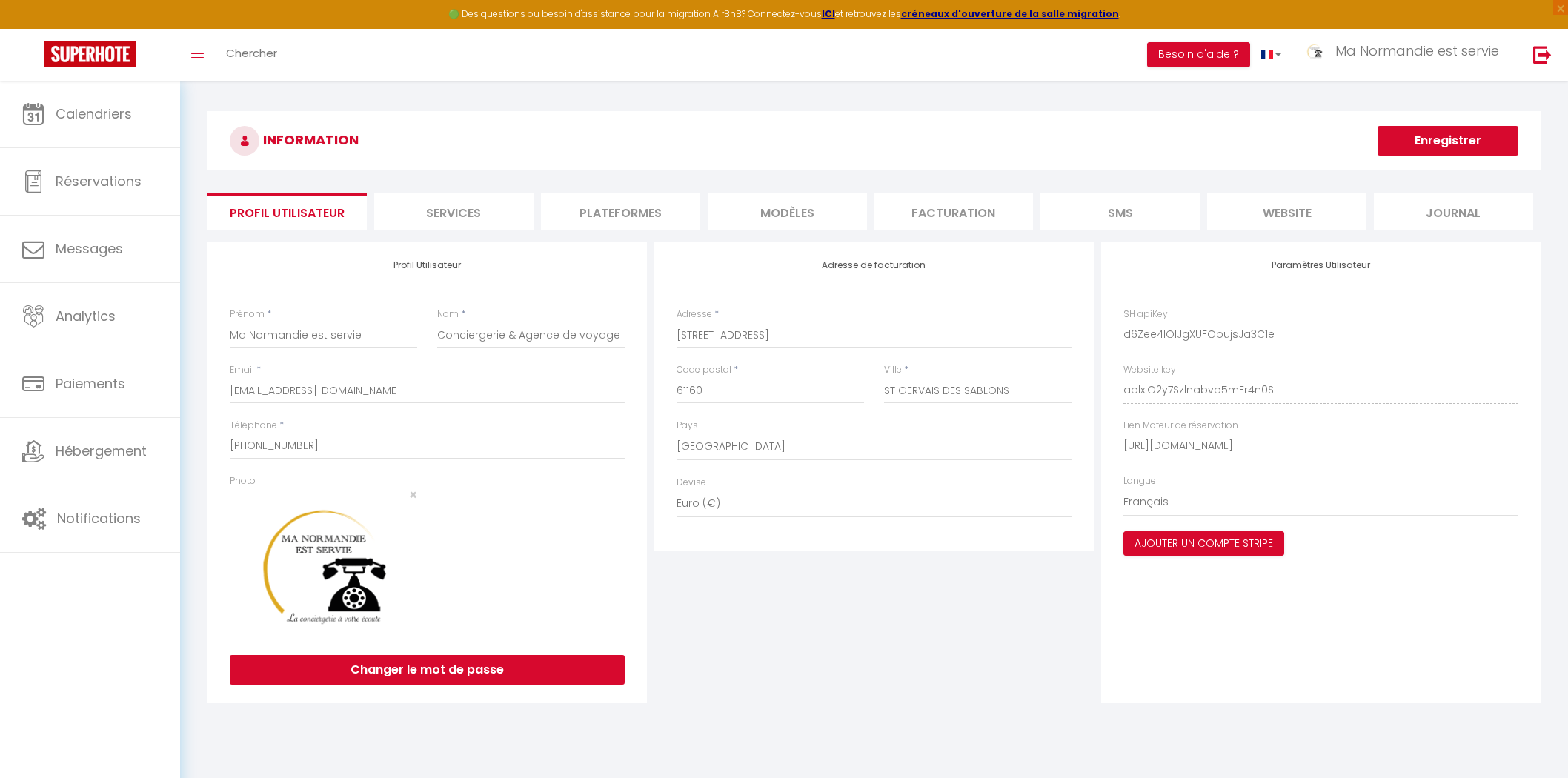
select select "28"
select select "fr"
click at [1545, 52] on img at bounding box center [1543, 54] width 19 height 19
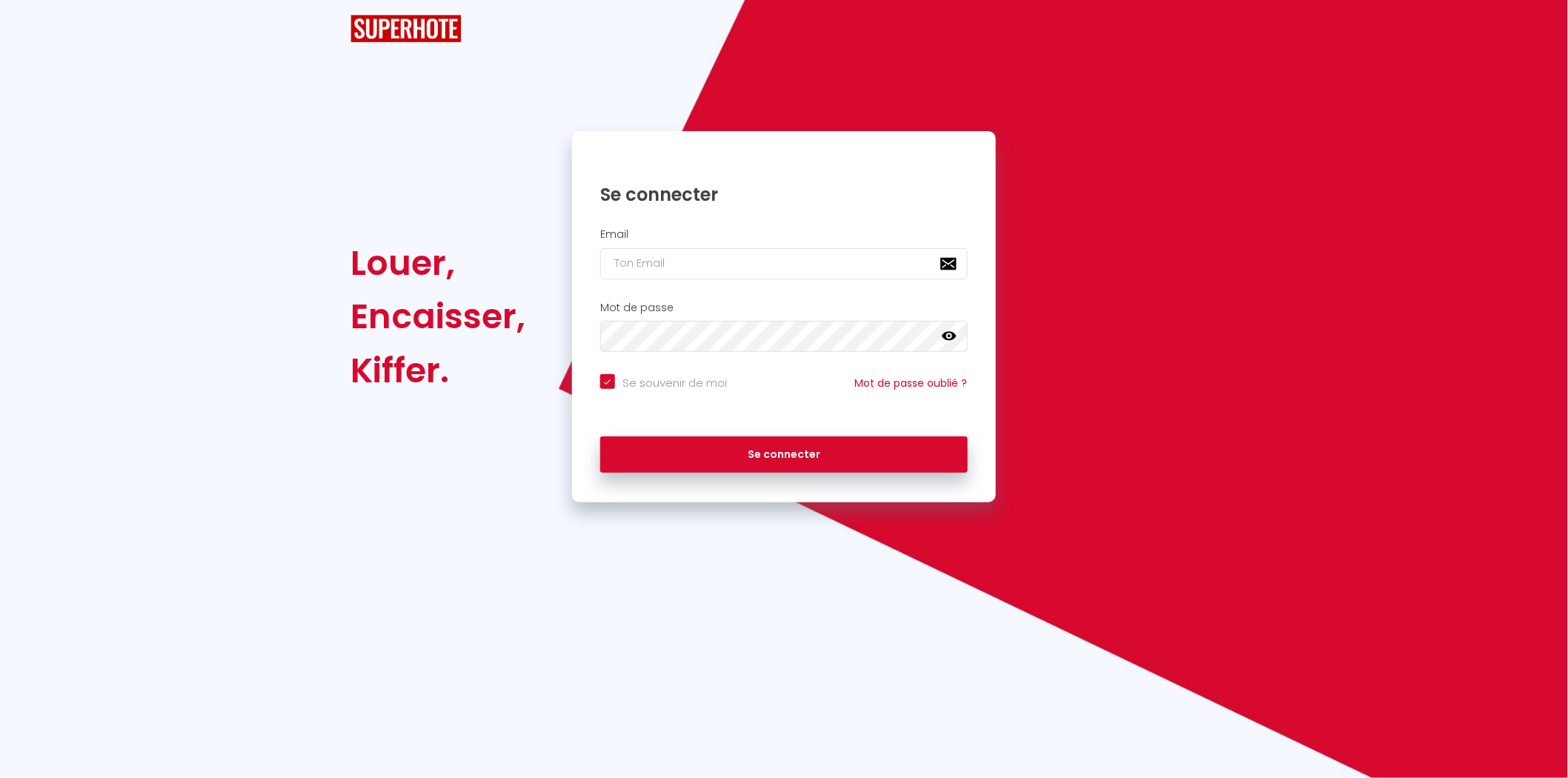
checkbox input "true"
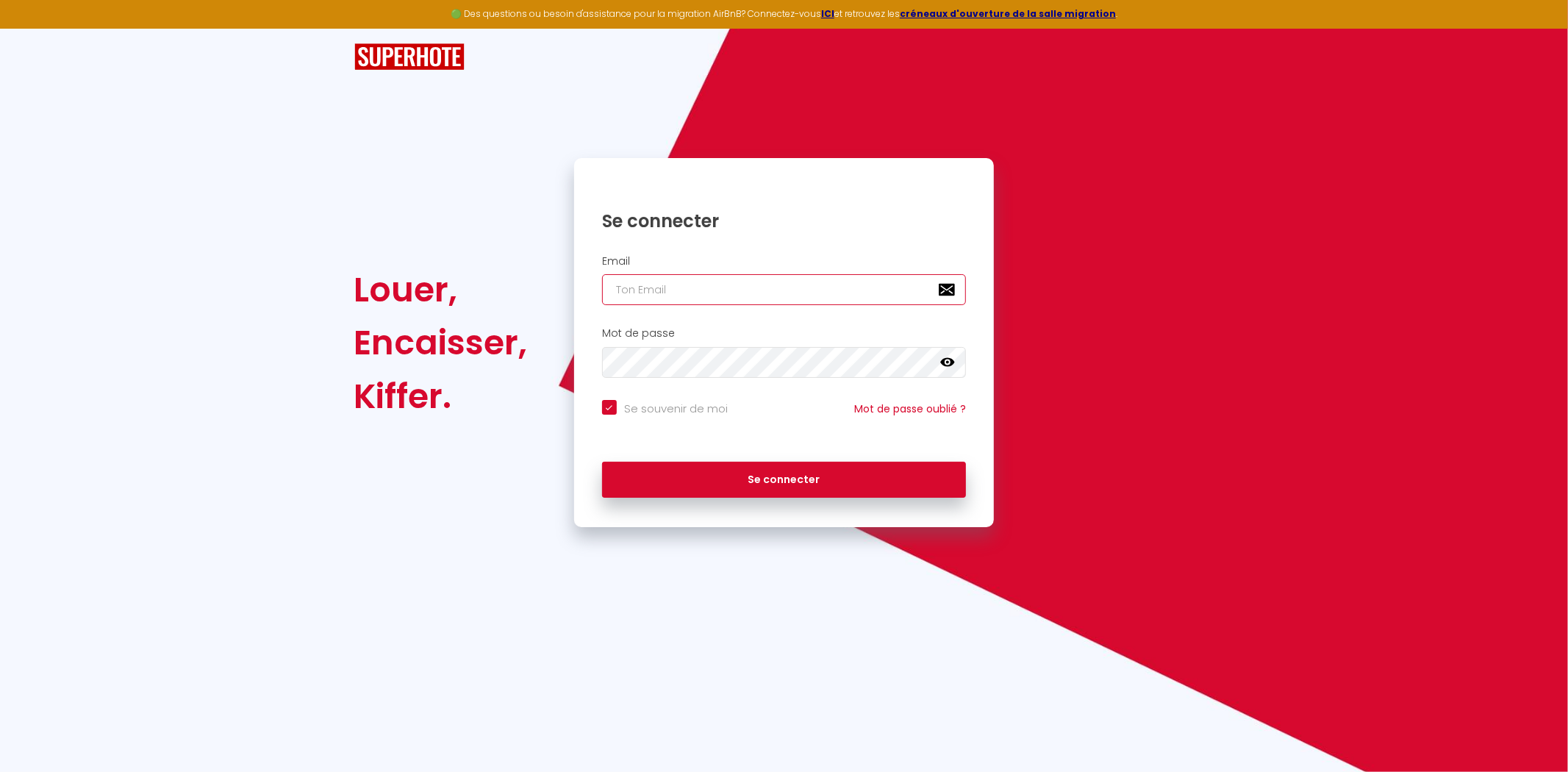
type input "[EMAIL_ADDRESS][DOMAIN_NAME]"
click at [738, 296] on input "[EMAIL_ADDRESS][DOMAIN_NAME]" at bounding box center [784, 289] width 365 height 31
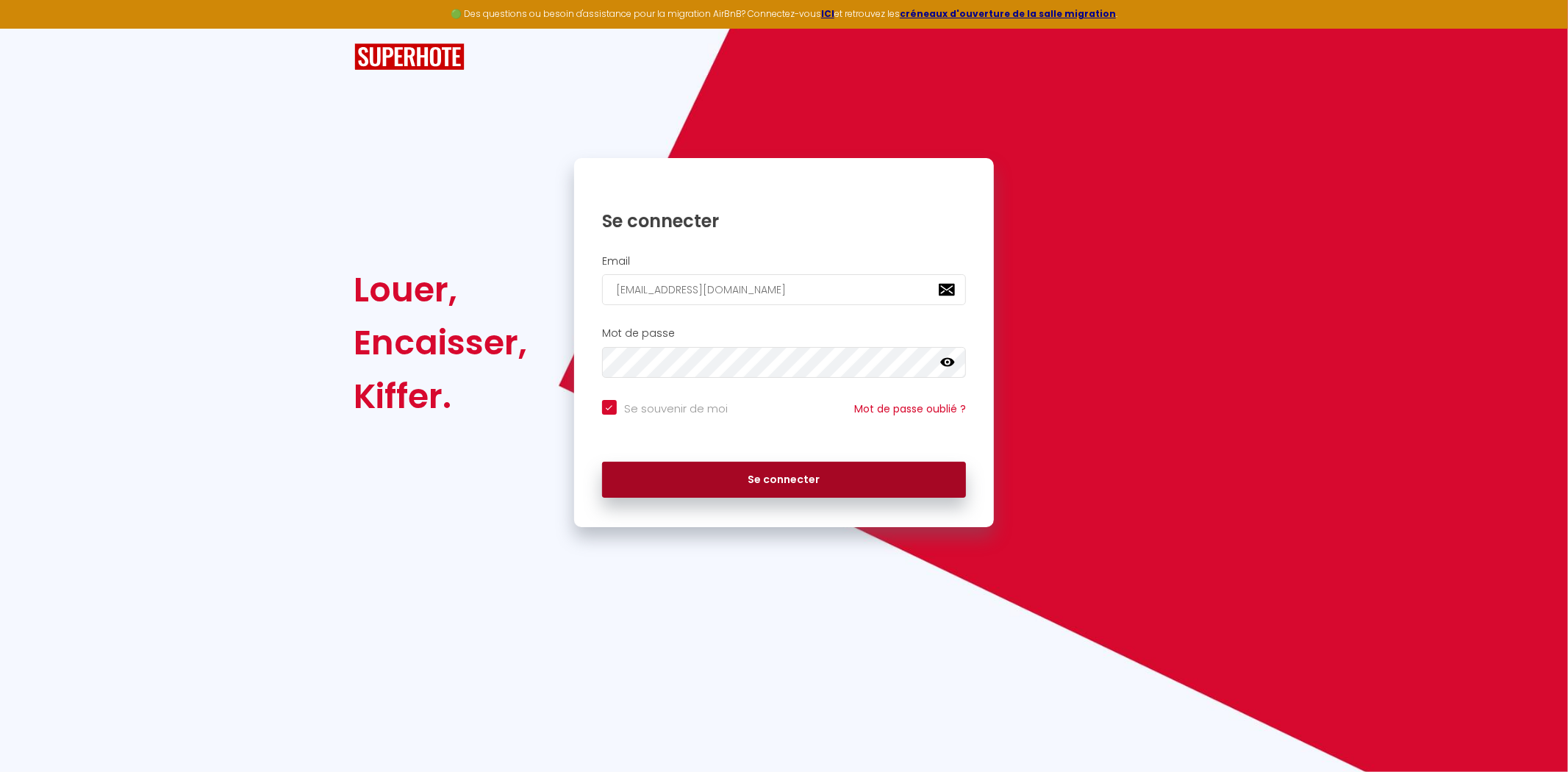
click at [627, 474] on button "Se connecter" at bounding box center [784, 480] width 365 height 37
checkbox input "true"
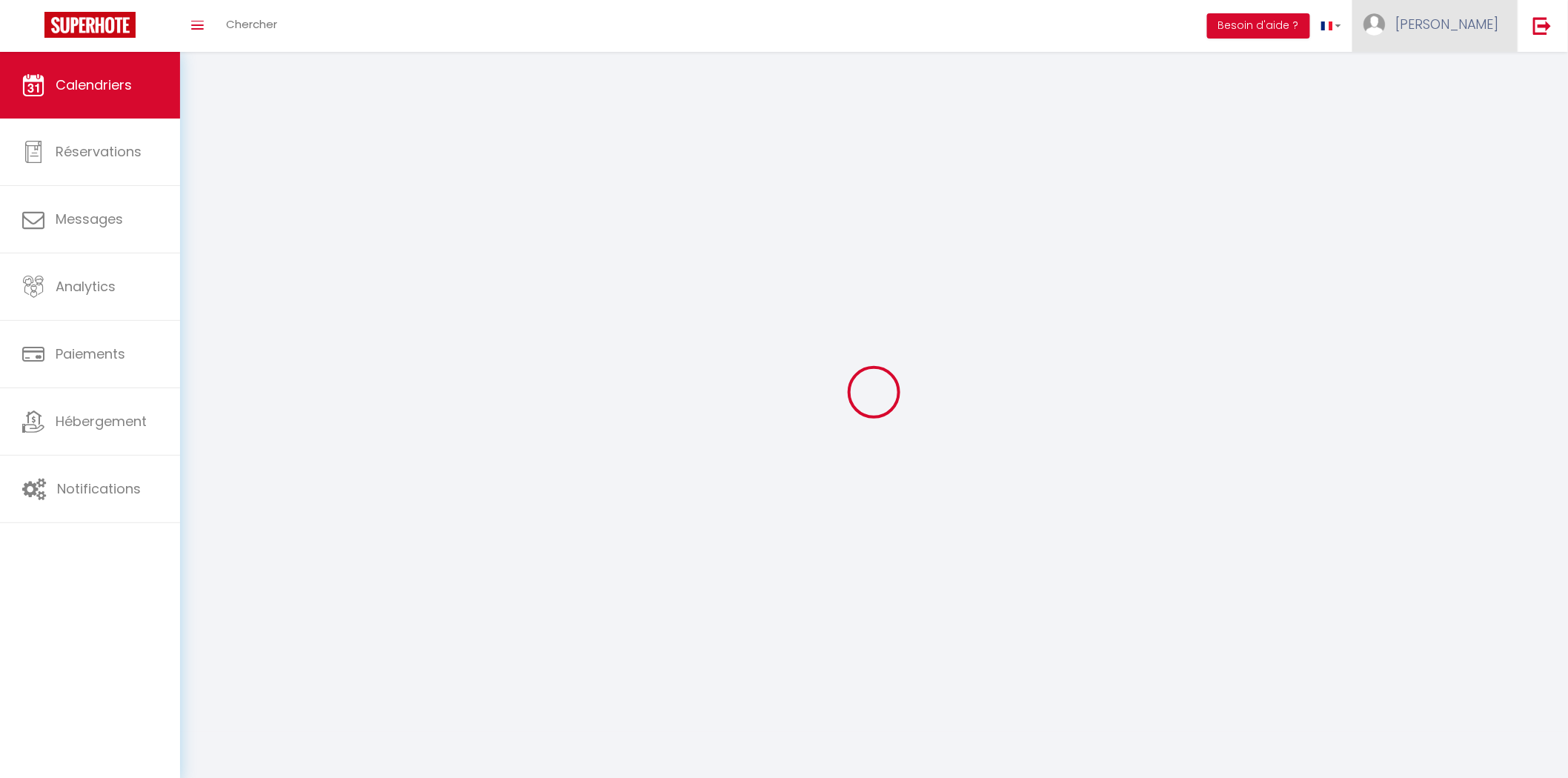
click at [1460, 25] on span "[PERSON_NAME]" at bounding box center [1447, 24] width 104 height 19
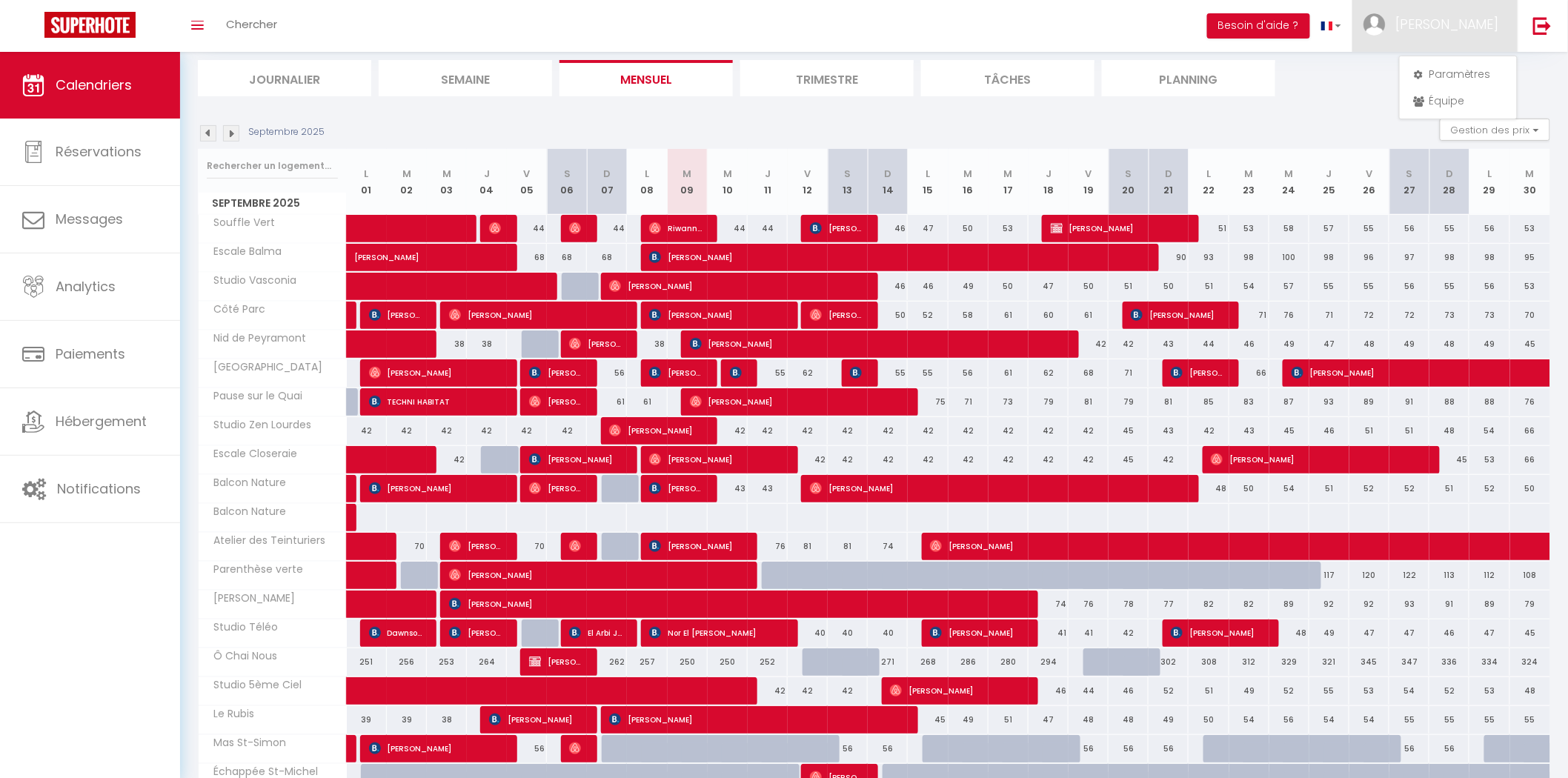
scroll to position [208, 0]
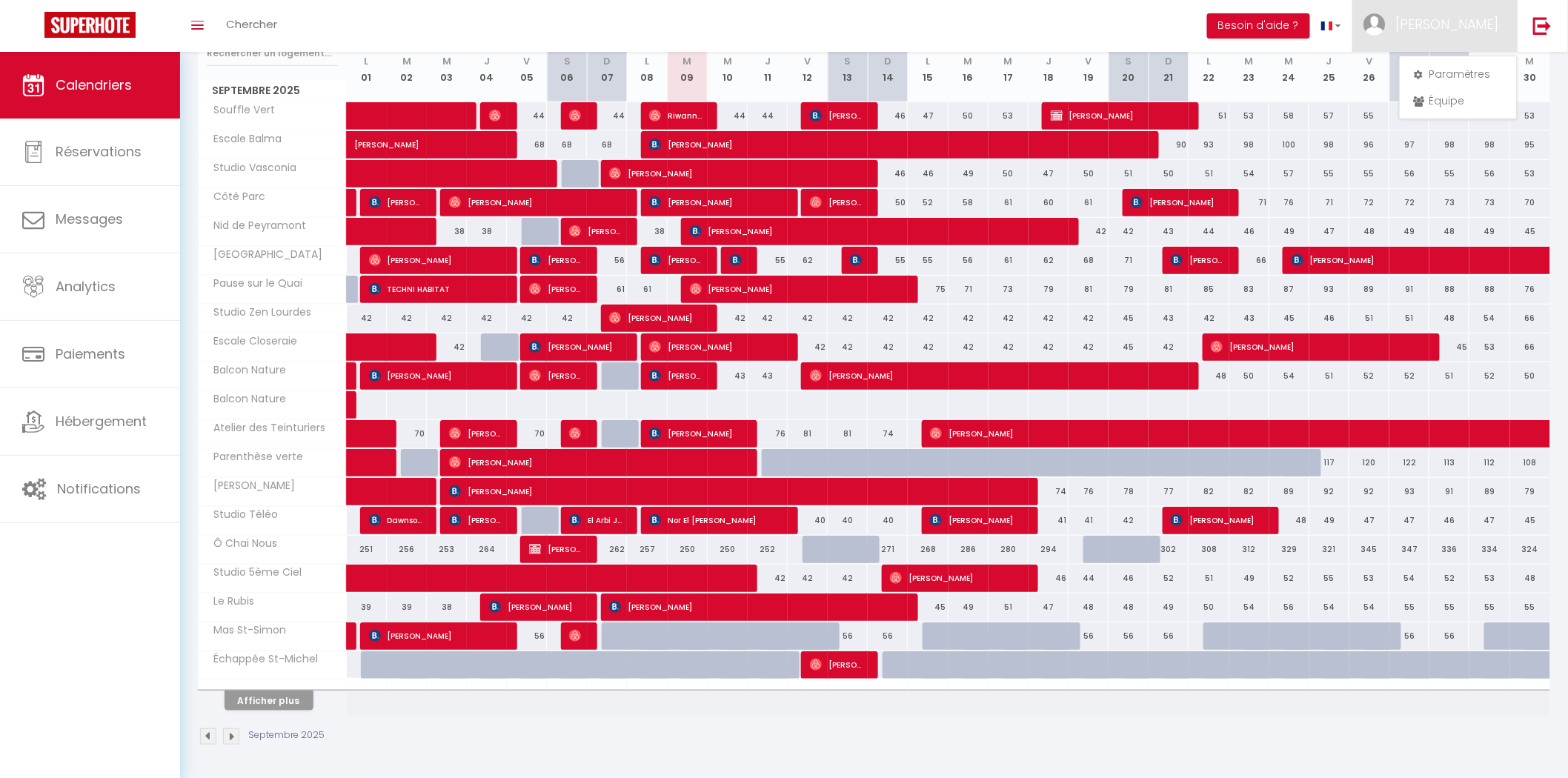
click at [204, 740] on img at bounding box center [207, 736] width 16 height 16
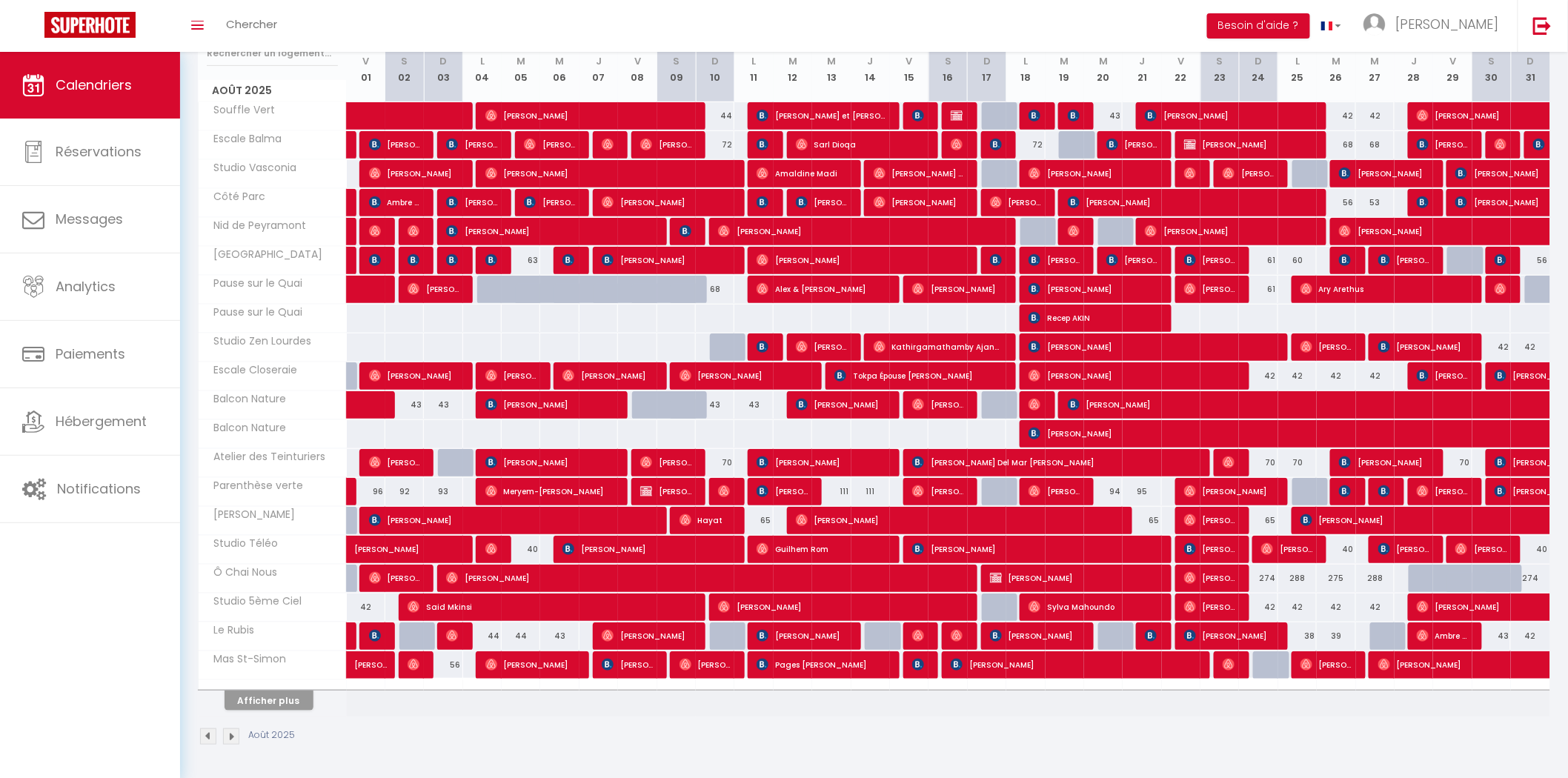
click at [263, 685] on div at bounding box center [273, 684] width 148 height 9
click at [261, 710] on th "Afficher plus" at bounding box center [273, 698] width 148 height 37
click at [256, 697] on button "Afficher plus" at bounding box center [268, 699] width 89 height 20
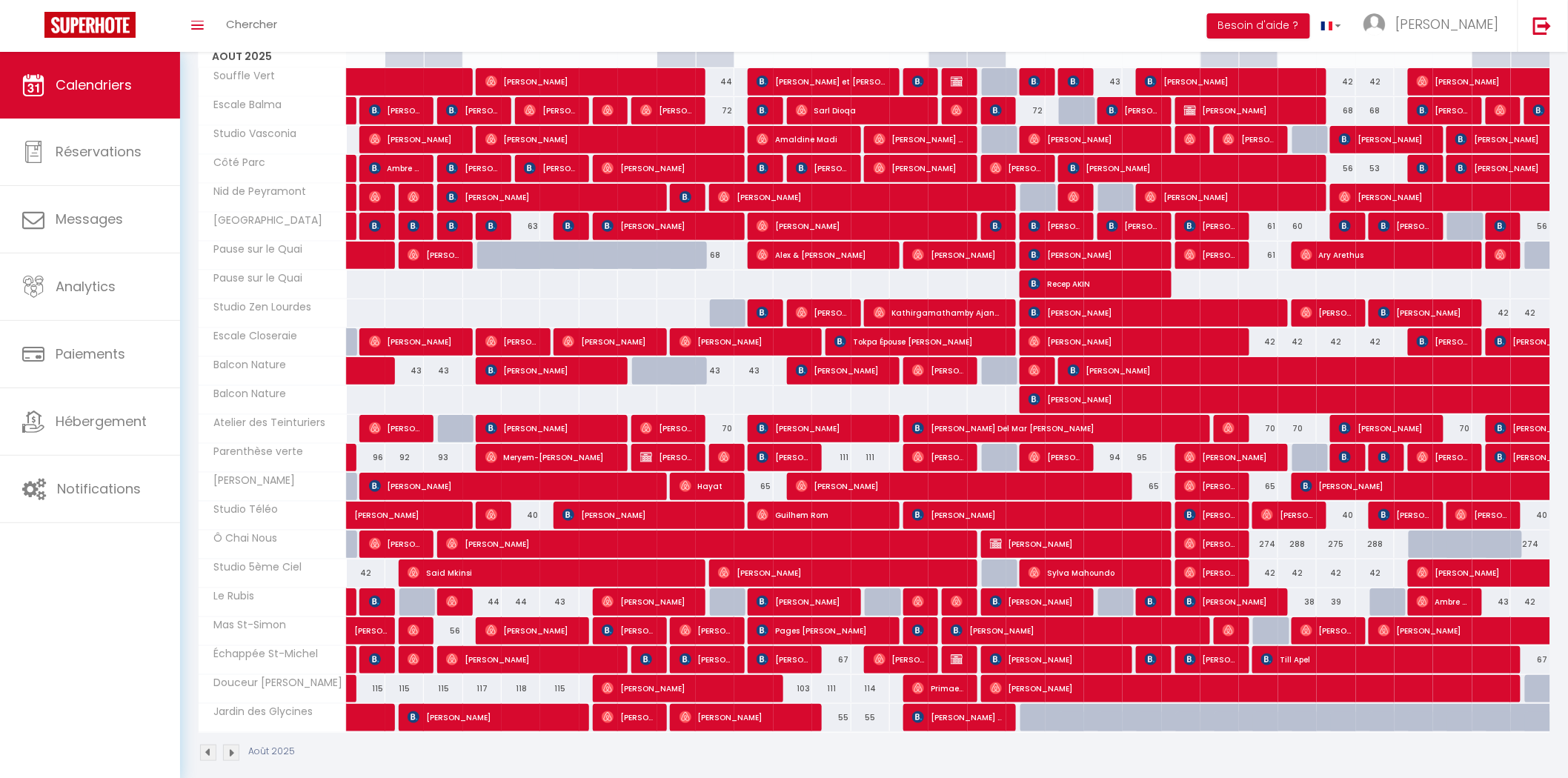
scroll to position [258, 0]
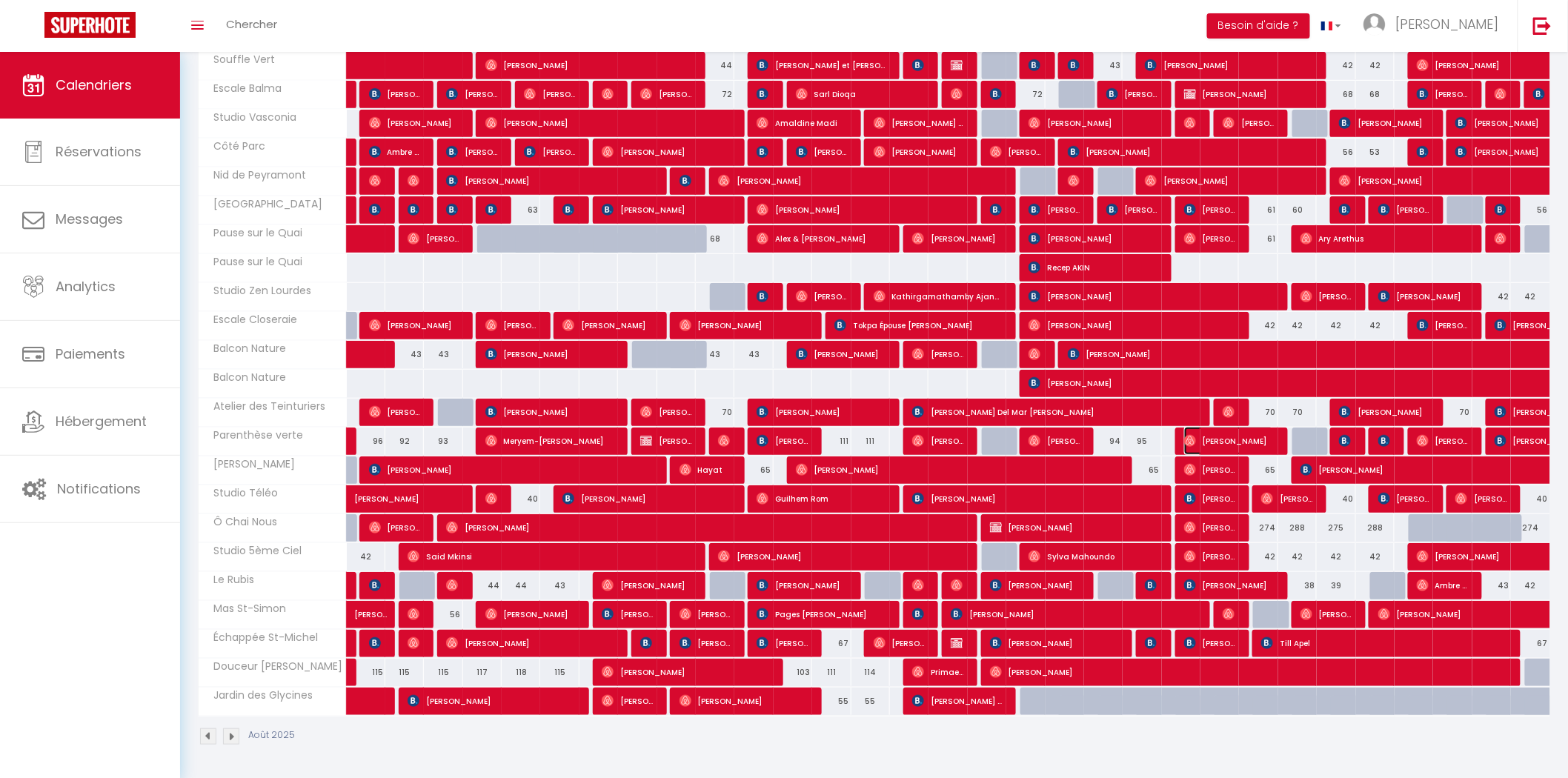
click at [1202, 431] on span "[PERSON_NAME]" at bounding box center [1229, 441] width 90 height 28
select select "OK"
select select "0"
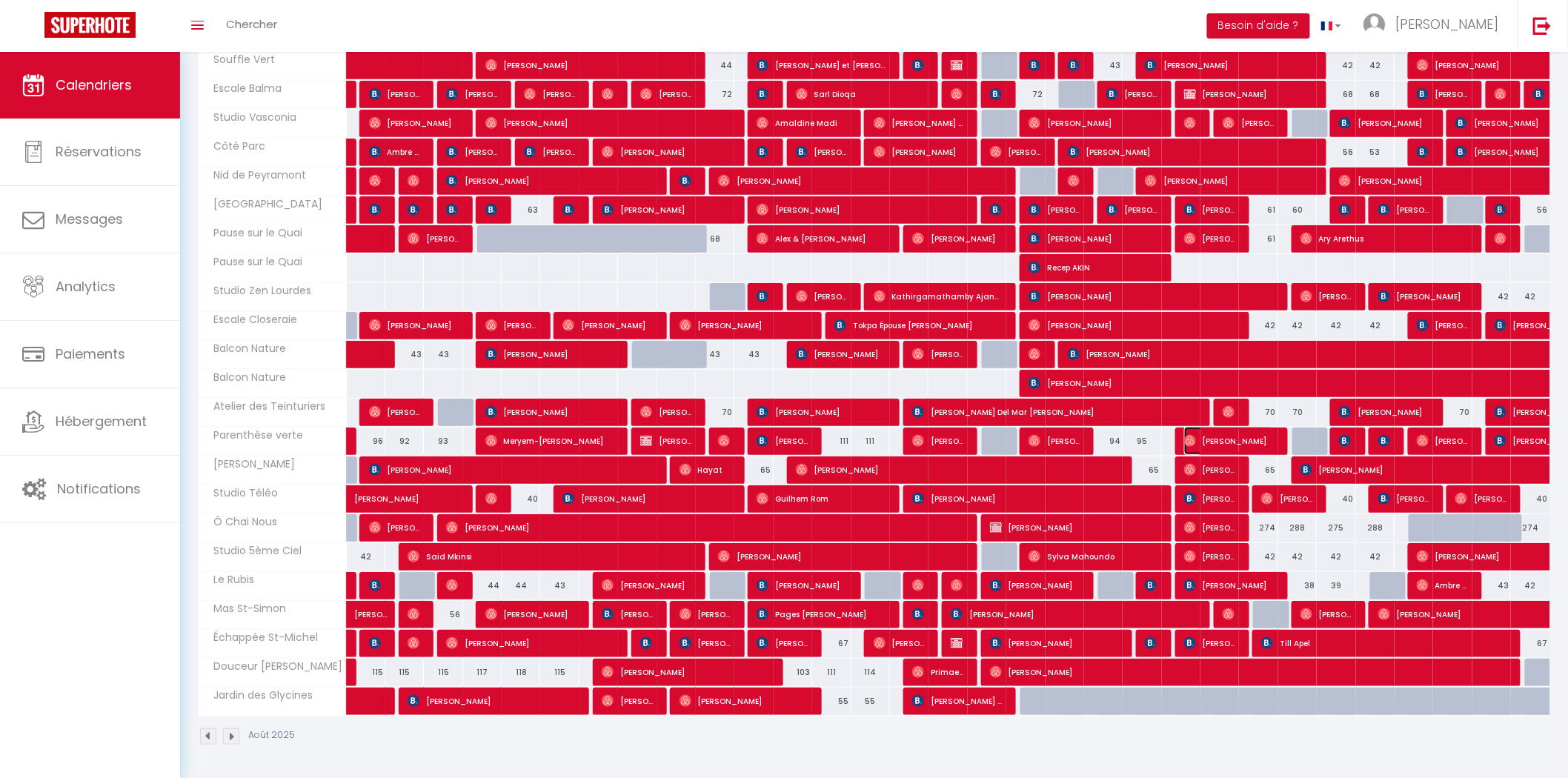
select select "1"
select select
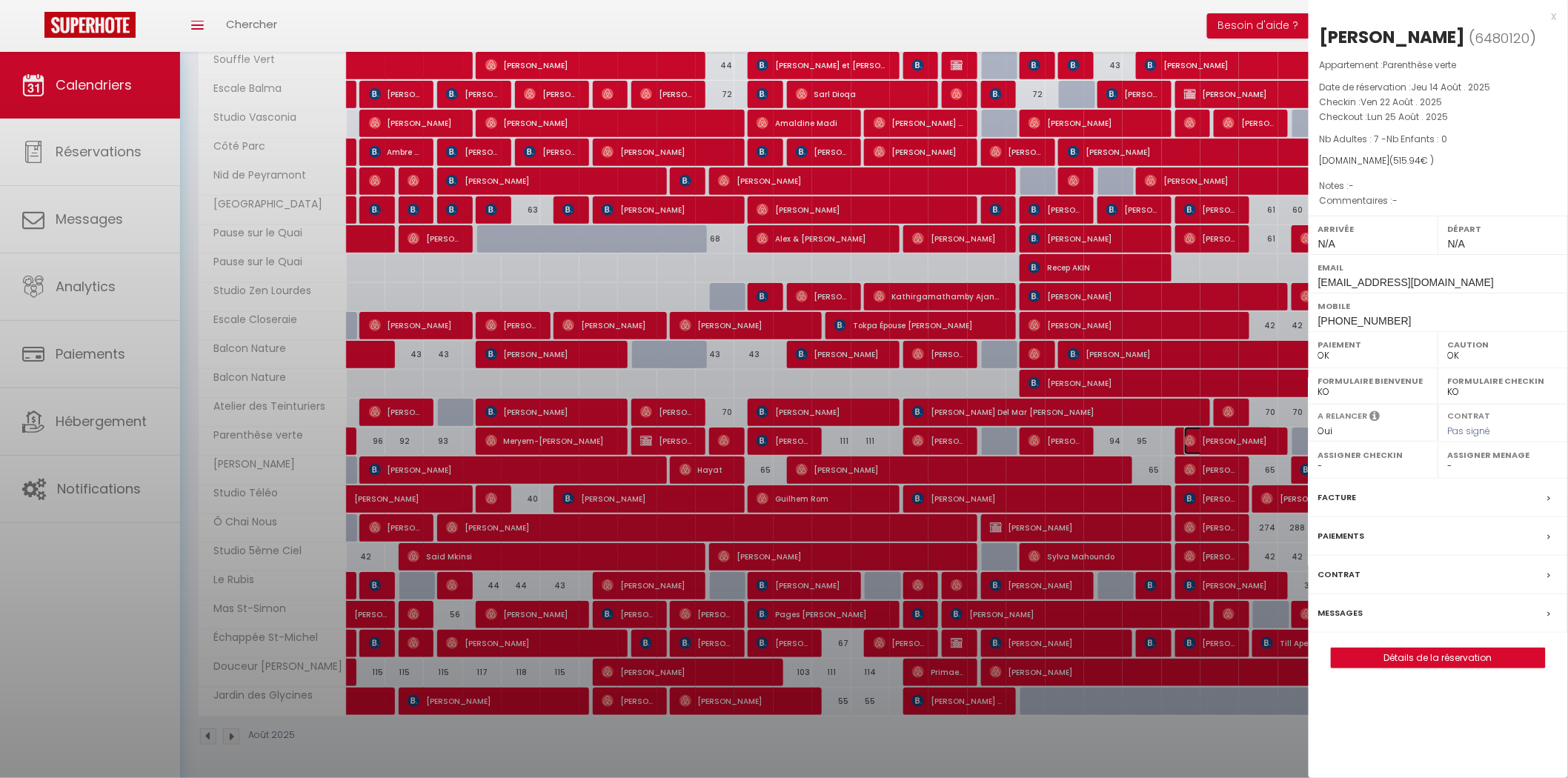
select select "14782"
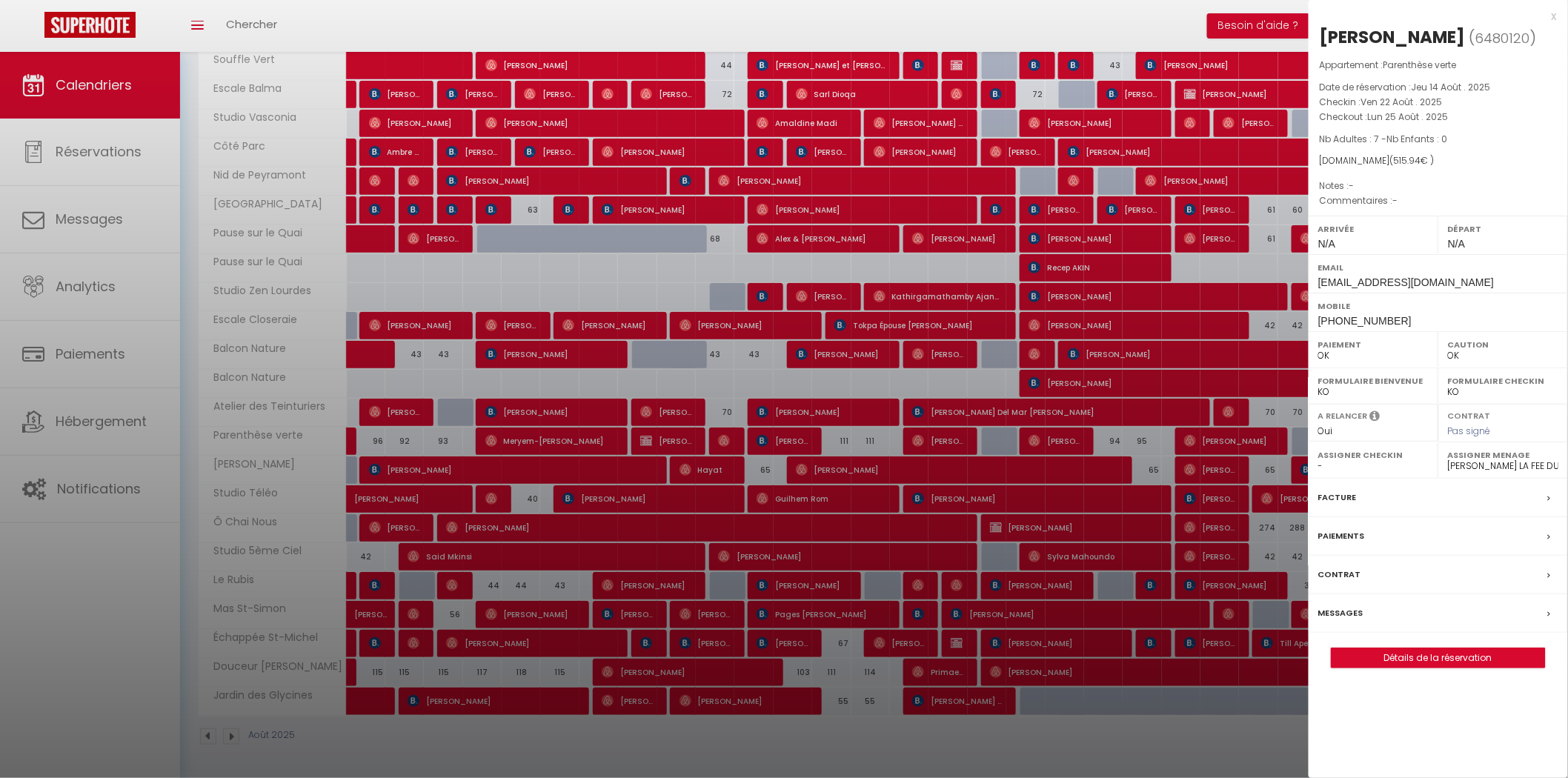
click at [1058, 500] on div at bounding box center [784, 389] width 1568 height 778
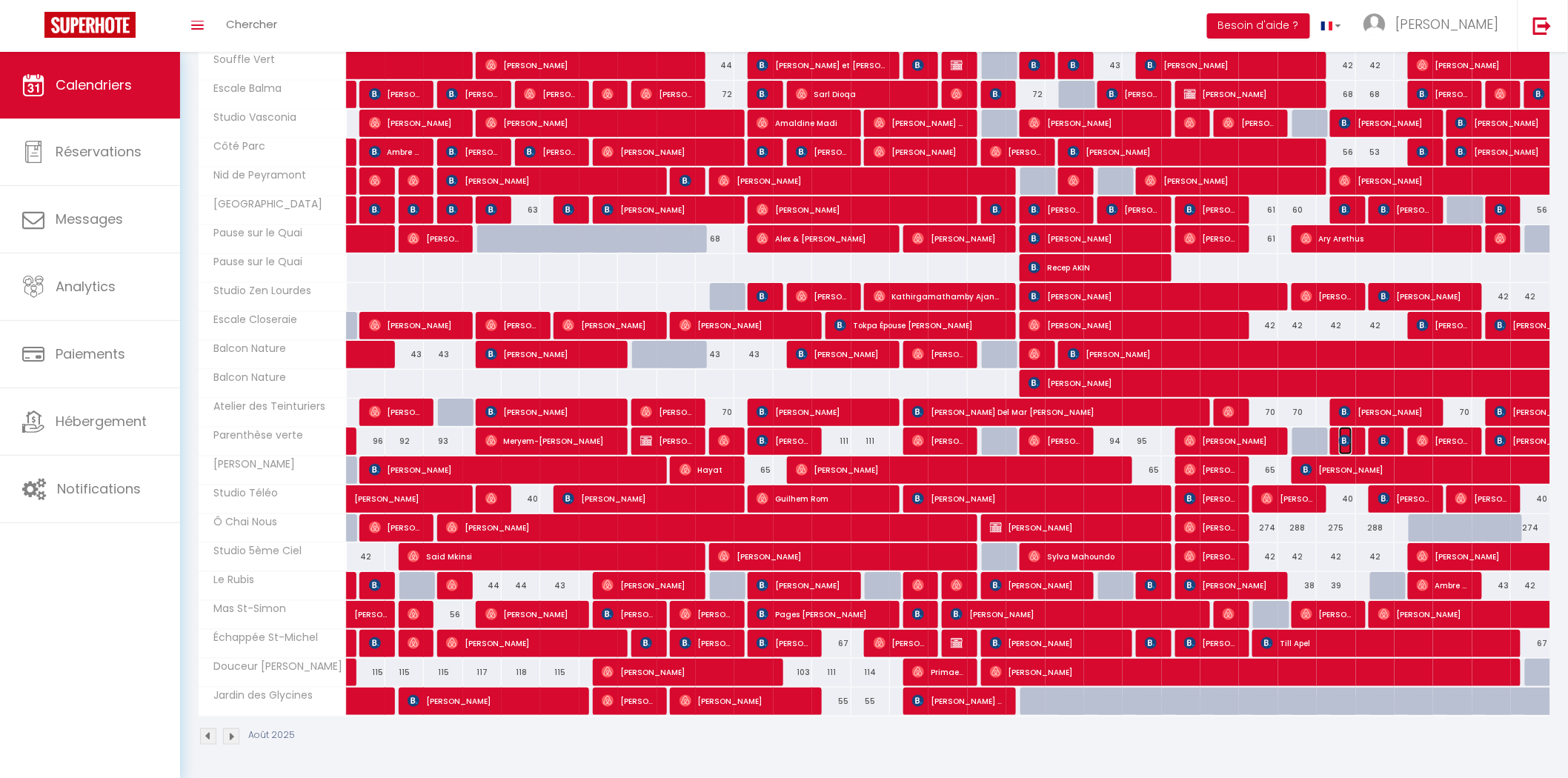
click at [1349, 441] on img at bounding box center [1345, 441] width 12 height 12
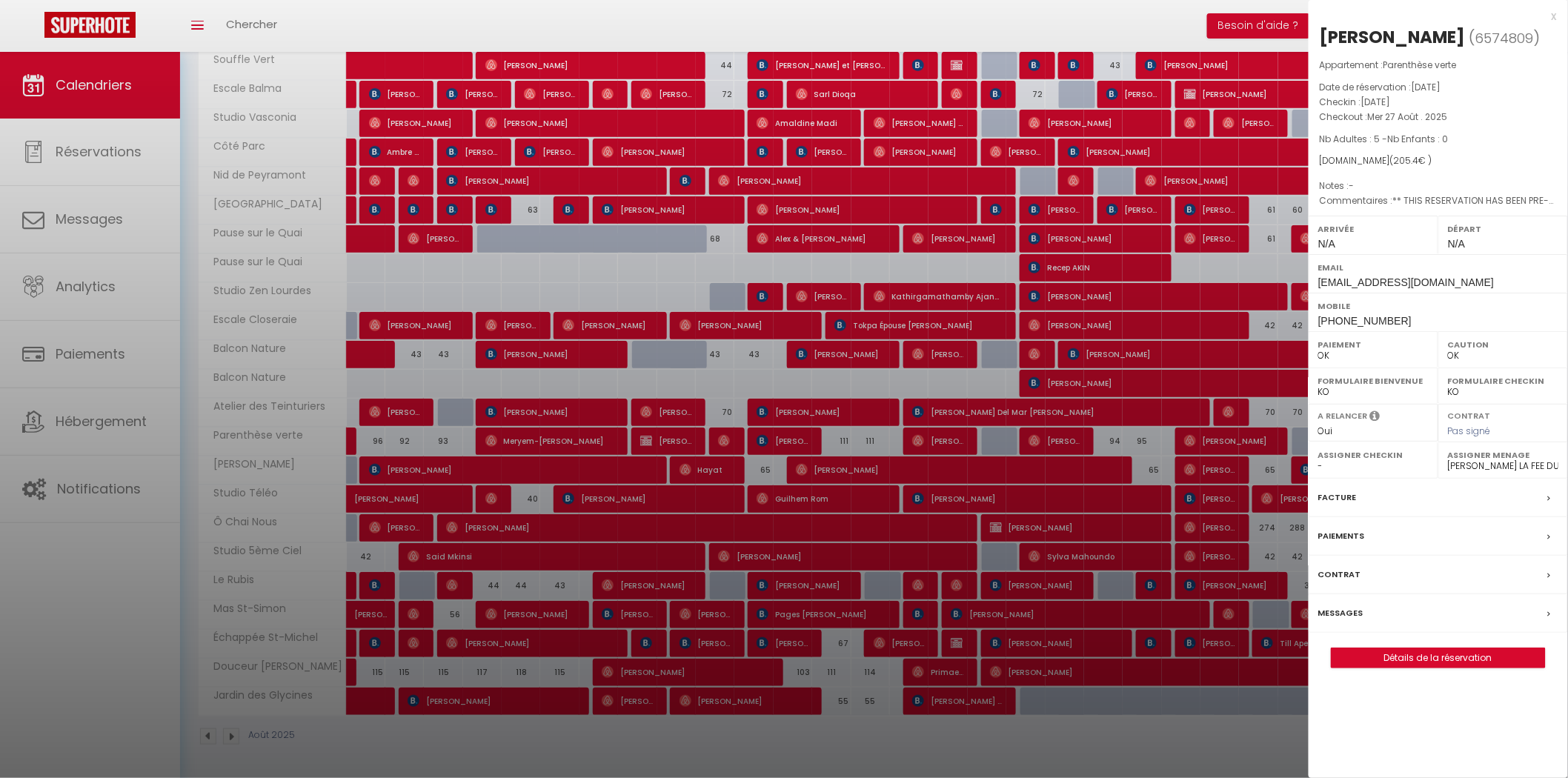
click at [1123, 452] on div at bounding box center [784, 389] width 1568 height 778
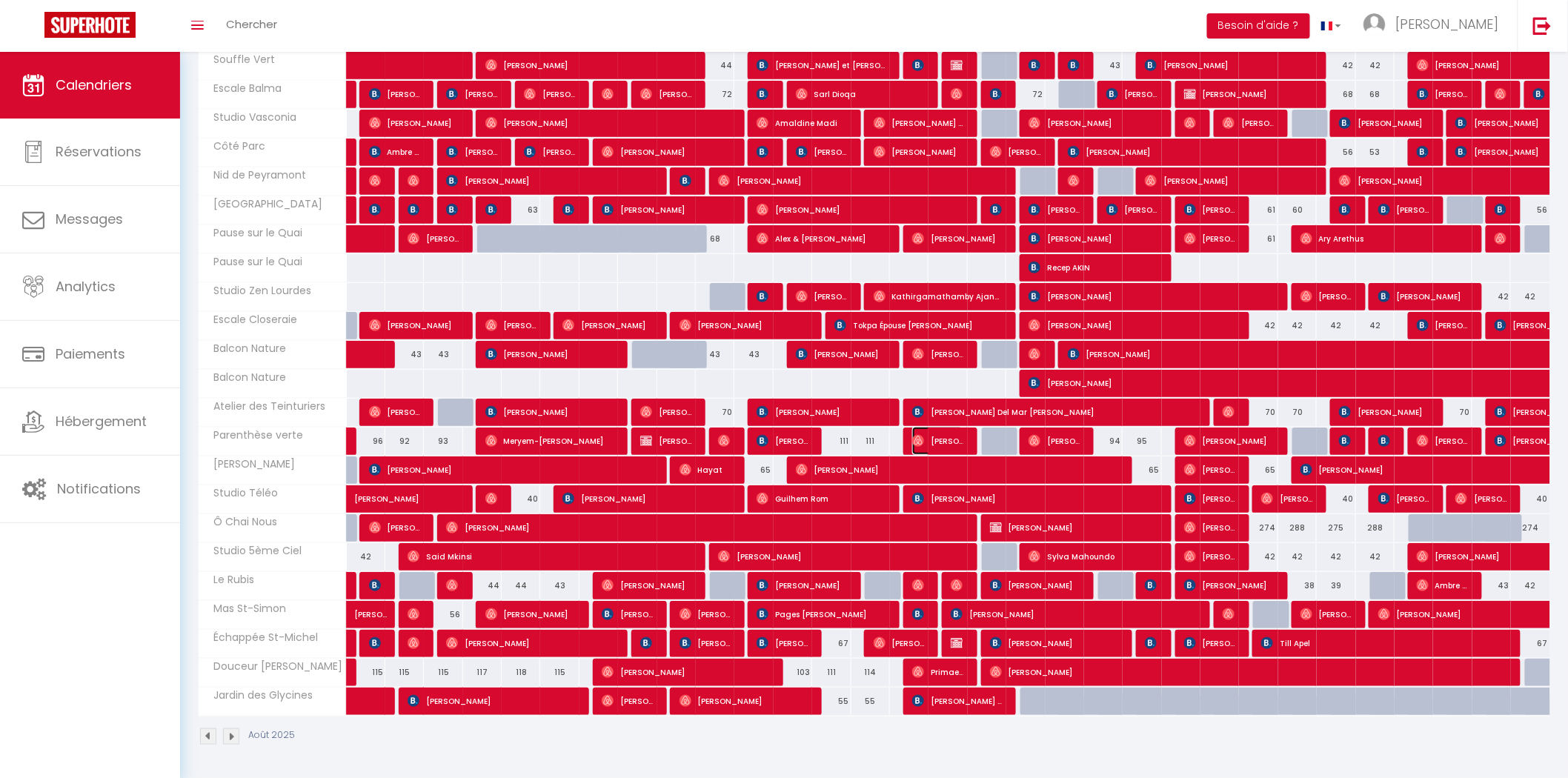
click at [924, 436] on span "[PERSON_NAME]" at bounding box center [938, 441] width 52 height 28
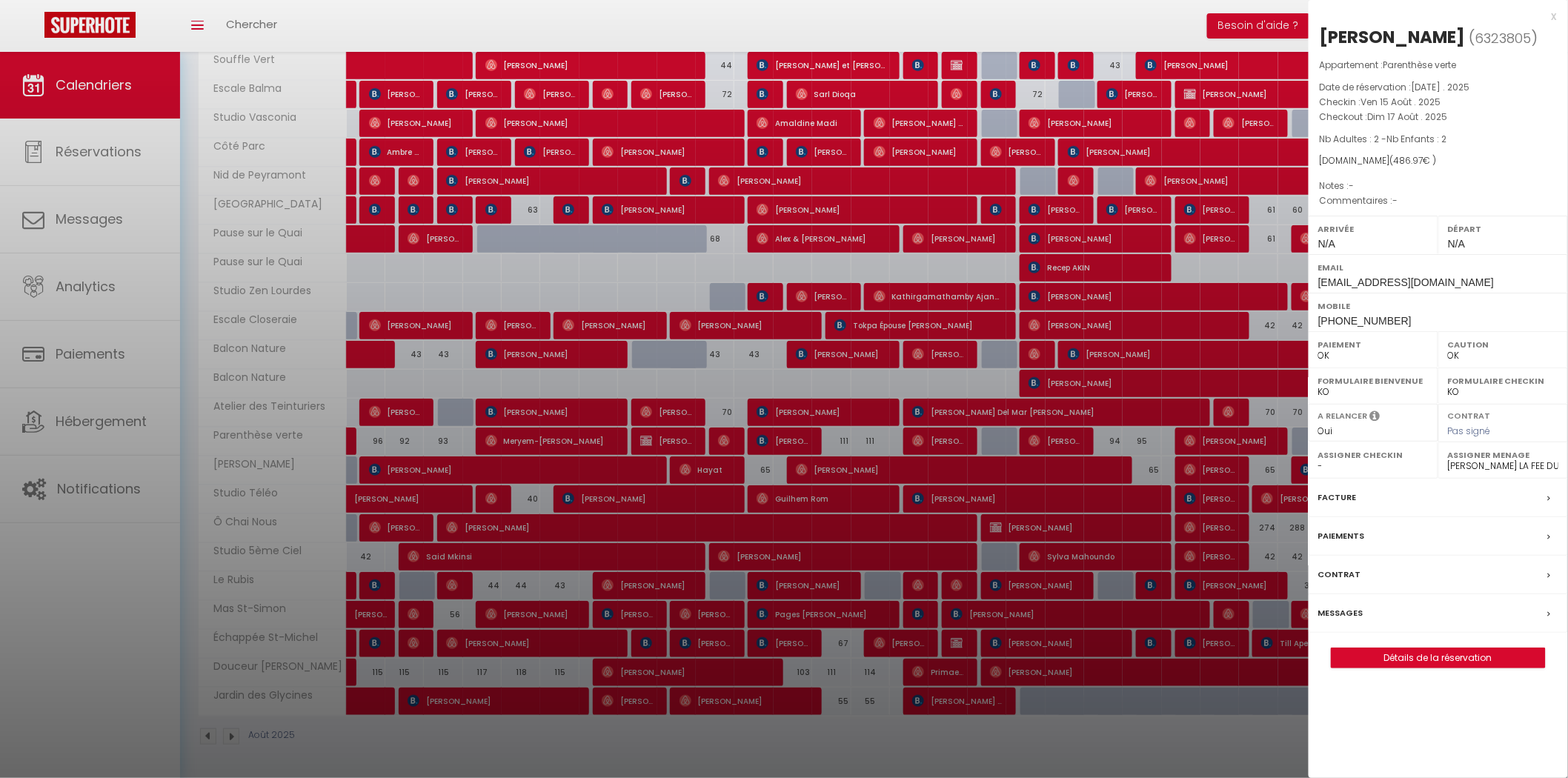
click at [838, 444] on div at bounding box center [784, 389] width 1568 height 778
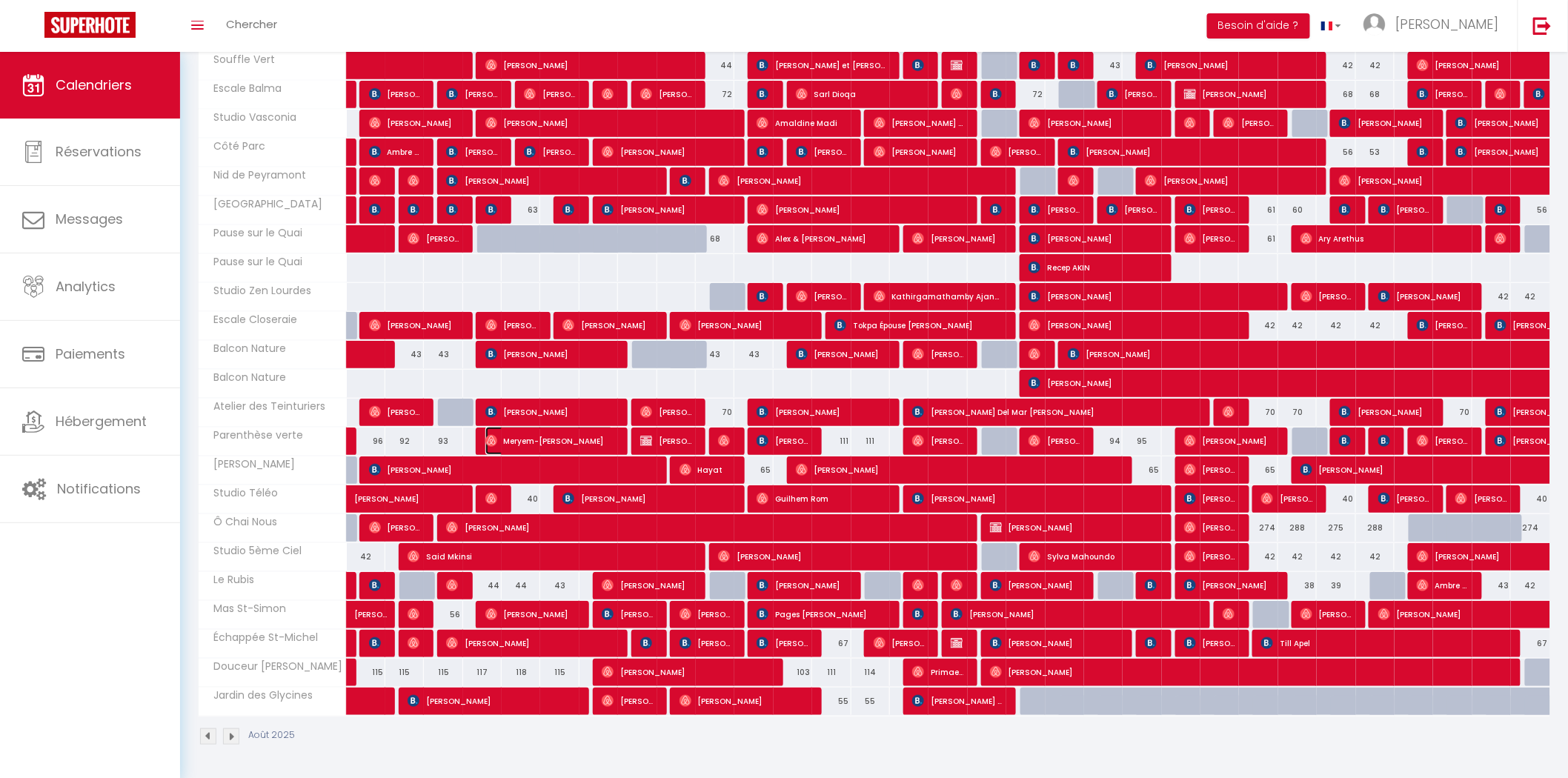
click at [510, 440] on span "Meryem-[PERSON_NAME]" at bounding box center [550, 441] width 128 height 28
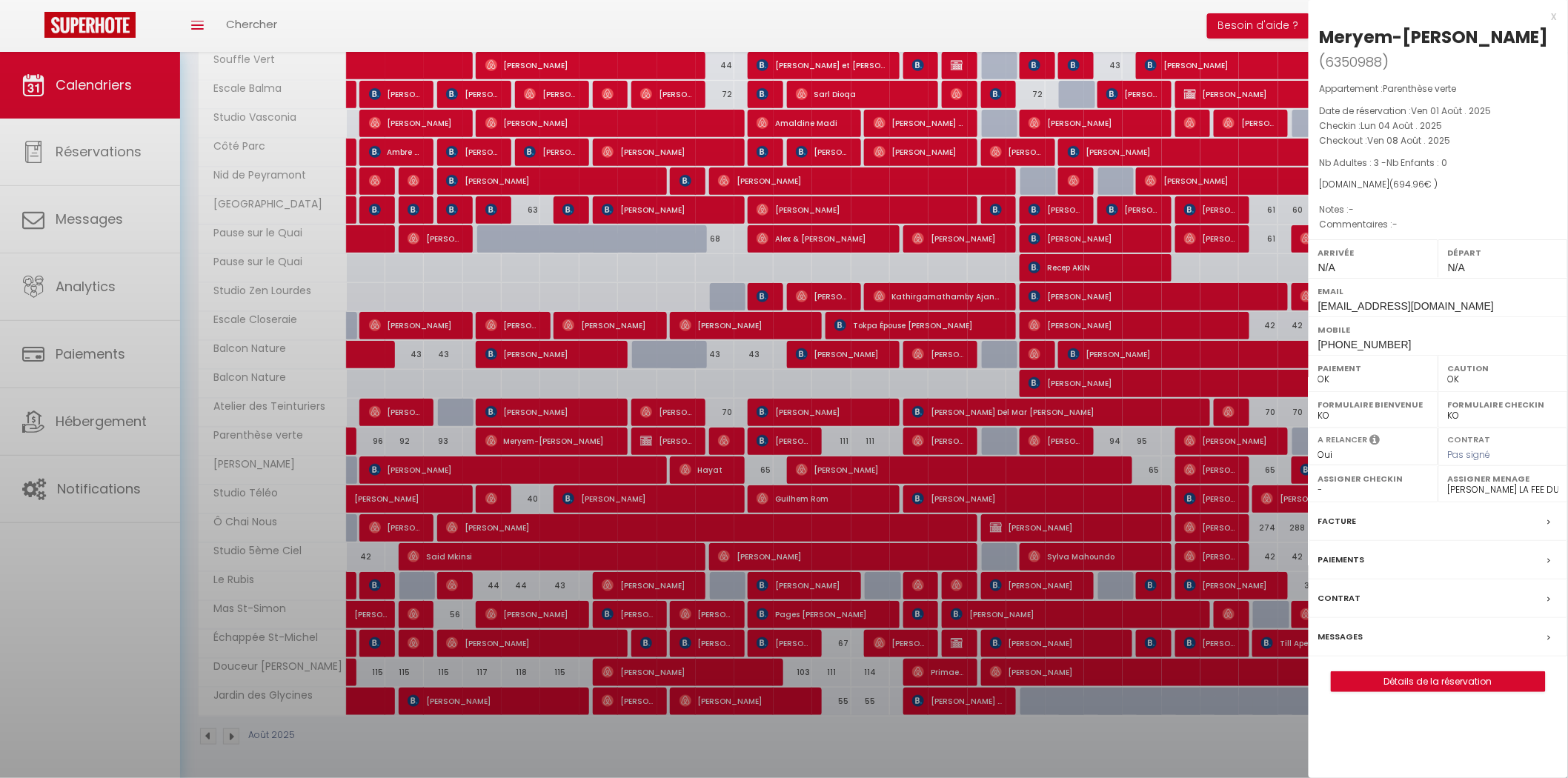
click at [760, 579] on div at bounding box center [784, 389] width 1568 height 778
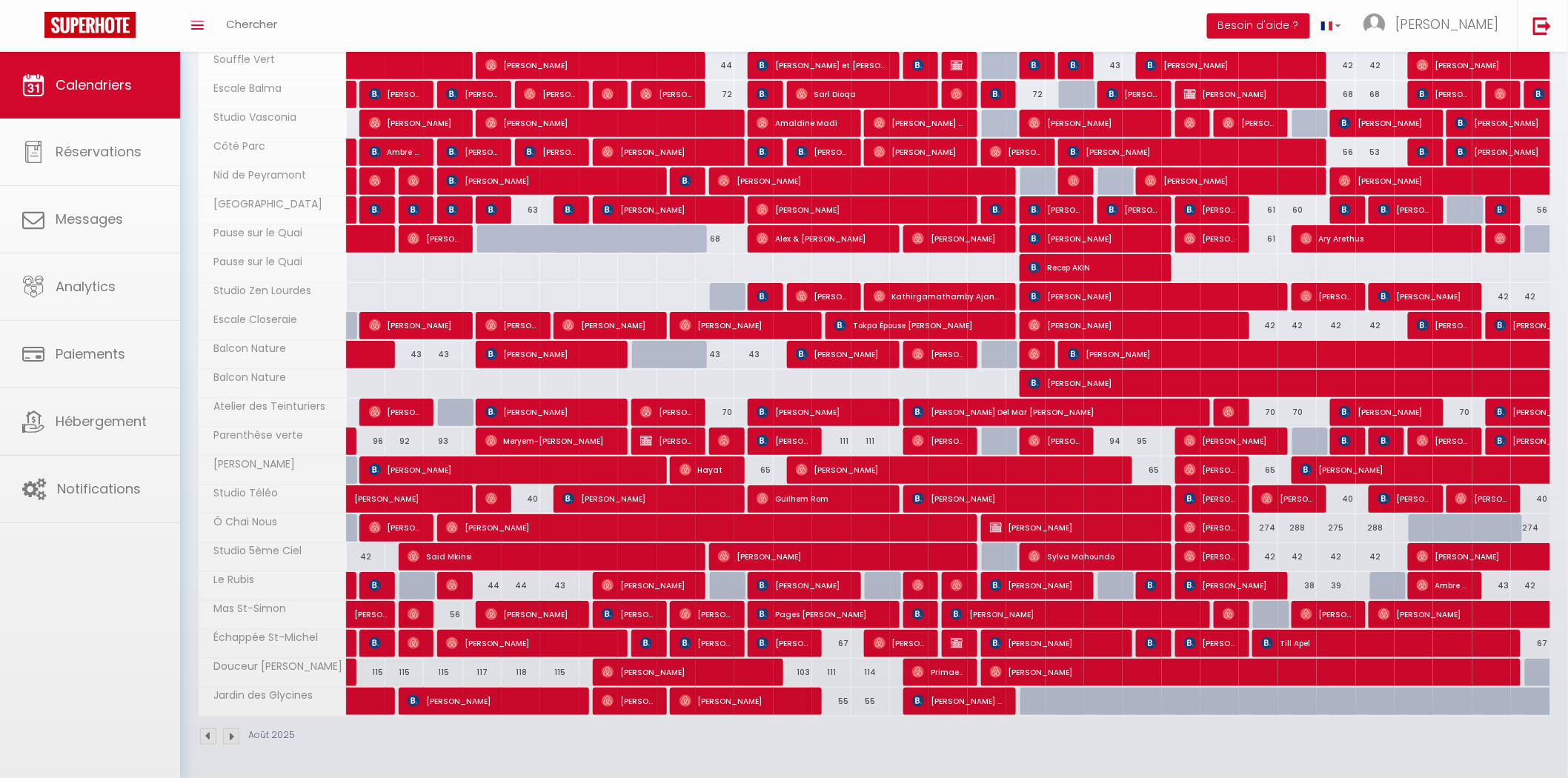
click at [723, 440] on body "🟢 Des questions ou besoin d'assistance pour la migration AirBnB? Connectez-vous…" at bounding box center [784, 286] width 1568 height 983
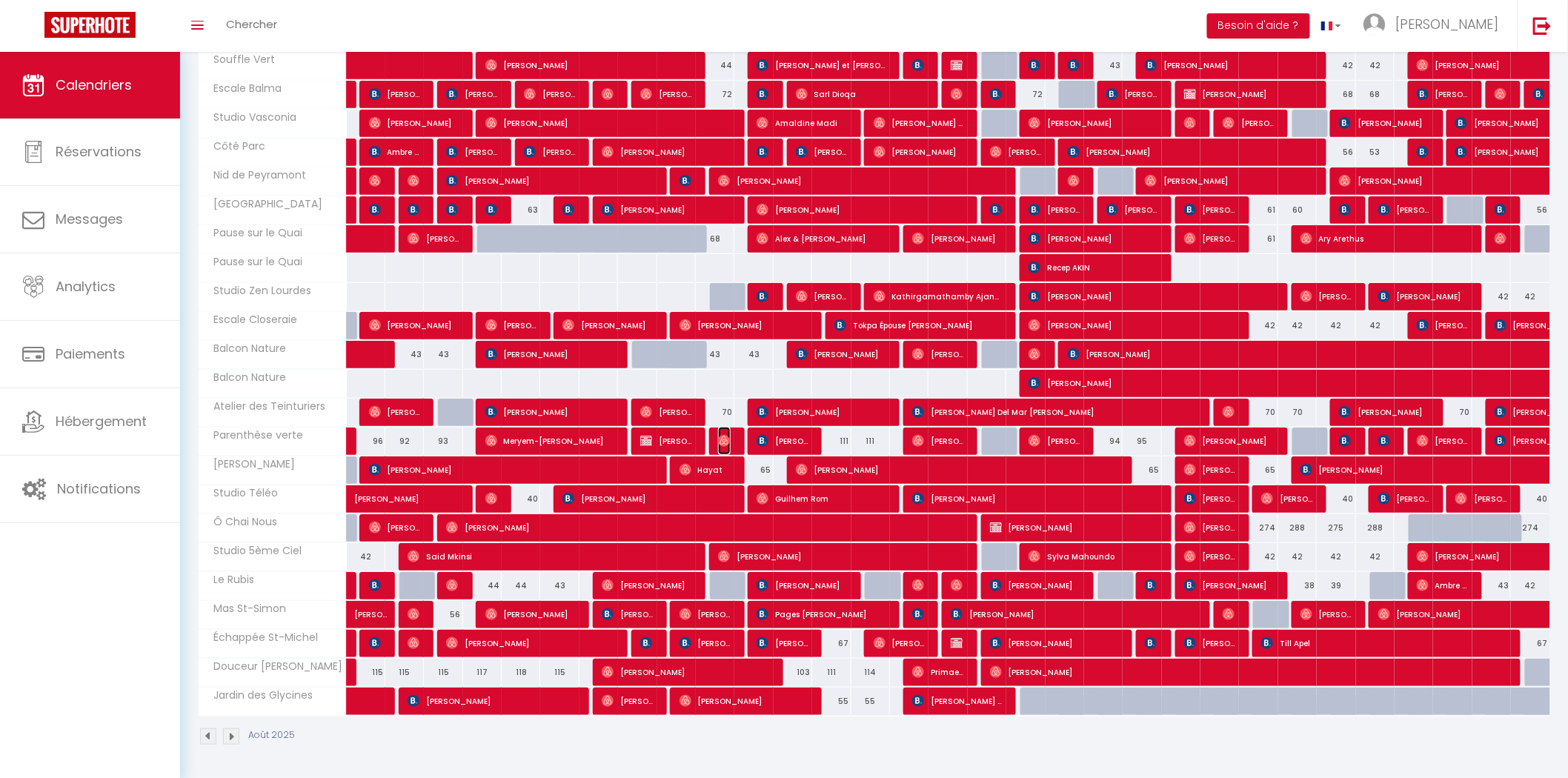
click at [723, 440] on img at bounding box center [724, 441] width 12 height 12
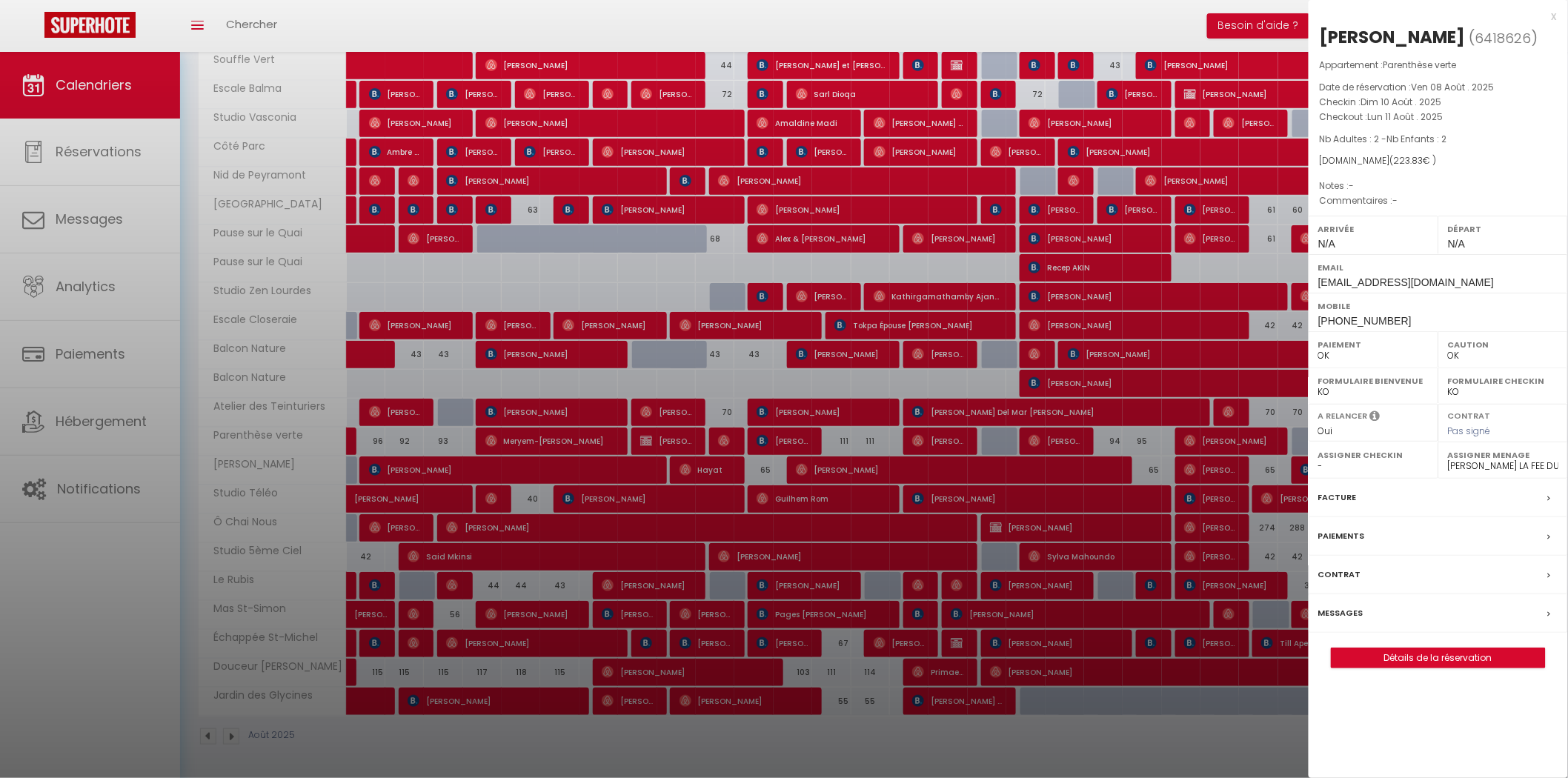
click at [1036, 646] on div at bounding box center [784, 389] width 1568 height 778
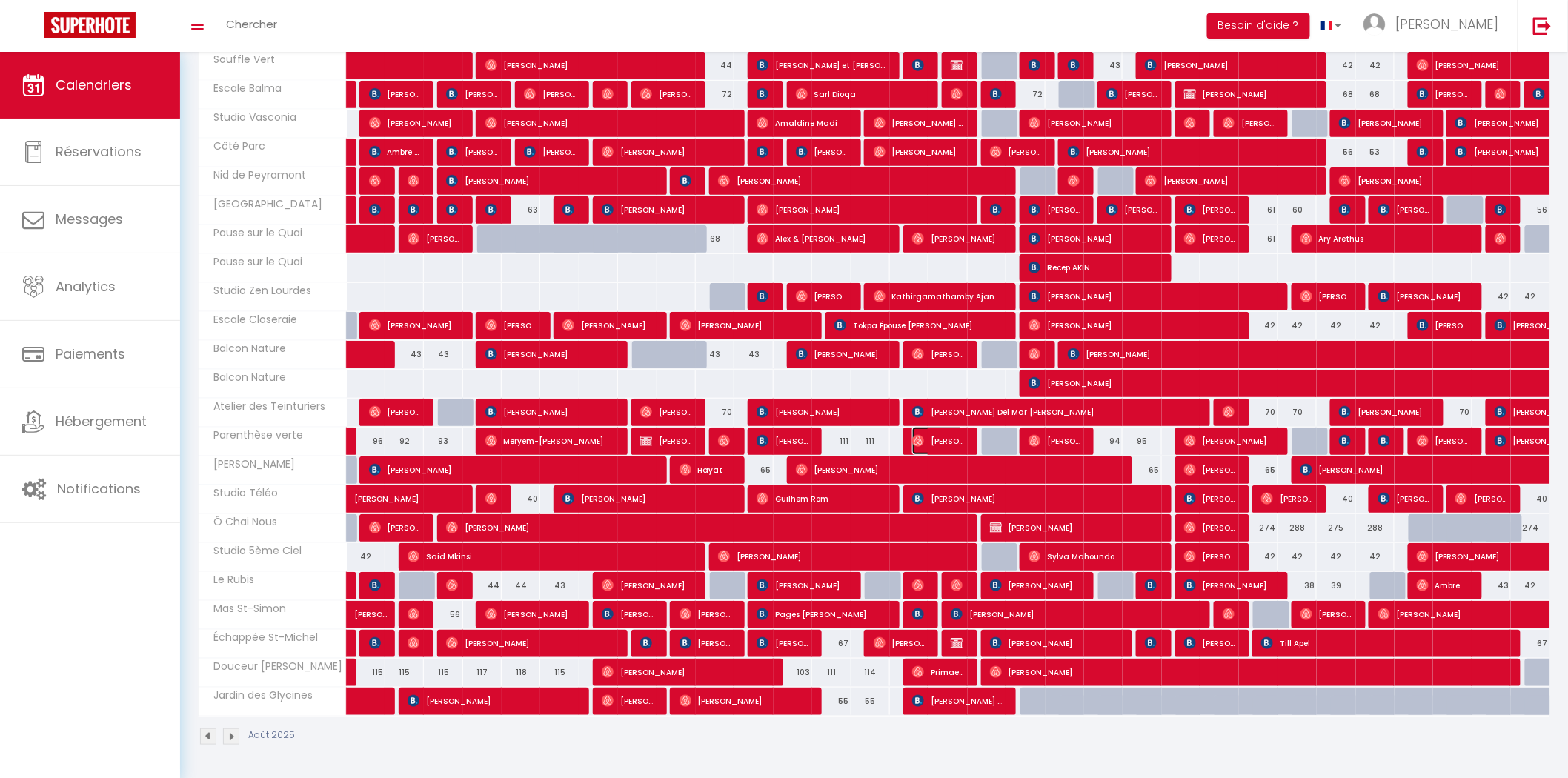
click at [932, 440] on span "[PERSON_NAME]" at bounding box center [938, 441] width 52 height 28
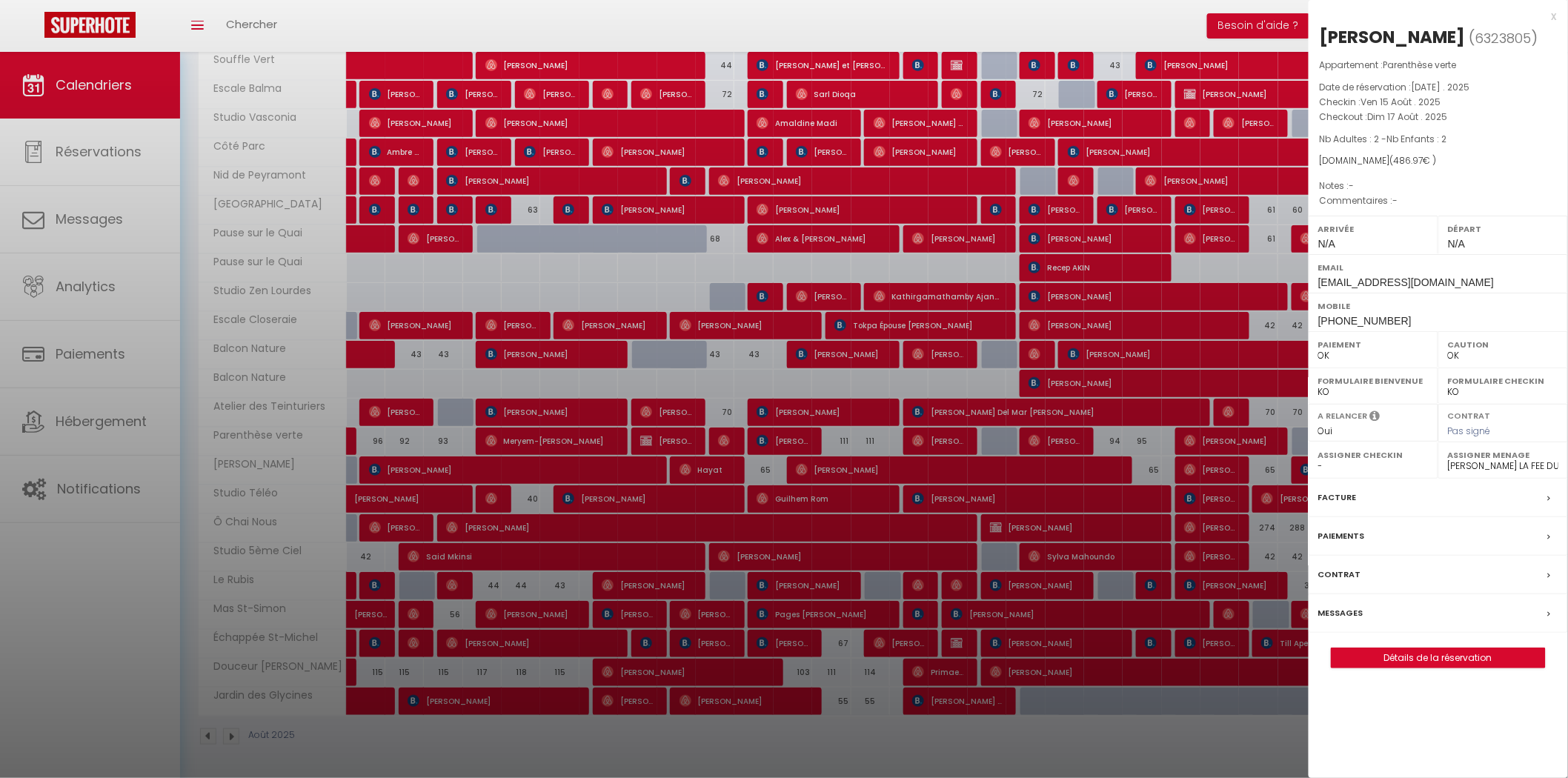
click at [849, 408] on div at bounding box center [784, 389] width 1568 height 778
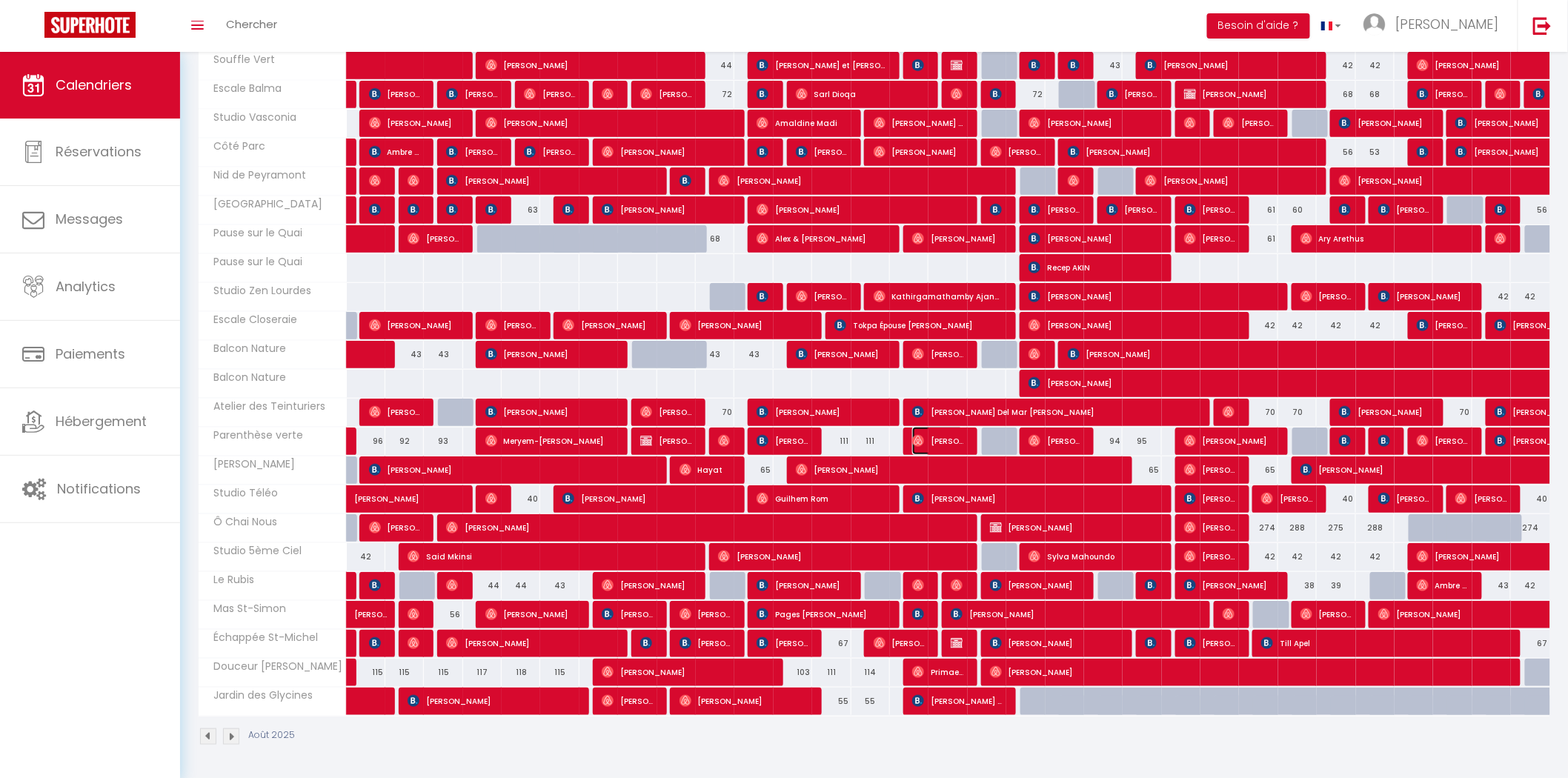
click at [939, 440] on span "[PERSON_NAME]" at bounding box center [938, 441] width 52 height 28
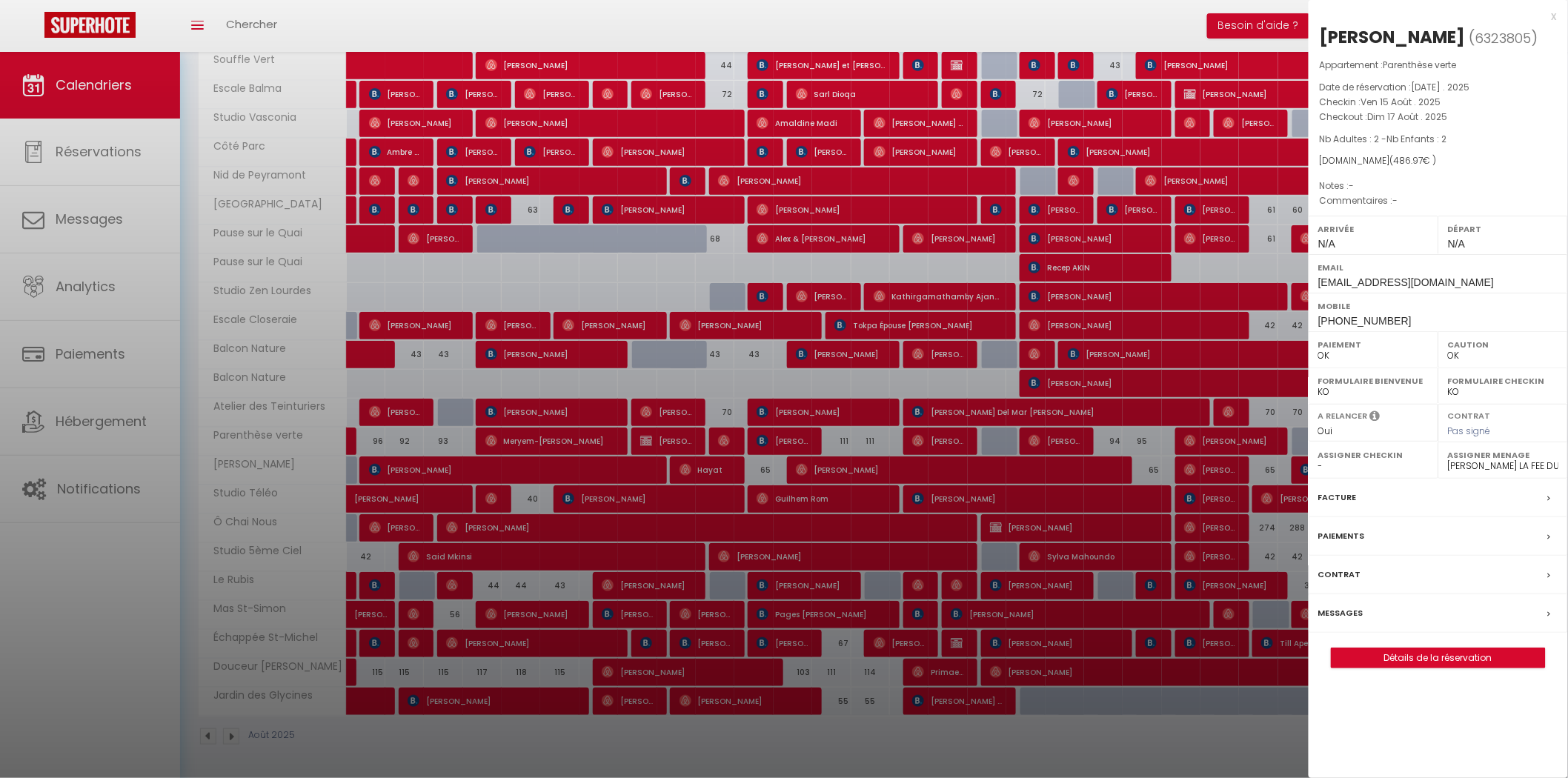
click at [853, 457] on div at bounding box center [784, 389] width 1568 height 778
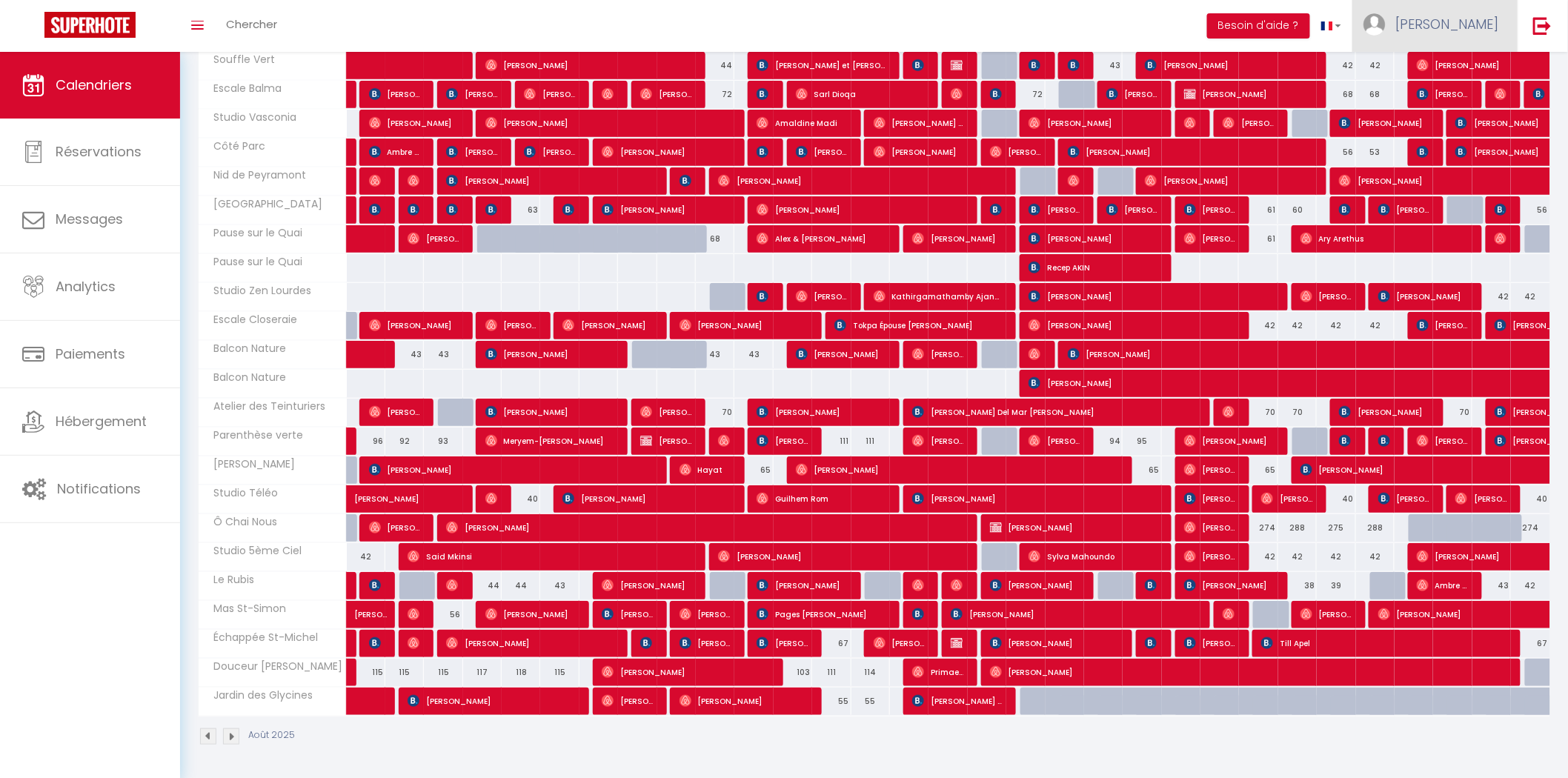
click at [1476, 28] on span "[PERSON_NAME]" at bounding box center [1447, 24] width 104 height 19
click at [1464, 65] on link "Paramètres" at bounding box center [1458, 74] width 110 height 25
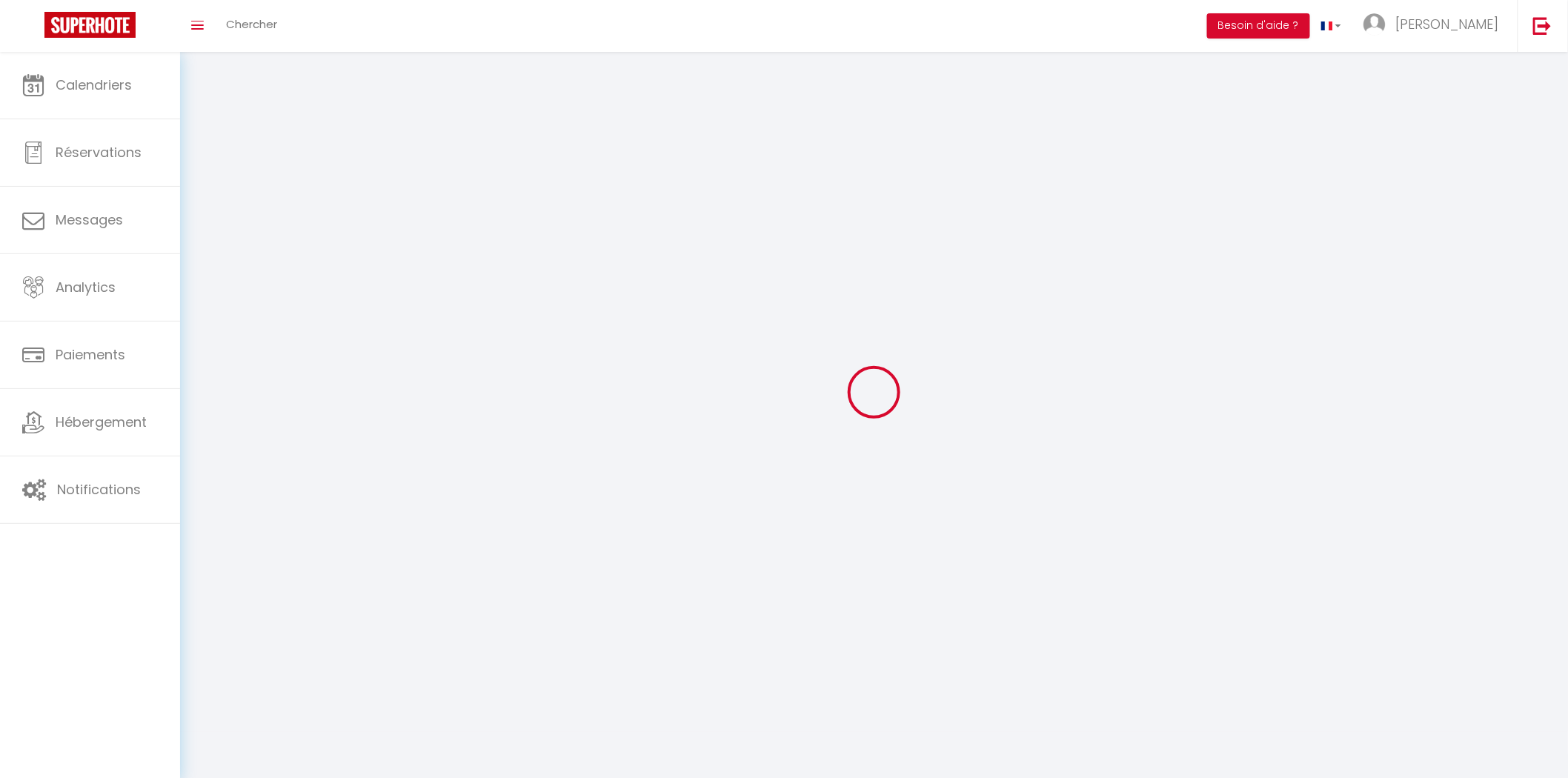
type input "[PERSON_NAME]"
type input "Verdalle"
type input "0616970214"
type input "[STREET_ADDRESS][PERSON_NAME]"
type input "Muret"
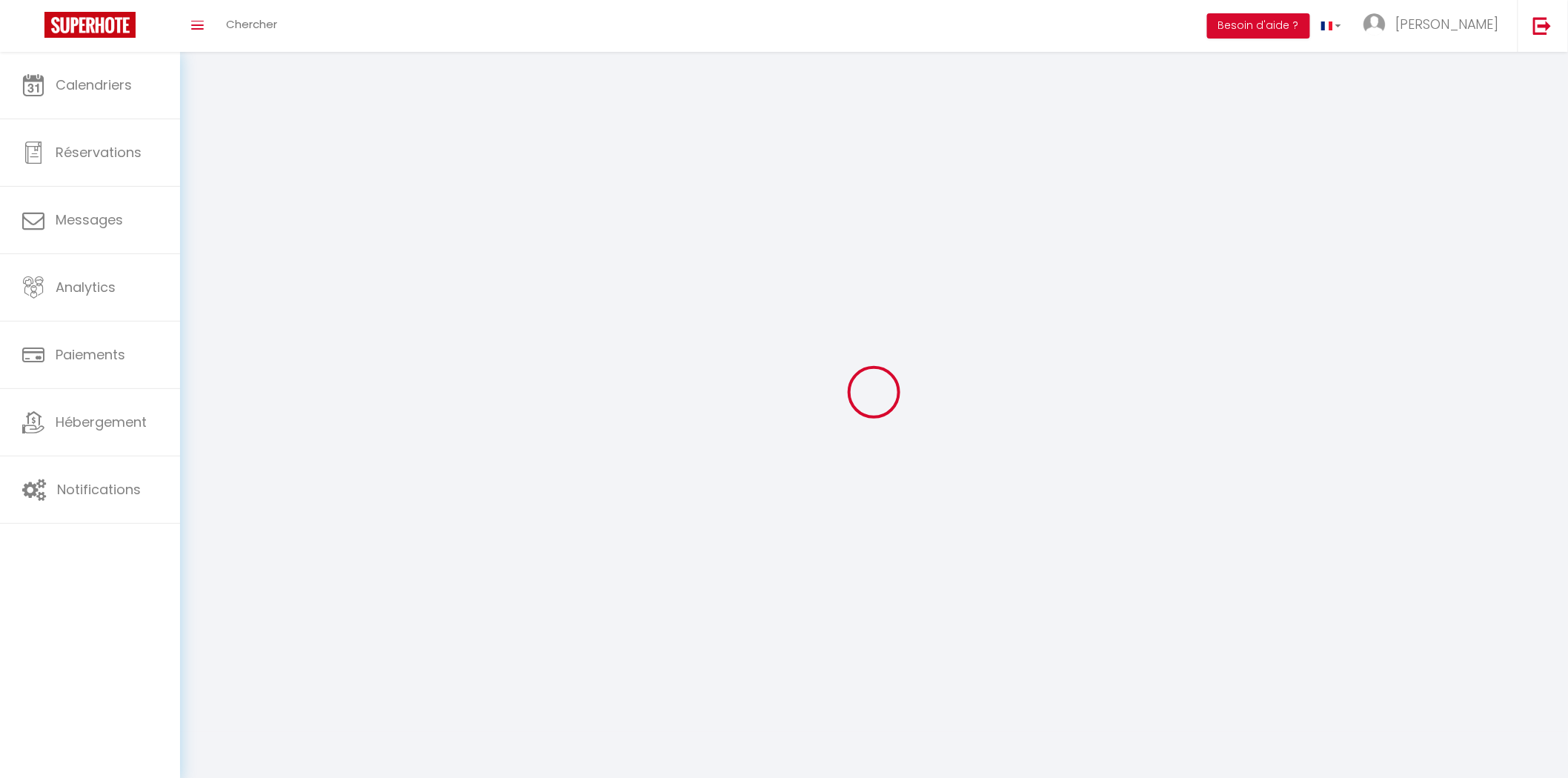
type input "31600"
type input "gVSyyvty8ngpyNqHSd5c7CcrU"
type input "rG4m6njcDafNblg4HY2i2g9Ja"
type input "[URL][DOMAIN_NAME]"
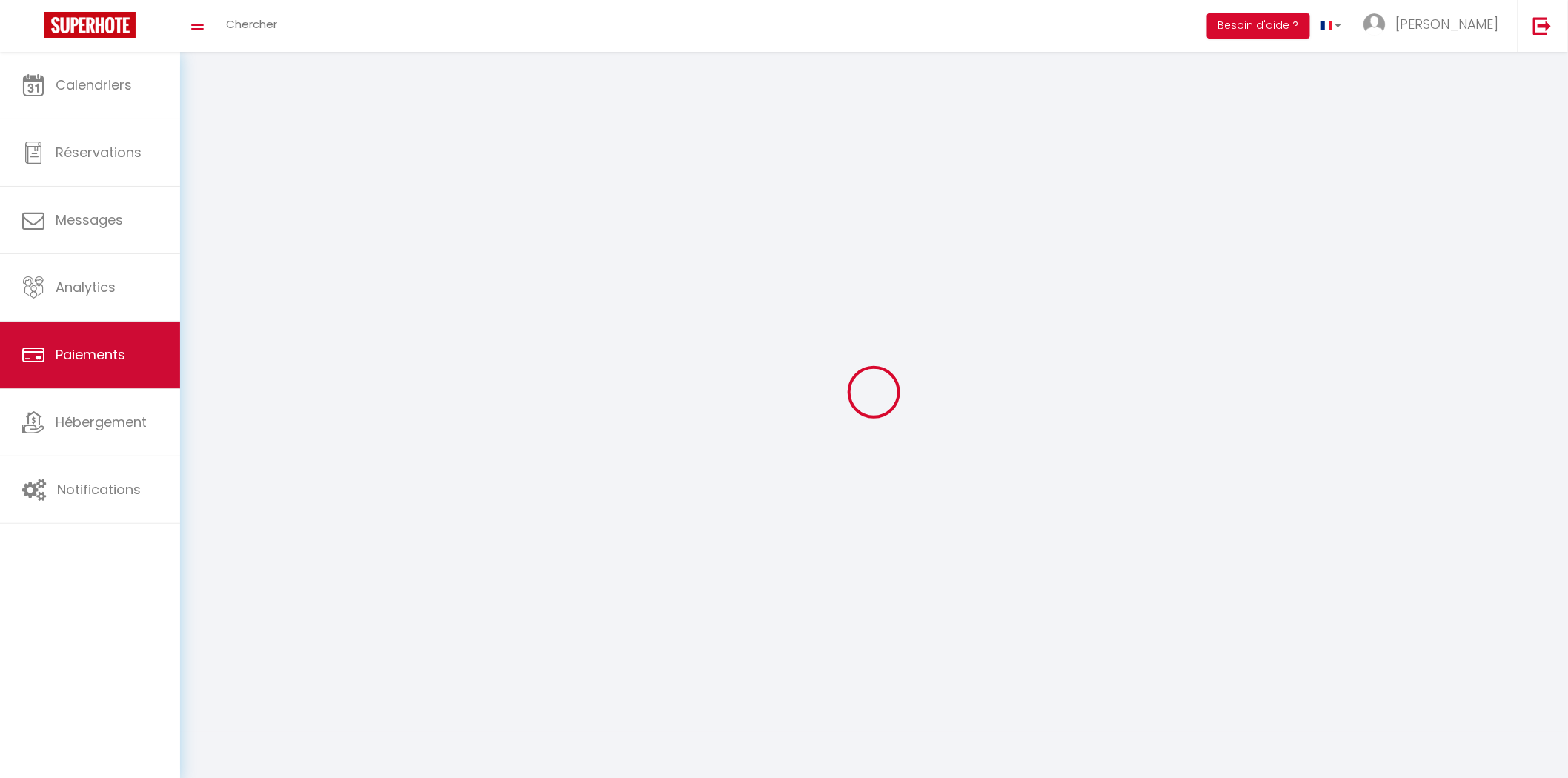
select select "28"
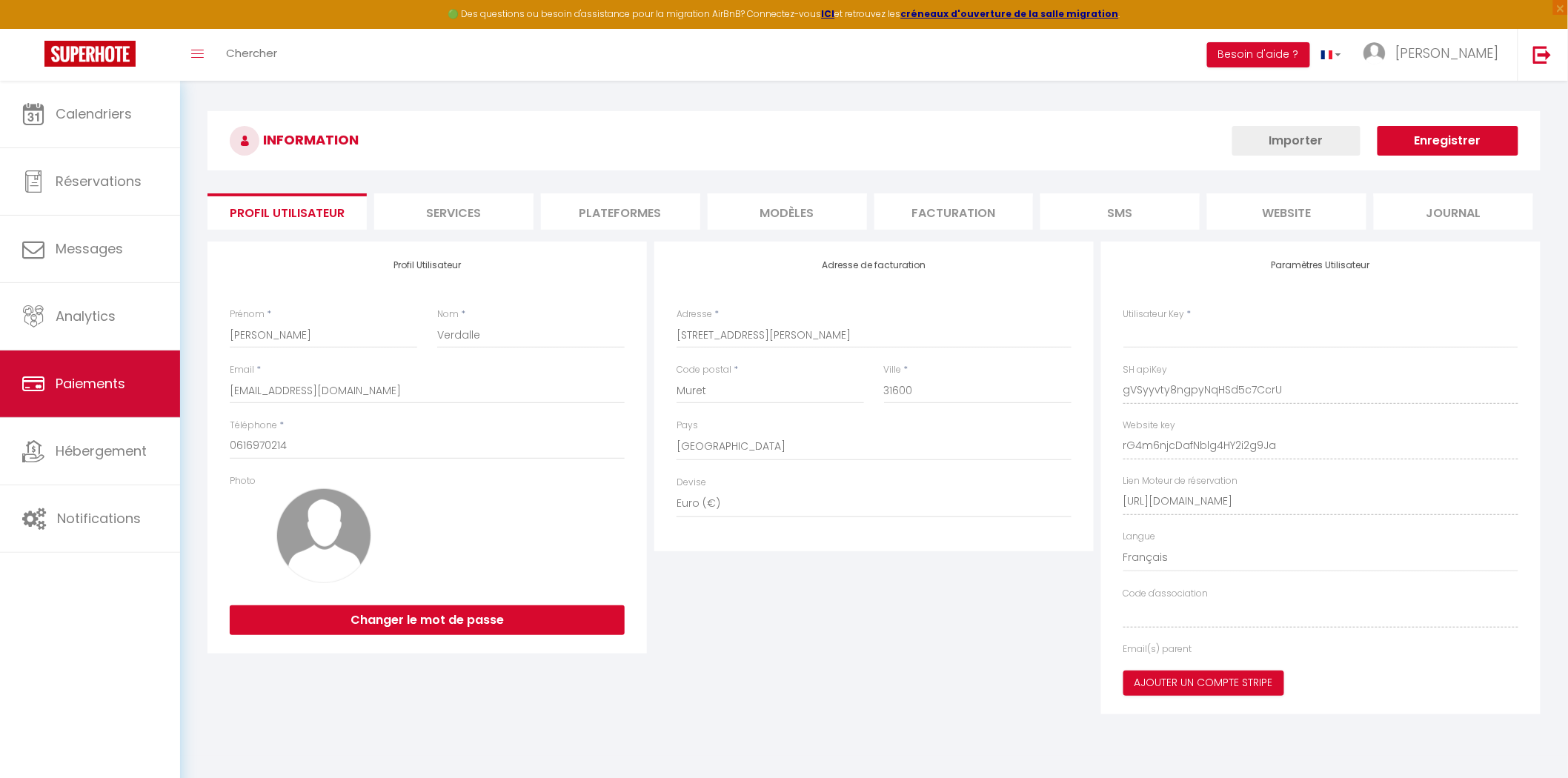
type input "gVSyyvty8ngpyNqHSd5c7CcrU"
type input "rG4m6njcDafNblg4HY2i2g9Ja"
type input "[URL][DOMAIN_NAME]"
select select "fr"
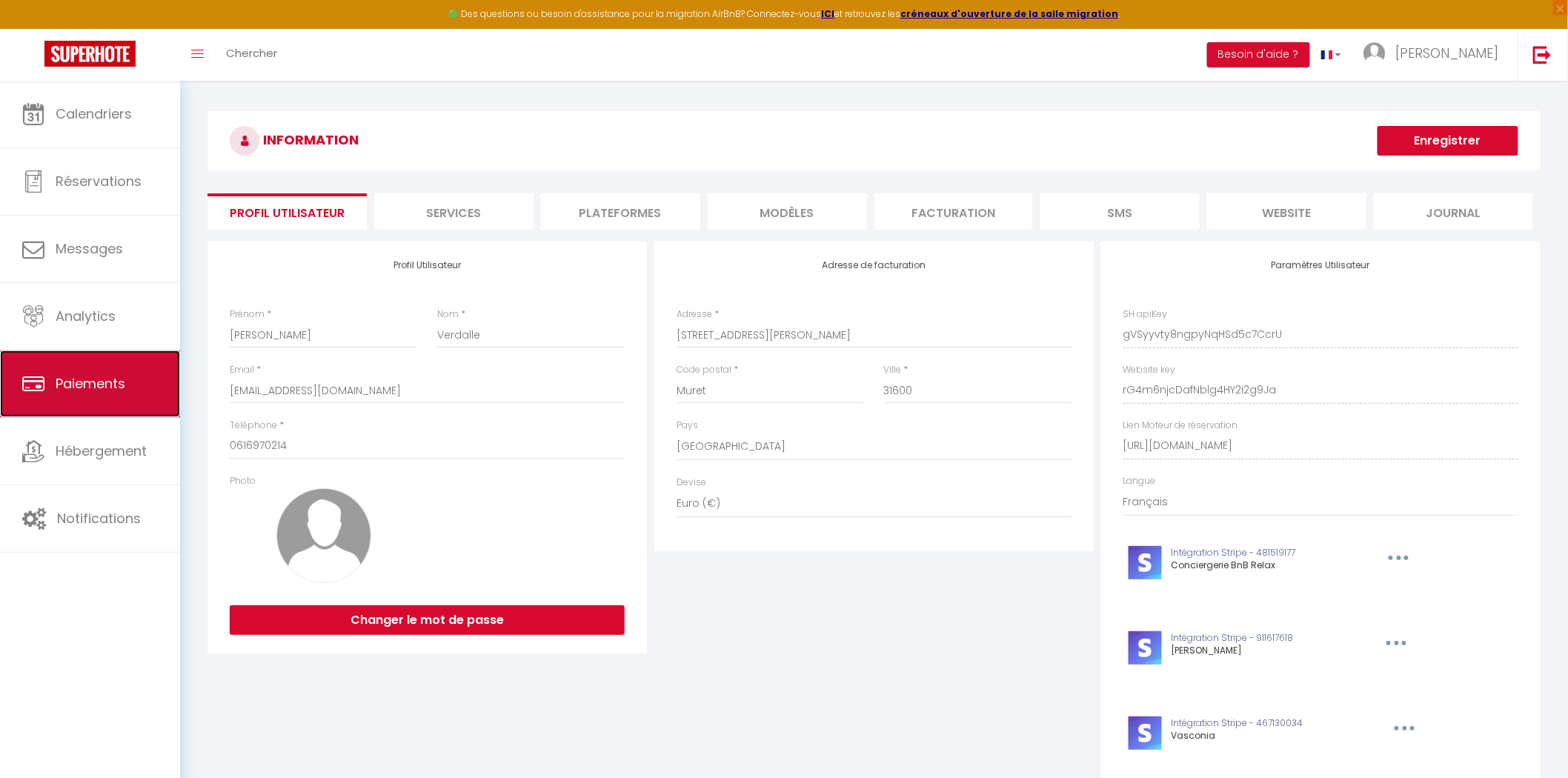
click at [38, 372] on icon at bounding box center [34, 383] width 23 height 22
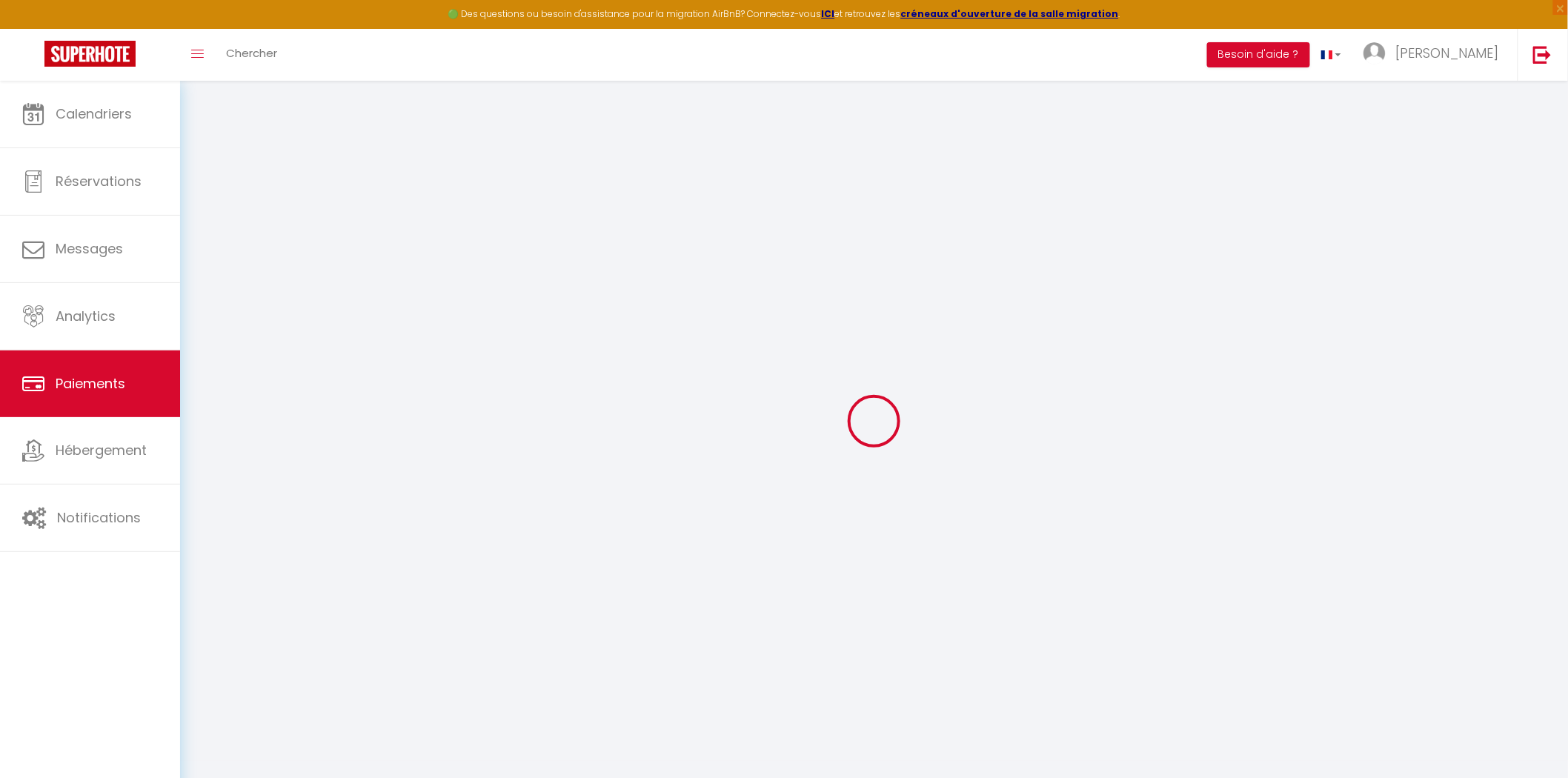
click at [61, 433] on link "Hébergement" at bounding box center [90, 450] width 180 height 67
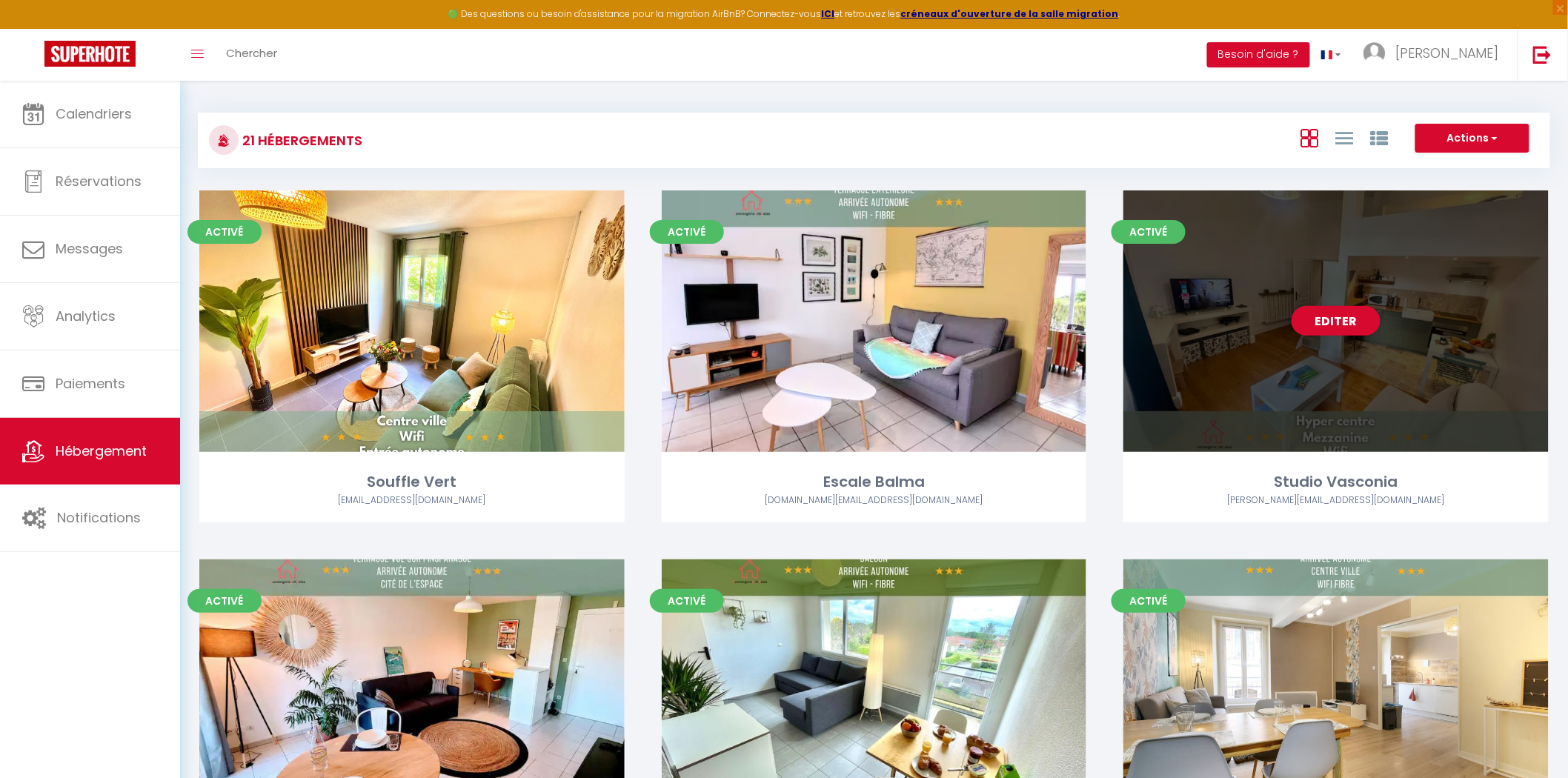
scroll to position [1938, 0]
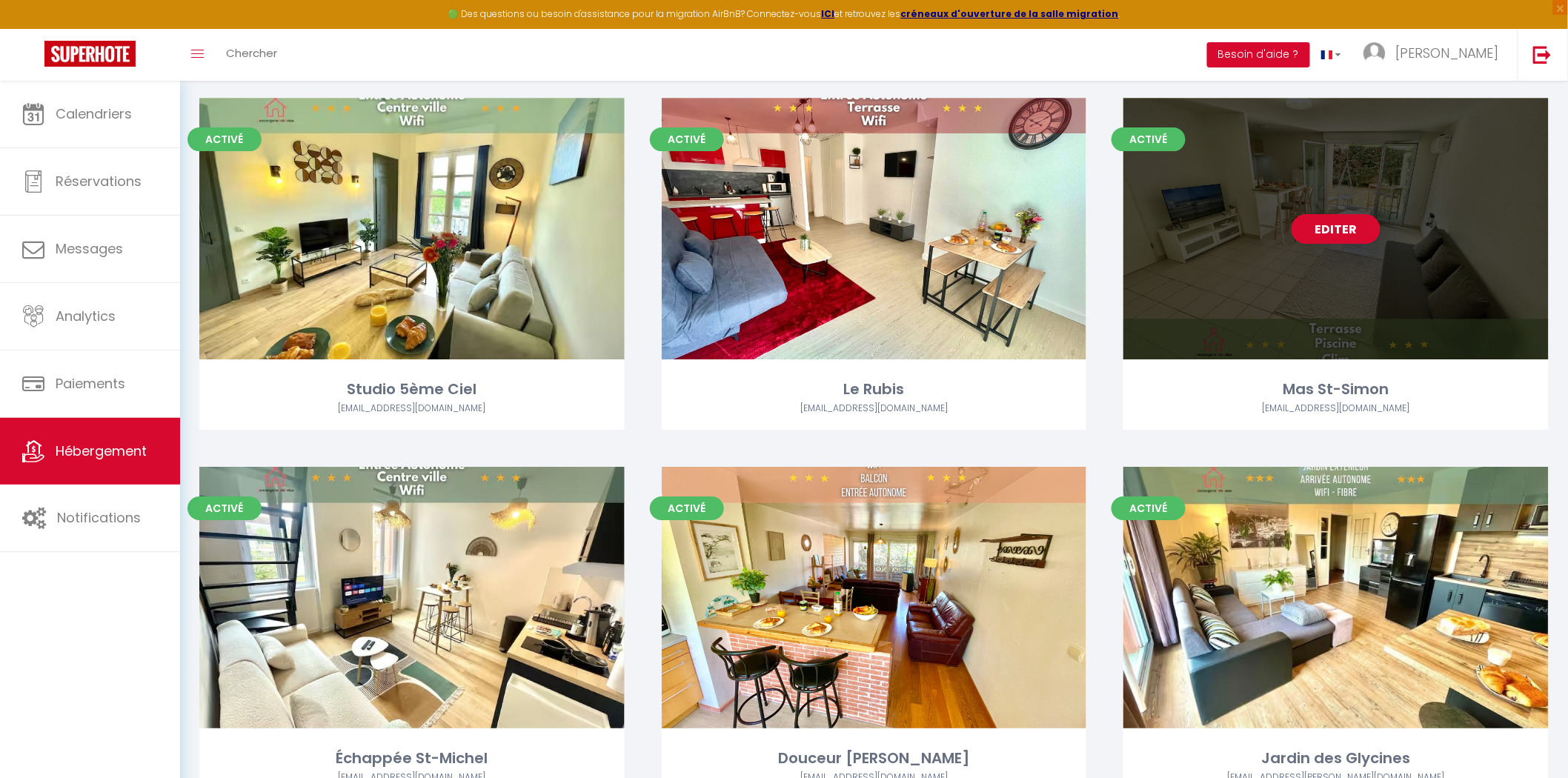
click at [1358, 225] on link "Editer" at bounding box center [1335, 229] width 89 height 30
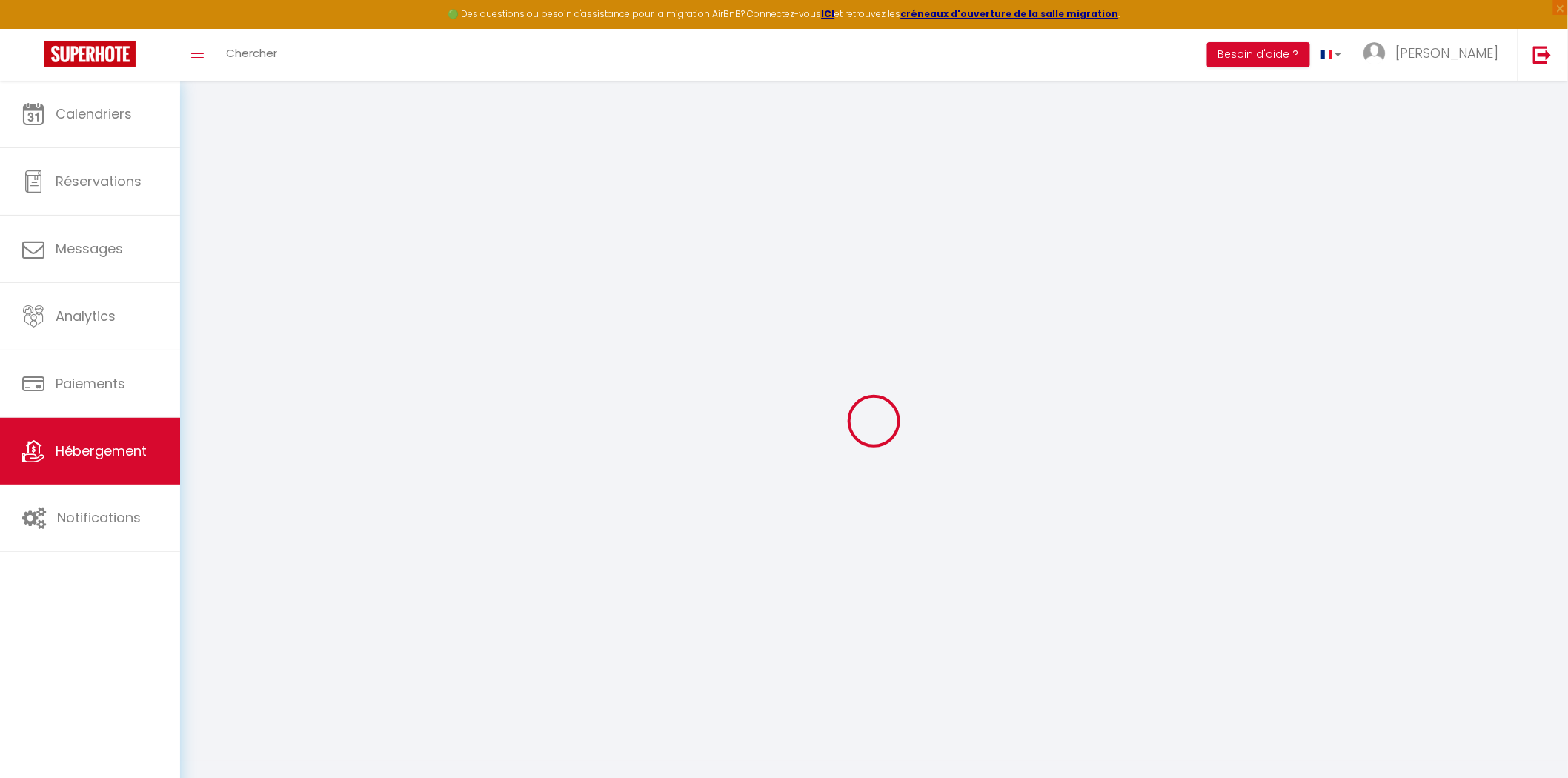
select select "16:00"
select select "21:00"
select select "10:00"
select select "30"
select select "120"
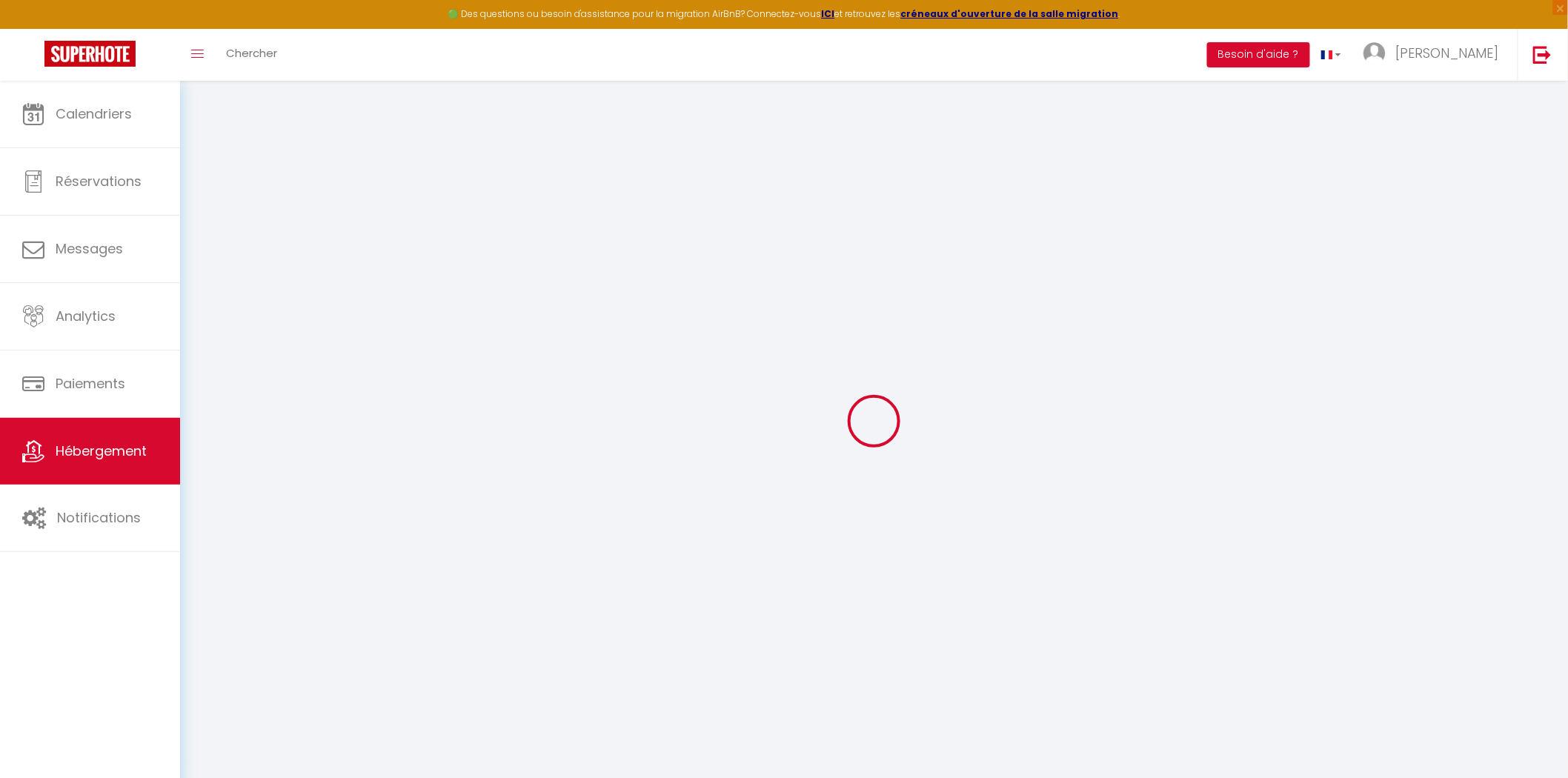
select select "14782"
checkbox input "false"
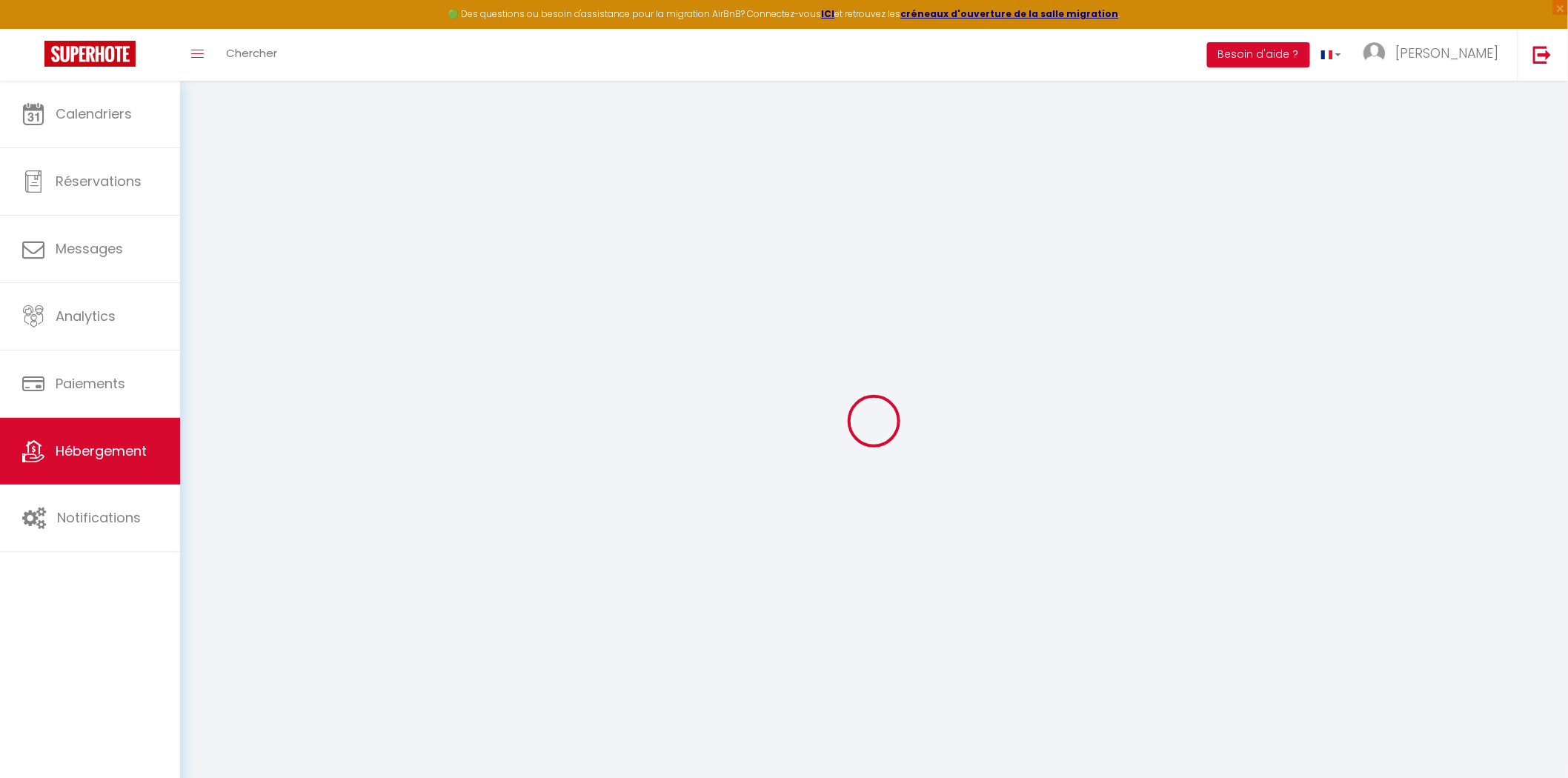
checkbox input "false"
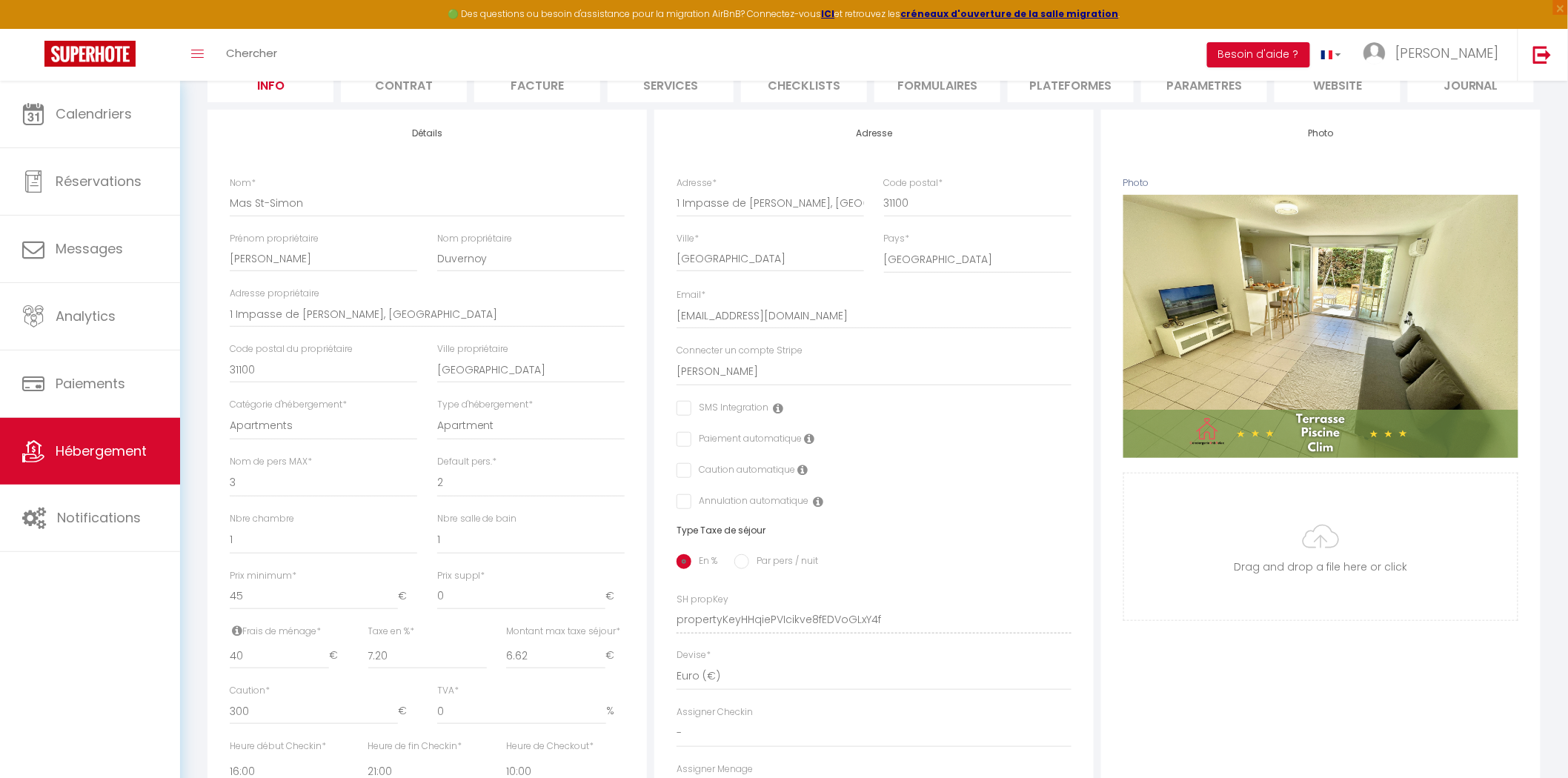
scroll to position [164, 0]
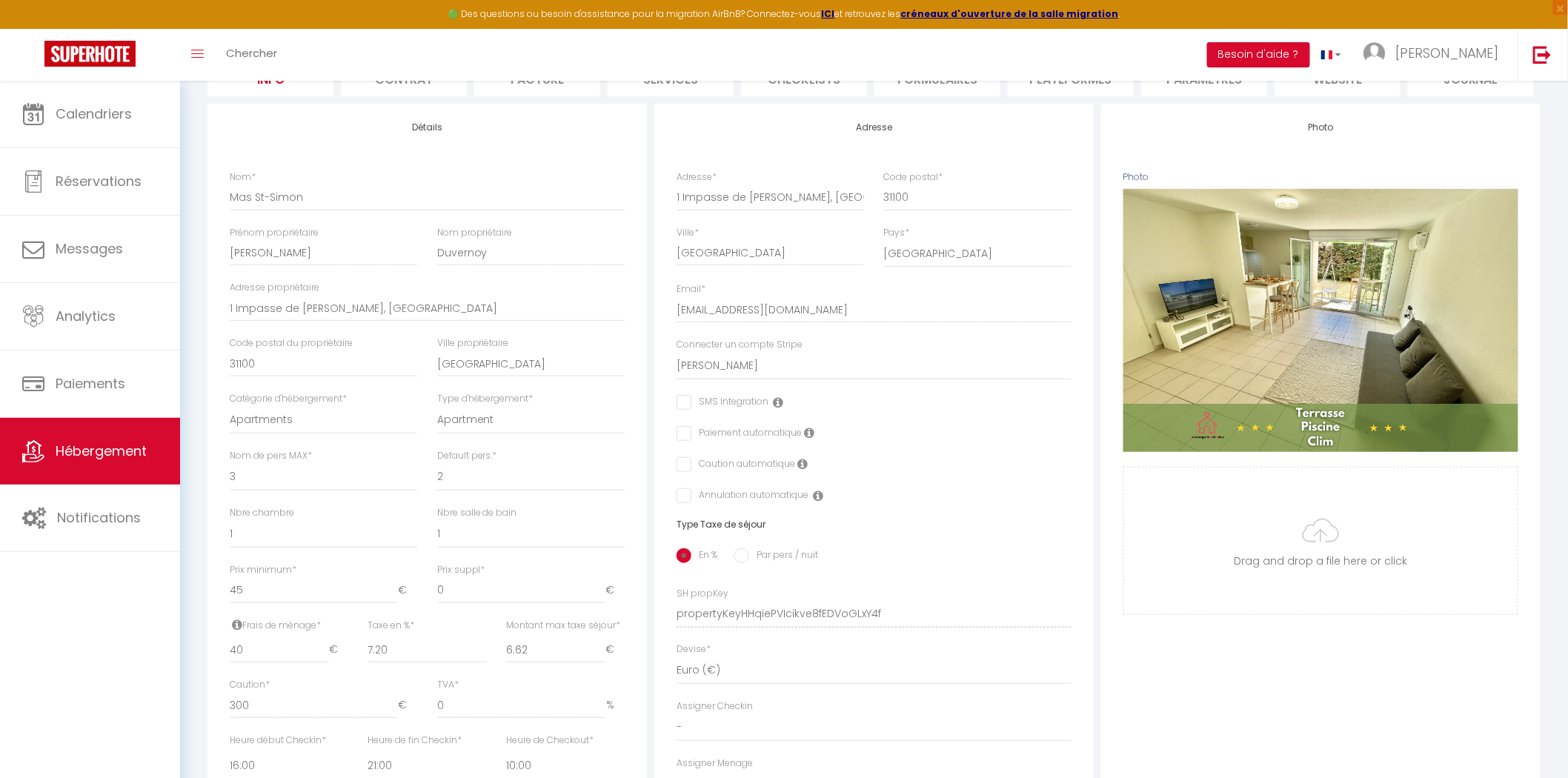
click at [1276, 681] on div "Photo Photo Supprimer Drag and drop a file here or click Ooops, something wrong…" at bounding box center [1320, 604] width 440 height 999
